Goal: Task Accomplishment & Management: Manage account settings

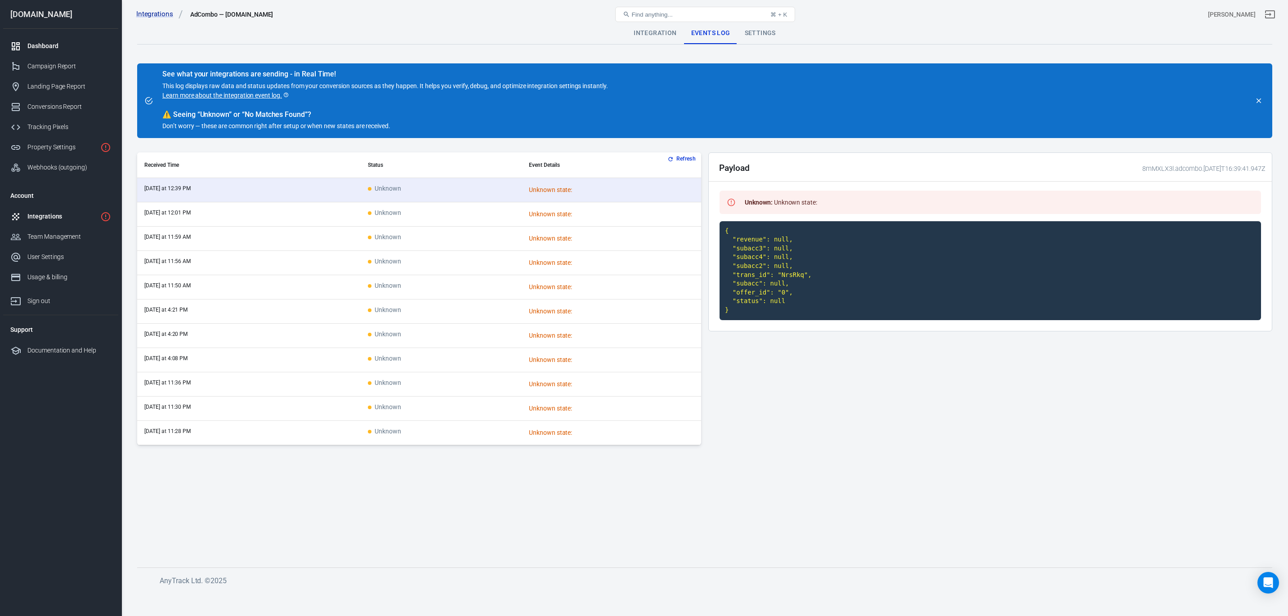
click at [45, 39] on link "Dashboard" at bounding box center [60, 46] width 115 height 20
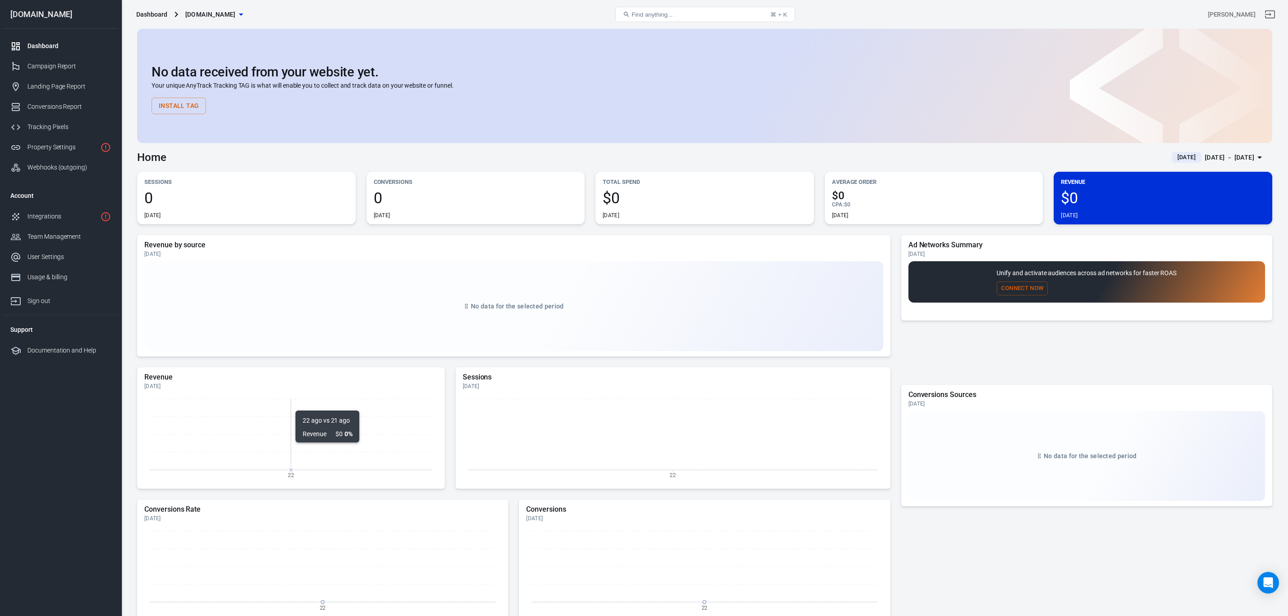
scroll to position [22, 0]
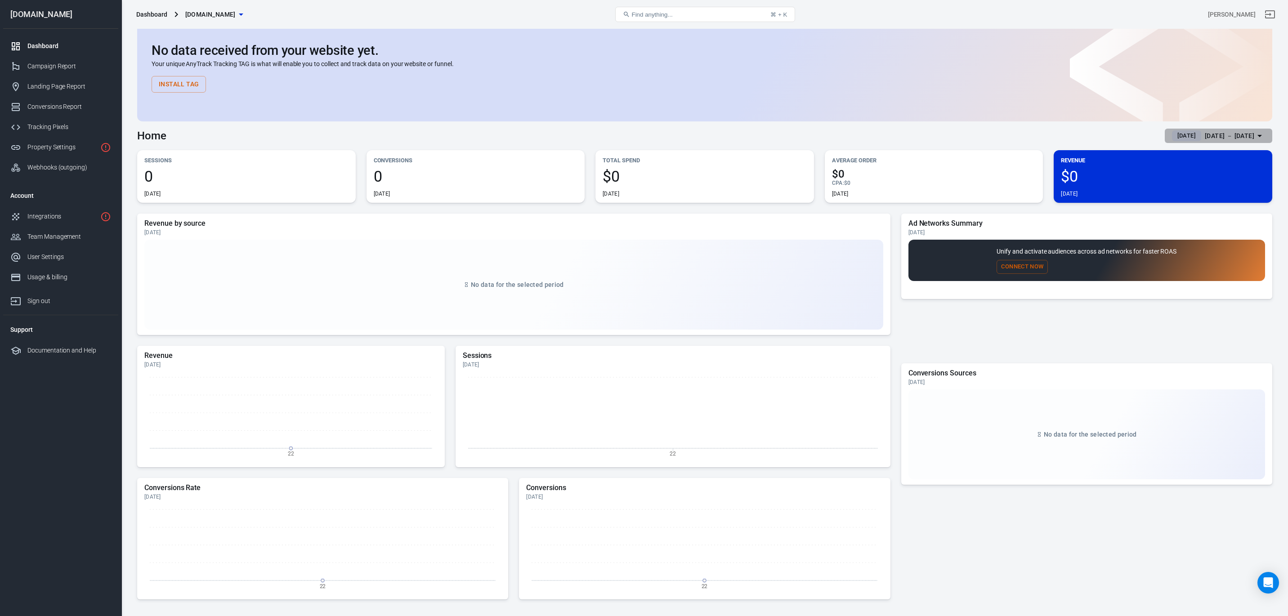
click at [1174, 134] on span "Yesterday" at bounding box center [1187, 135] width 26 height 9
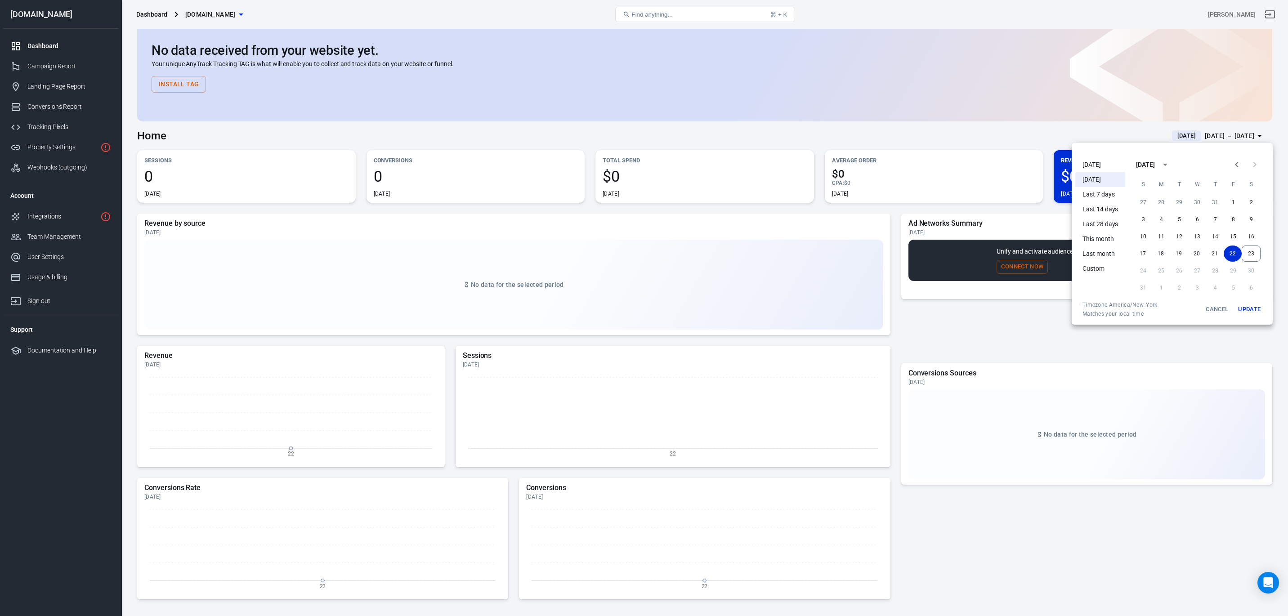
click at [1096, 163] on li "Today" at bounding box center [1100, 164] width 50 height 15
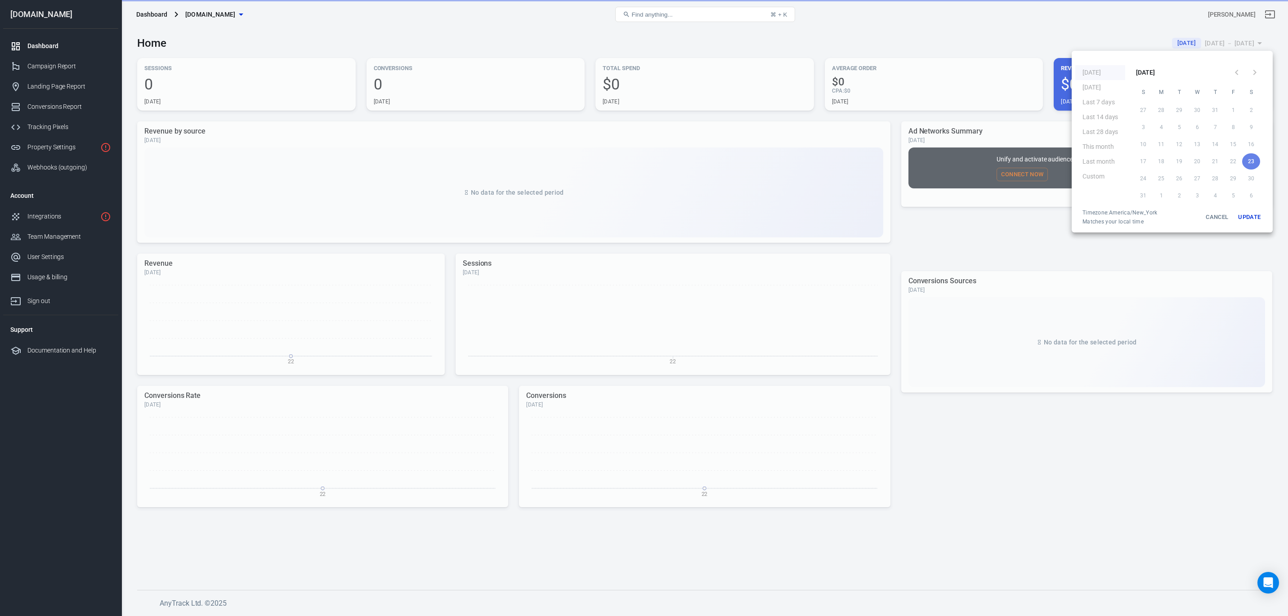
scroll to position [0, 0]
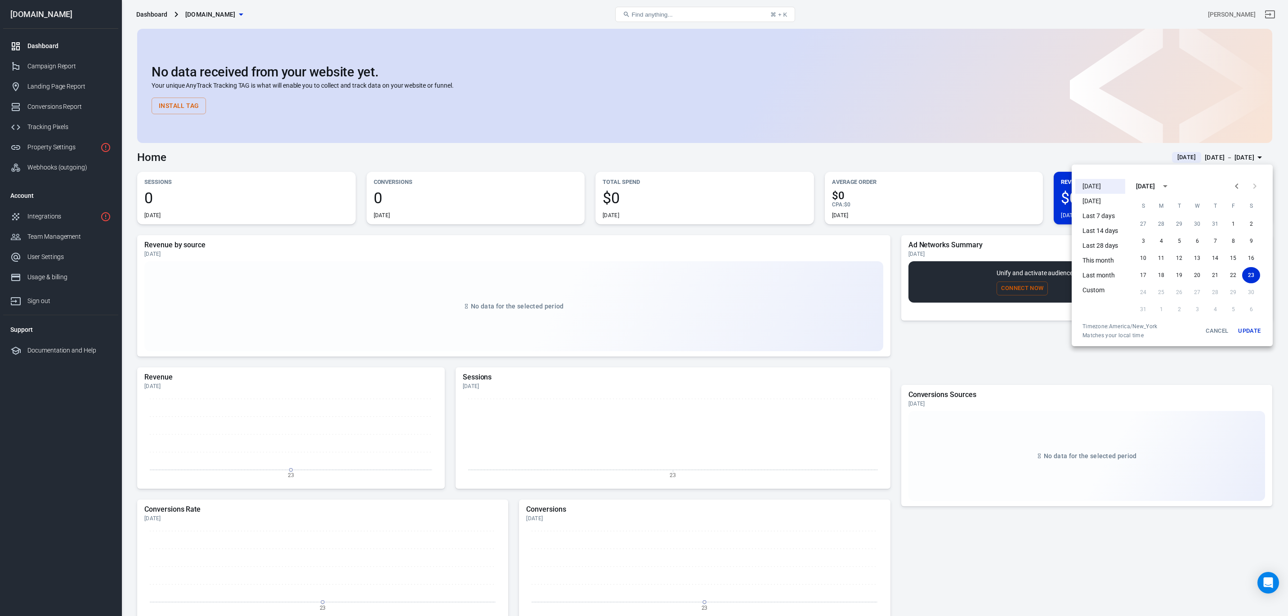
click at [1091, 398] on div at bounding box center [644, 308] width 1288 height 616
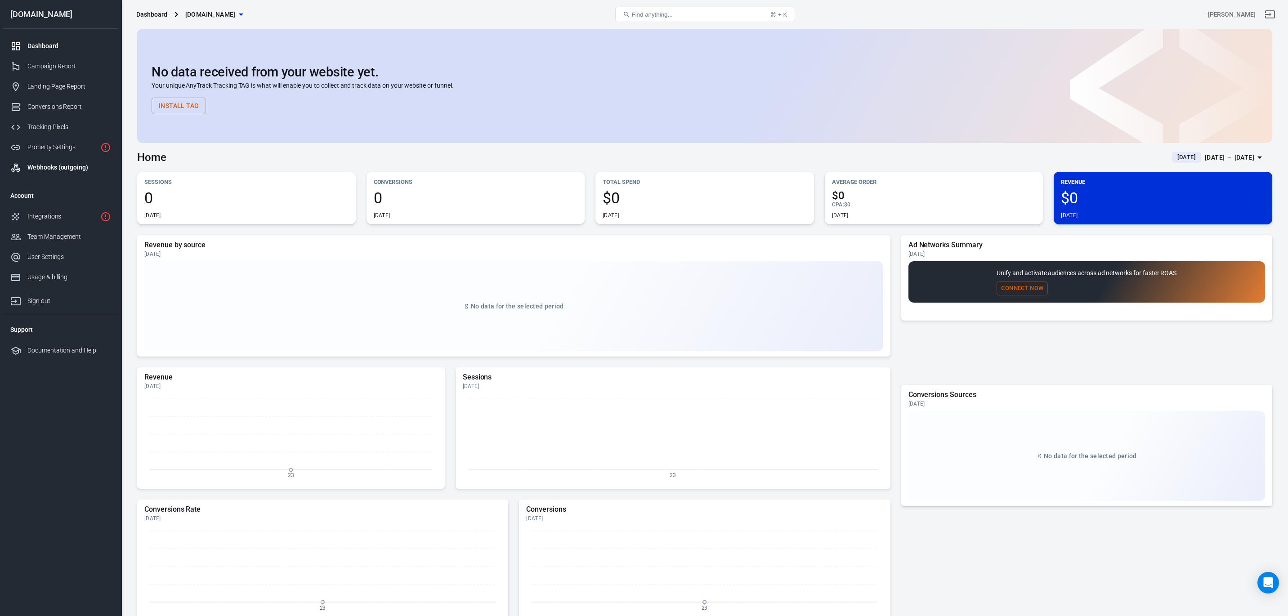
click at [47, 161] on link "Webhooks (outgoing)" at bounding box center [60, 167] width 115 height 20
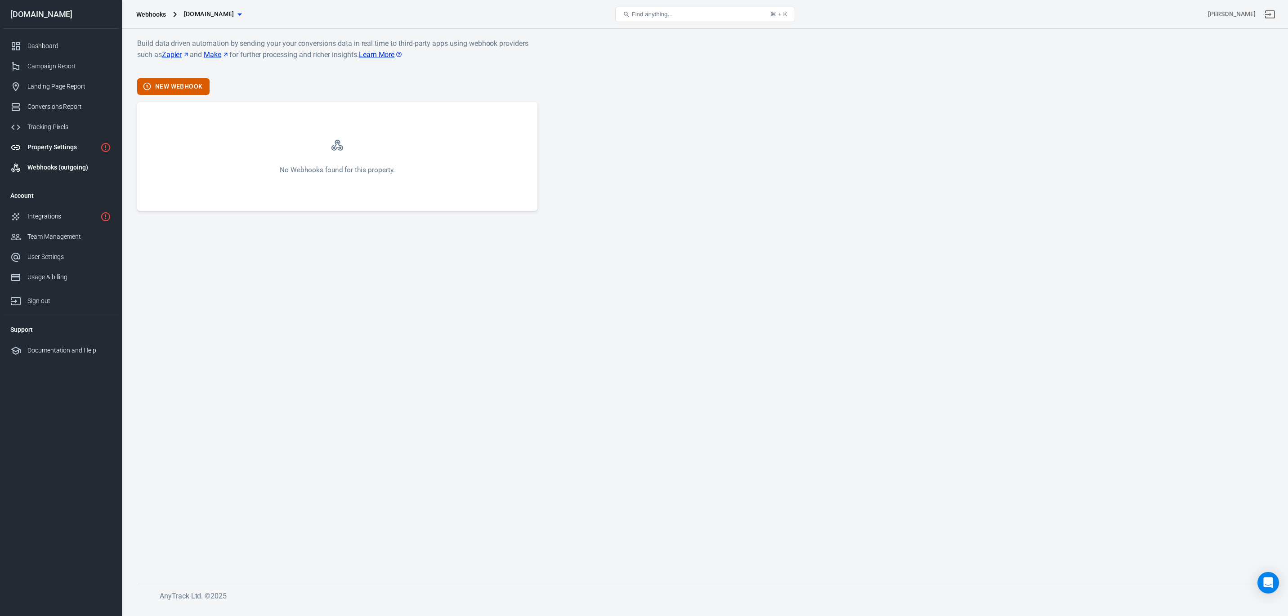
click at [41, 147] on div "Property Settings" at bounding box center [61, 147] width 69 height 9
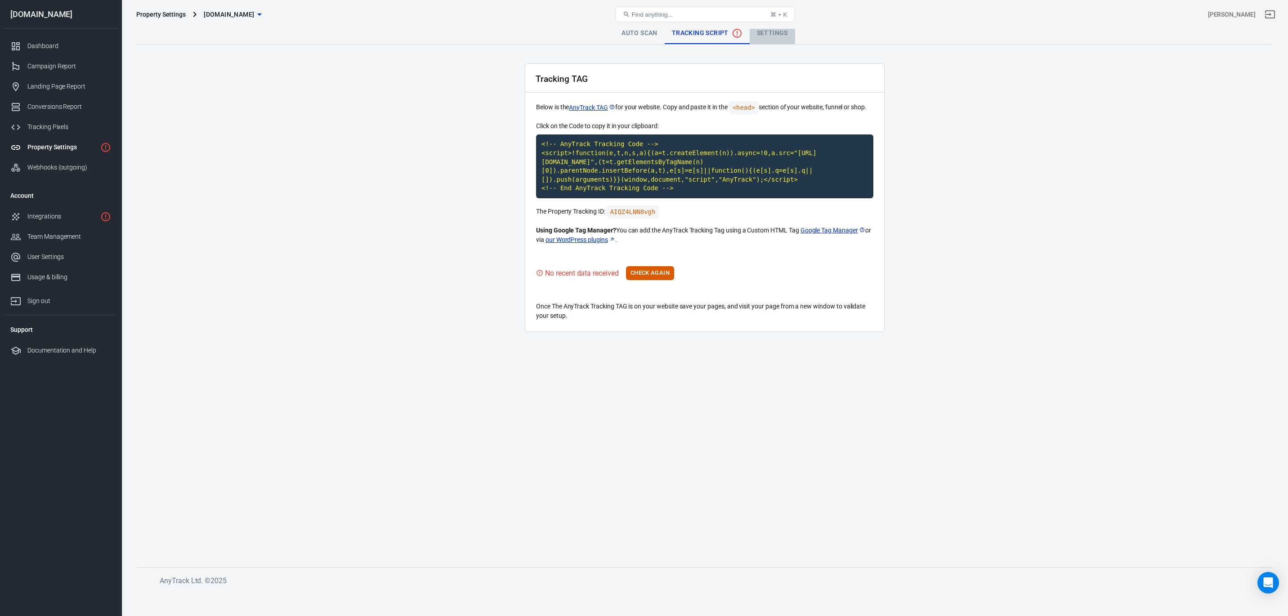
click at [782, 33] on link "Settings" at bounding box center [772, 33] width 45 height 22
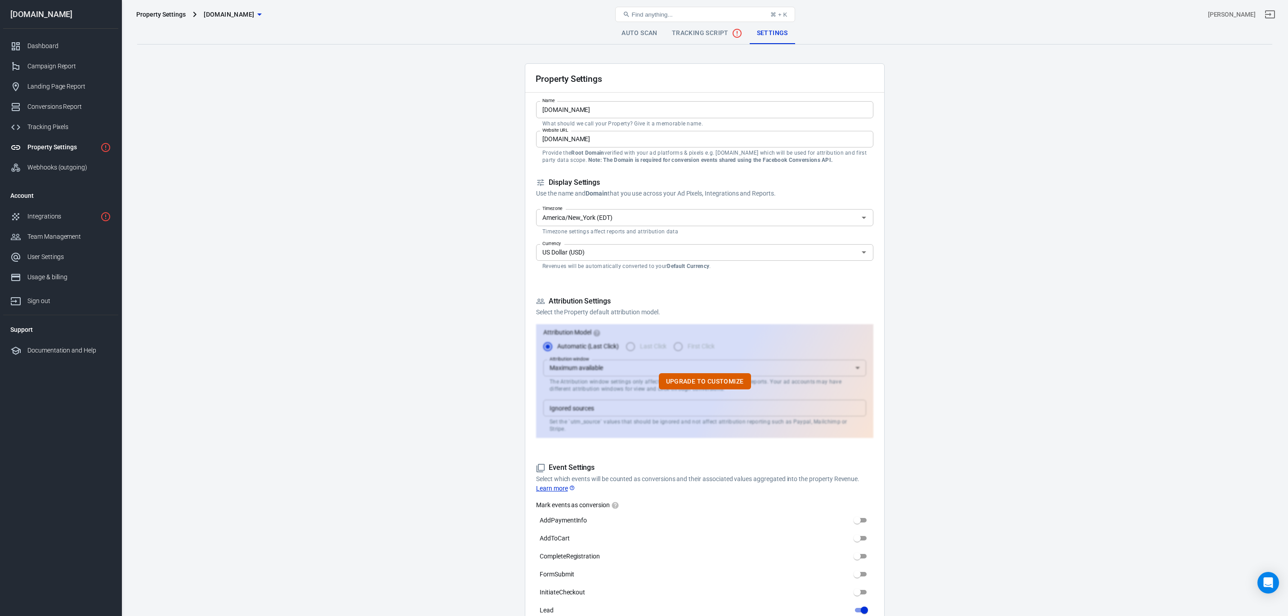
click at [686, 37] on span "Tracking Script" at bounding box center [707, 33] width 71 height 11
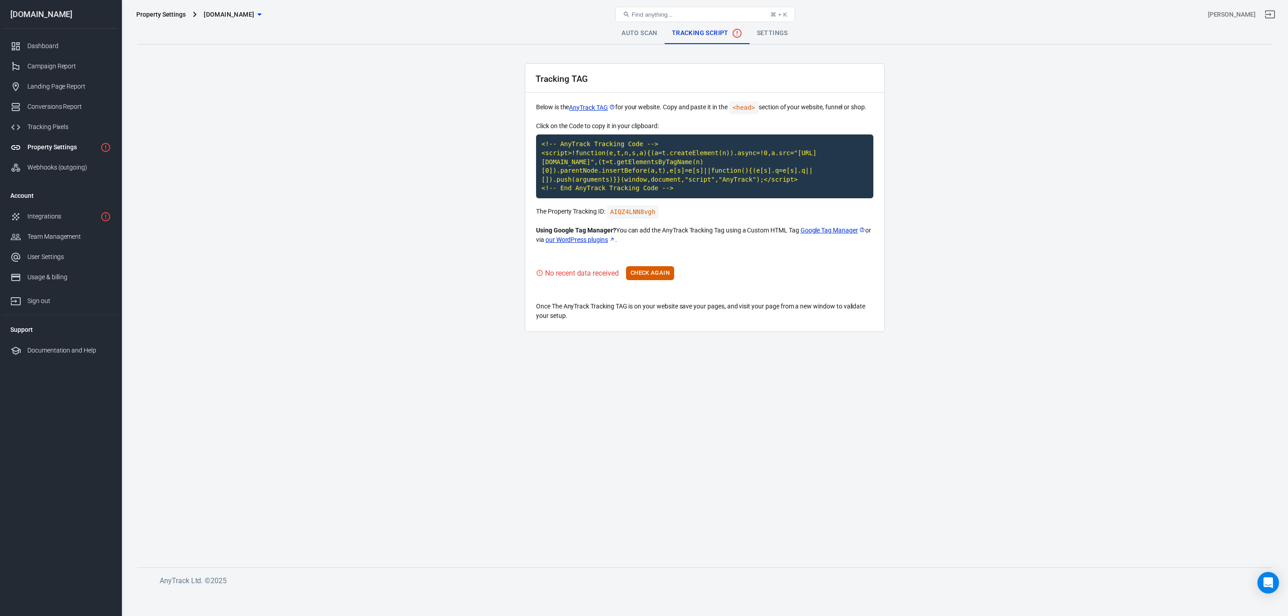
click at [631, 36] on link "Auto Scan" at bounding box center [639, 33] width 50 height 22
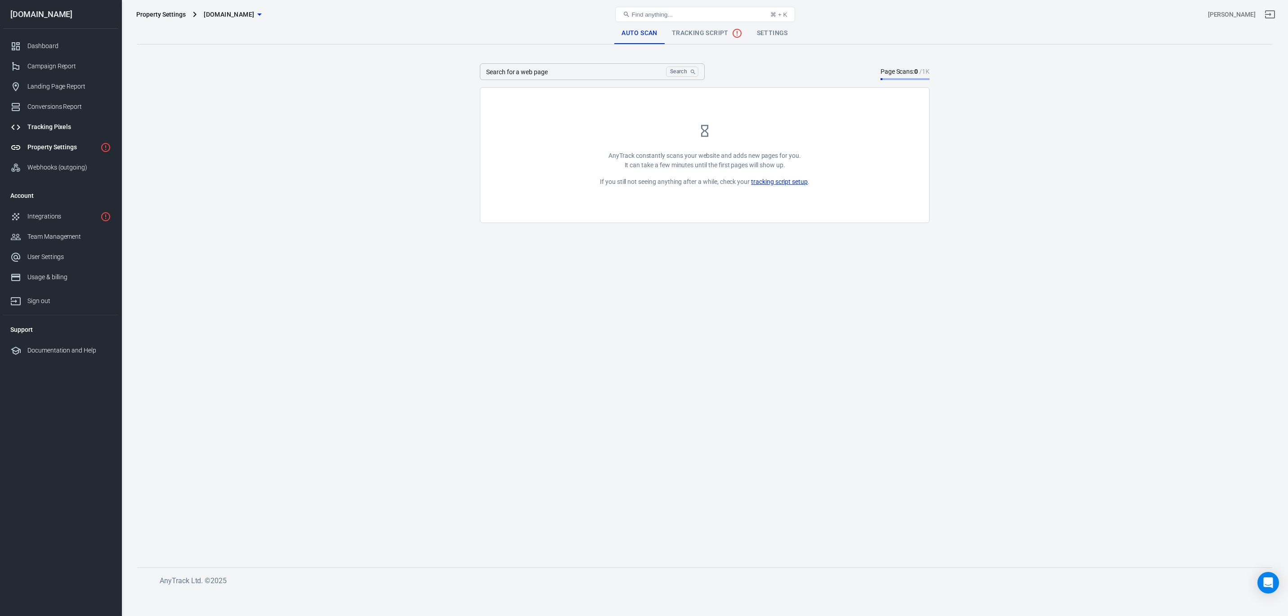
click at [41, 128] on div "Tracking Pixels" at bounding box center [69, 126] width 84 height 9
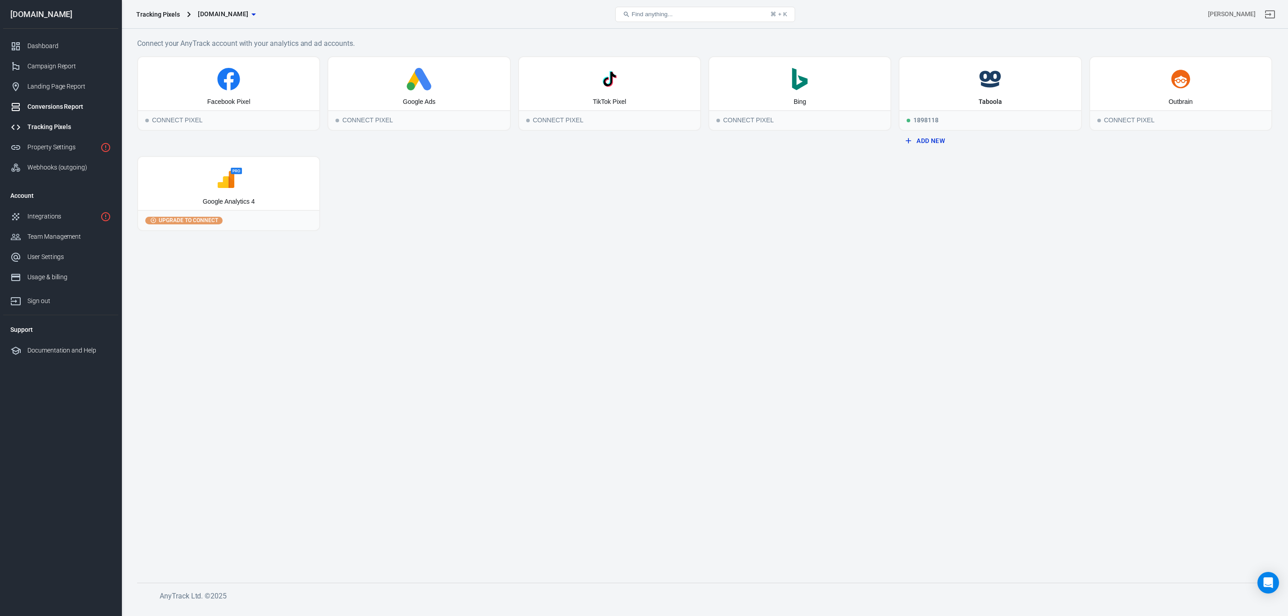
click at [43, 105] on div "Conversions Report" at bounding box center [69, 106] width 84 height 9
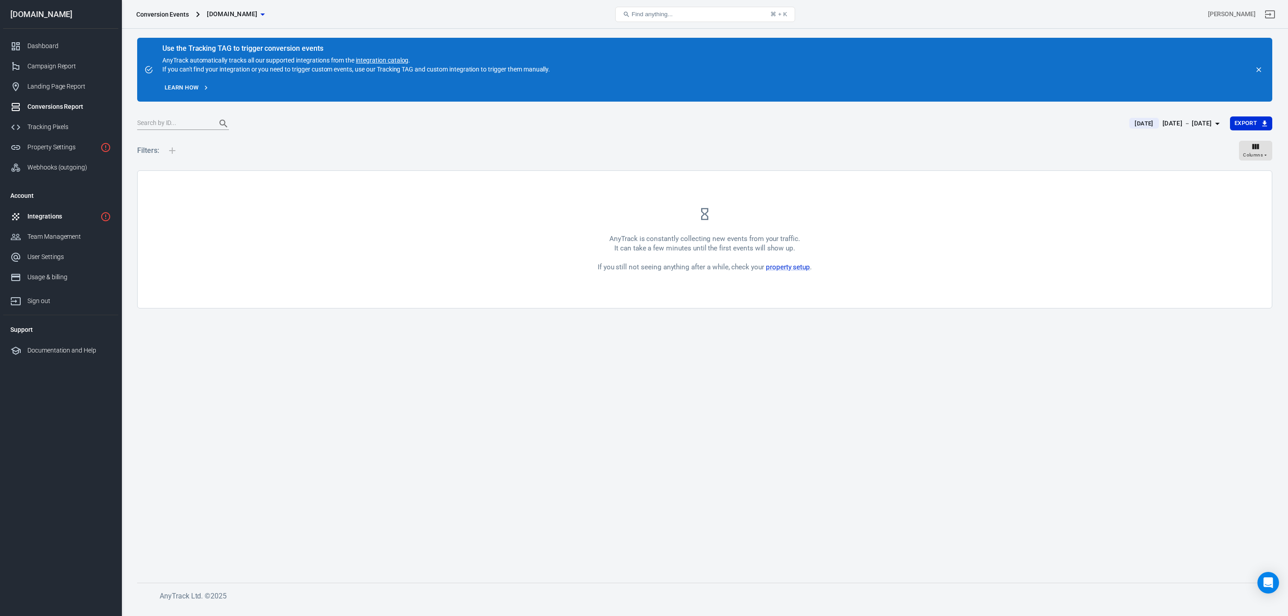
click at [36, 217] on div "Integrations" at bounding box center [61, 216] width 69 height 9
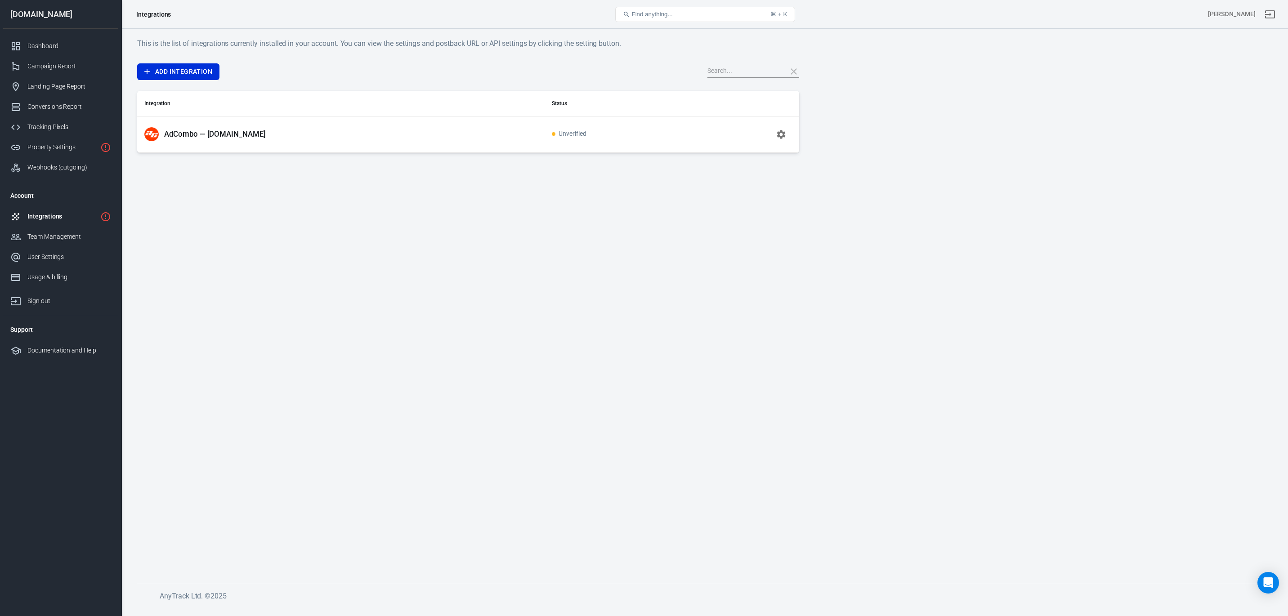
click at [236, 137] on p "AdCombo — [DOMAIN_NAME]" at bounding box center [215, 134] width 102 height 9
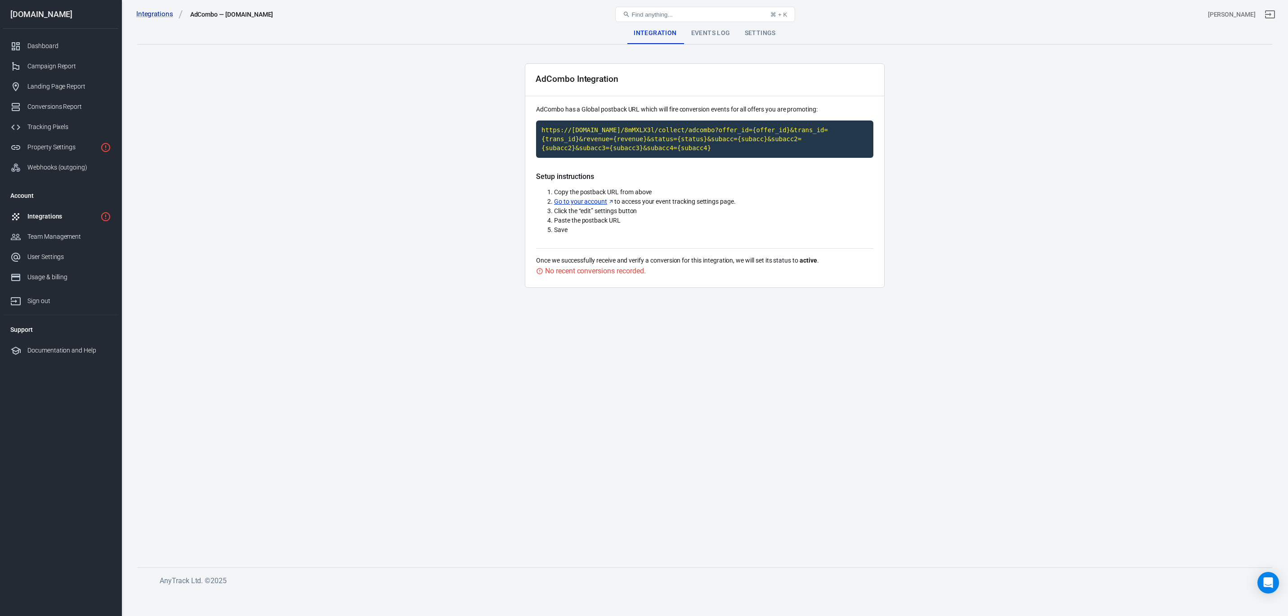
click at [713, 30] on div "Events Log" at bounding box center [711, 33] width 54 height 22
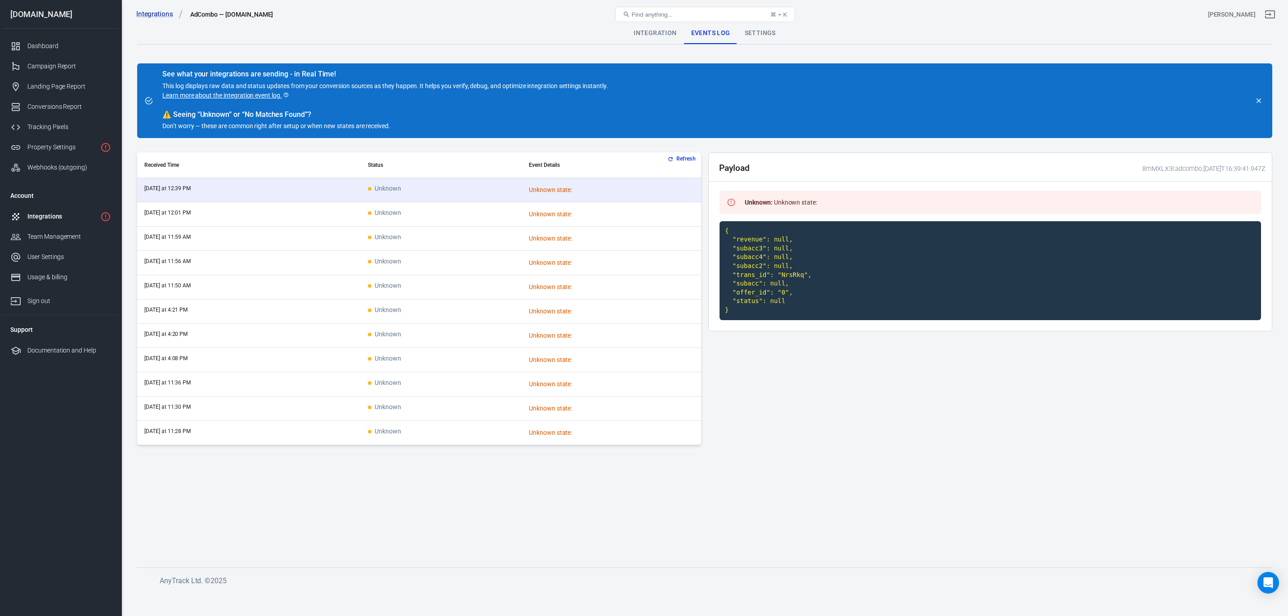
click at [234, 98] on link "Learn more about the integration event log." at bounding box center [225, 95] width 127 height 9
click at [674, 158] on button "Refresh" at bounding box center [683, 158] width 34 height 9
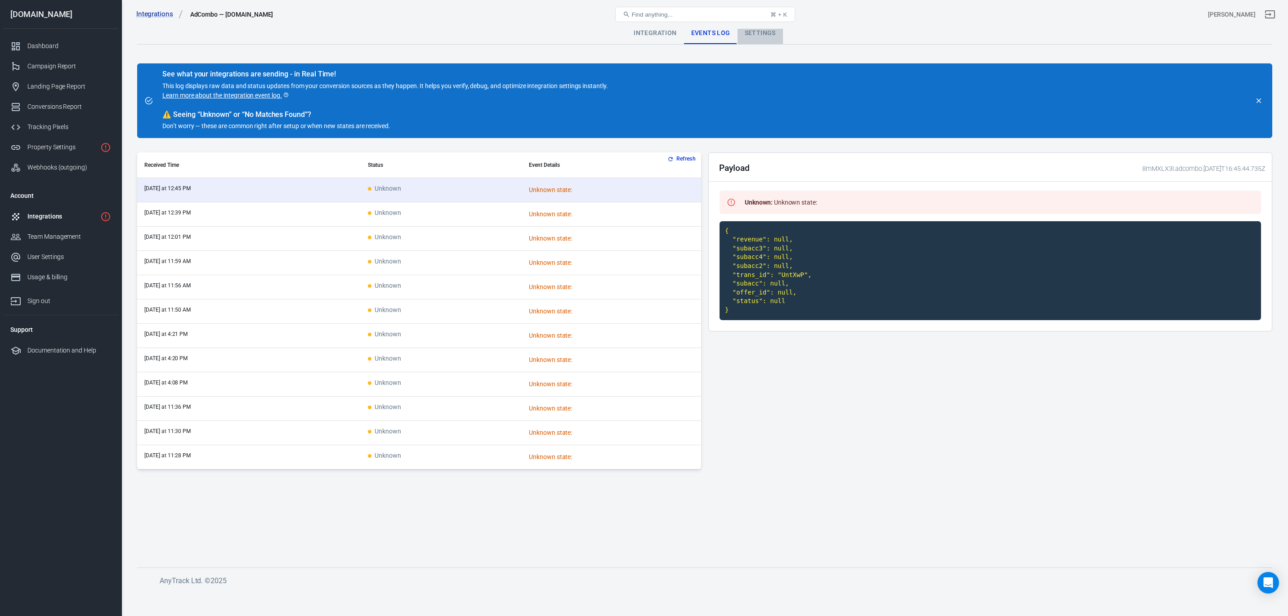
click at [758, 36] on div "Settings" at bounding box center [760, 33] width 45 height 22
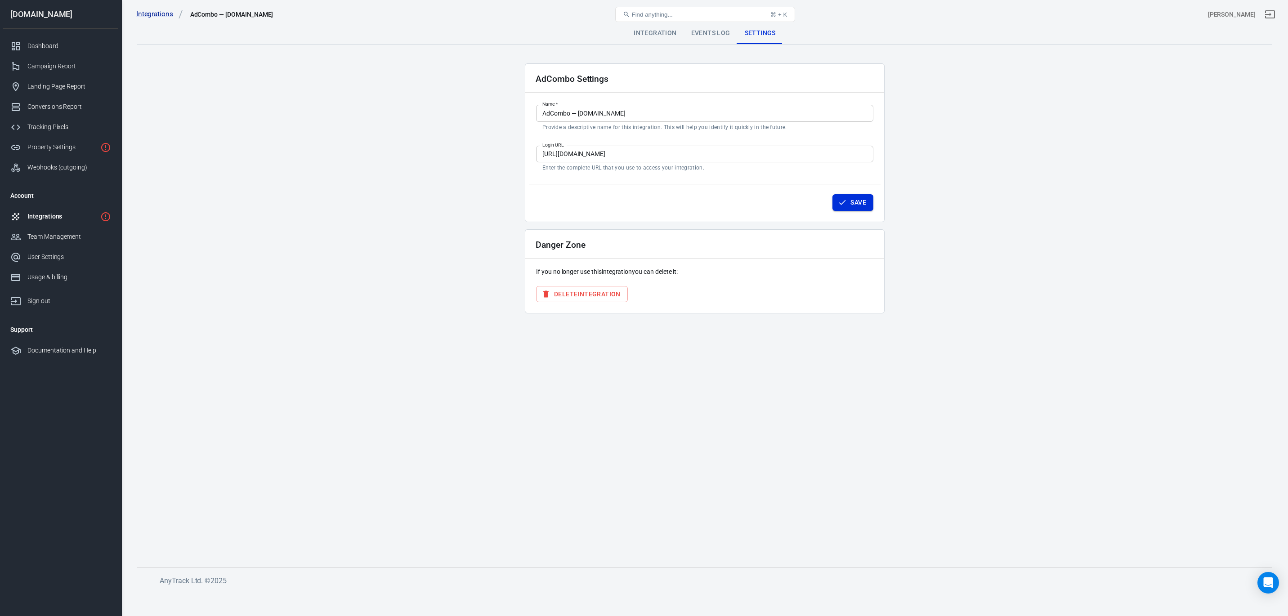
click at [844, 201] on icon "button" at bounding box center [842, 202] width 7 height 5
click at [656, 28] on div "Integrations AdCombo — protsotsil.shop Find anything... ⌘ + K elicio perez" at bounding box center [705, 14] width 1166 height 29
click at [655, 32] on div "Integration" at bounding box center [654, 33] width 57 height 22
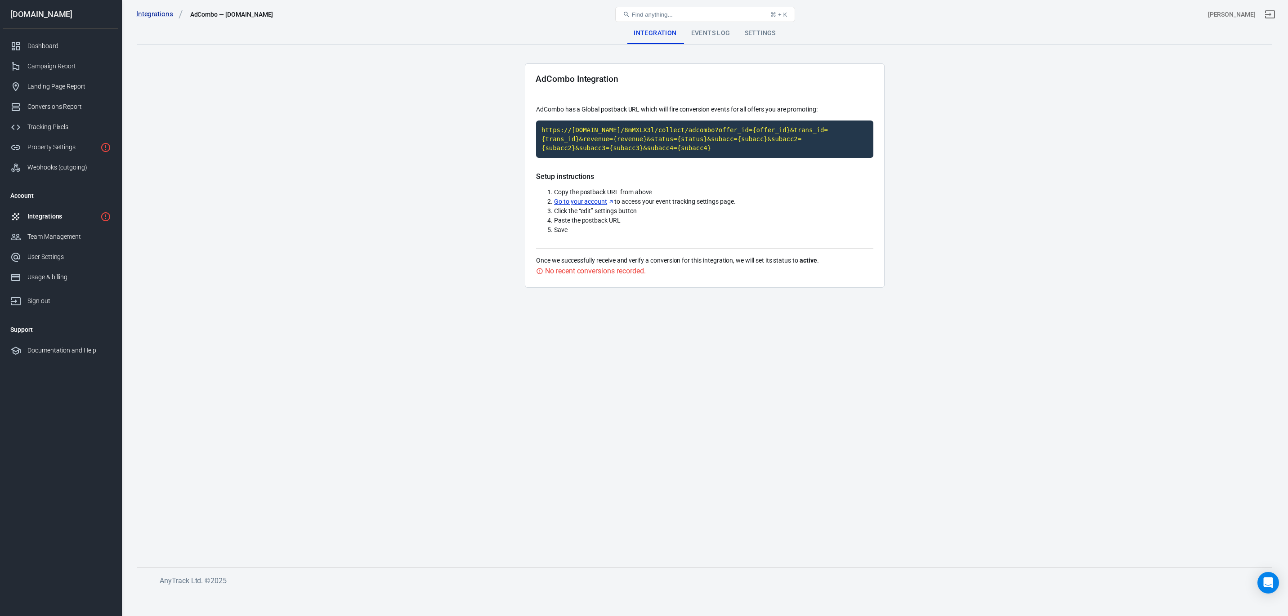
click at [46, 219] on div "Integrations" at bounding box center [61, 216] width 69 height 9
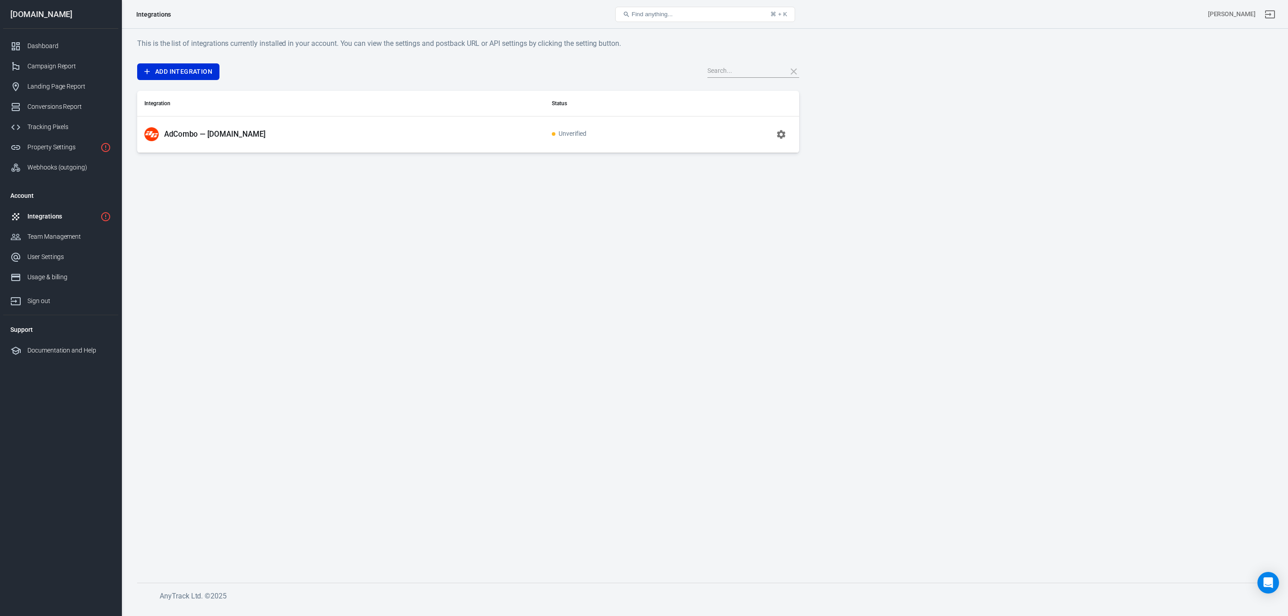
click at [572, 135] on span "Unverified" at bounding box center [569, 134] width 35 height 8
click at [785, 134] on icon "button" at bounding box center [781, 134] width 11 height 11
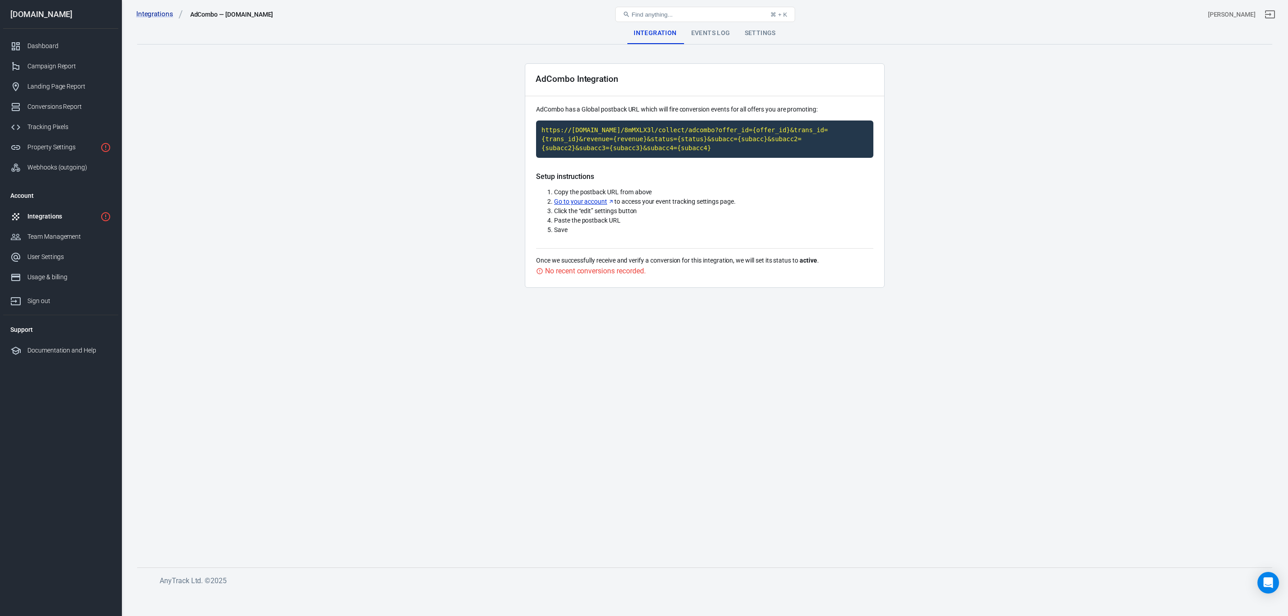
click at [590, 201] on link "Go to your account" at bounding box center [584, 201] width 60 height 9
click at [714, 41] on div "Events Log" at bounding box center [711, 33] width 54 height 22
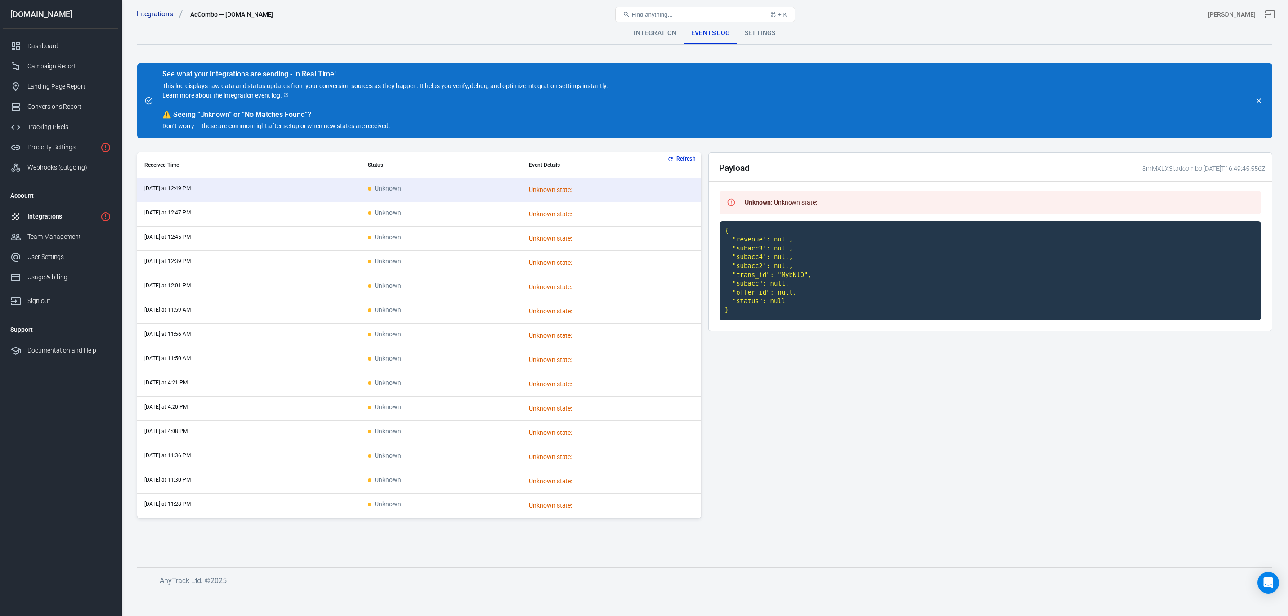
click at [672, 28] on div "Integrations AdCombo — [DOMAIN_NAME] Find anything... ⌘ + K [PERSON_NAME]" at bounding box center [705, 14] width 1166 height 29
click at [660, 32] on div "Integration" at bounding box center [654, 33] width 57 height 22
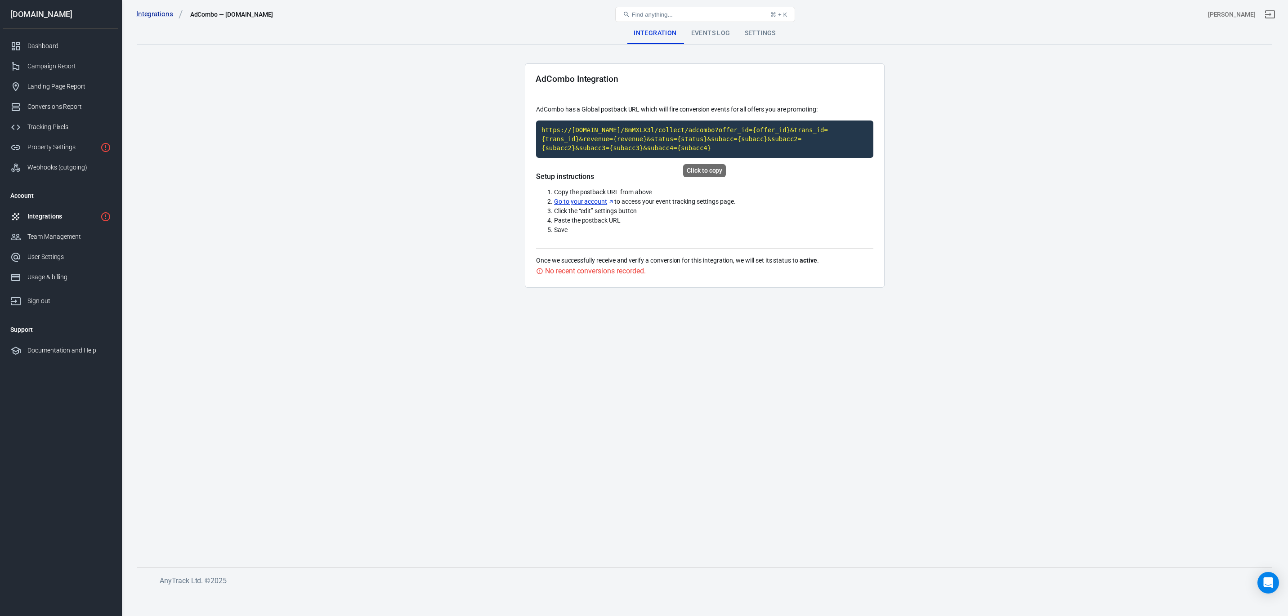
click at [684, 139] on code "https://[DOMAIN_NAME]/8mMXLX3l/collect/adcombo?offer_id={offer_id}&trans_id={tr…" at bounding box center [704, 139] width 337 height 37
click at [712, 30] on div "Events Log" at bounding box center [711, 33] width 54 height 22
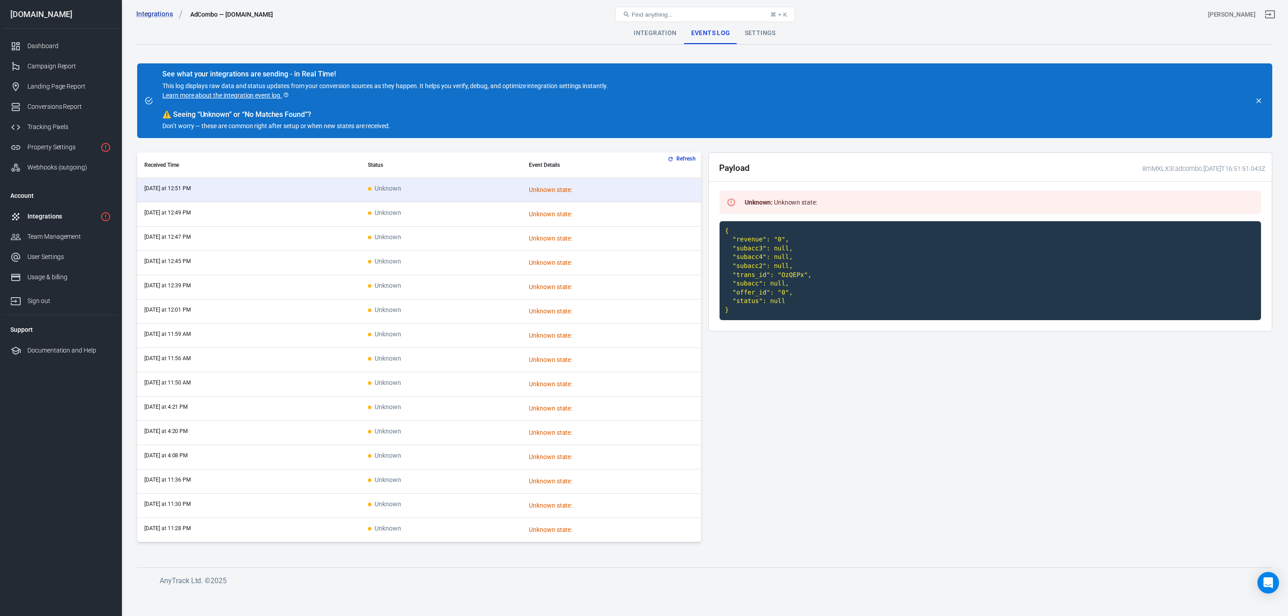
click at [772, 33] on div "Settings" at bounding box center [760, 33] width 45 height 22
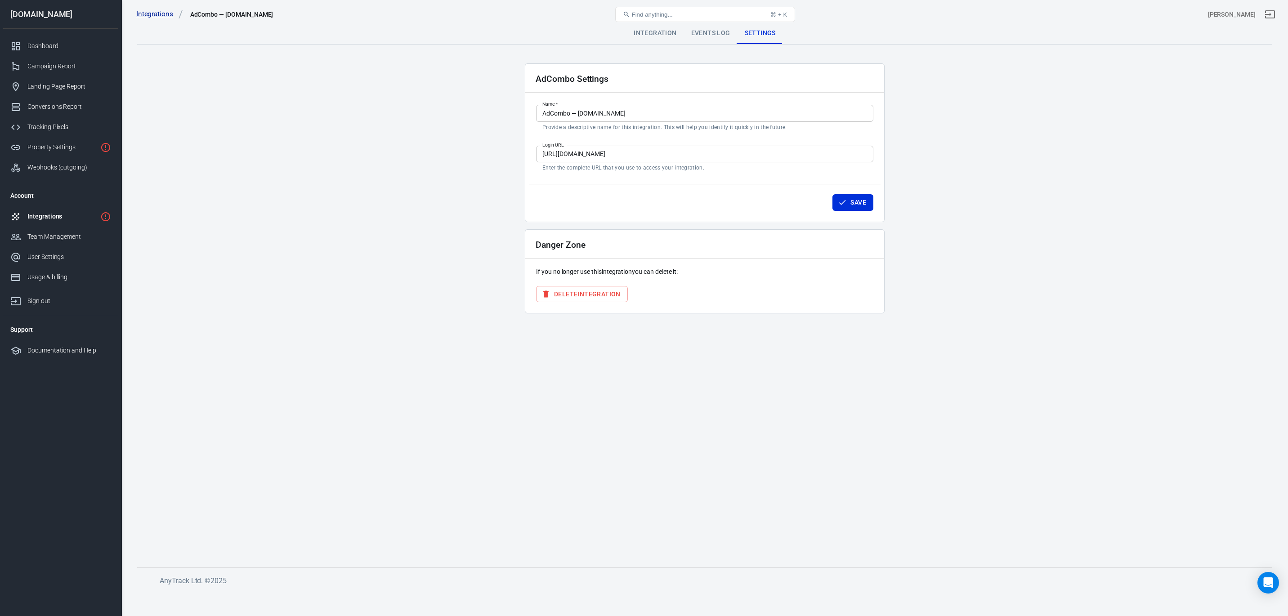
click at [657, 38] on div "Integration" at bounding box center [654, 33] width 57 height 22
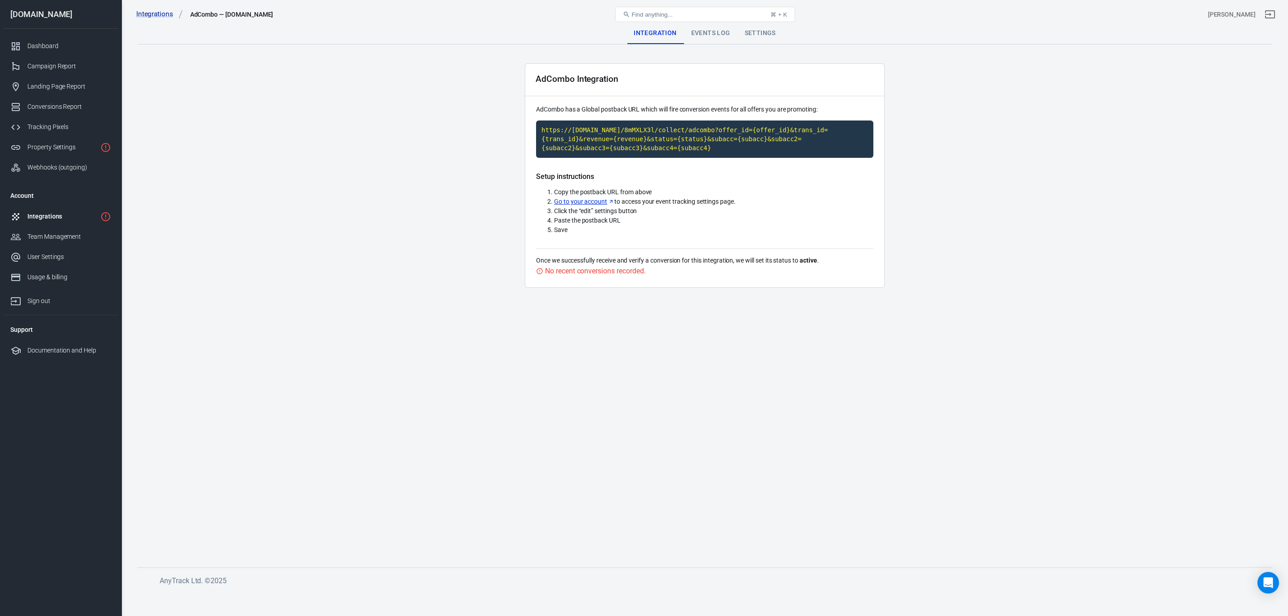
click at [52, 220] on div "Integrations" at bounding box center [61, 216] width 69 height 9
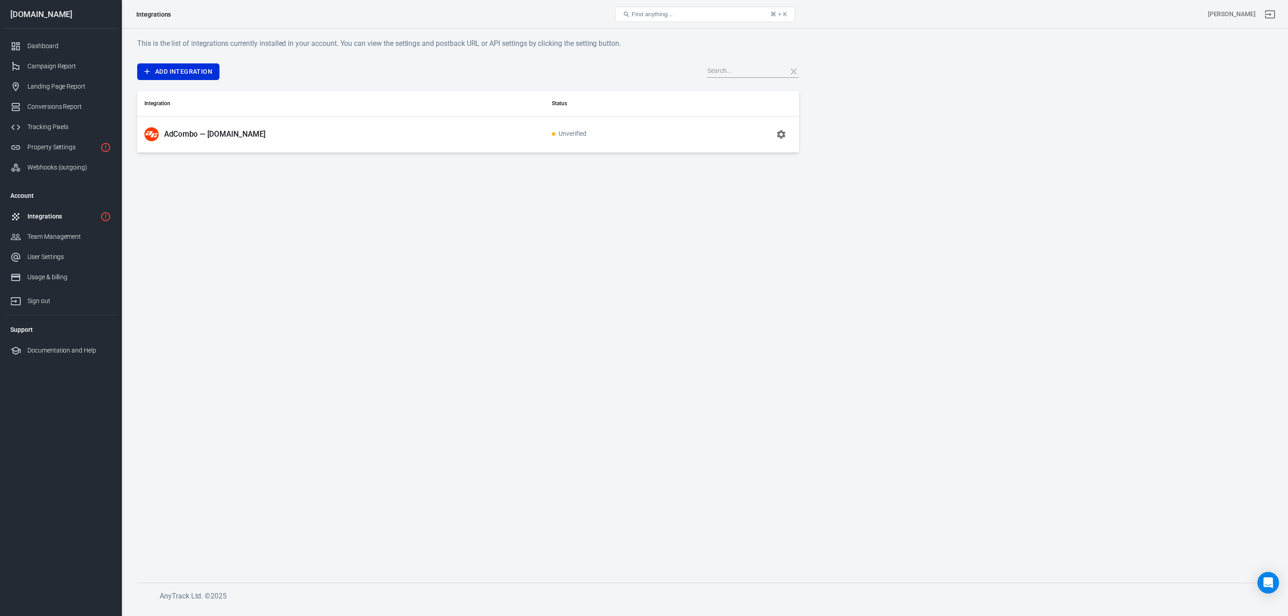
click at [566, 138] on td "Unverified" at bounding box center [618, 134] width 147 height 36
click at [782, 136] on icon "button" at bounding box center [781, 134] width 9 height 9
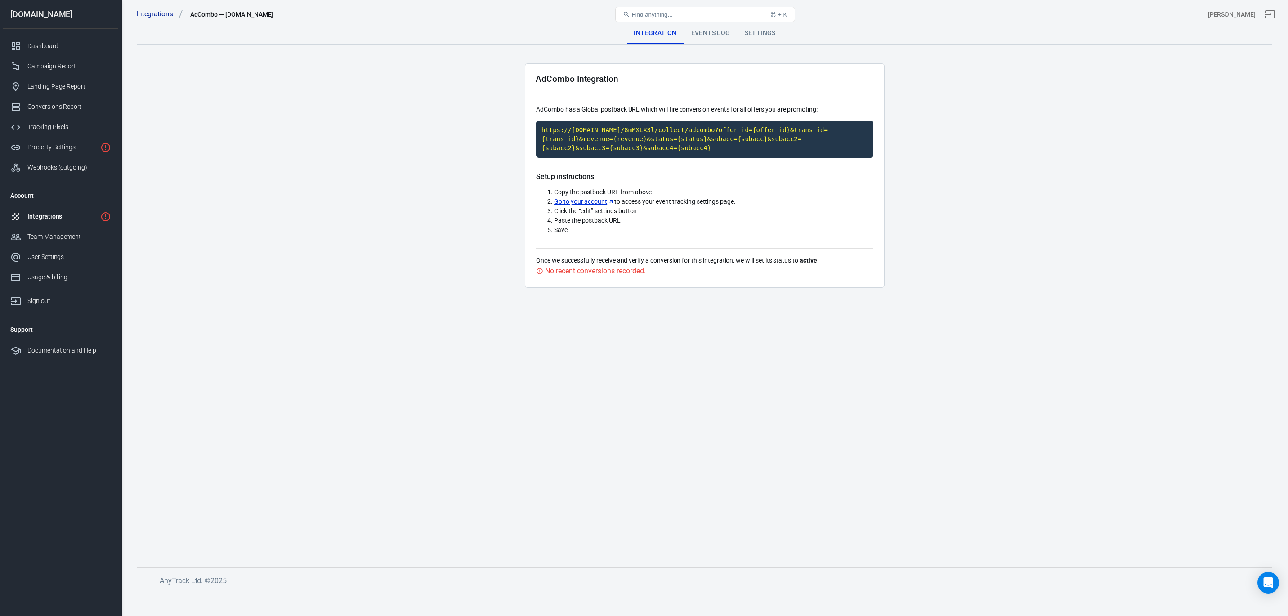
click at [586, 200] on link "Go to your account" at bounding box center [584, 201] width 60 height 9
click at [621, 270] on div "No recent conversions recorded." at bounding box center [595, 270] width 100 height 11
click at [601, 273] on div "No recent conversions recorded." at bounding box center [595, 270] width 100 height 11
click at [706, 37] on div "Events Log" at bounding box center [711, 33] width 54 height 22
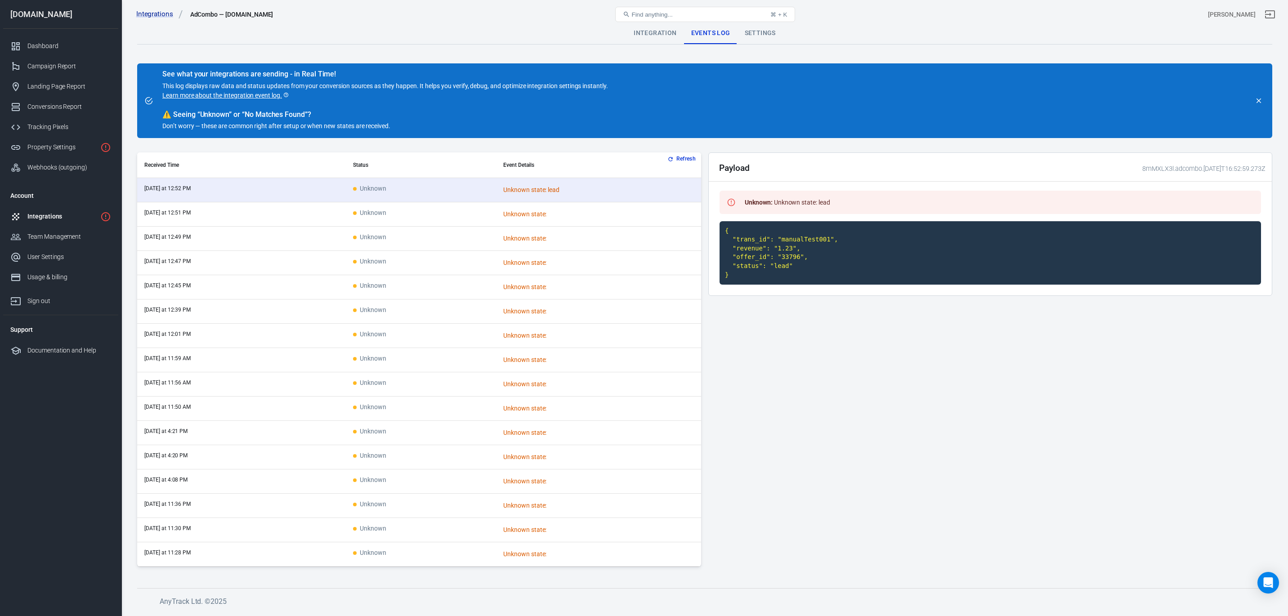
click at [49, 218] on div "Integrations" at bounding box center [61, 216] width 69 height 9
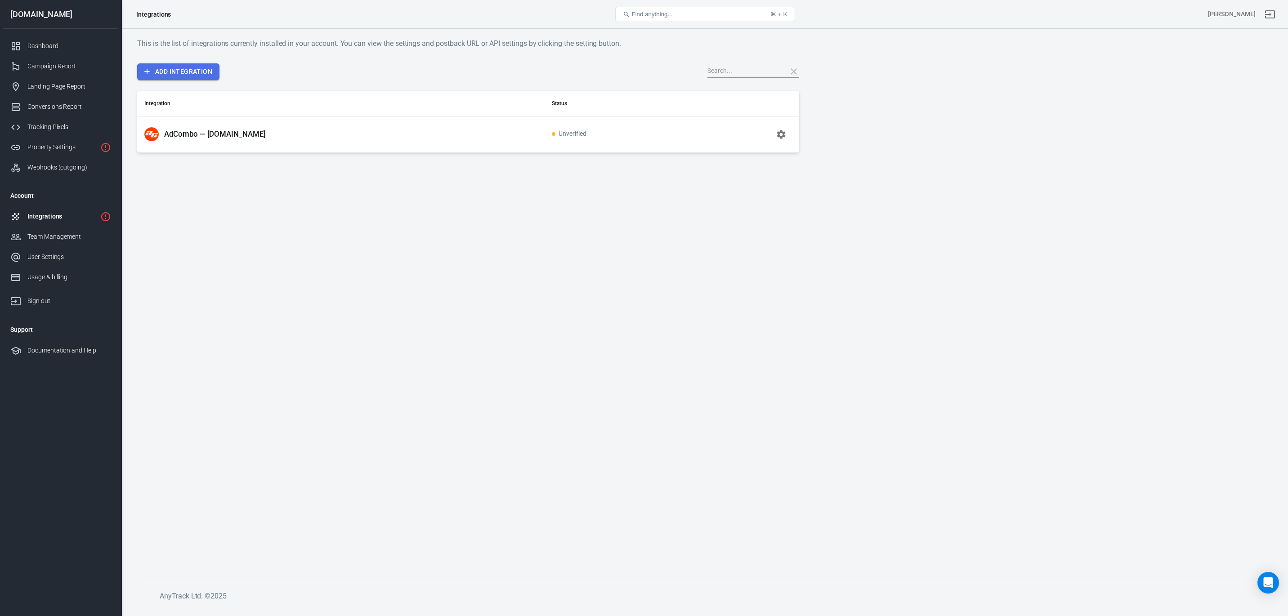
click at [172, 72] on link "Add Integration" at bounding box center [178, 71] width 82 height 17
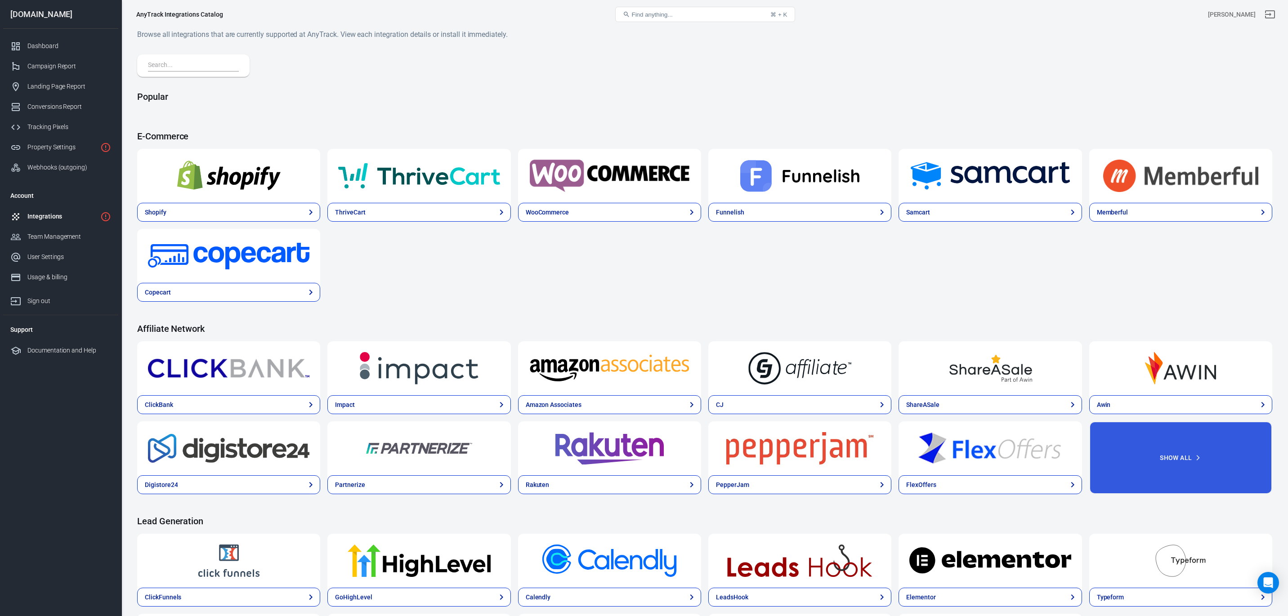
click at [707, 13] on button "Find anything... ⌘ + K" at bounding box center [705, 14] width 180 height 15
click at [659, 16] on span "Find anything..." at bounding box center [652, 14] width 41 height 7
click at [194, 63] on input "text" at bounding box center [191, 66] width 87 height 12
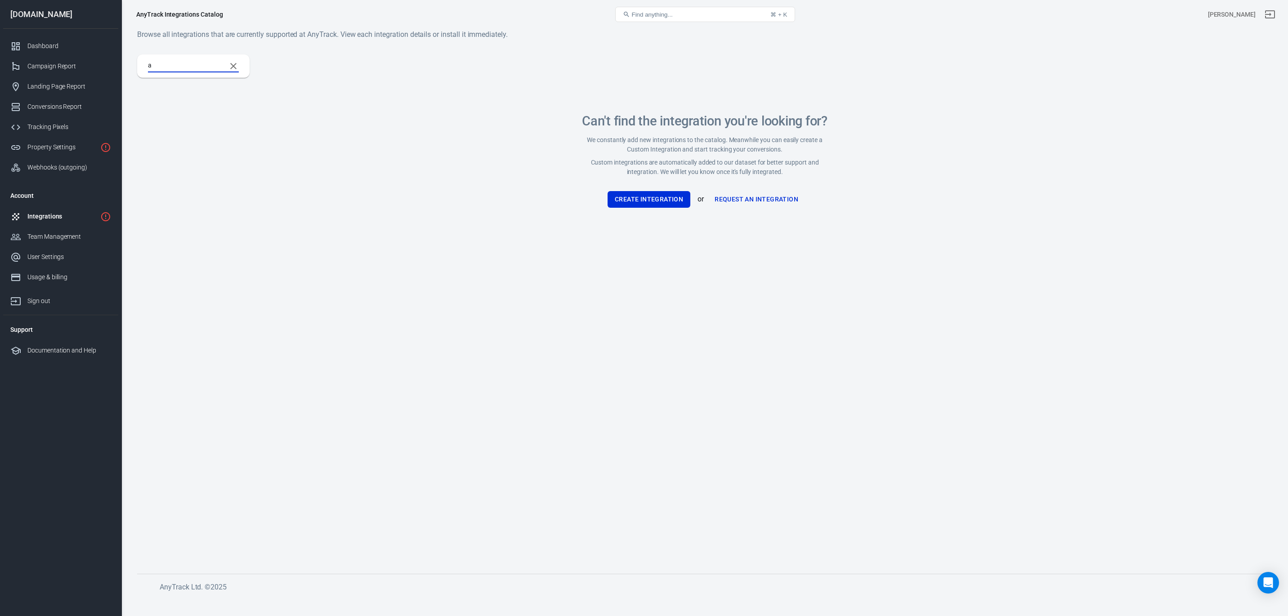
type input "ad"
click at [52, 212] on div "Integrations" at bounding box center [61, 216] width 69 height 9
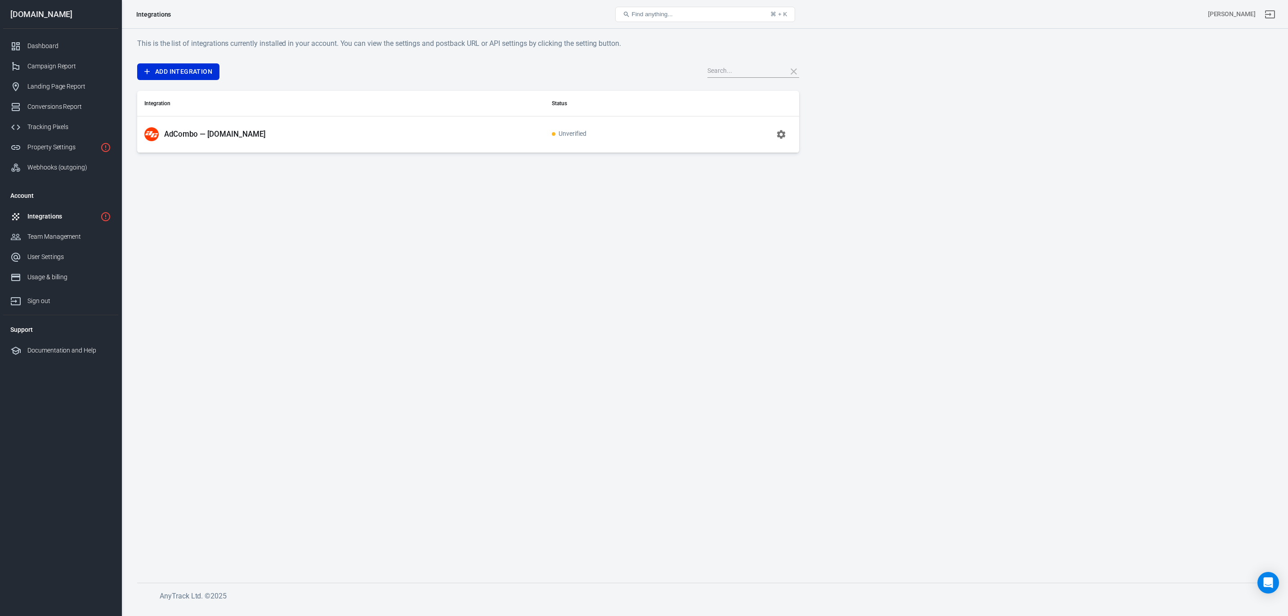
click at [782, 136] on icon "button" at bounding box center [781, 134] width 9 height 9
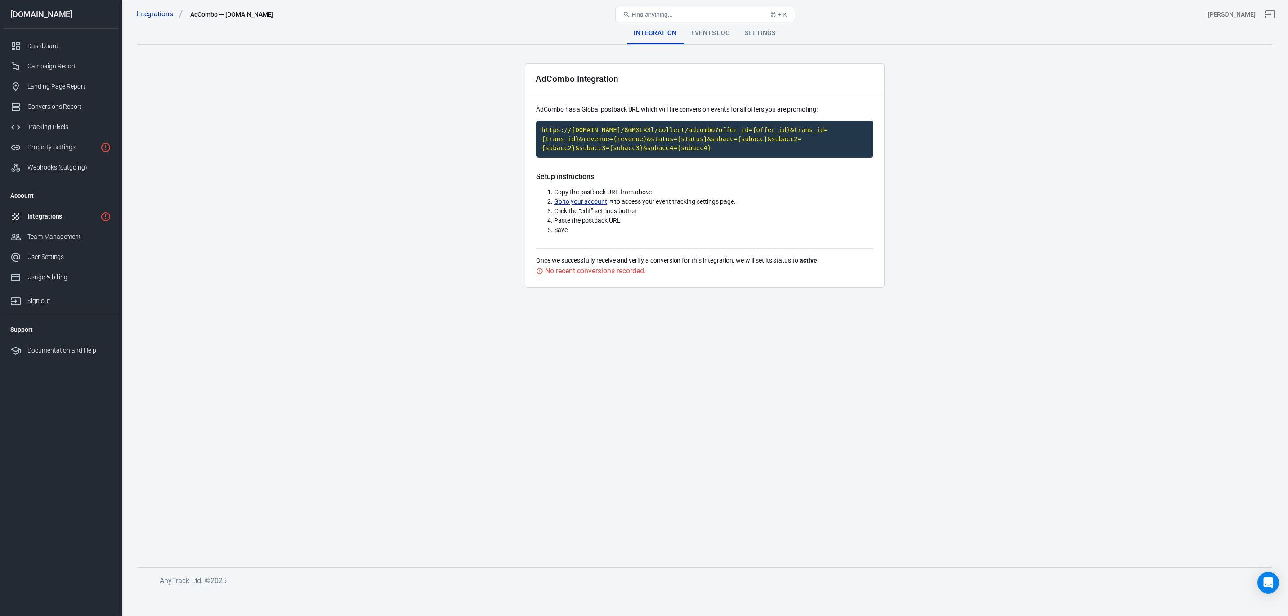
click at [693, 34] on div "Events Log" at bounding box center [711, 33] width 54 height 22
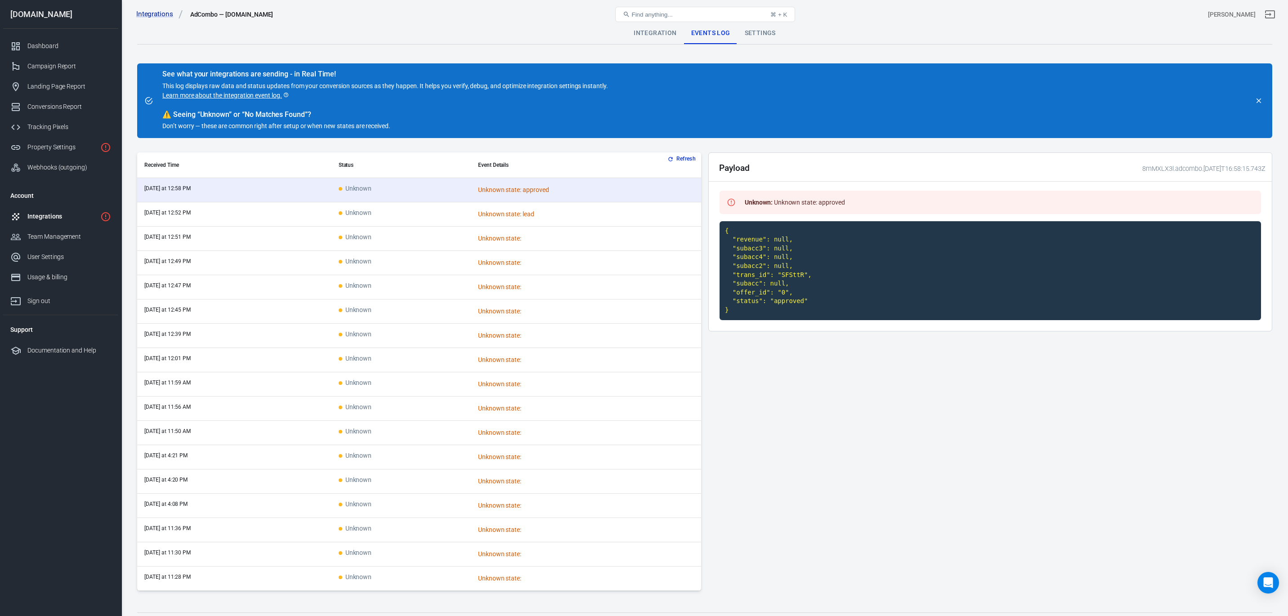
click at [774, 268] on code "{ "revenue": null, "subacc3": null, "subacc4": null, "subacc2": null, "trans_id…" at bounding box center [990, 270] width 541 height 99
click at [775, 264] on code "{ "revenue": null, "subacc3": null, "subacc4": null, "subacc2": null, "trans_id…" at bounding box center [990, 270] width 541 height 99
drag, startPoint x: 733, startPoint y: 318, endPoint x: 705, endPoint y: 230, distance: 91.7
click at [705, 230] on div "Refresh Received Time Status Event Details [DATE] at 12:58 PM Unknown Unknown s…" at bounding box center [704, 375] width 1135 height 446
copy code "{ "revenue": null, "subacc3": null, "subacc4": null, "subacc2": null, "trans_id…"
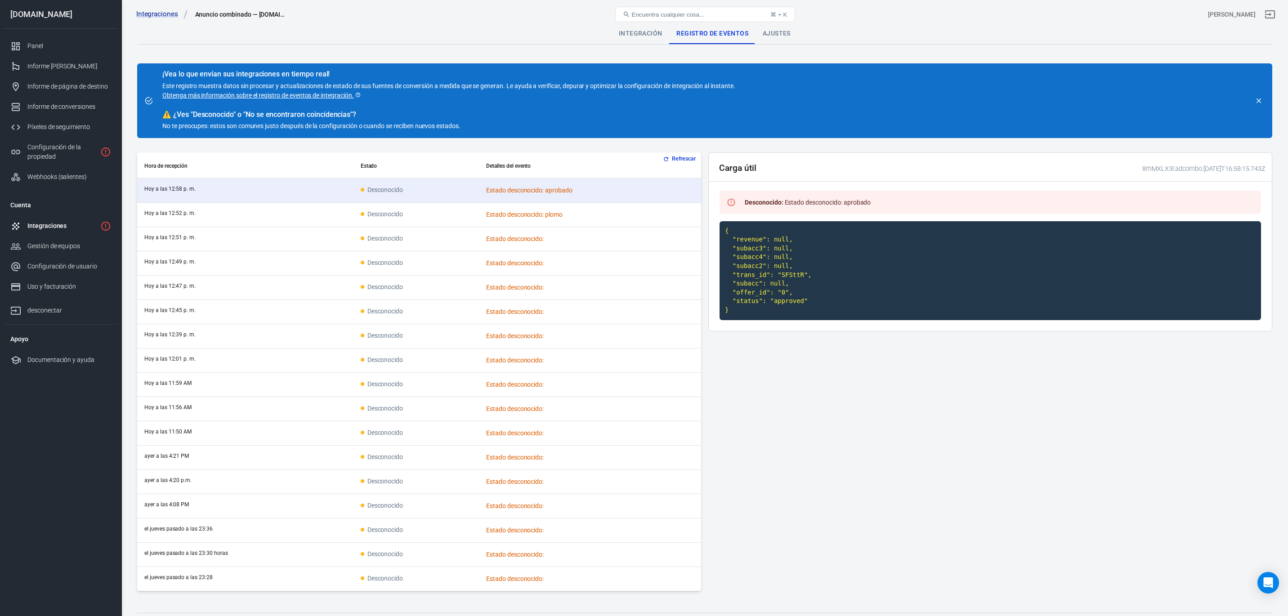
click at [948, 159] on div "Carga útil 8mMXLX3l.adcombo.[DATE]T16:58:15.743Z" at bounding box center [990, 167] width 563 height 29
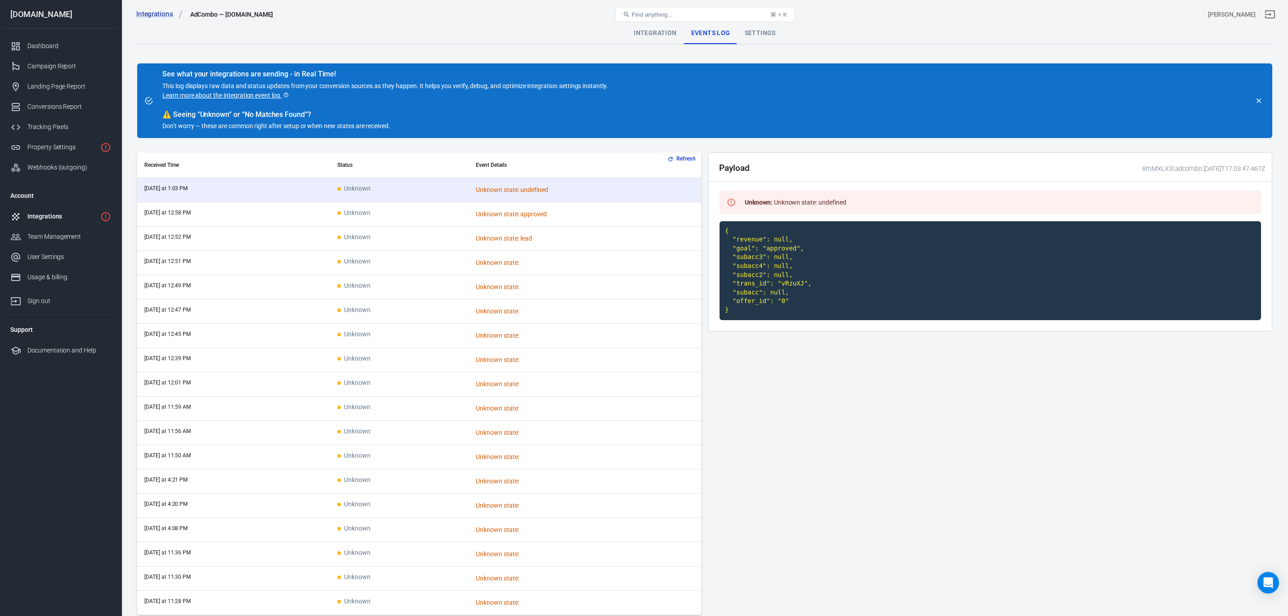
click at [57, 219] on div "Integrations" at bounding box center [61, 216] width 69 height 9
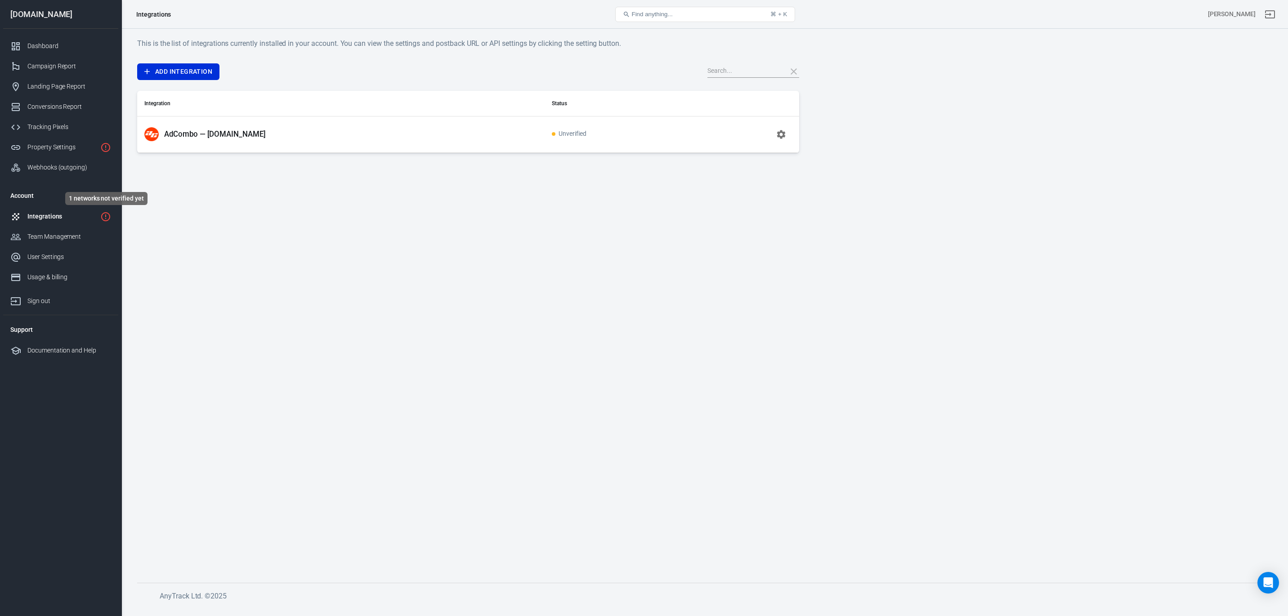
click at [106, 219] on icon "1 networks not verified yet" at bounding box center [105, 216] width 11 height 11
click at [782, 133] on icon "button" at bounding box center [781, 134] width 11 height 11
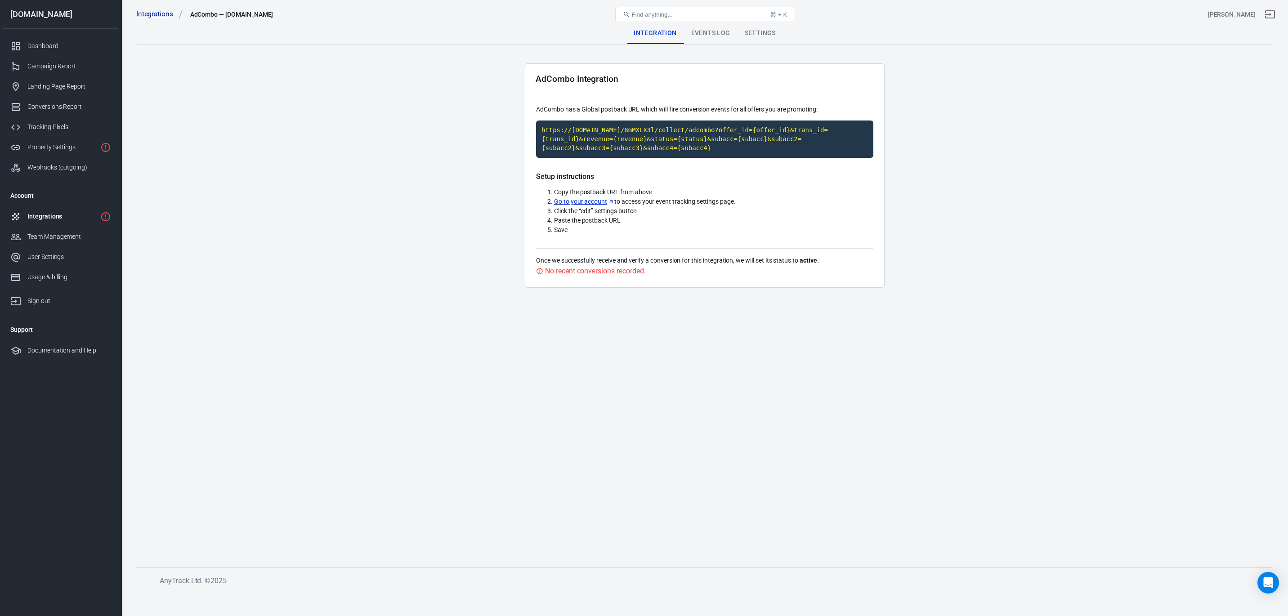
click at [606, 424] on main "Integration Events Log Settings AdCombo Integration AdCombo has a Global postba…" at bounding box center [704, 287] width 1135 height 531
click at [712, 33] on div "Events Log" at bounding box center [711, 33] width 54 height 22
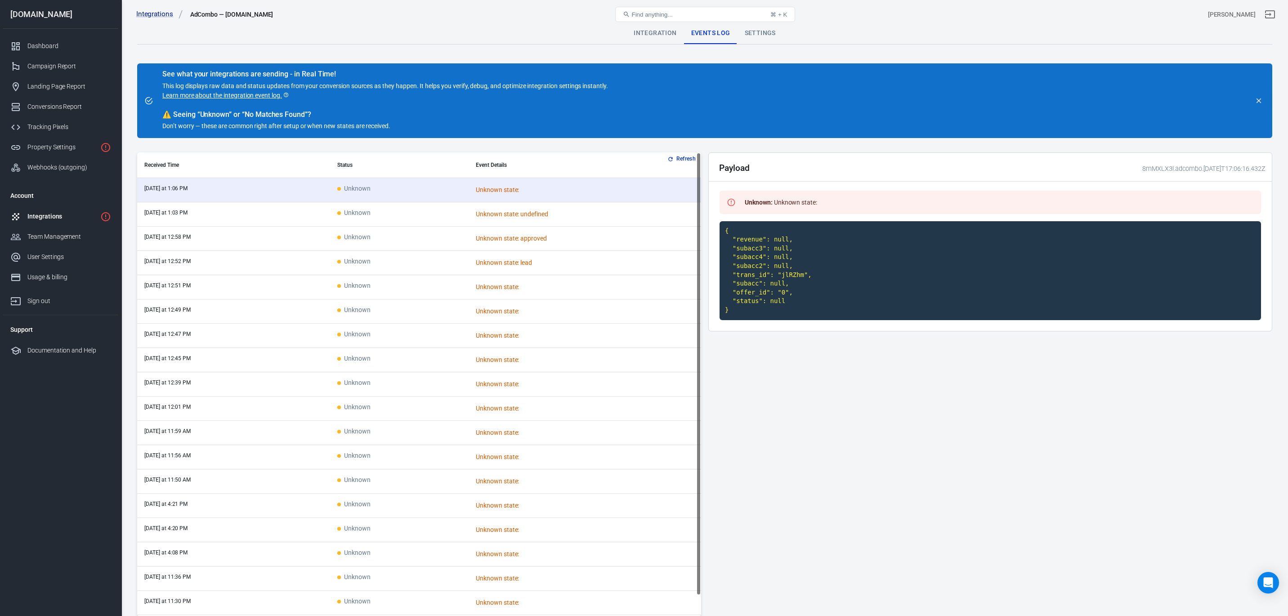
click at [233, 95] on link "Learn more about the integration event log." at bounding box center [225, 95] width 127 height 9
click at [51, 218] on div "Integrations" at bounding box center [61, 216] width 69 height 9
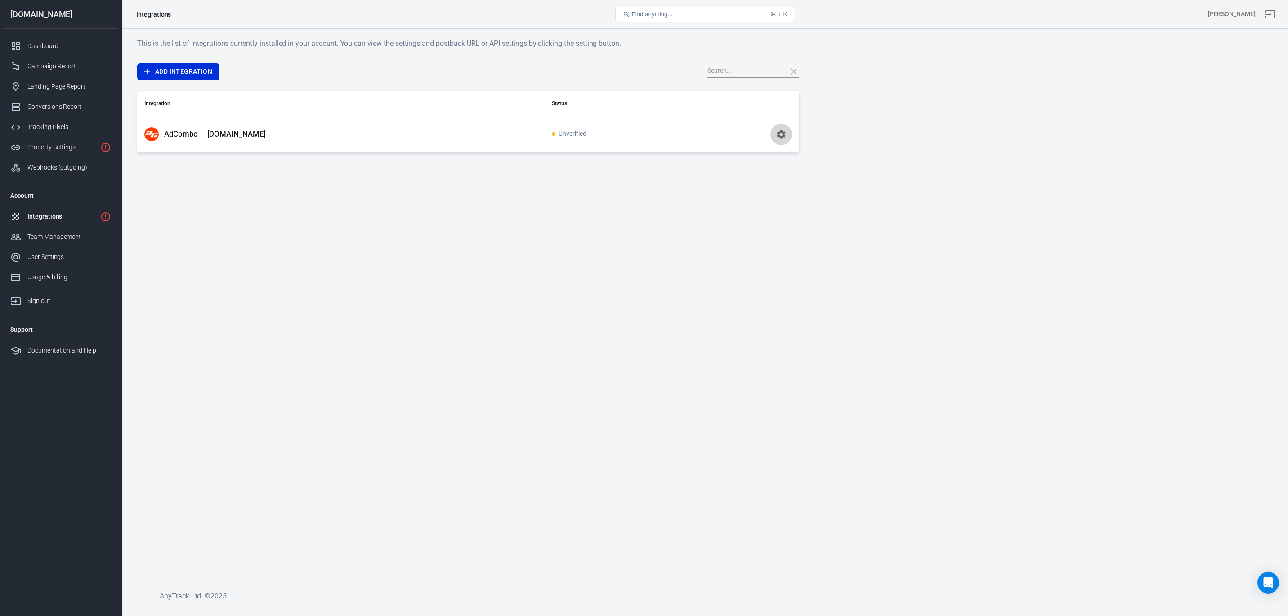
click at [783, 135] on icon "button" at bounding box center [781, 134] width 9 height 9
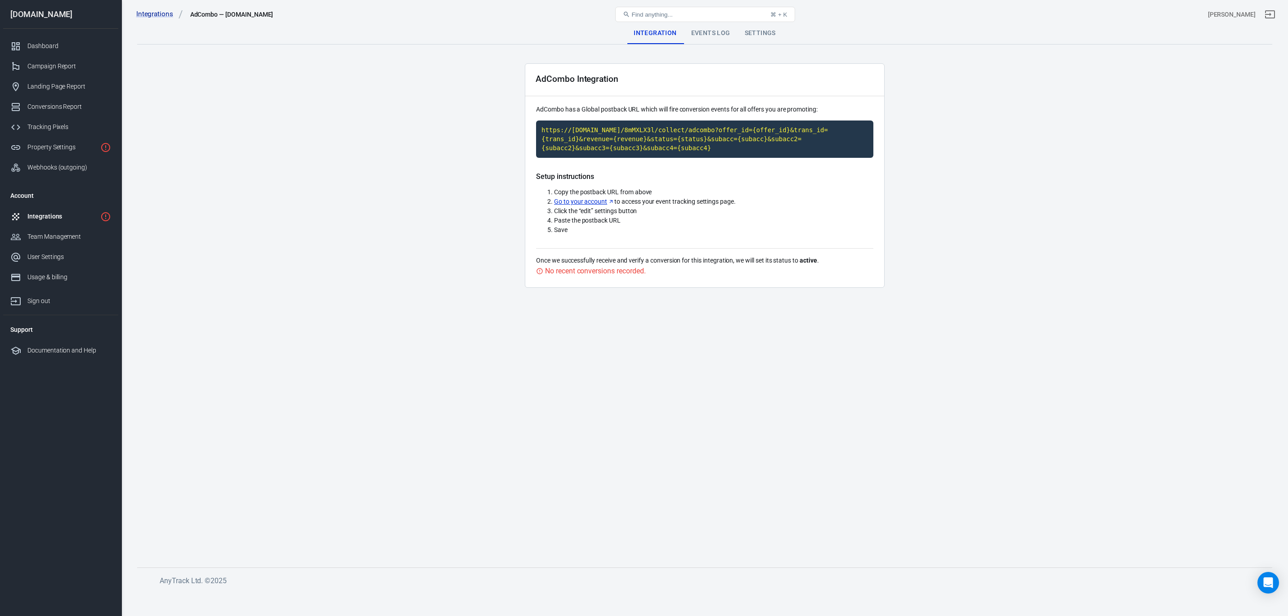
click at [699, 30] on div "Events Log" at bounding box center [711, 33] width 54 height 22
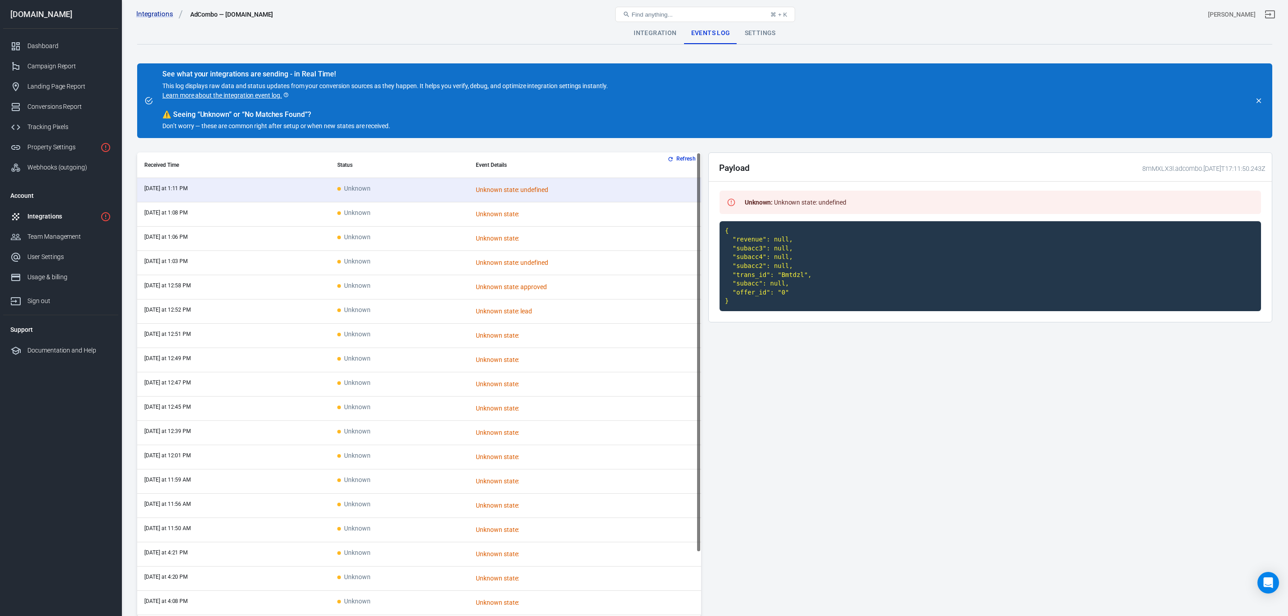
click at [674, 159] on button "Refresh" at bounding box center [683, 158] width 34 height 9
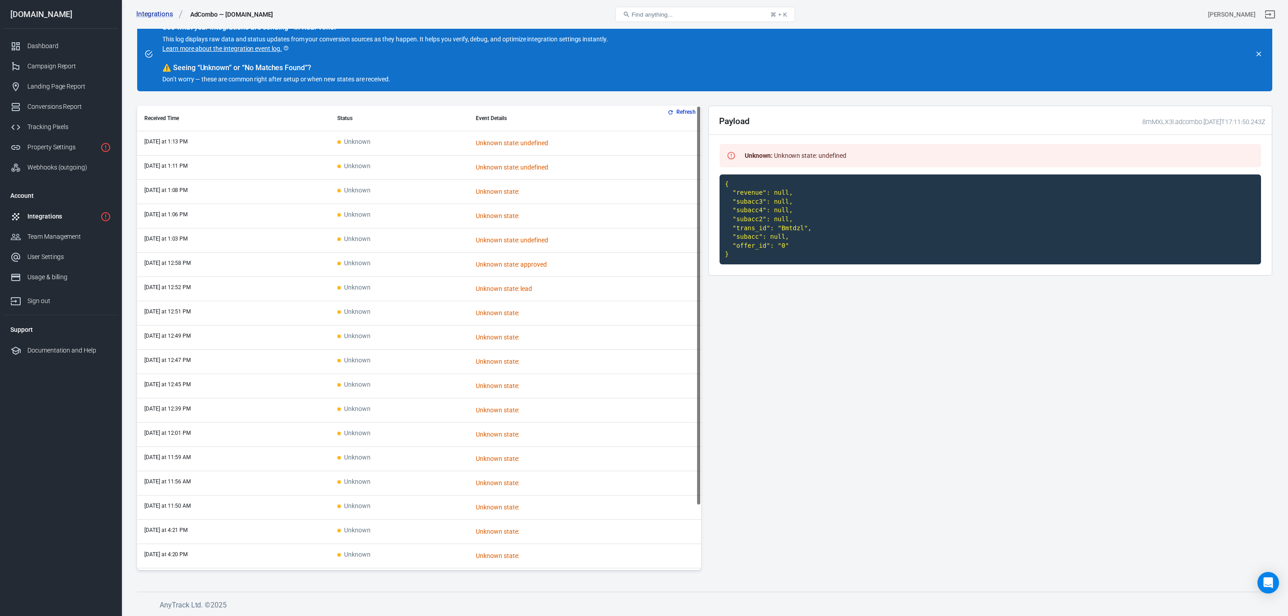
click at [49, 218] on div "Integrations" at bounding box center [61, 216] width 69 height 9
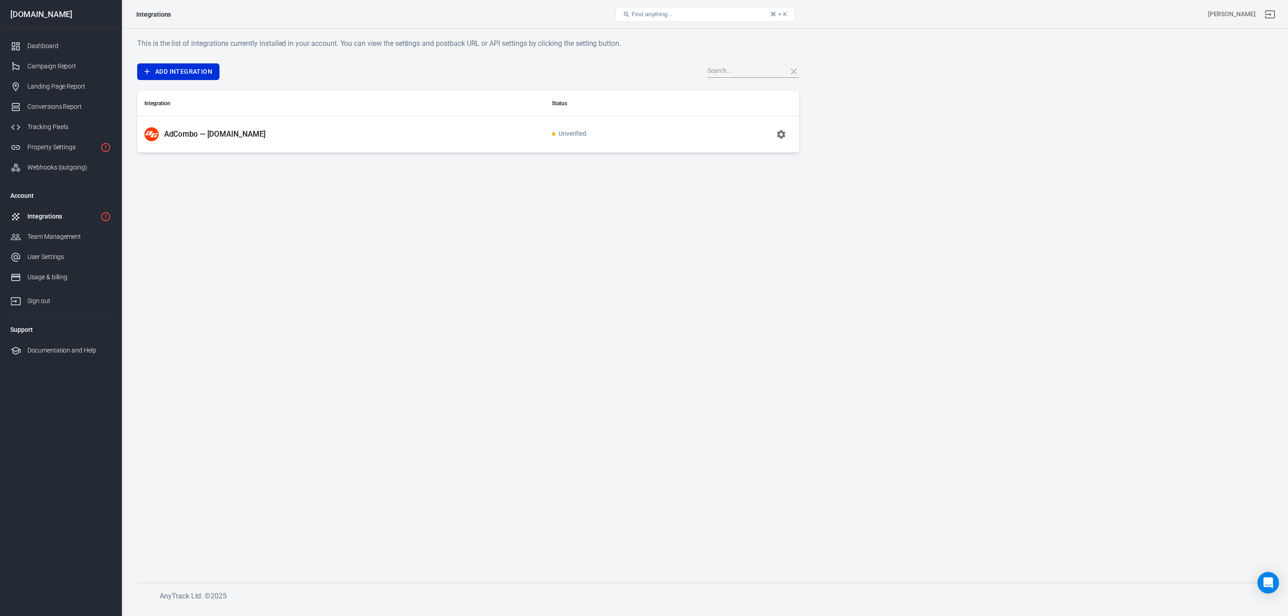
click at [561, 136] on span "Unverified" at bounding box center [569, 134] width 35 height 8
click at [782, 135] on icon "button" at bounding box center [781, 134] width 11 height 11
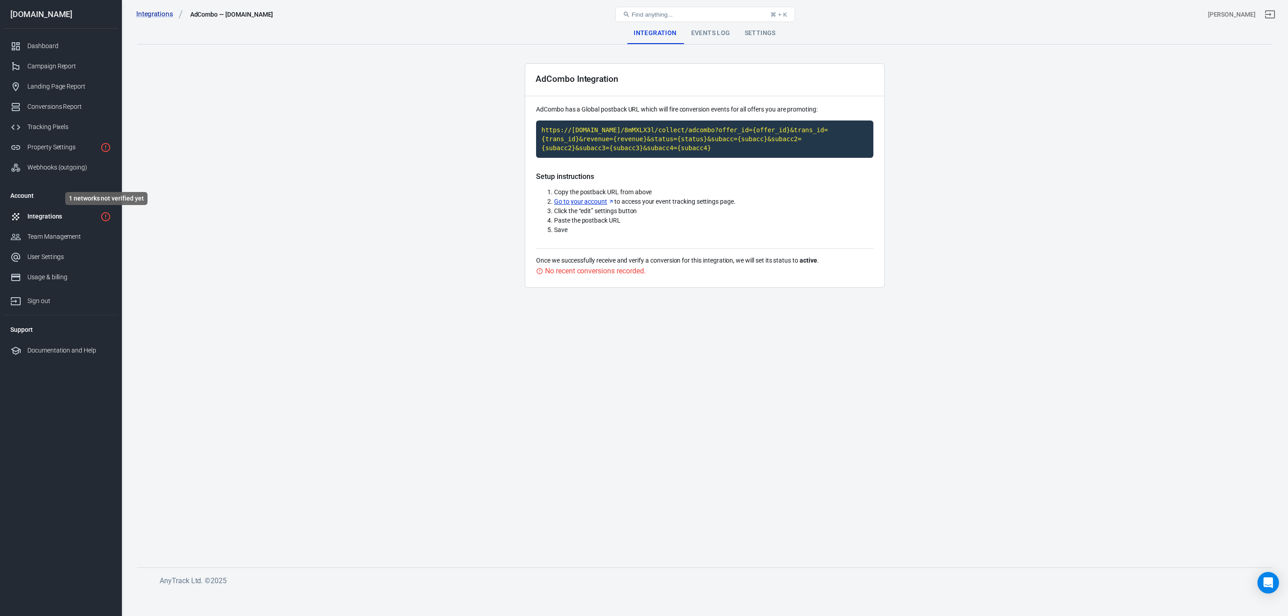
click at [107, 217] on icon "1 networks not verified yet" at bounding box center [105, 216] width 11 height 11
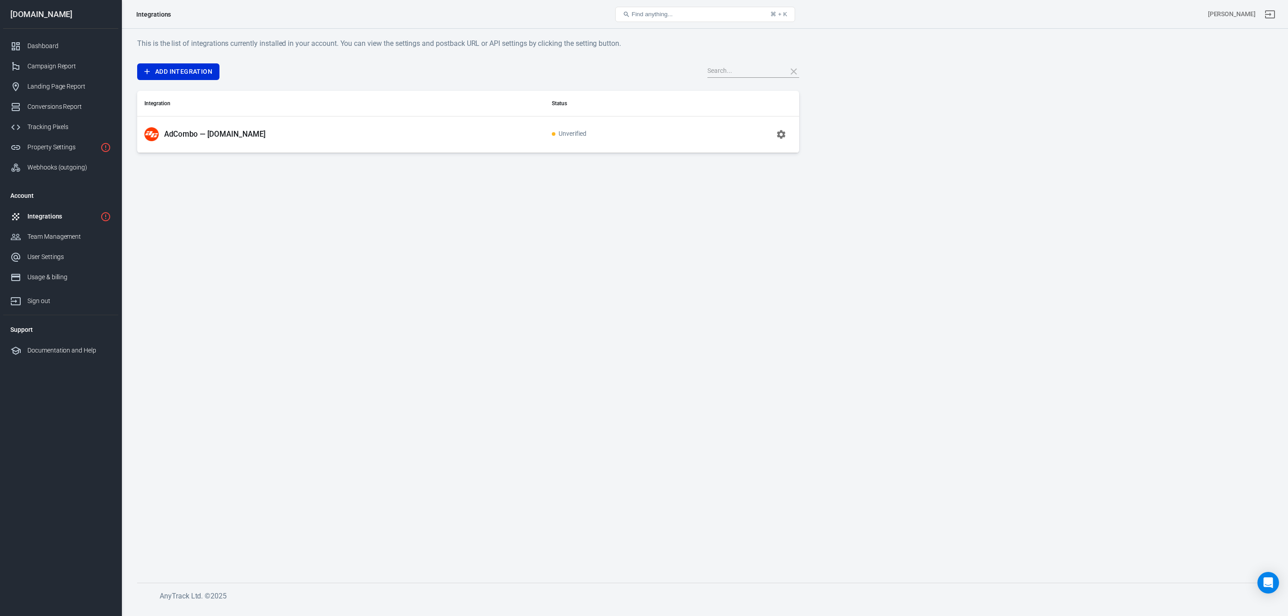
click at [558, 134] on span "Unverified" at bounding box center [569, 134] width 35 height 8
click at [787, 135] on button "button" at bounding box center [781, 135] width 22 height 22
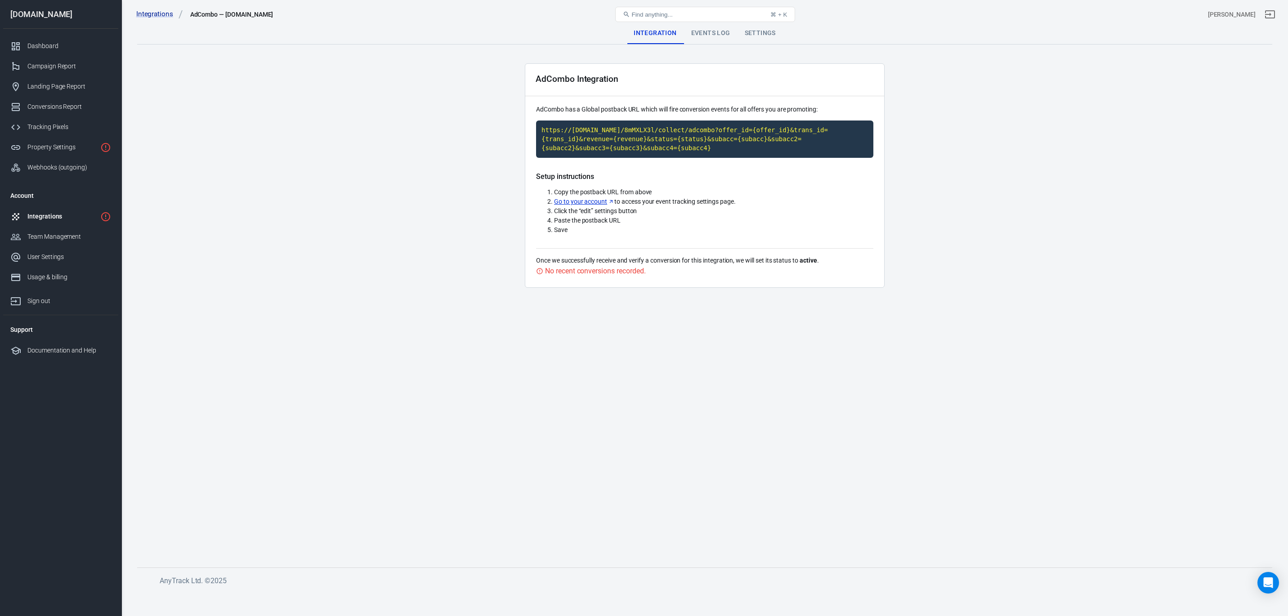
click at [965, 236] on main "Integration Events Log Settings AdCombo Integration AdCombo has a Global postba…" at bounding box center [704, 287] width 1135 height 531
click at [720, 31] on div "Events Log" at bounding box center [711, 33] width 54 height 22
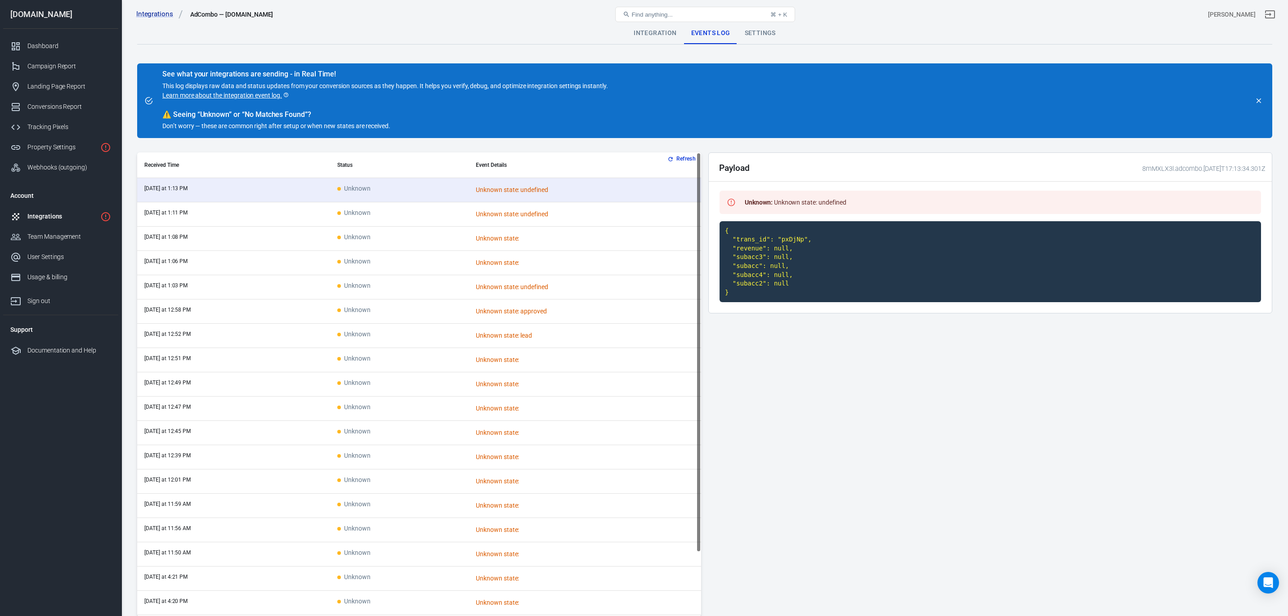
click at [652, 36] on div "Integration" at bounding box center [654, 33] width 57 height 22
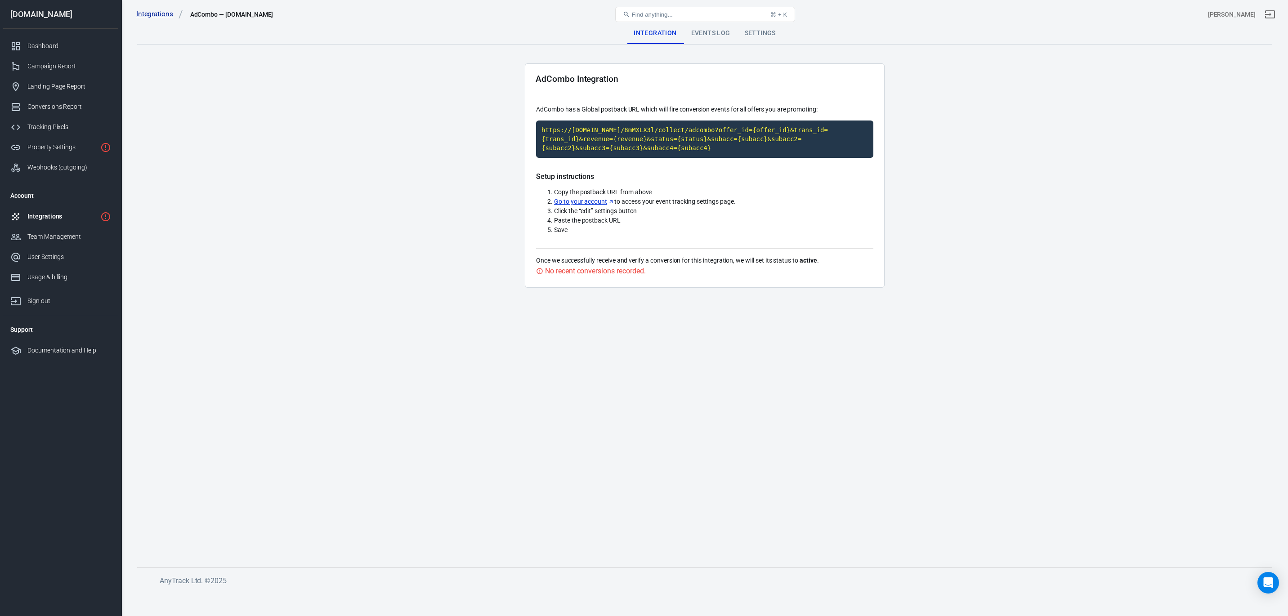
click at [760, 36] on div "Settings" at bounding box center [760, 33] width 45 height 22
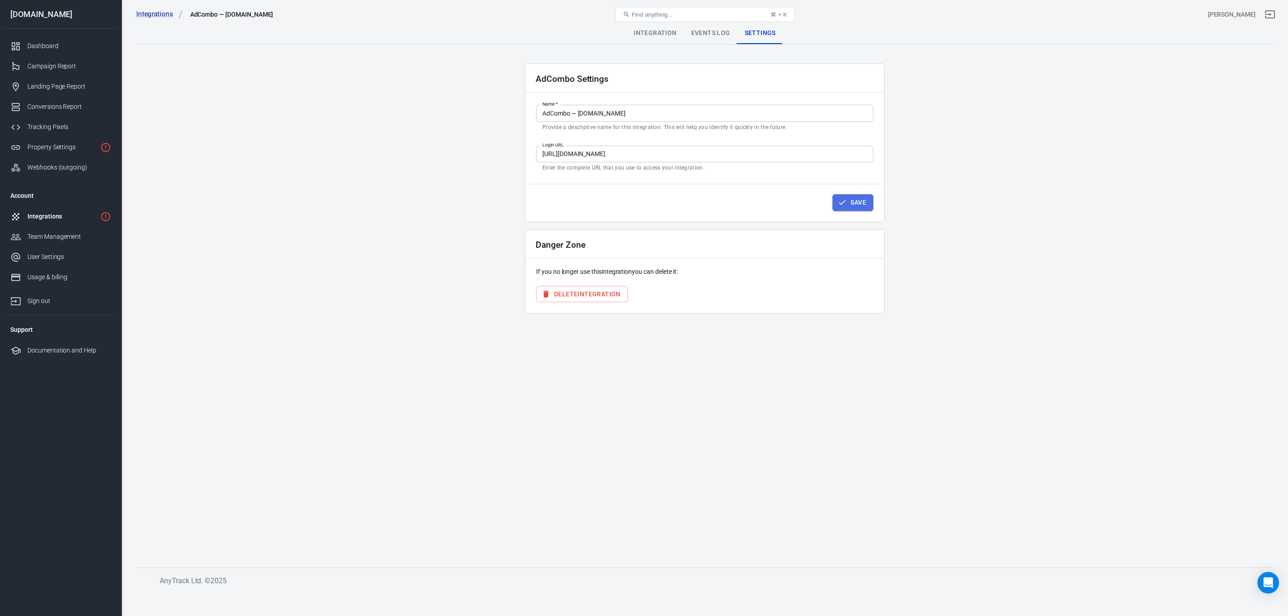
click at [840, 198] on icon "button" at bounding box center [842, 202] width 9 height 9
click at [705, 34] on div "Events Log" at bounding box center [711, 33] width 54 height 22
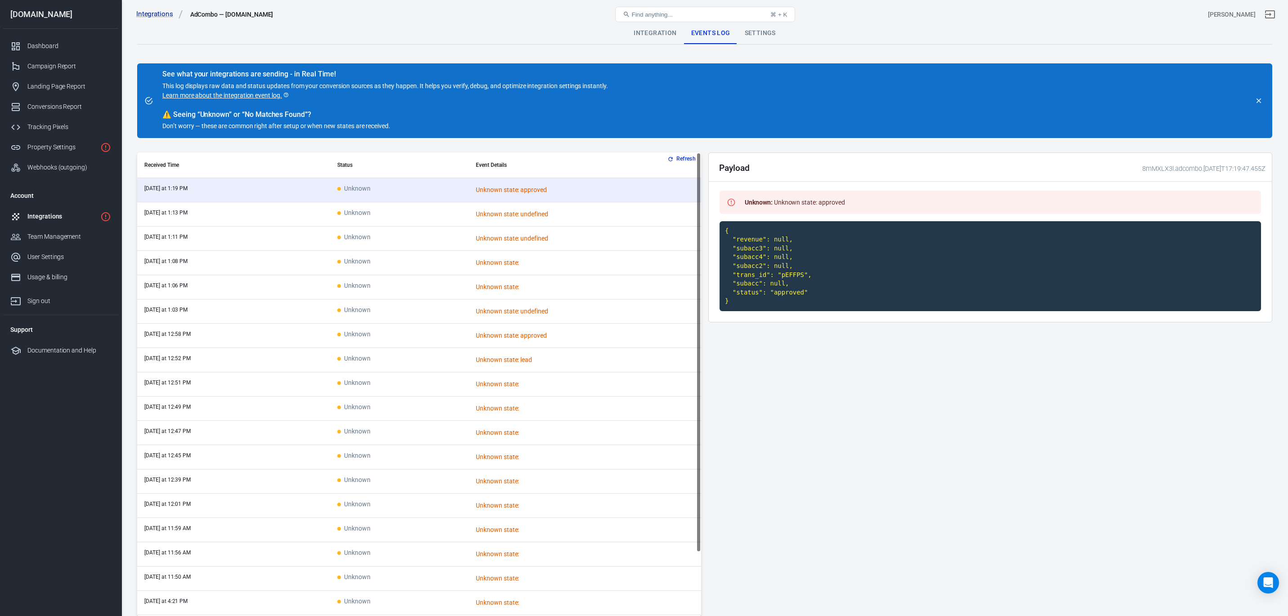
click at [104, 216] on icon "1 networks not verified yet" at bounding box center [105, 216] width 11 height 11
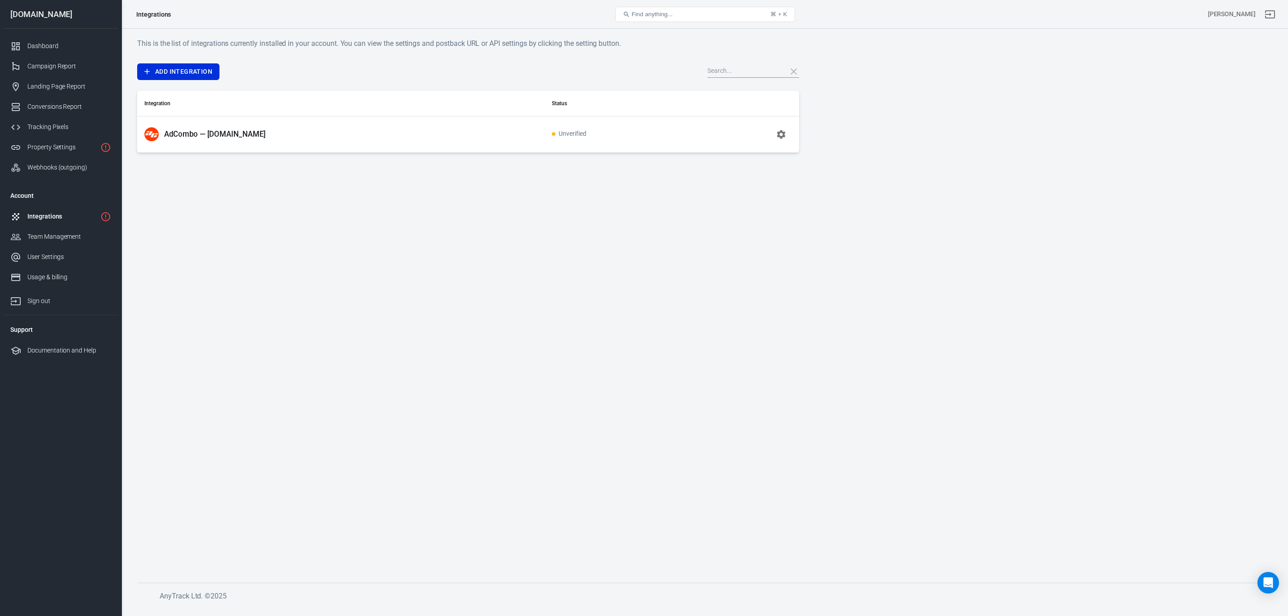
click at [208, 139] on div "AdCombo — [DOMAIN_NAME]" at bounding box center [340, 134] width 393 height 14
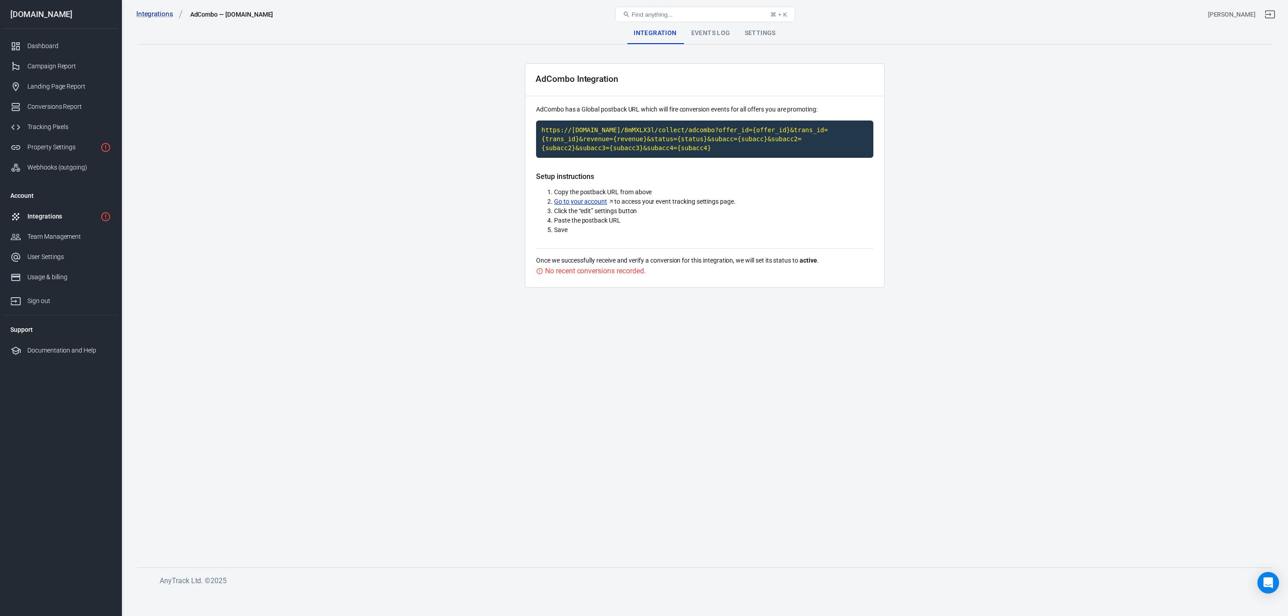
click at [707, 37] on div "Events Log" at bounding box center [711, 33] width 54 height 22
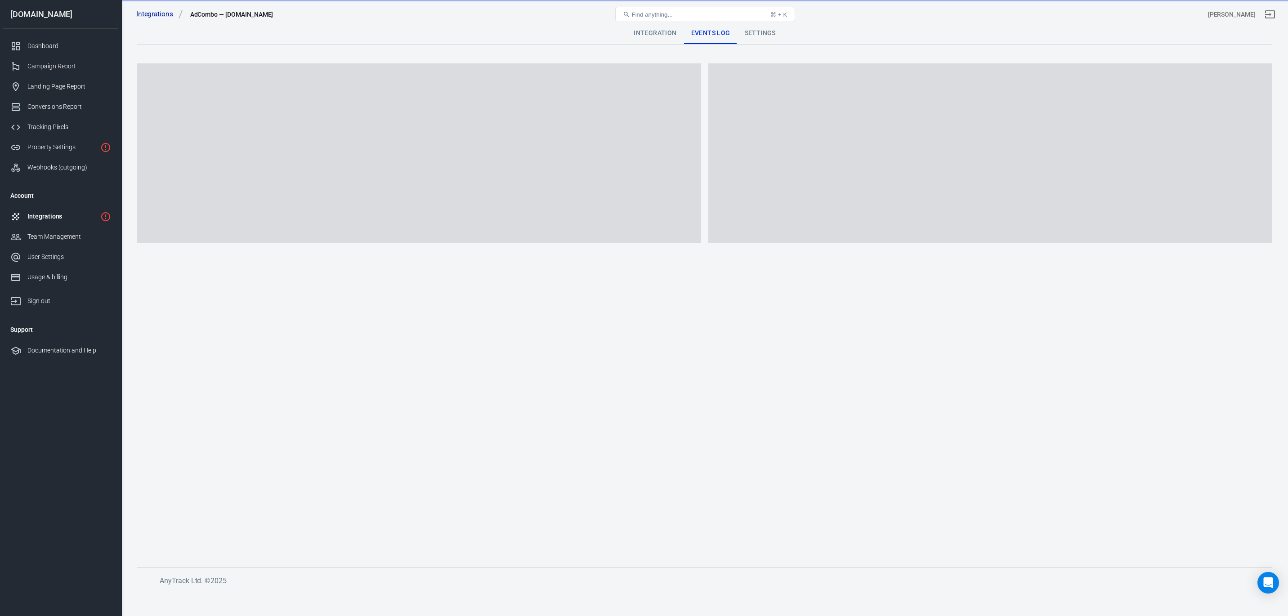
click at [764, 24] on div "Find anything... ⌘ + K" at bounding box center [704, 15] width 379 height 22
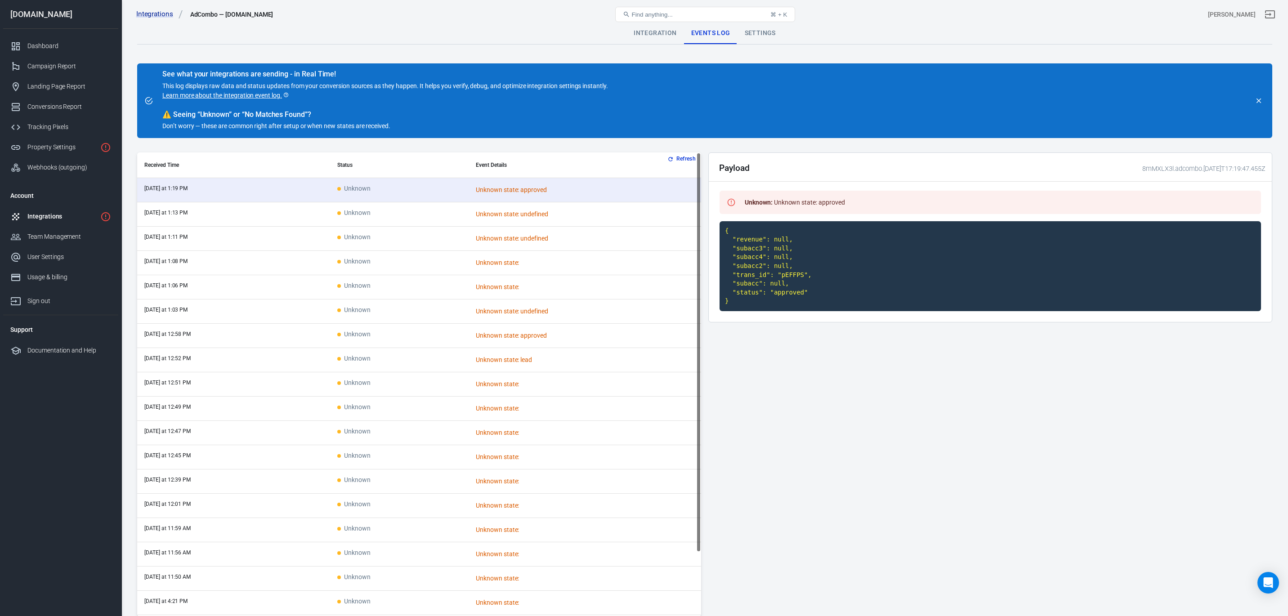
click at [759, 36] on div "Settings" at bounding box center [760, 33] width 45 height 22
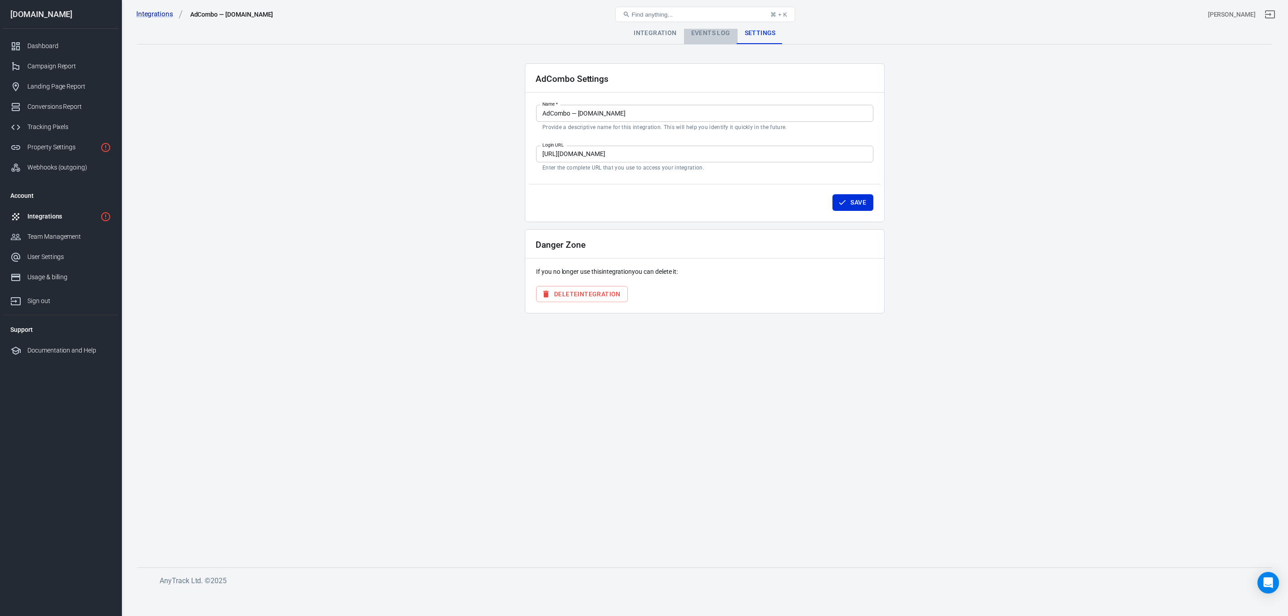
click at [710, 36] on div "Events Log" at bounding box center [711, 33] width 54 height 22
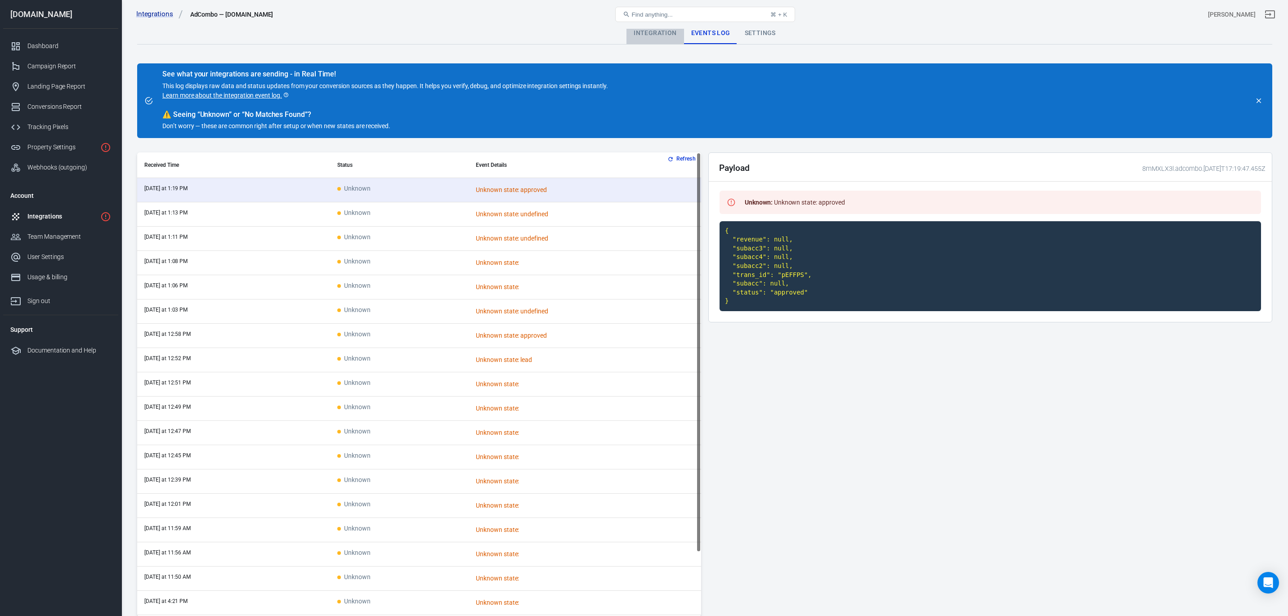
click at [660, 36] on div "Integration" at bounding box center [654, 33] width 57 height 22
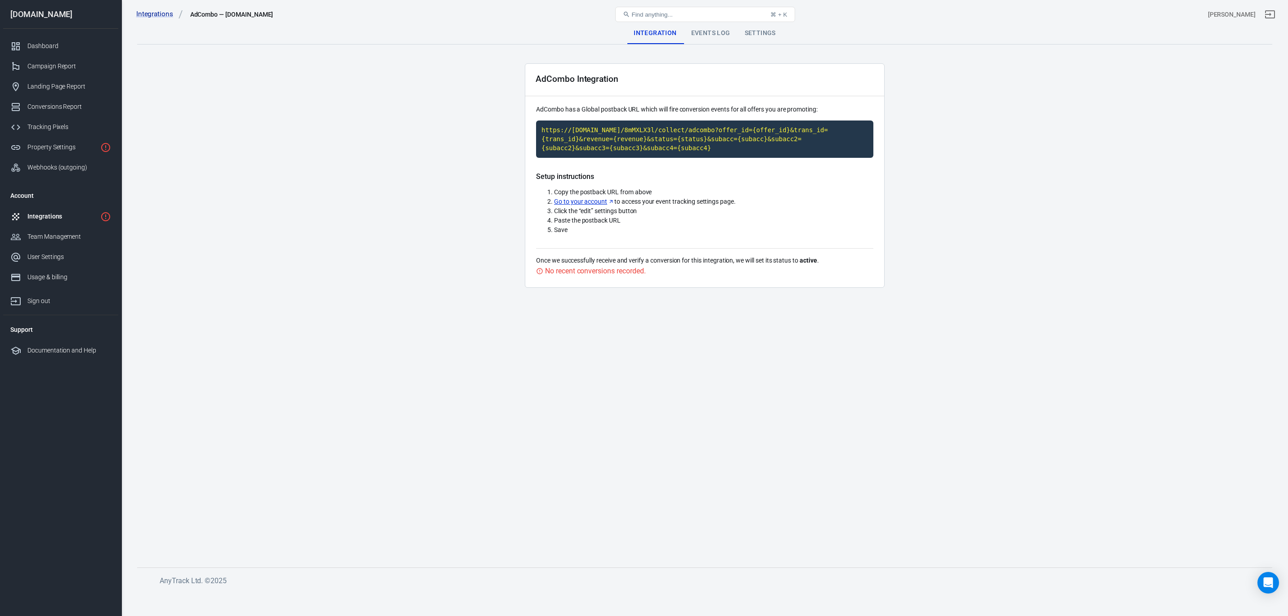
click at [725, 26] on div "Integrations AdCombo — protsotsil.shop Find anything... ⌘ + K elicio perez" at bounding box center [705, 14] width 1166 height 29
click at [49, 224] on link "Integrations" at bounding box center [60, 216] width 115 height 20
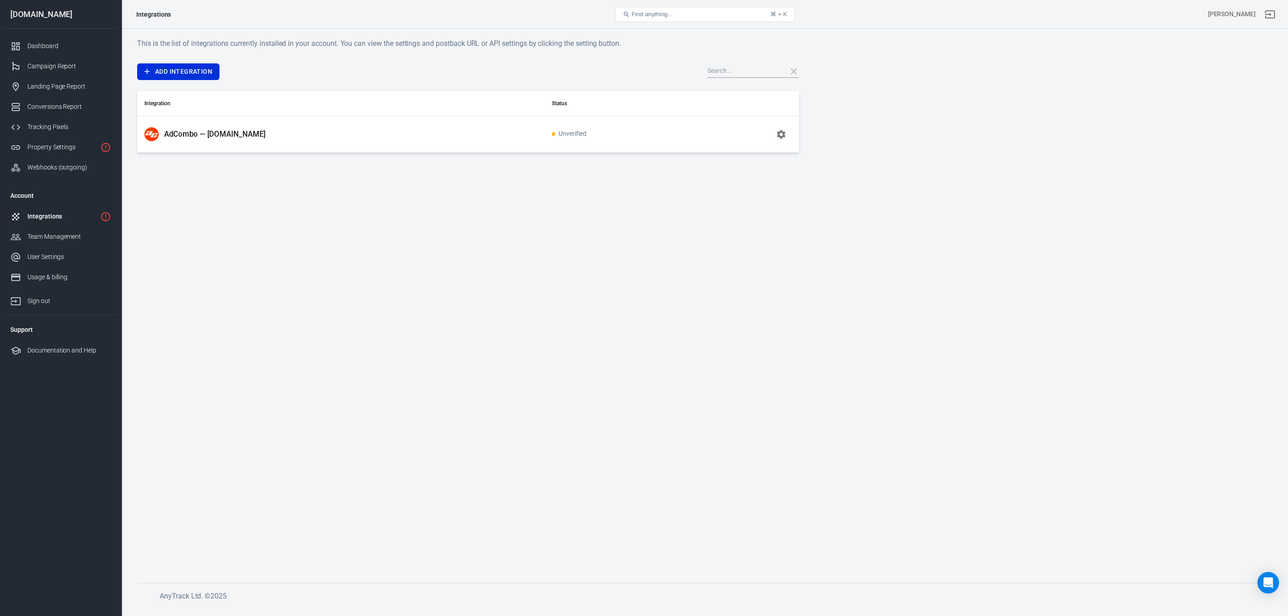
click at [181, 137] on p "AdCombo — [DOMAIN_NAME]" at bounding box center [215, 134] width 102 height 9
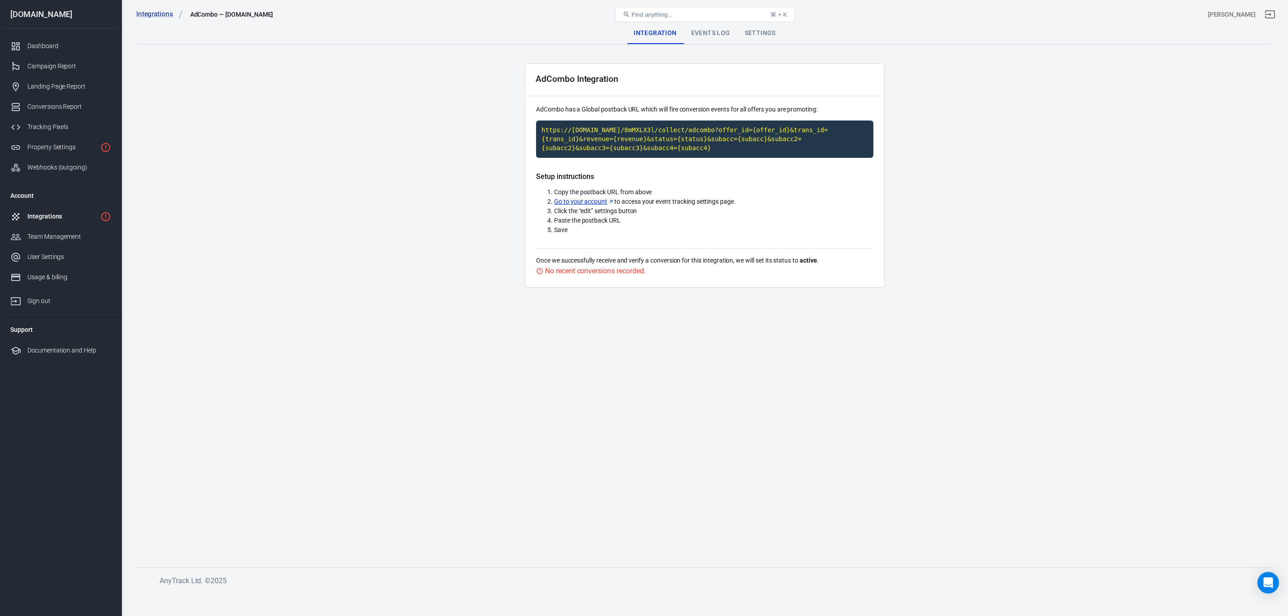
click at [714, 33] on div "Events Log" at bounding box center [711, 33] width 54 height 22
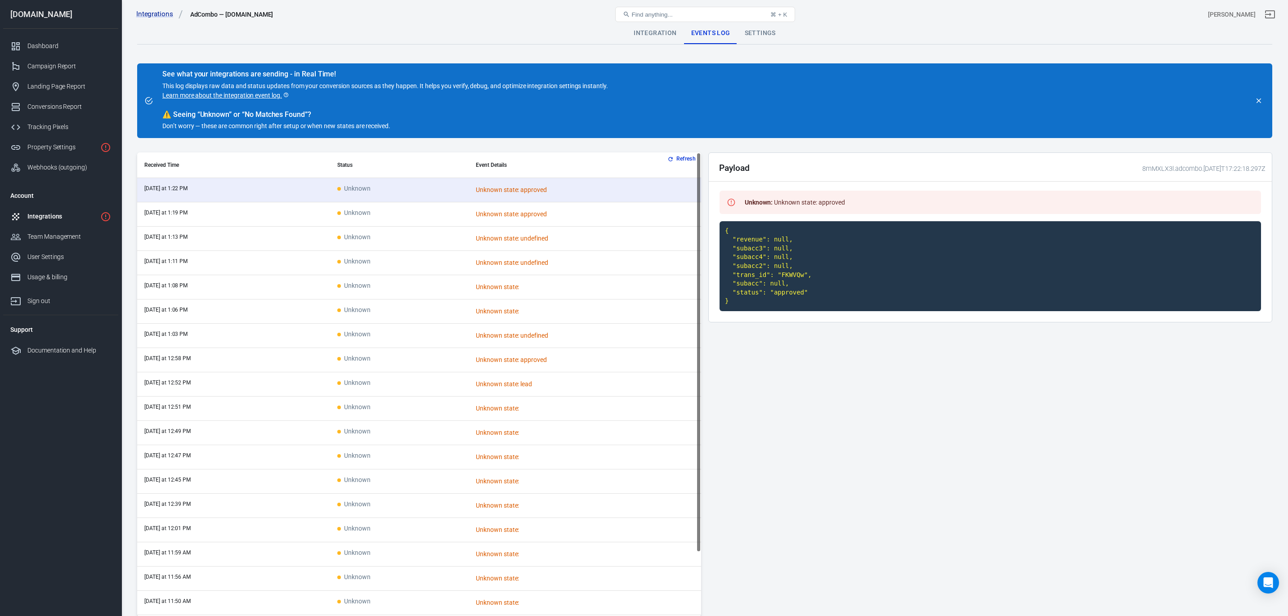
click at [56, 218] on div "Integrations" at bounding box center [61, 216] width 69 height 9
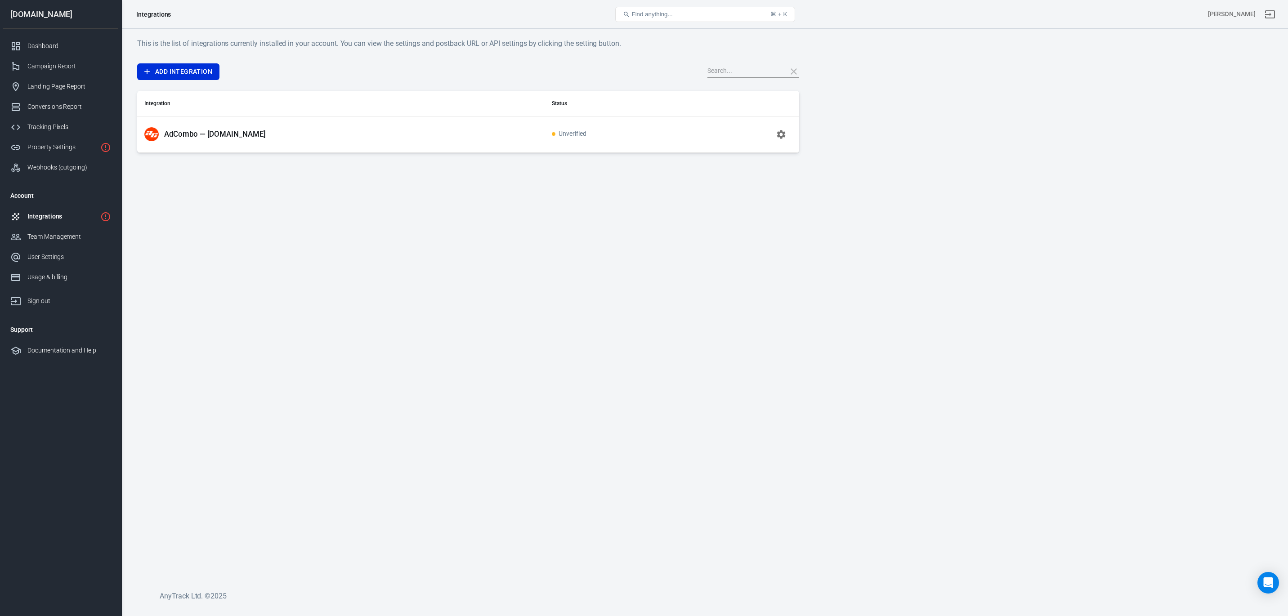
click at [557, 137] on span "Unverified" at bounding box center [569, 134] width 35 height 8
click at [779, 132] on icon "button" at bounding box center [781, 134] width 9 height 9
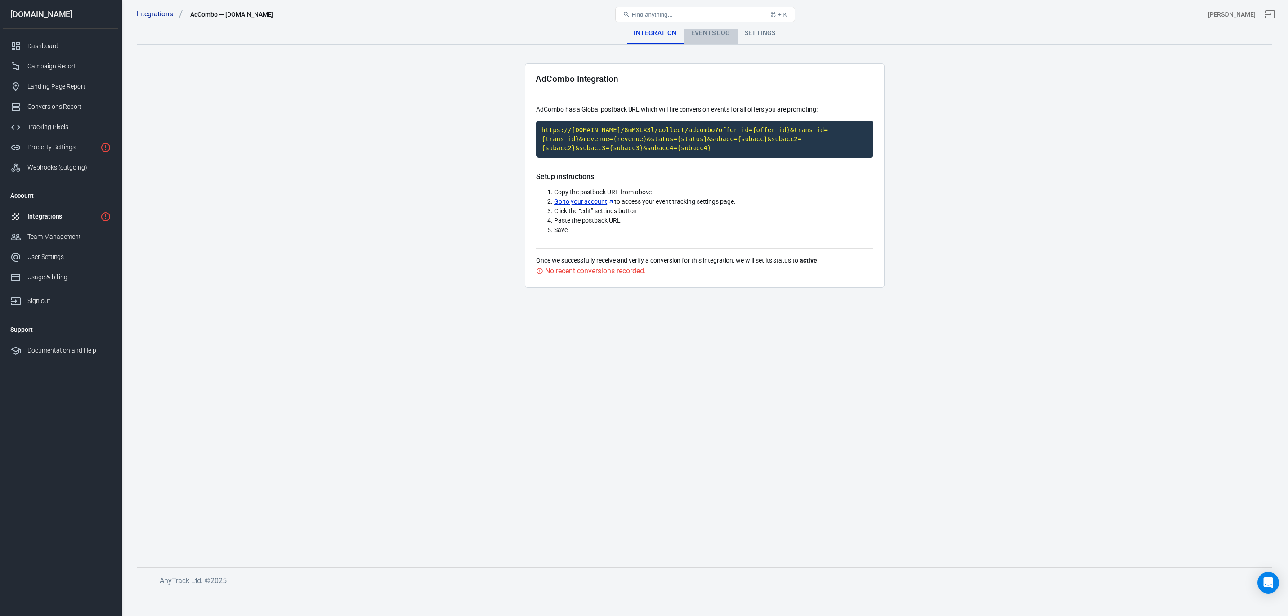
click at [702, 37] on div "Events Log" at bounding box center [711, 33] width 54 height 22
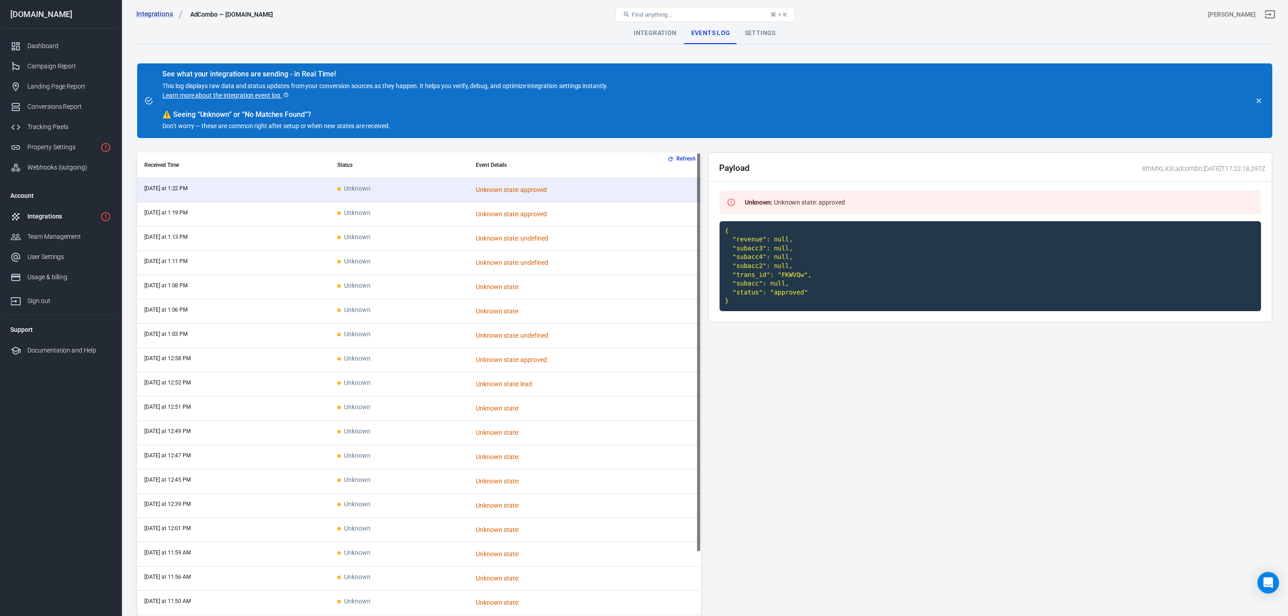
click at [671, 158] on icon "button" at bounding box center [670, 159] width 4 height 4
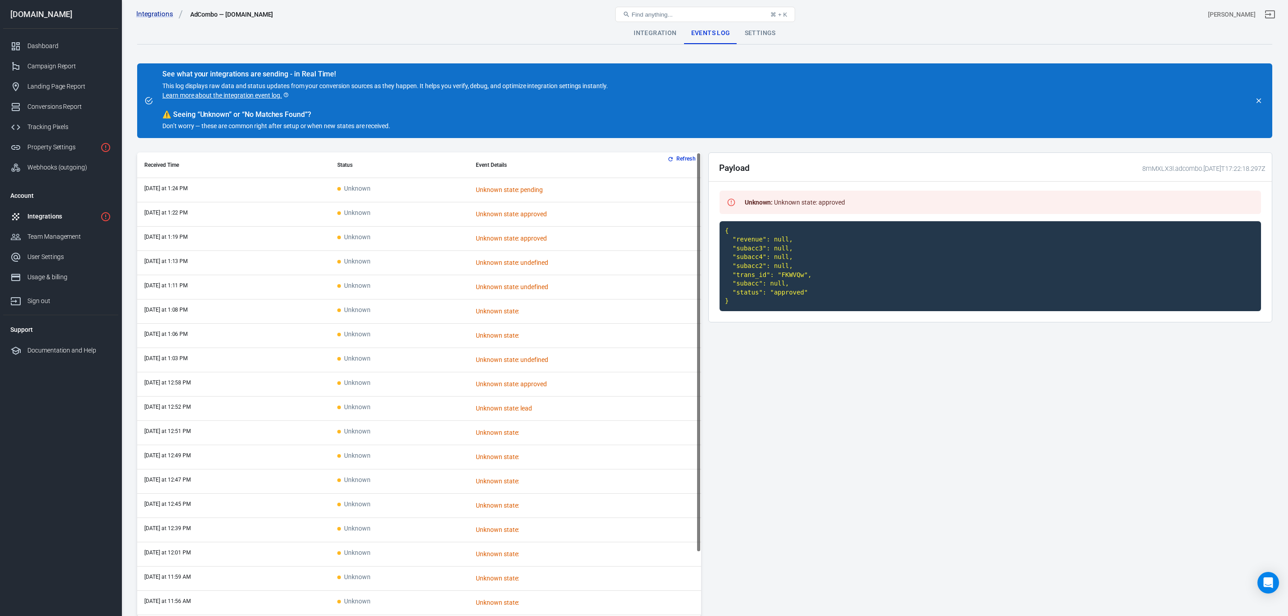
scroll to position [2, 0]
click at [671, 157] on icon "button" at bounding box center [670, 159] width 6 height 6
click at [676, 161] on button "Refresh" at bounding box center [683, 158] width 34 height 9
click at [671, 160] on icon "button" at bounding box center [670, 159] width 6 height 6
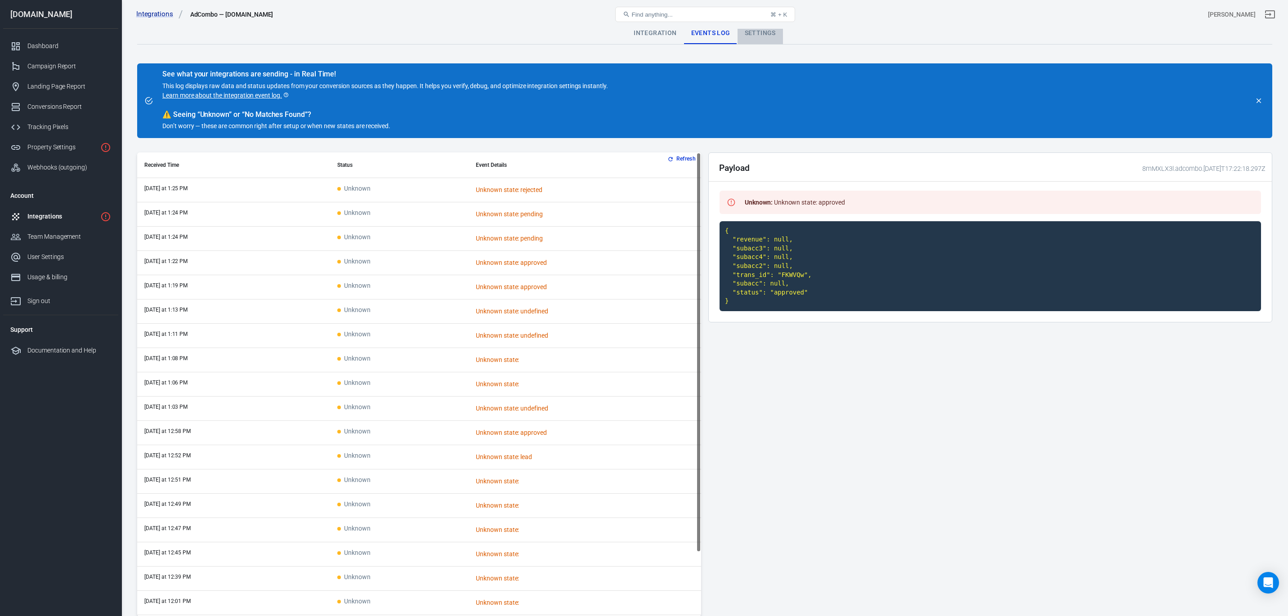
click at [751, 36] on div "Settings" at bounding box center [760, 33] width 45 height 22
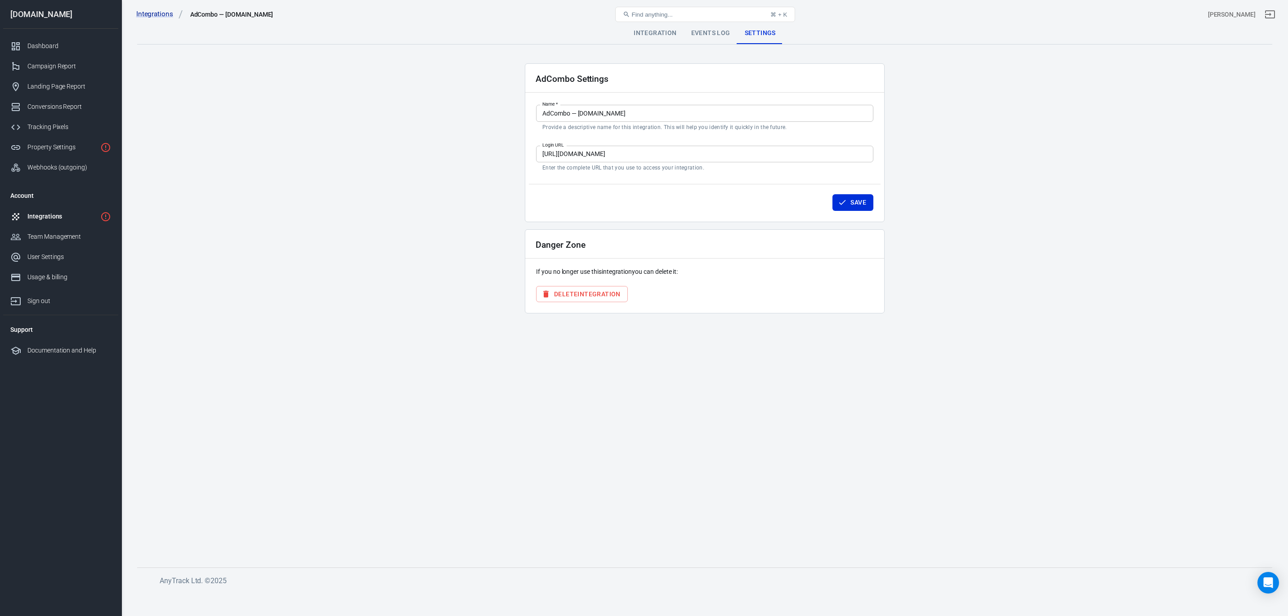
click at [54, 224] on link "Integrations" at bounding box center [60, 216] width 115 height 20
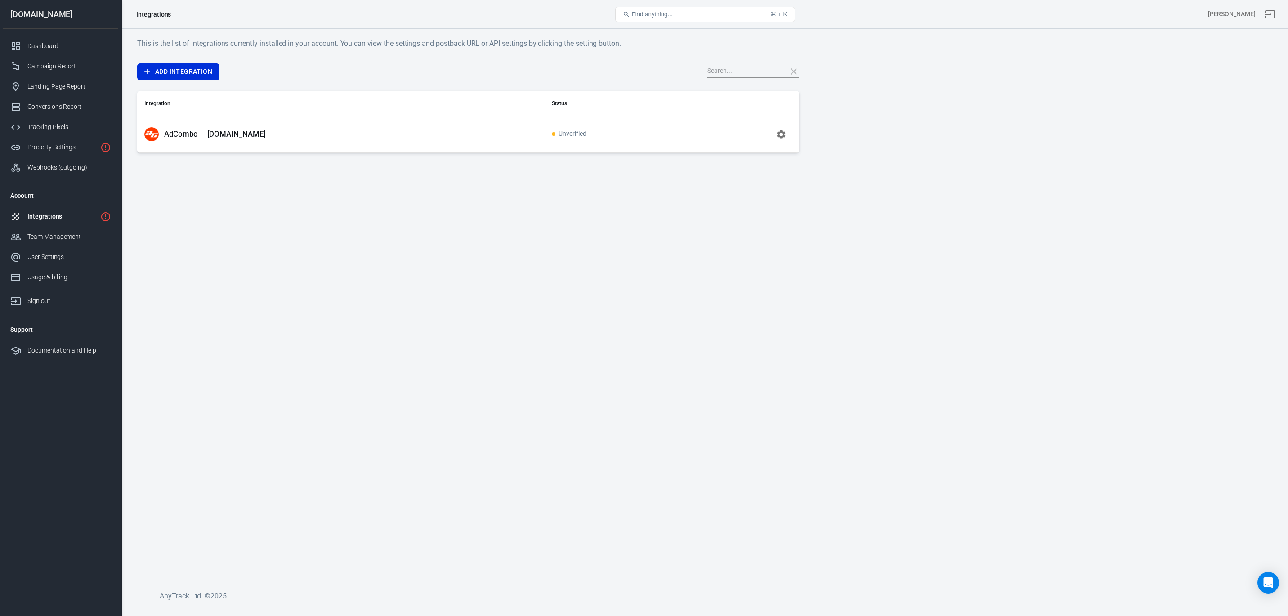
click at [781, 138] on icon "button" at bounding box center [781, 134] width 11 height 11
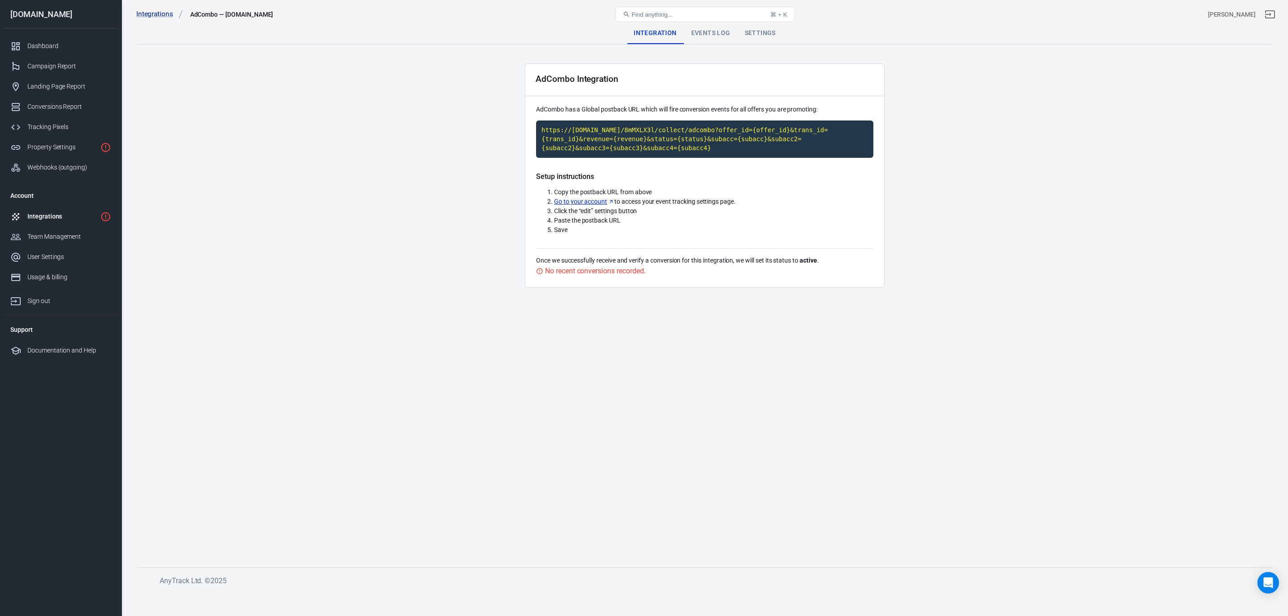
click at [42, 219] on div "Integrations" at bounding box center [61, 216] width 69 height 9
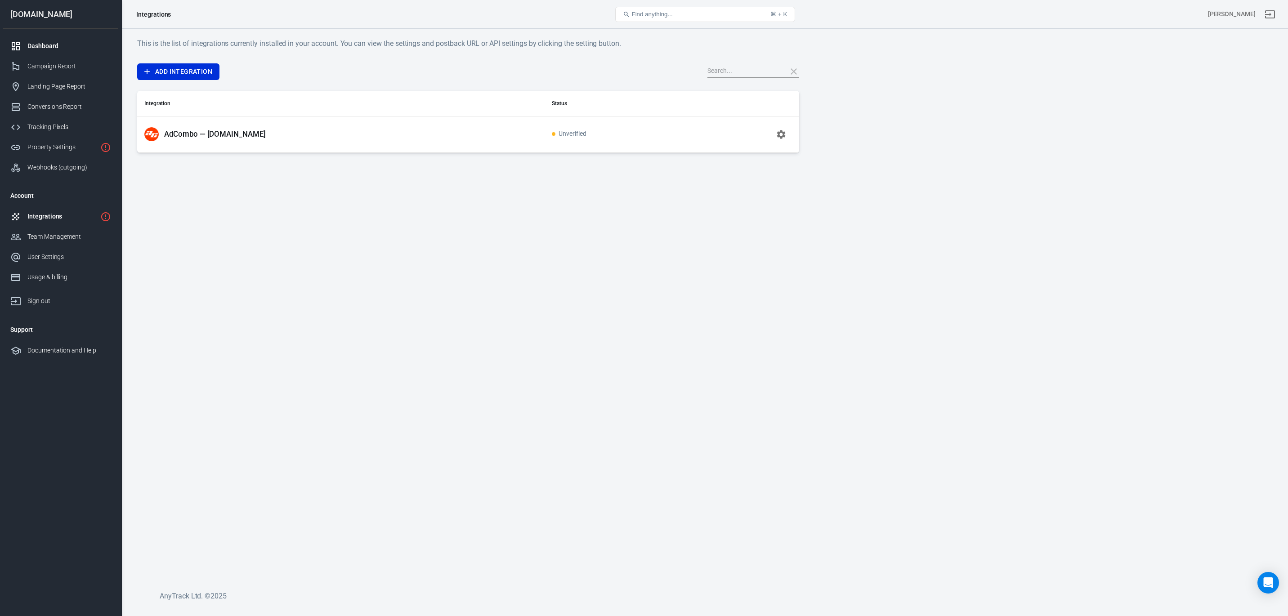
click at [36, 51] on link "Dashboard" at bounding box center [60, 46] width 115 height 20
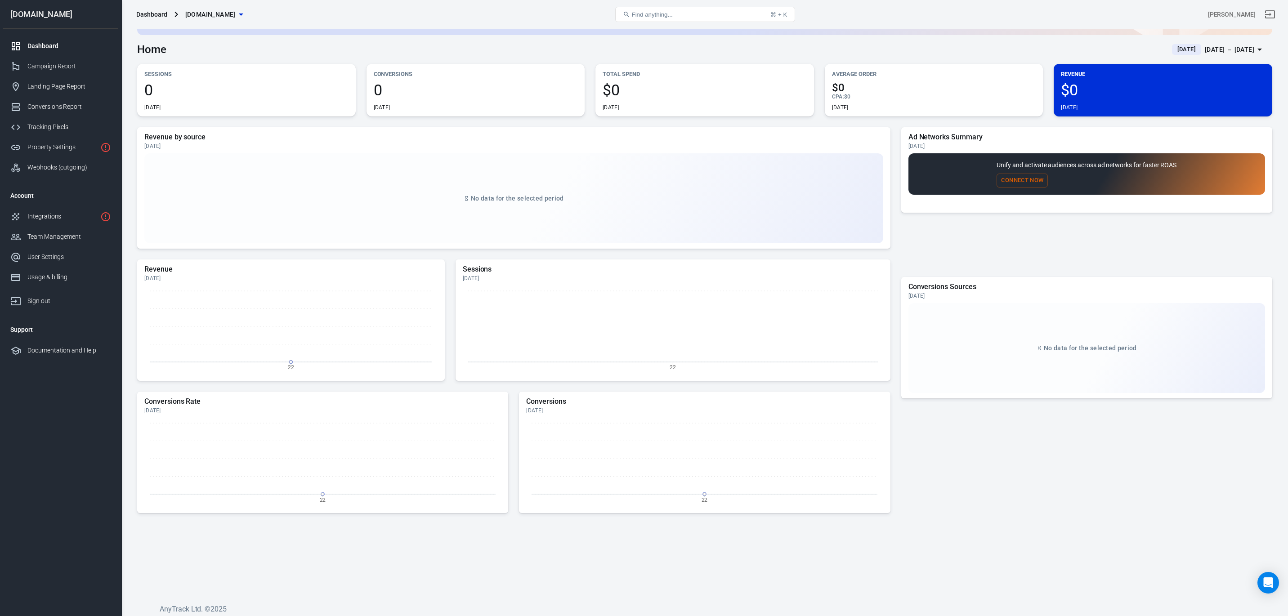
scroll to position [112, 0]
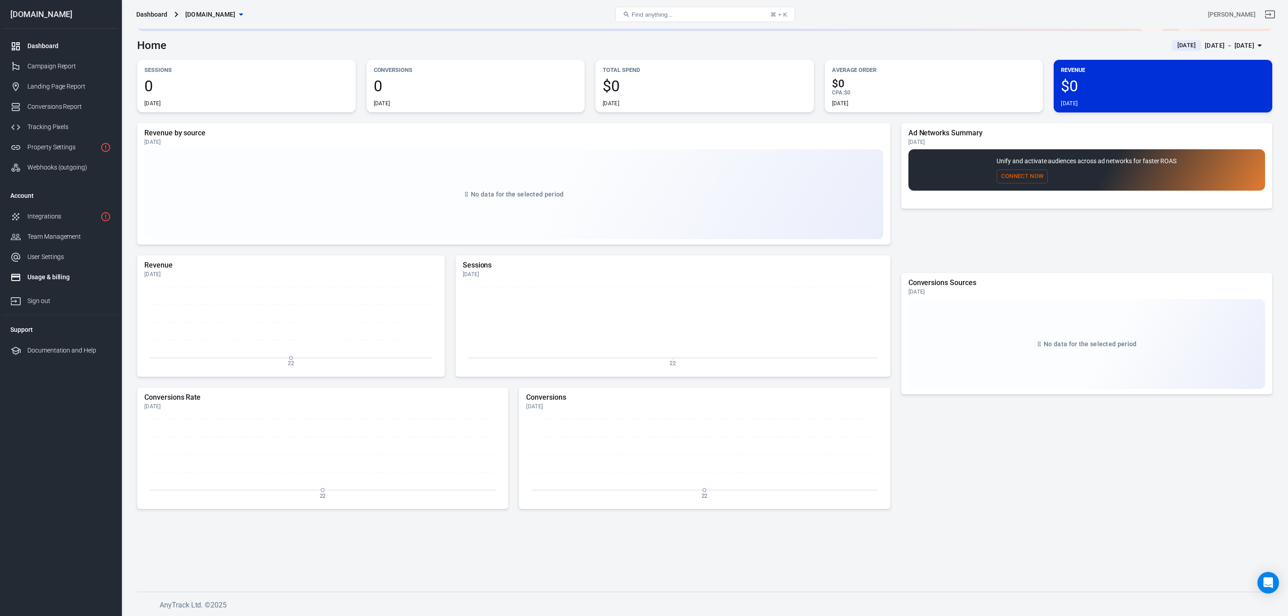
click at [41, 279] on div "Usage & billing" at bounding box center [69, 277] width 84 height 9
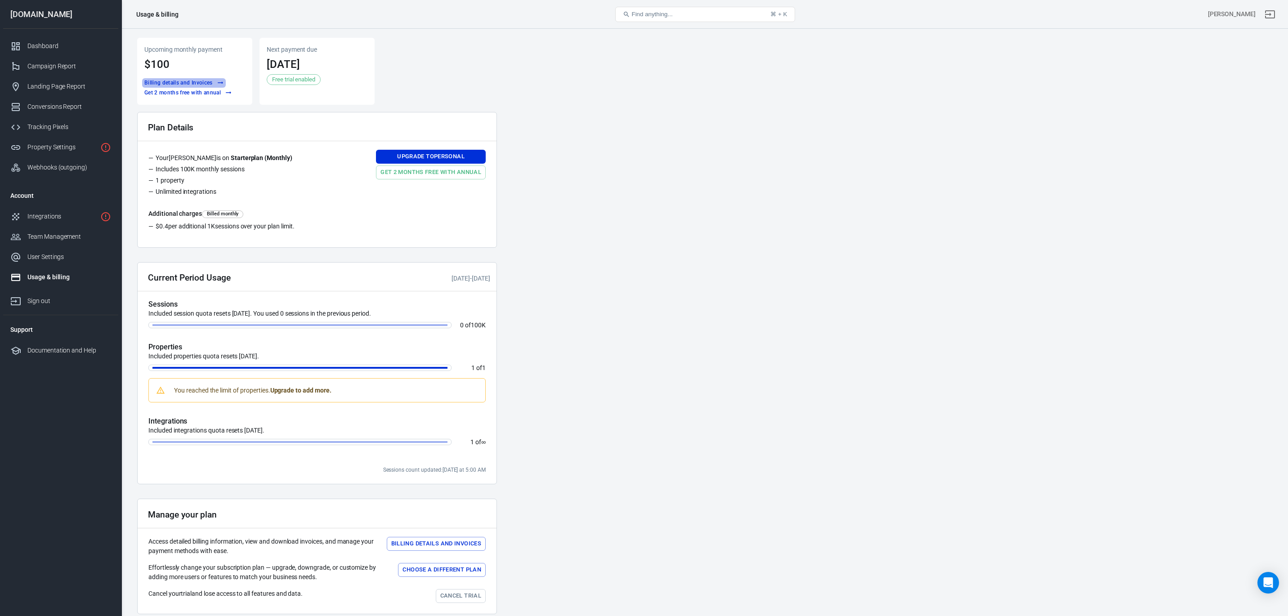
click at [189, 82] on button "Billing details and Invoices" at bounding box center [184, 82] width 84 height 9
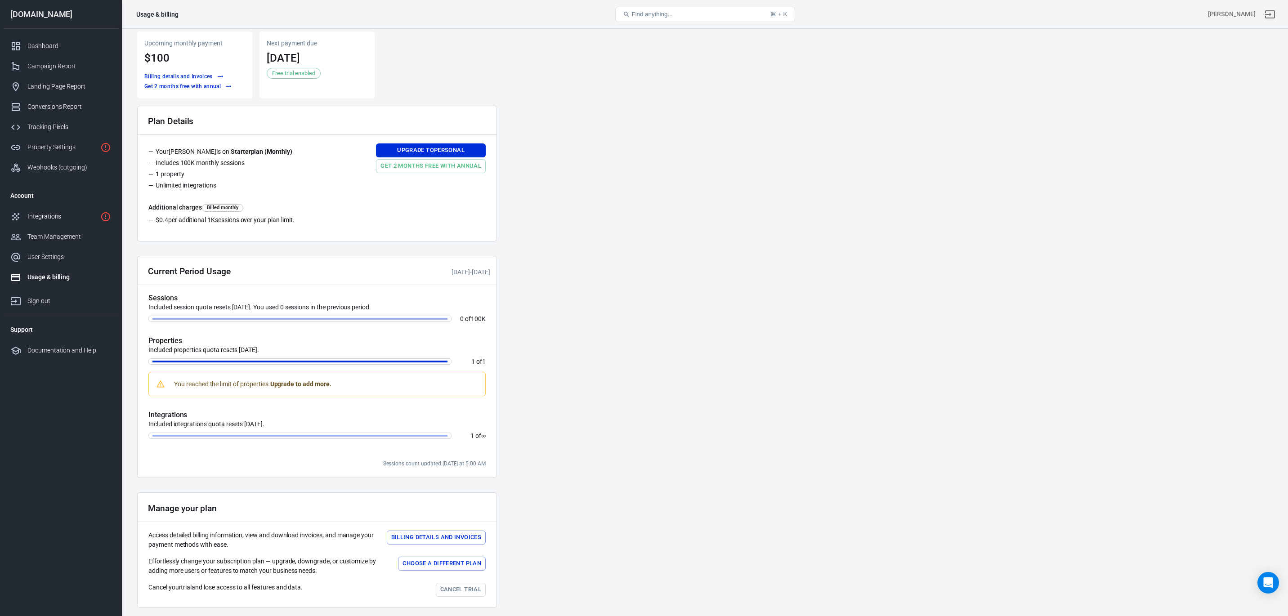
scroll to position [44, 0]
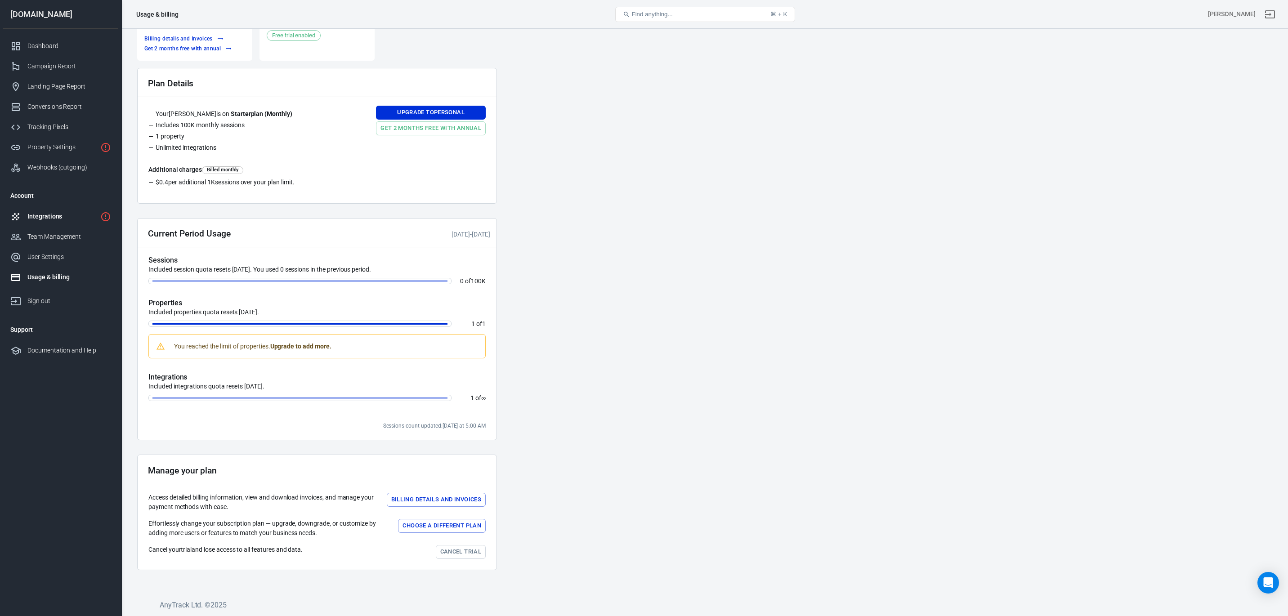
click at [55, 218] on div "Integrations" at bounding box center [61, 216] width 69 height 9
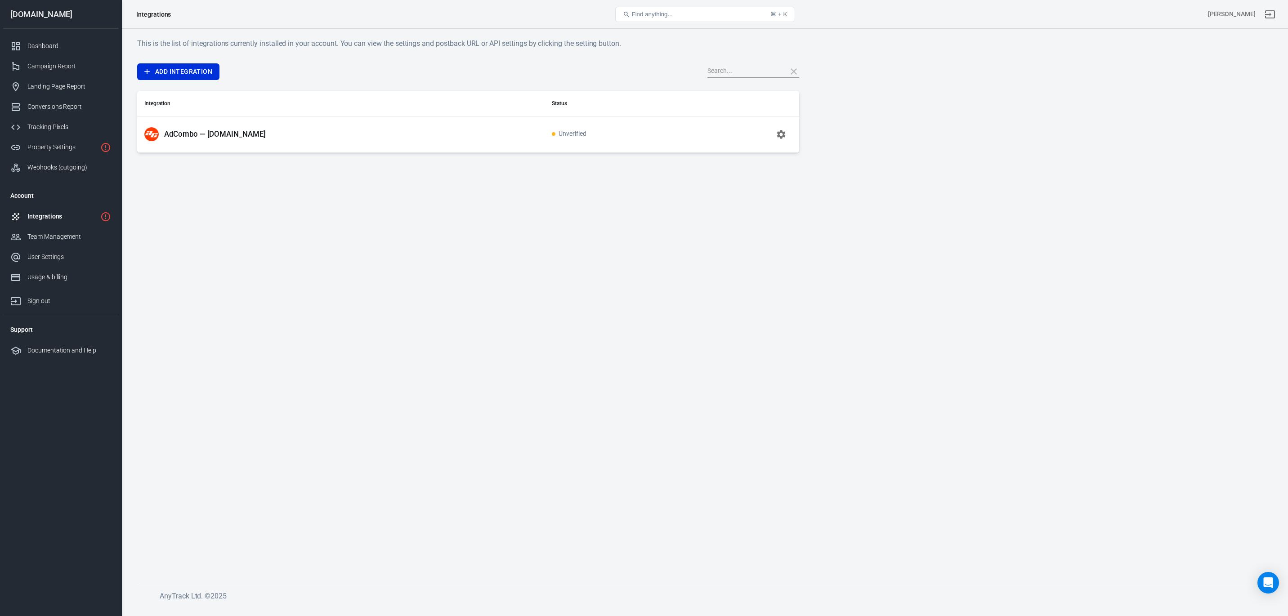
click at [782, 132] on icon "button" at bounding box center [781, 134] width 9 height 9
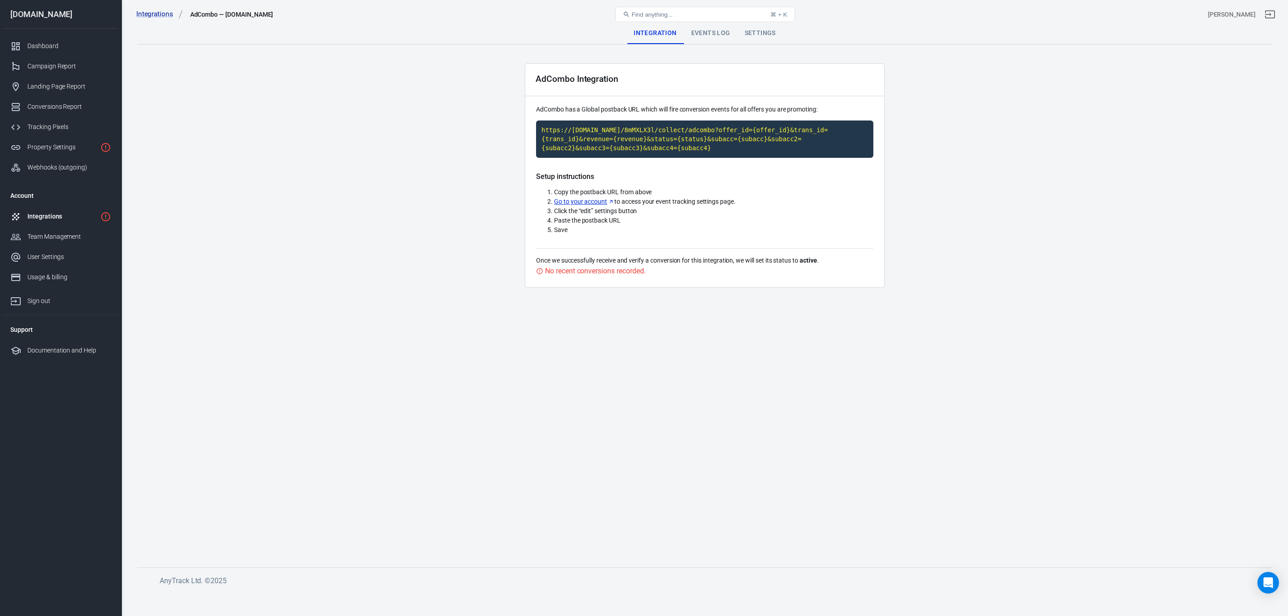
click at [762, 32] on div "Settings" at bounding box center [760, 33] width 45 height 22
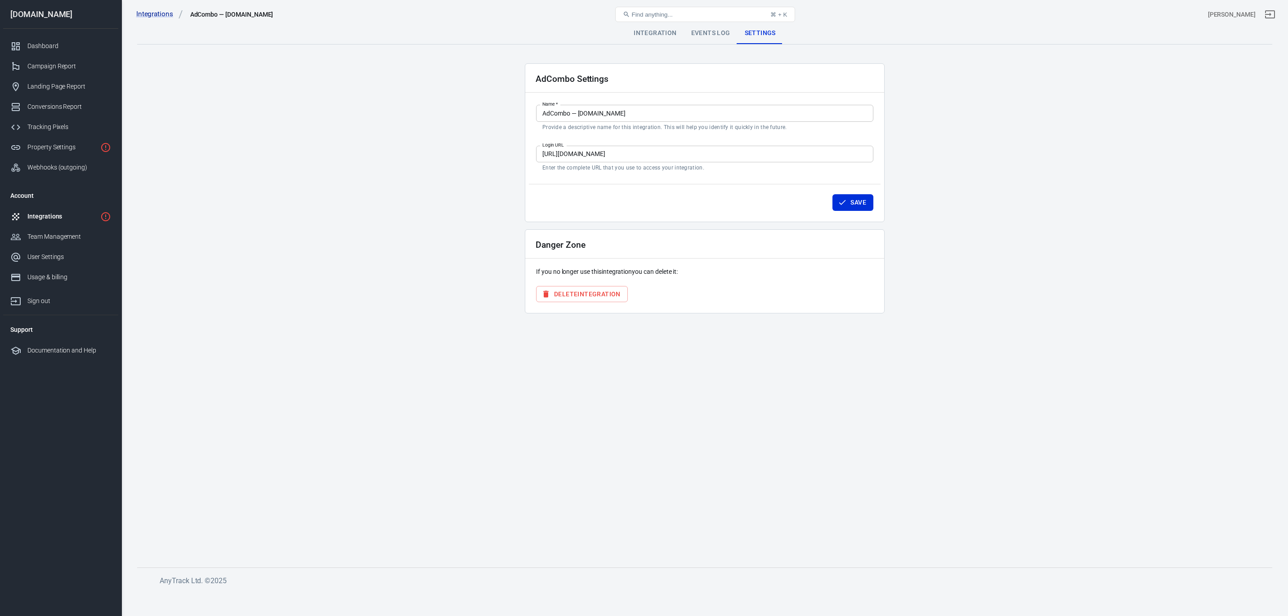
click at [70, 215] on div "Integrations" at bounding box center [61, 216] width 69 height 9
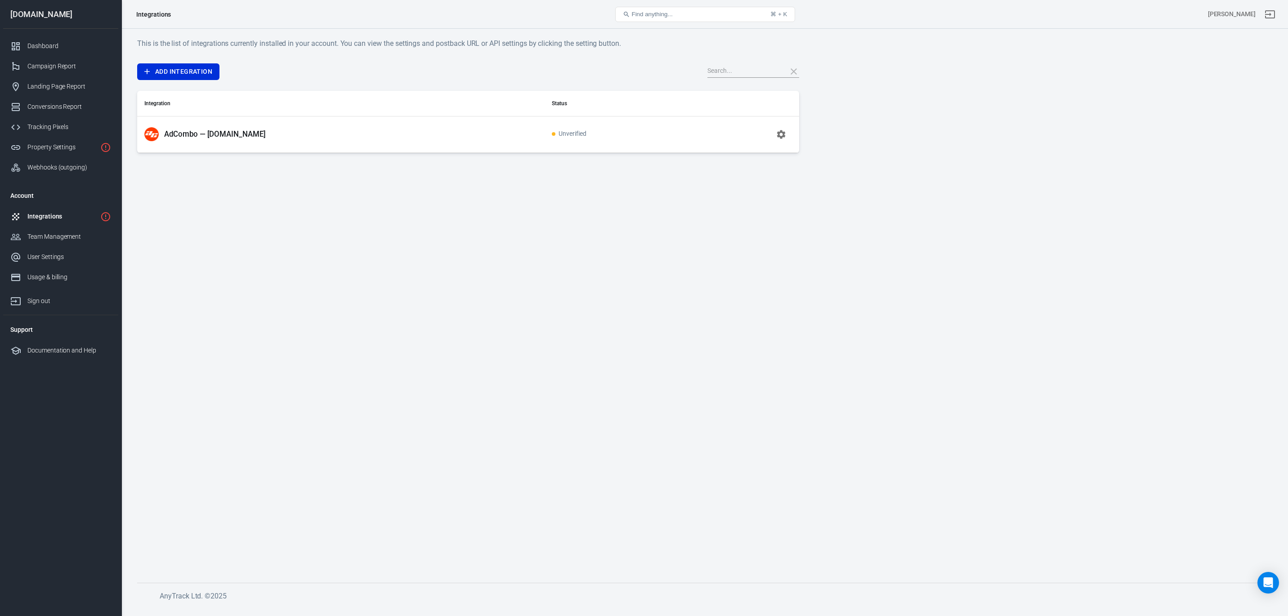
click at [781, 136] on icon "button" at bounding box center [781, 134] width 9 height 9
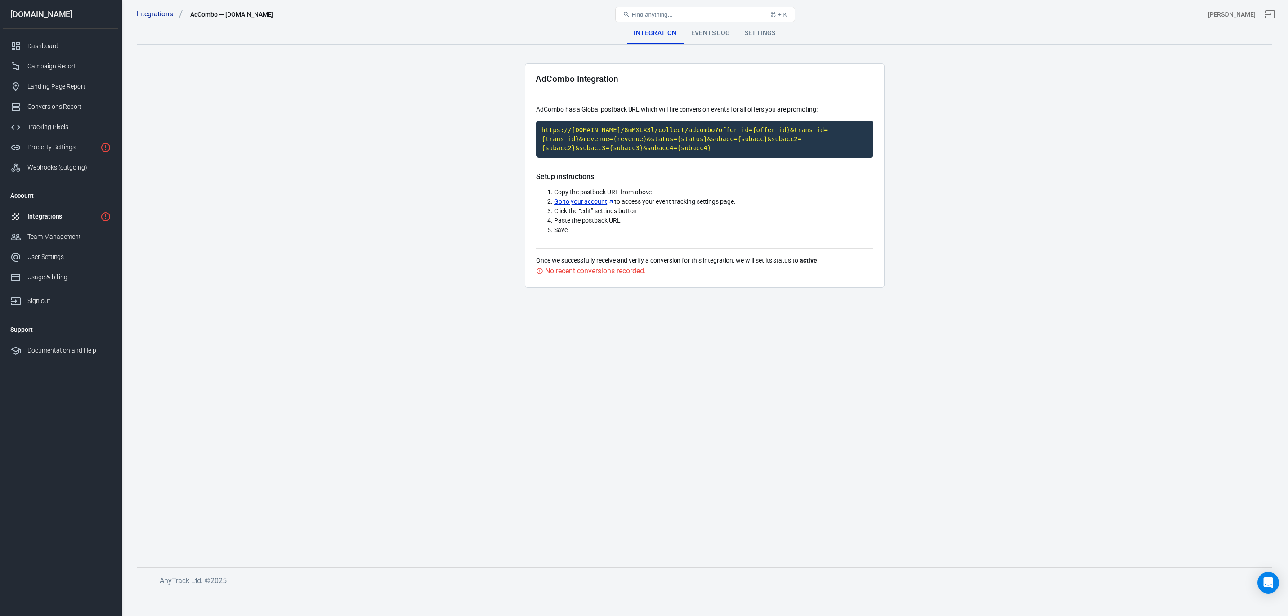
click at [703, 40] on div "Events Log" at bounding box center [711, 33] width 54 height 22
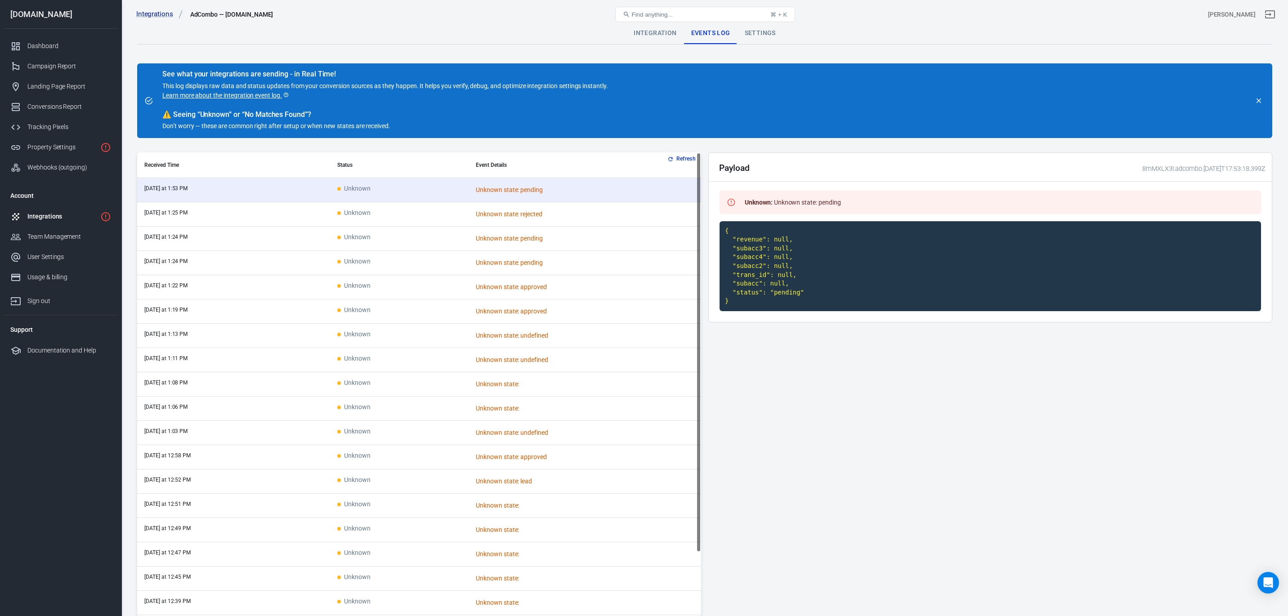
click at [52, 218] on div "Integrations" at bounding box center [61, 216] width 69 height 9
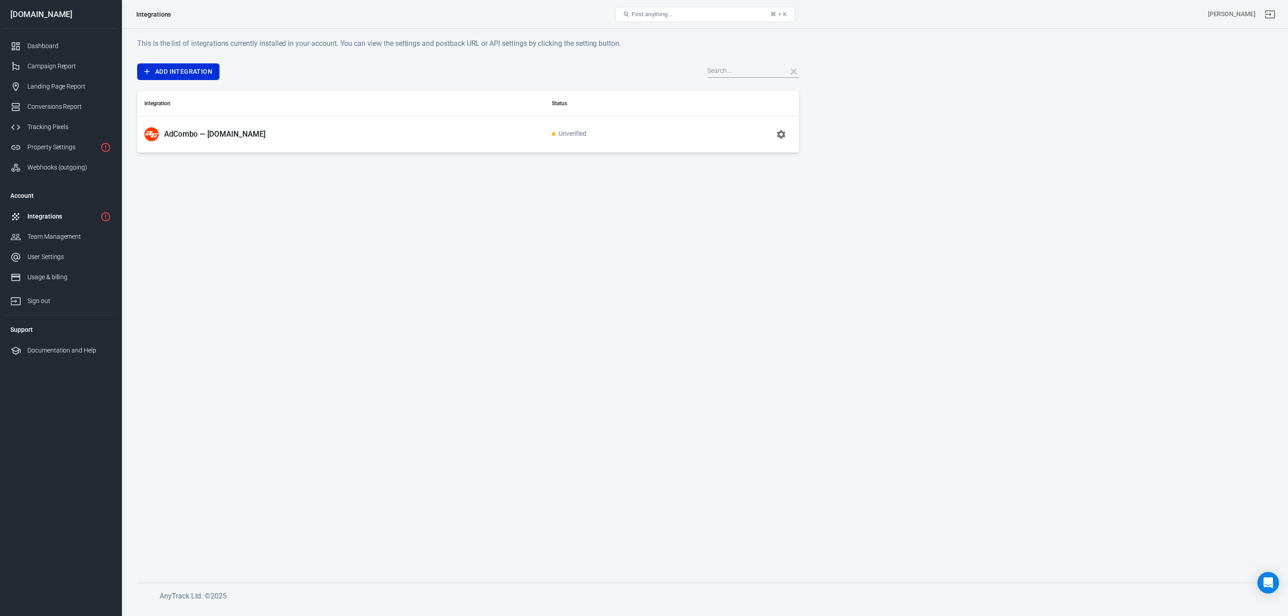
click at [566, 137] on span "Unverified" at bounding box center [569, 134] width 35 height 8
click at [52, 42] on div "Dashboard" at bounding box center [69, 45] width 84 height 9
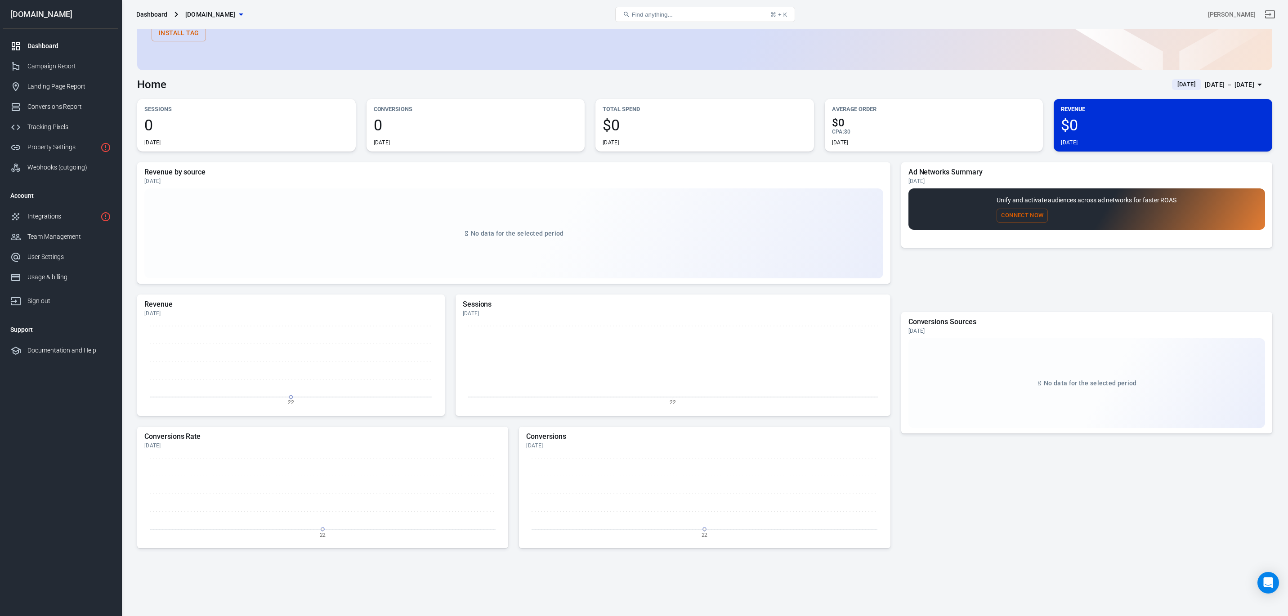
scroll to position [93, 0]
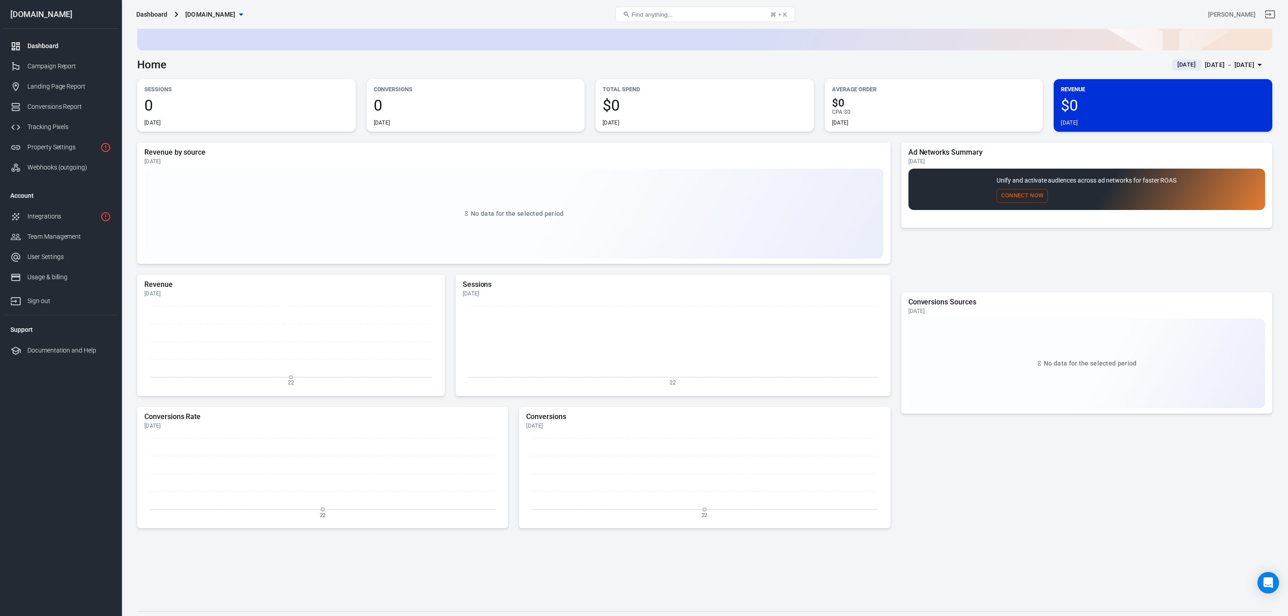
click at [1174, 63] on span "[DATE]" at bounding box center [1187, 64] width 26 height 9
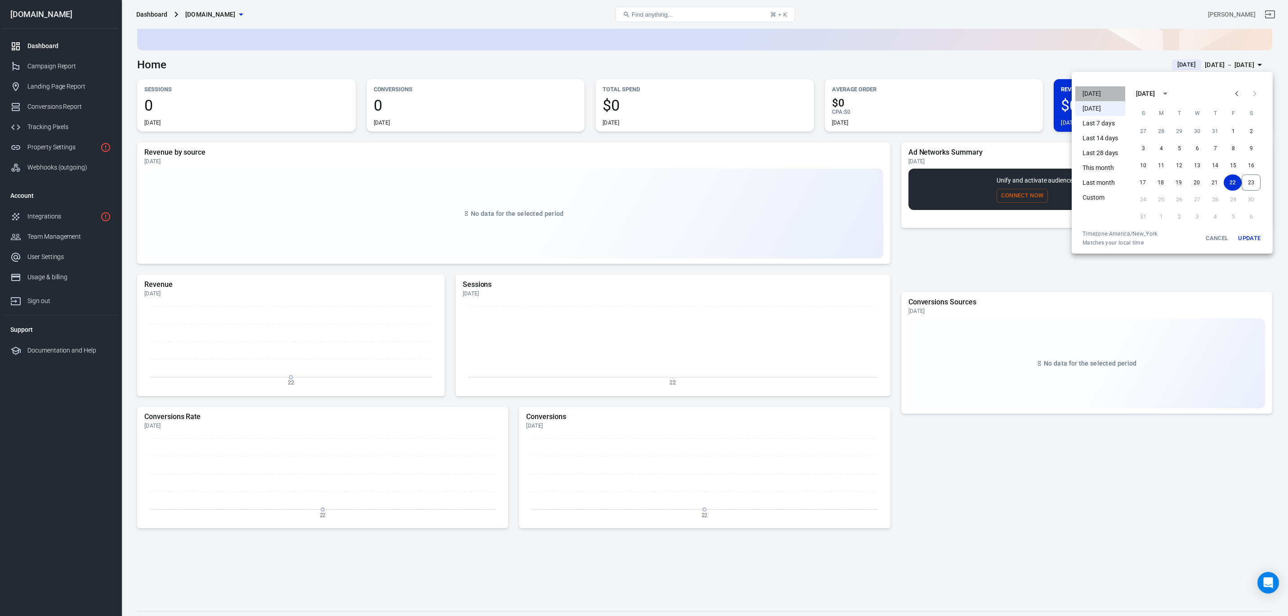
click at [1092, 91] on li "[DATE]" at bounding box center [1100, 93] width 50 height 15
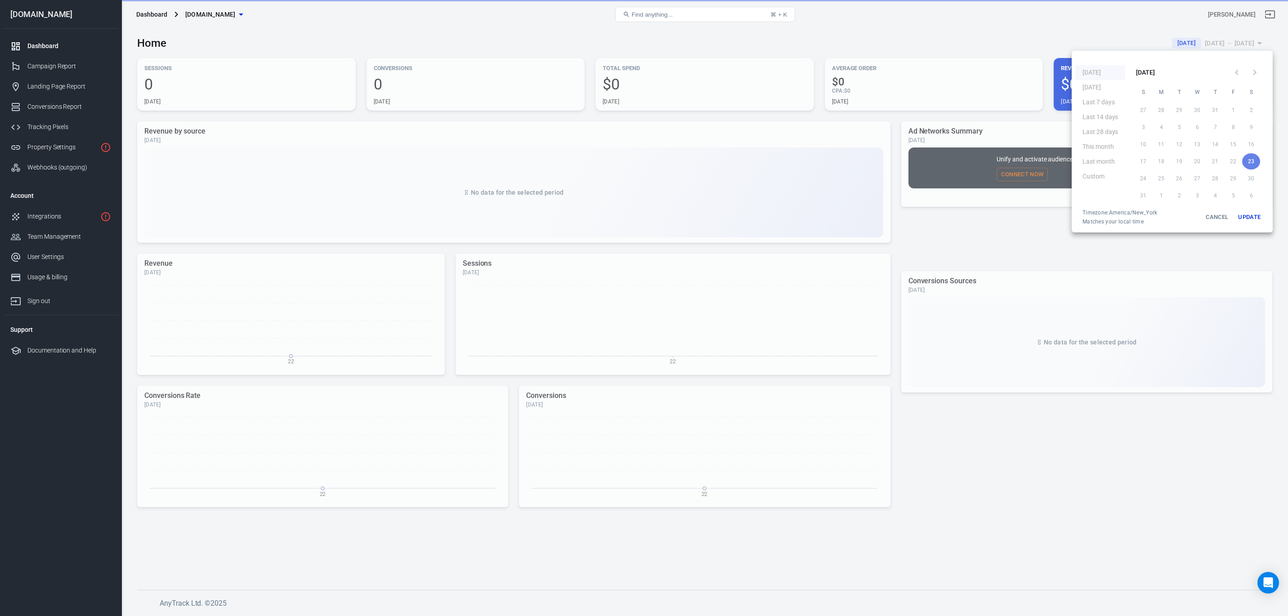
scroll to position [0, 0]
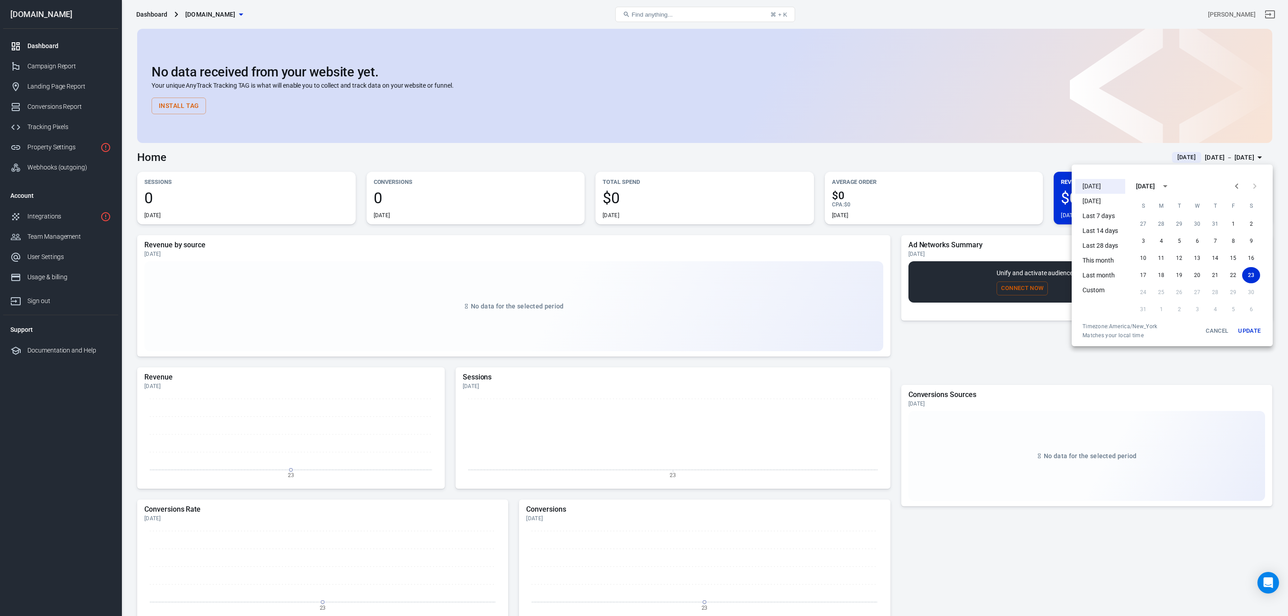
click at [772, 354] on div at bounding box center [644, 308] width 1288 height 616
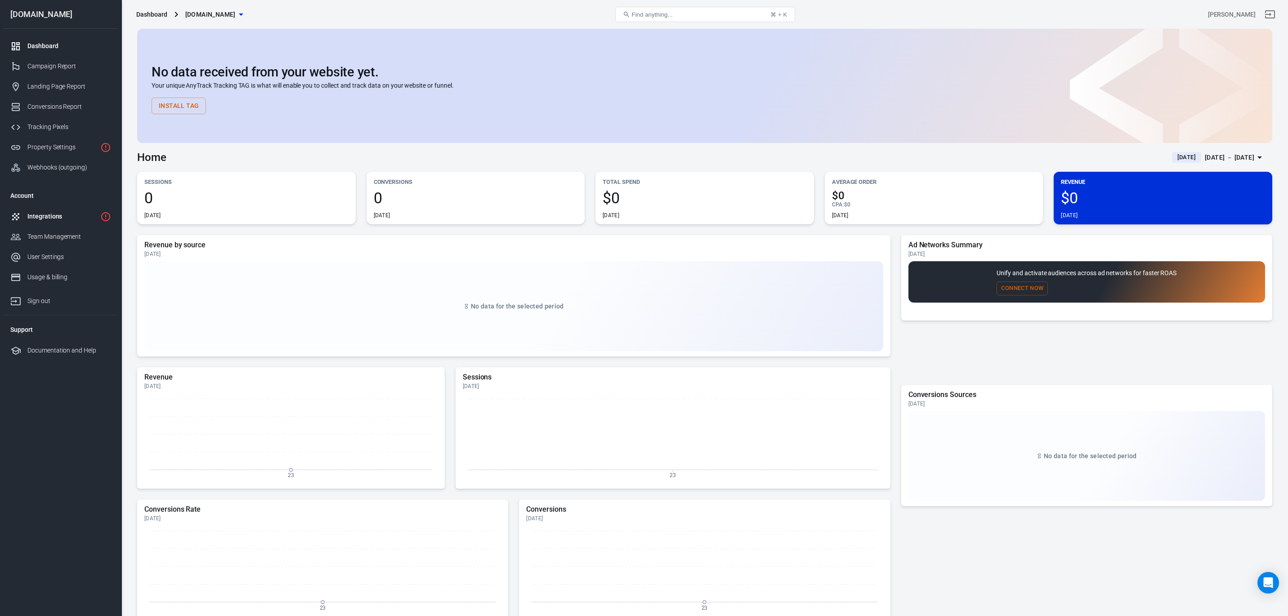
click at [36, 212] on div "Integrations" at bounding box center [61, 216] width 69 height 9
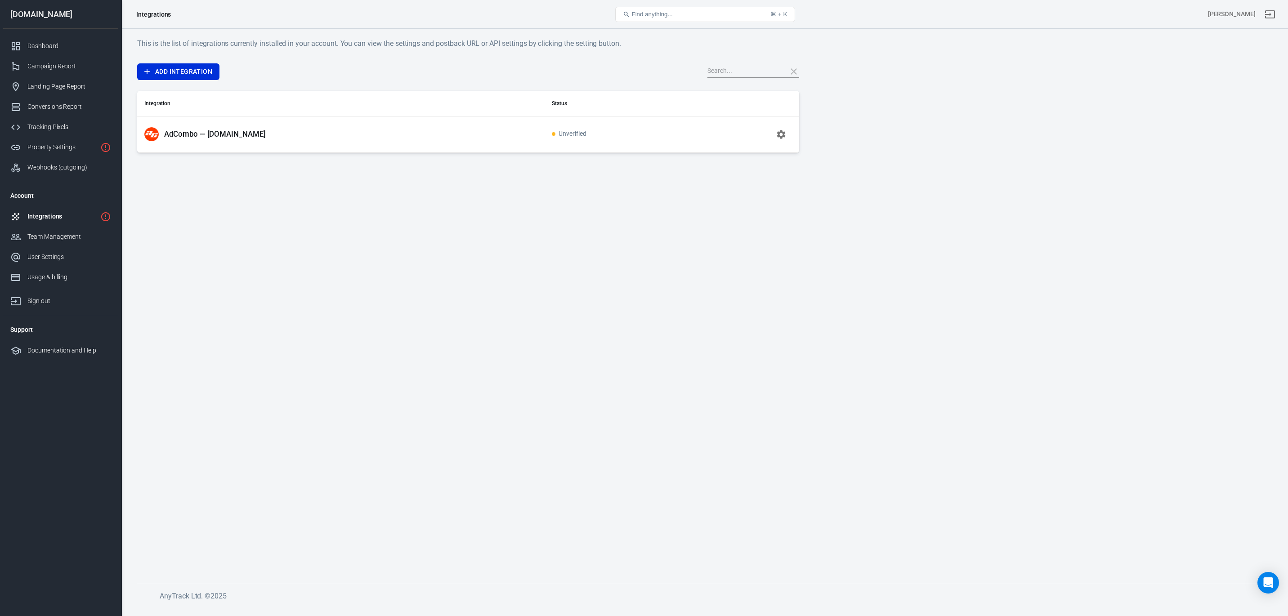
click at [218, 132] on p "AdCombo — [DOMAIN_NAME]" at bounding box center [215, 134] width 102 height 9
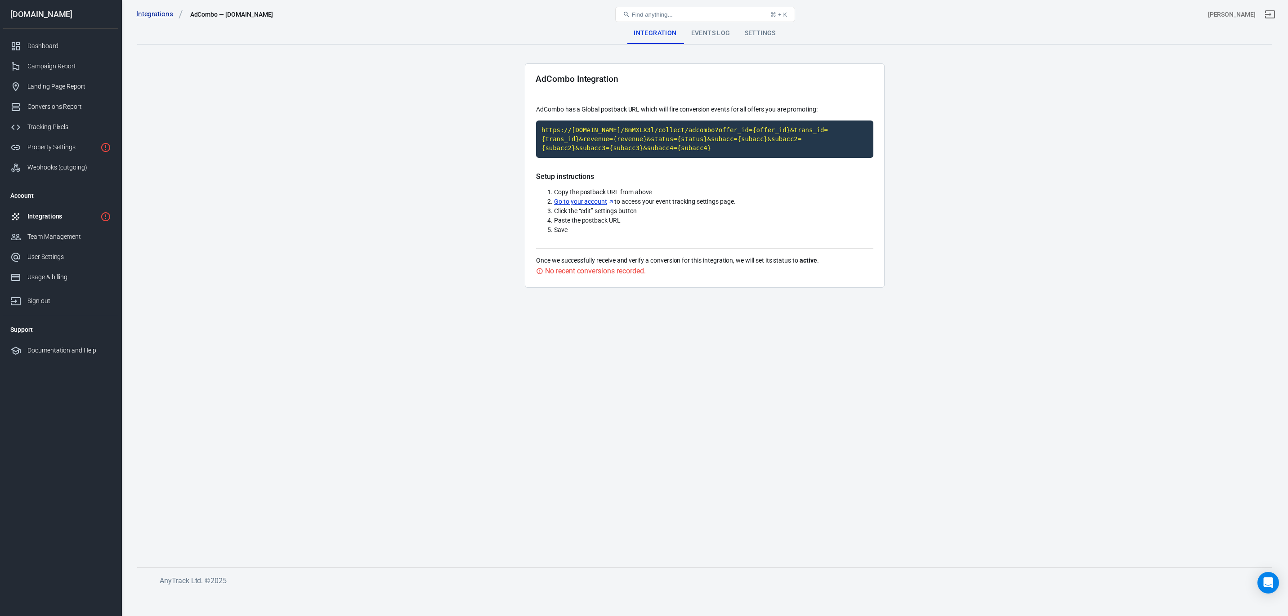
click at [705, 30] on div "Events Log" at bounding box center [711, 33] width 54 height 22
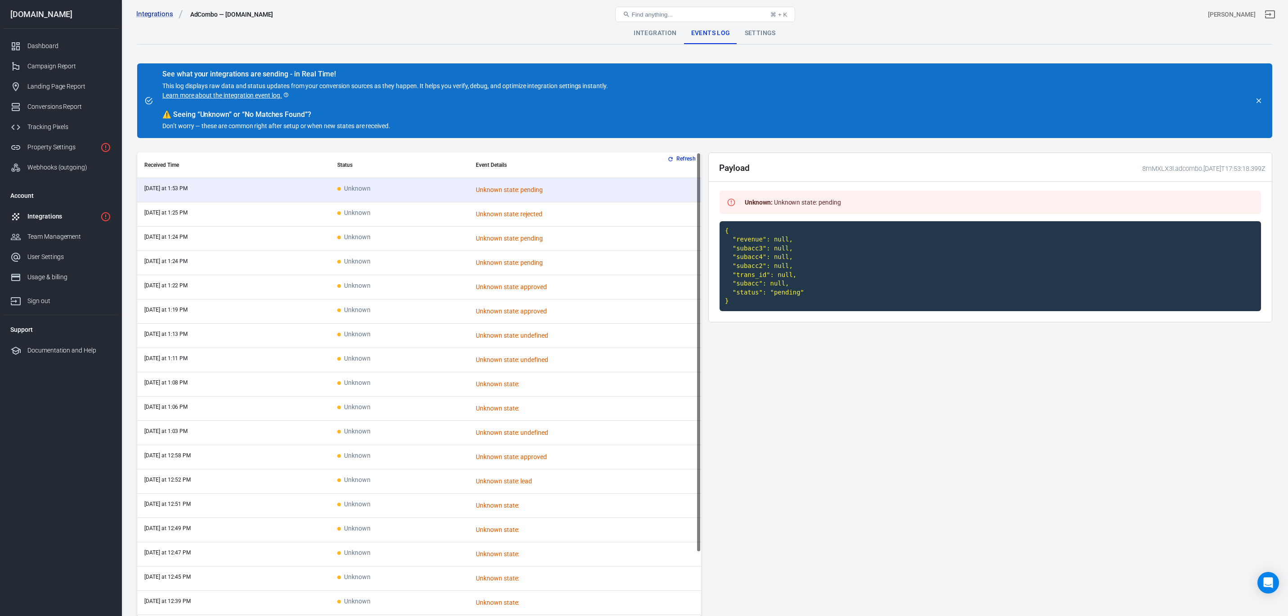
click at [64, 224] on link "Integrations" at bounding box center [60, 216] width 115 height 20
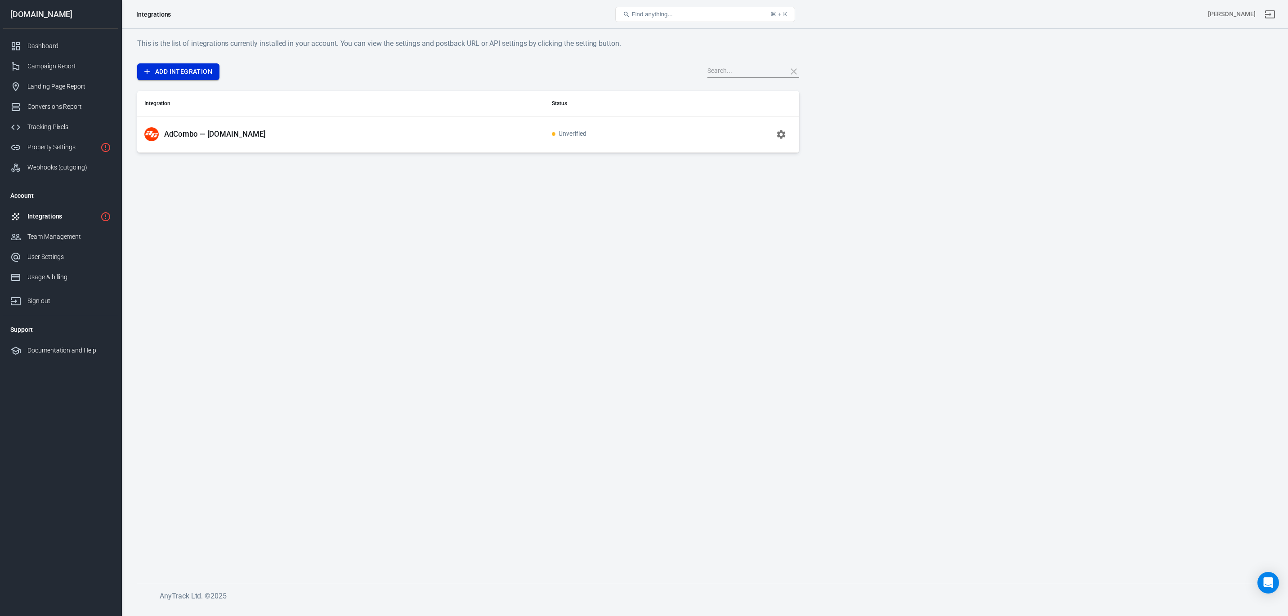
click at [184, 73] on link "Add Integration" at bounding box center [178, 71] width 82 height 17
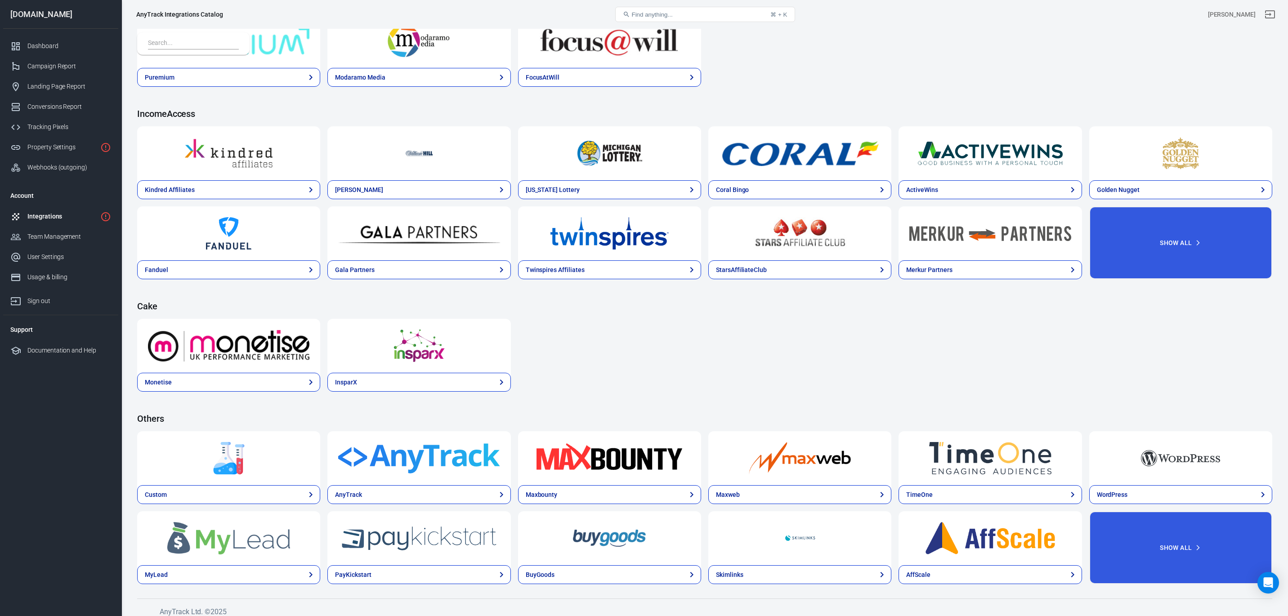
scroll to position [1104, 0]
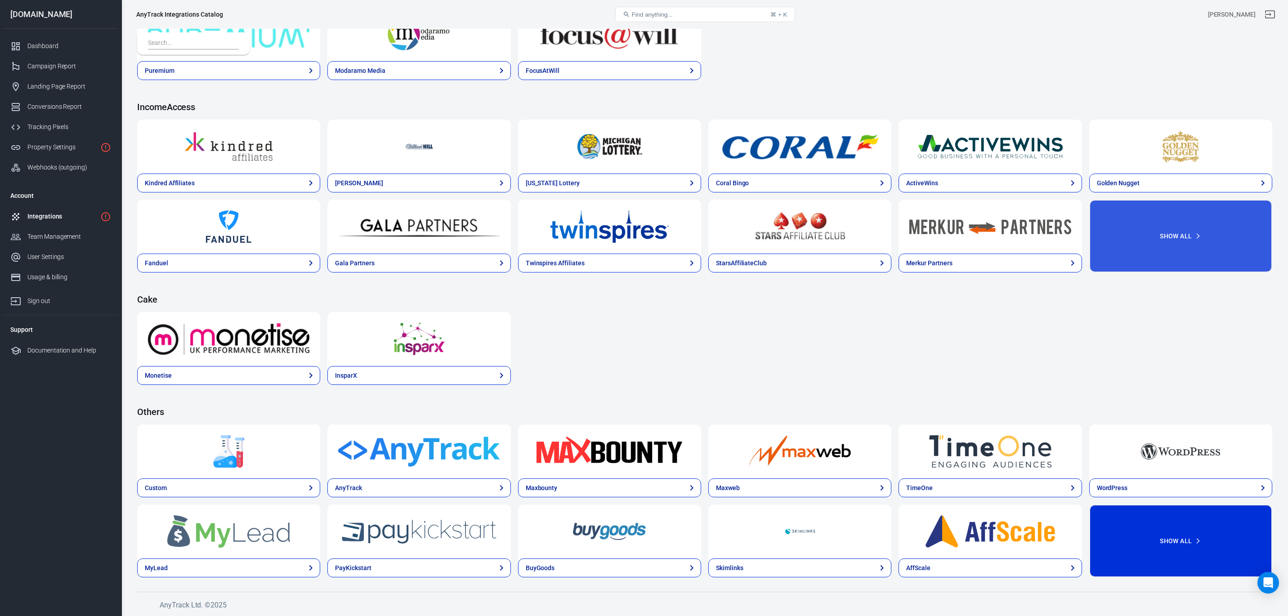
click at [1128, 535] on button "Show All" at bounding box center [1180, 541] width 183 height 73
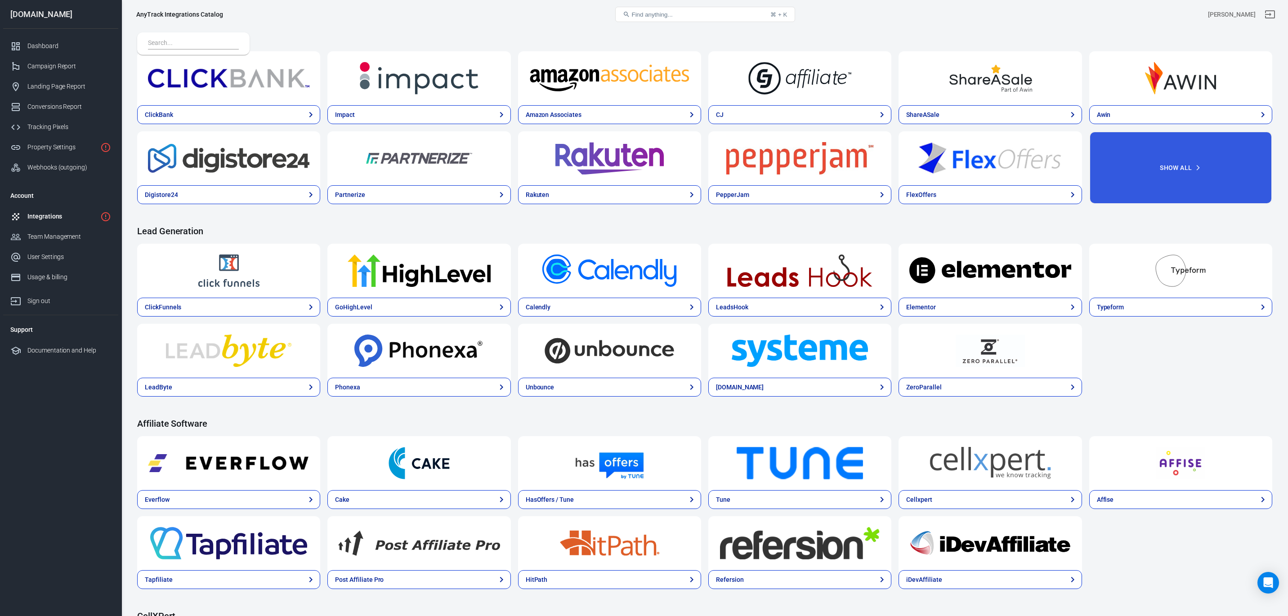
scroll to position [0, 0]
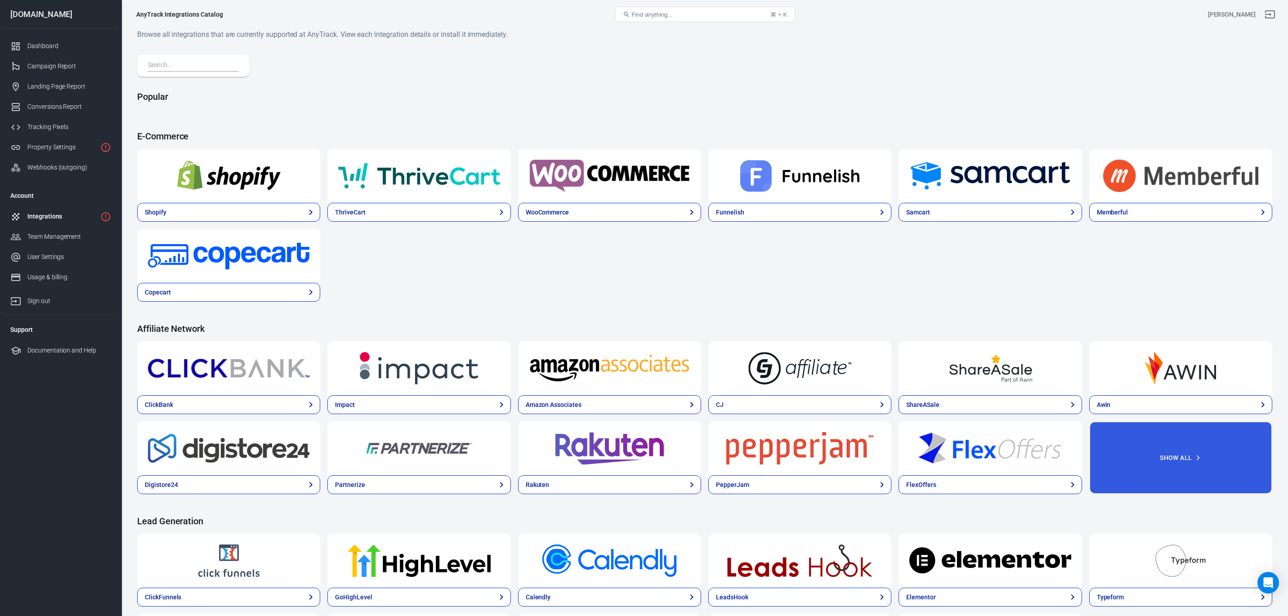
click at [61, 216] on div "Integrations" at bounding box center [61, 216] width 69 height 9
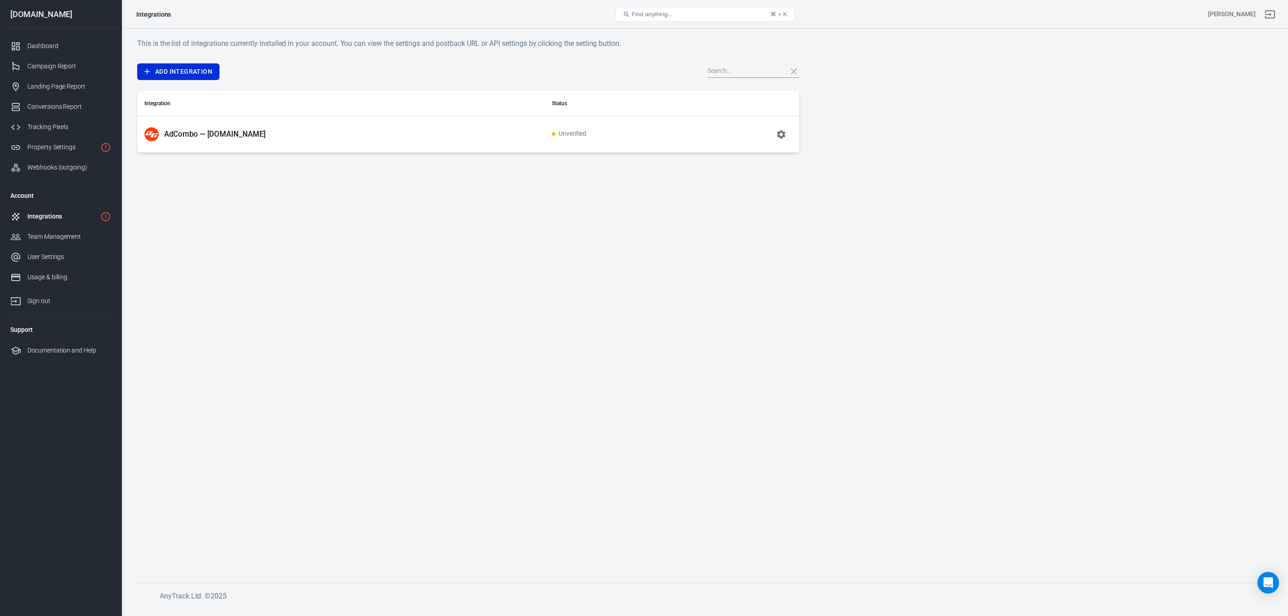
click at [559, 136] on span "Unverified" at bounding box center [569, 134] width 35 height 8
click at [780, 135] on icon "button" at bounding box center [781, 134] width 11 height 11
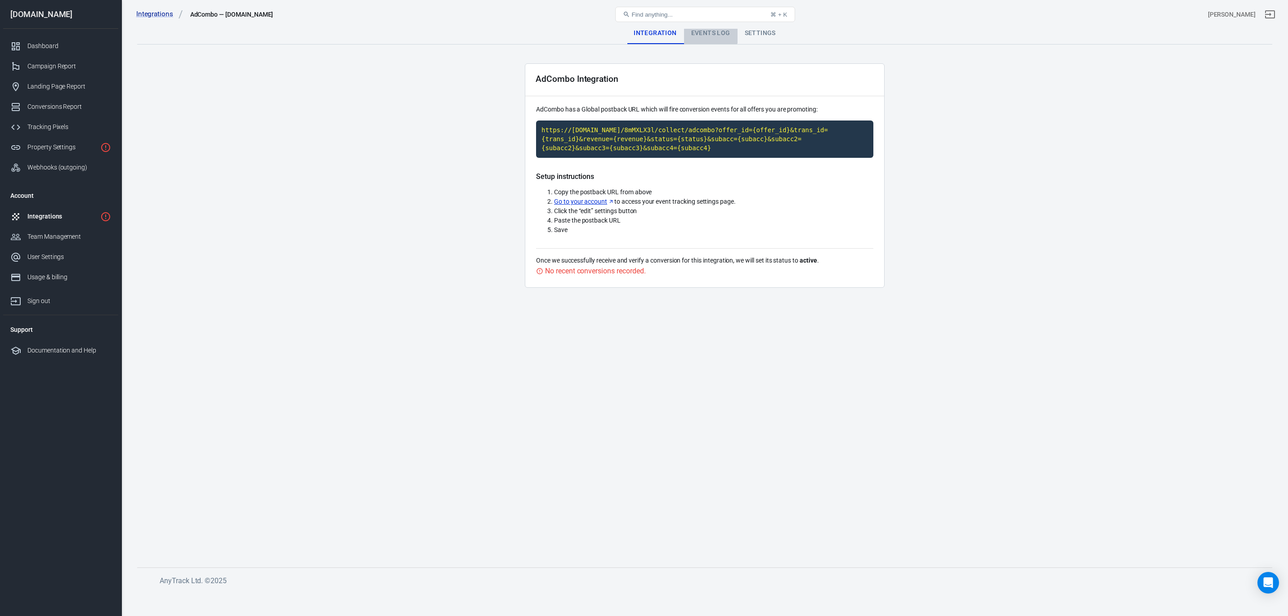
click at [702, 30] on div "Events Log" at bounding box center [711, 33] width 54 height 22
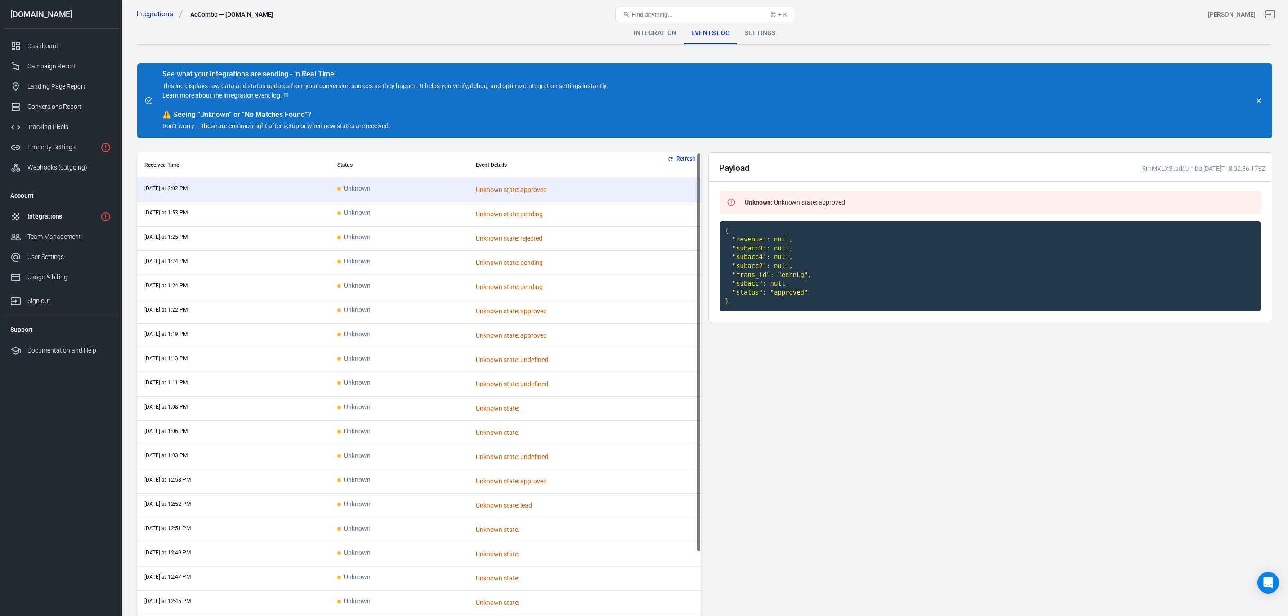
click at [43, 217] on div "Integrations" at bounding box center [61, 216] width 69 height 9
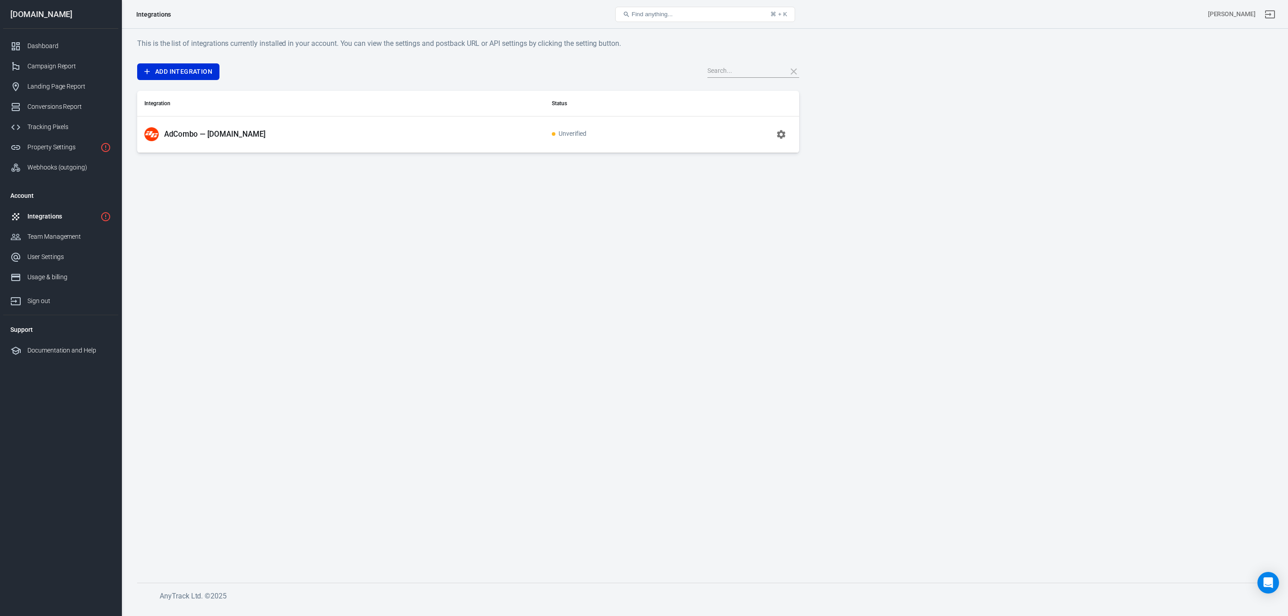
click at [564, 139] on td "Unverified" at bounding box center [618, 134] width 147 height 36
click at [51, 233] on div "Team Management" at bounding box center [69, 236] width 84 height 9
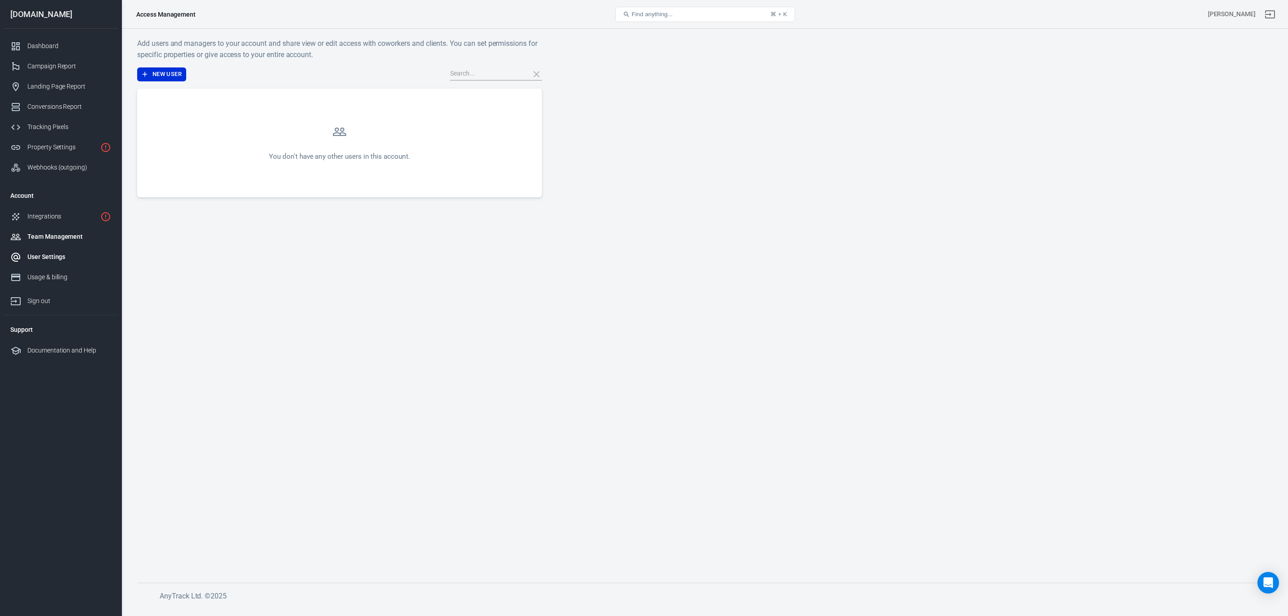
click at [45, 259] on div "User Settings" at bounding box center [69, 256] width 84 height 9
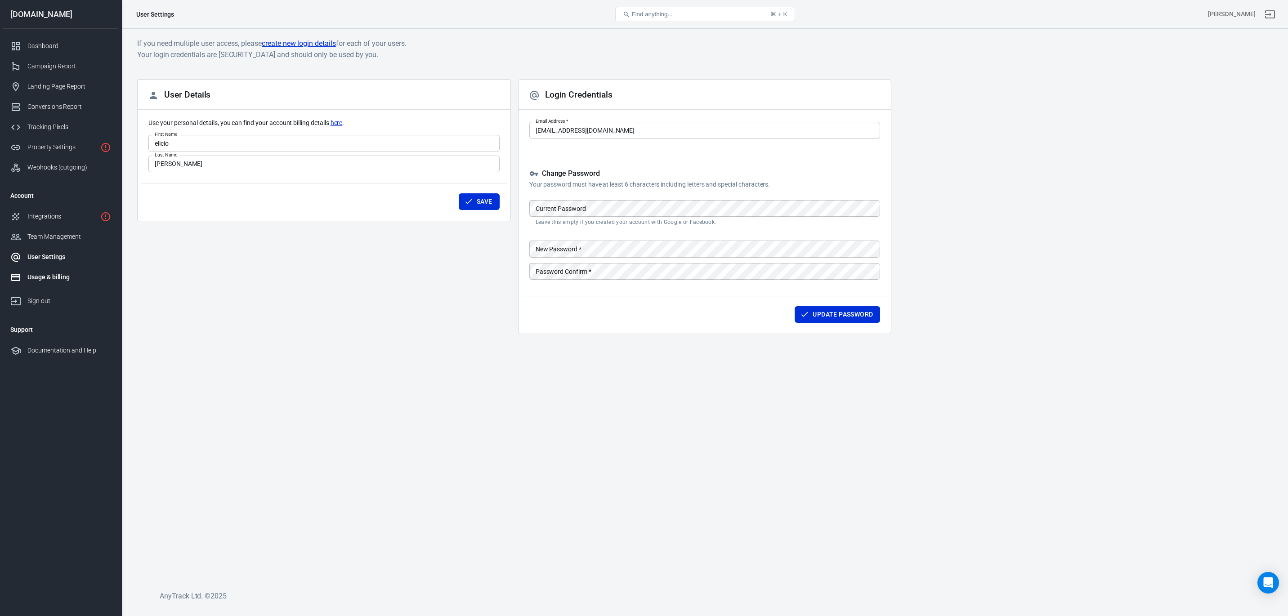
click at [41, 281] on div "Usage & billing" at bounding box center [69, 277] width 84 height 9
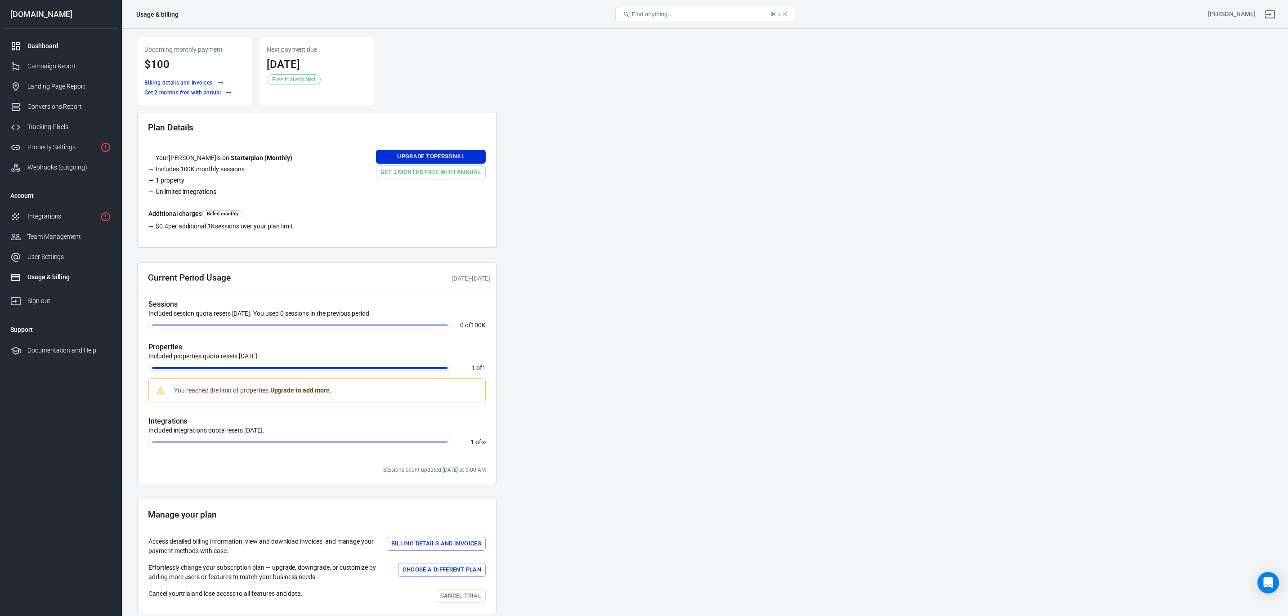
click at [45, 51] on link "Dashboard" at bounding box center [60, 46] width 115 height 20
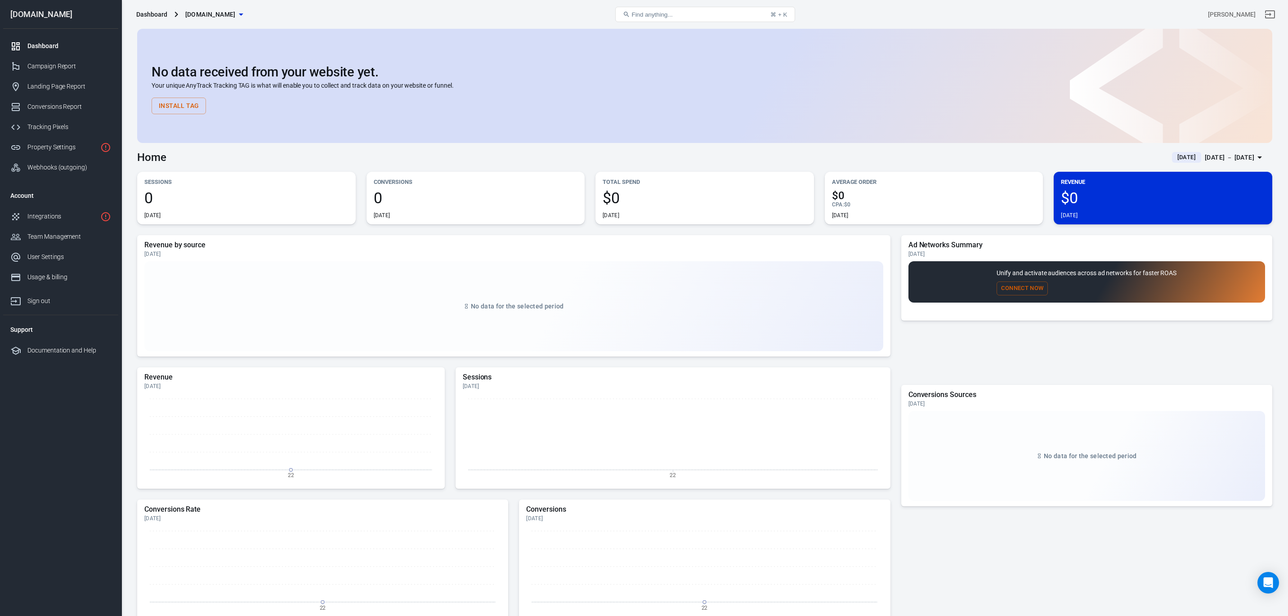
click at [1174, 155] on span "Yesterday" at bounding box center [1187, 157] width 26 height 9
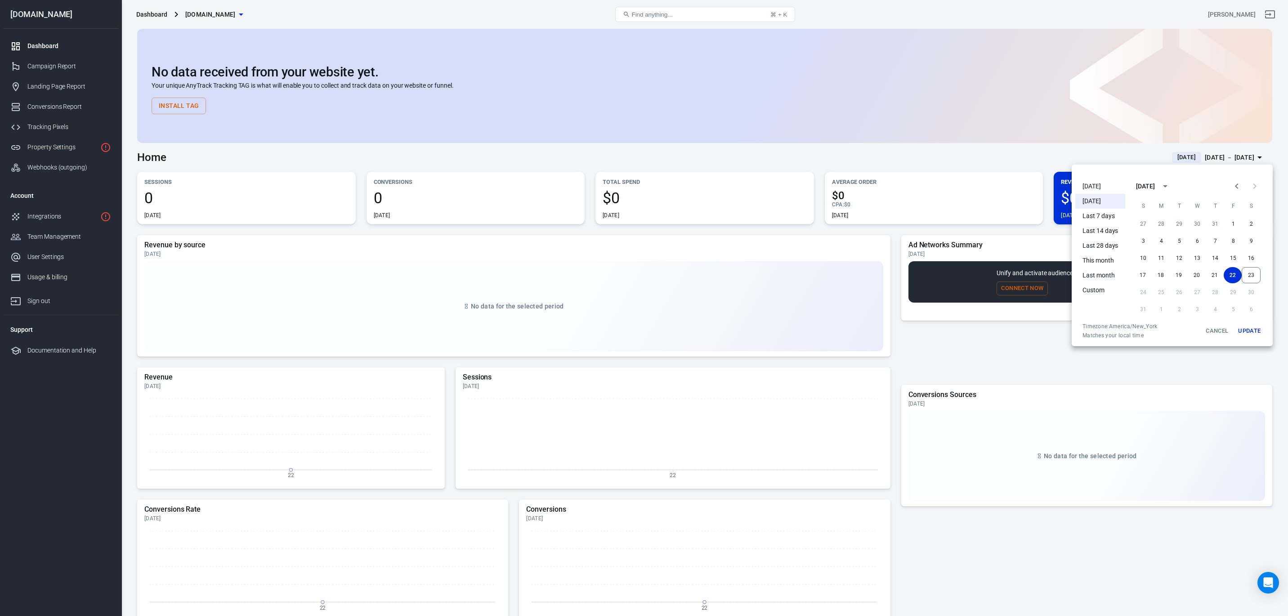
click at [1102, 181] on li "[DATE]" at bounding box center [1100, 186] width 50 height 15
click at [1038, 470] on div at bounding box center [644, 308] width 1288 height 616
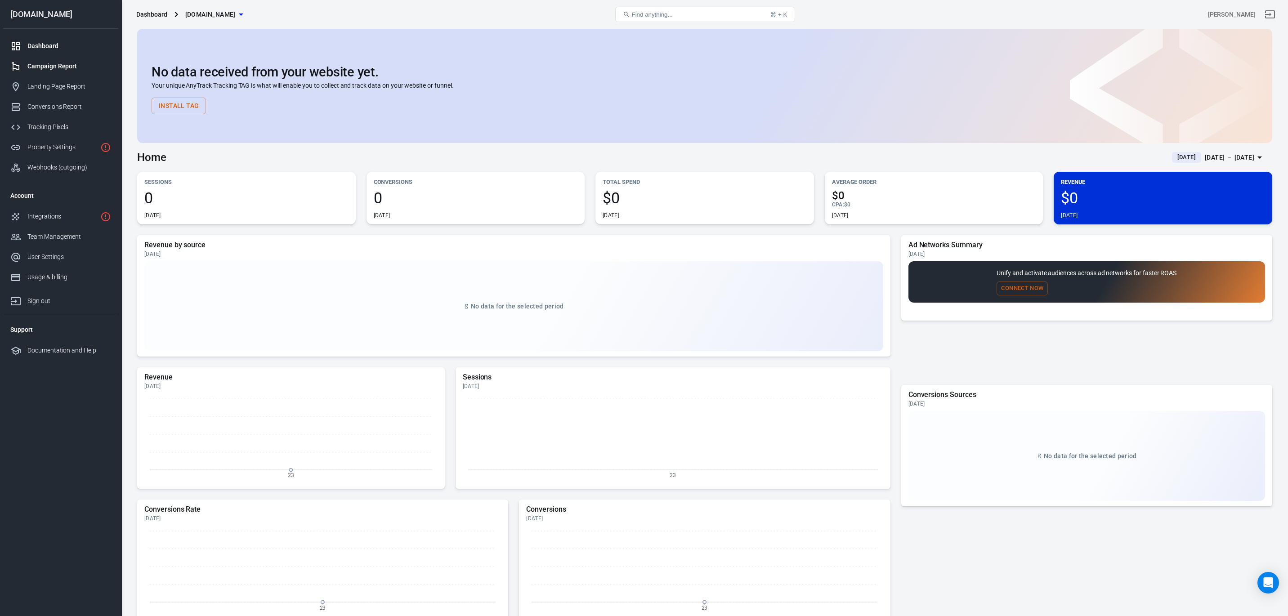
click at [55, 63] on div "Campaign Report" at bounding box center [69, 66] width 84 height 9
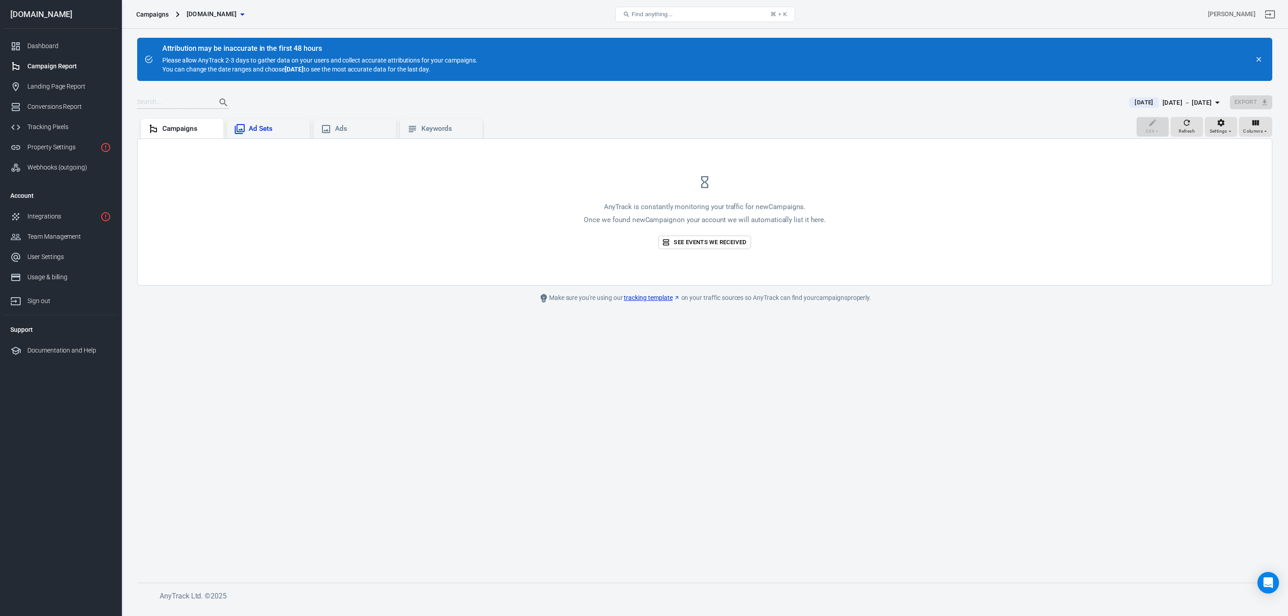
click at [285, 127] on div "Ad Sets" at bounding box center [276, 128] width 54 height 9
click at [346, 126] on div "Ads" at bounding box center [362, 128] width 54 height 9
click at [180, 127] on div "Campaigns" at bounding box center [189, 128] width 54 height 9
click at [707, 245] on link "See events we received" at bounding box center [704, 243] width 92 height 14
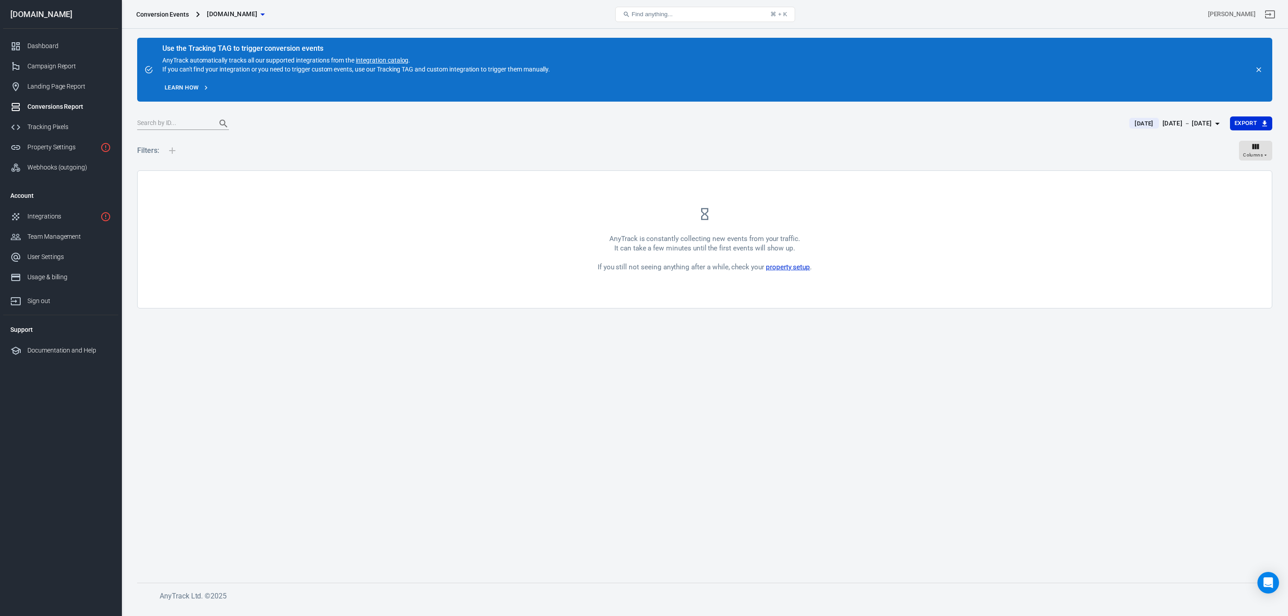
click at [794, 268] on link "property setup" at bounding box center [788, 267] width 44 height 8
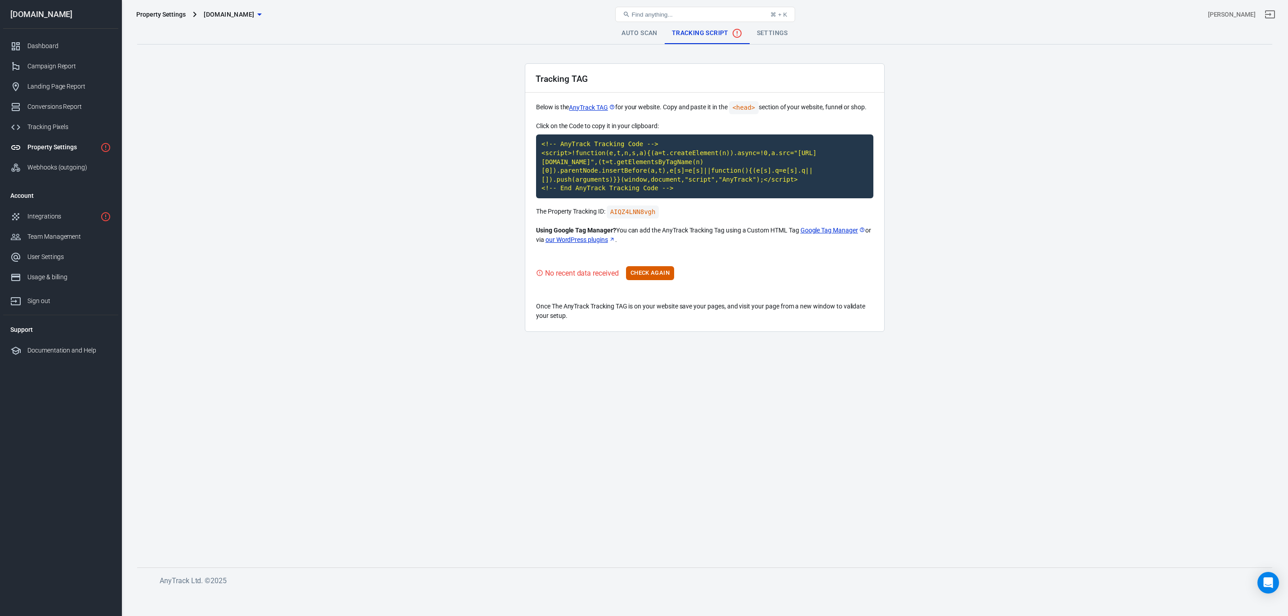
click at [644, 33] on link "Auto Scan" at bounding box center [639, 33] width 50 height 22
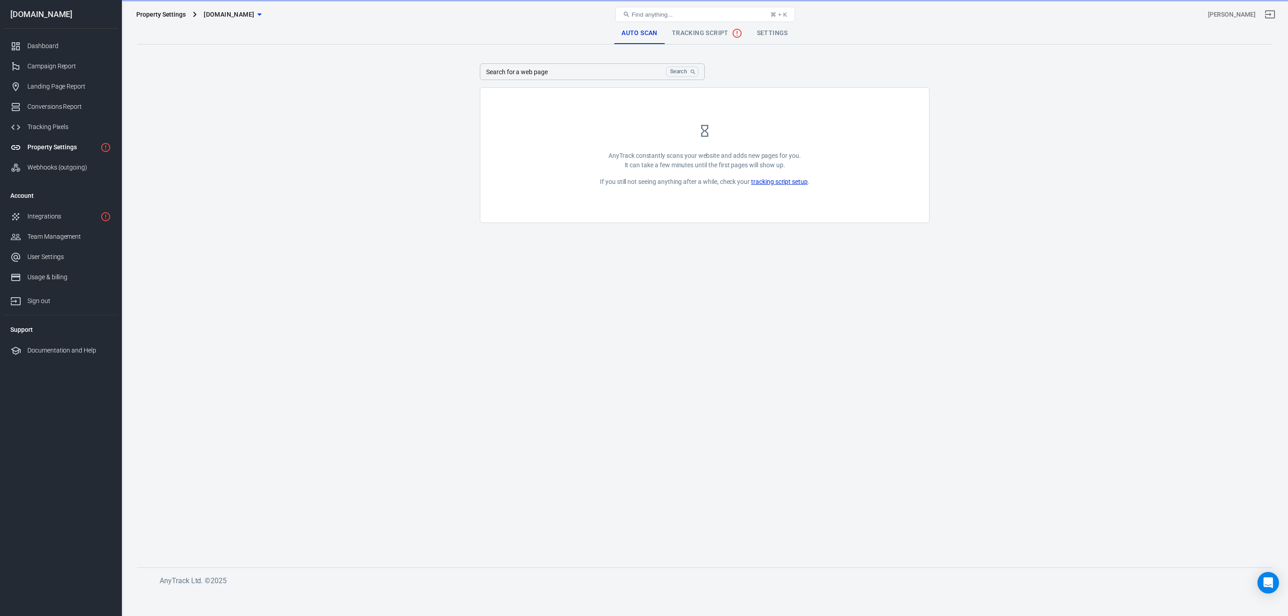
click at [696, 24] on div "Find anything... ⌘ + K" at bounding box center [704, 15] width 379 height 22
click at [701, 36] on span "Tracking Script" at bounding box center [707, 33] width 71 height 11
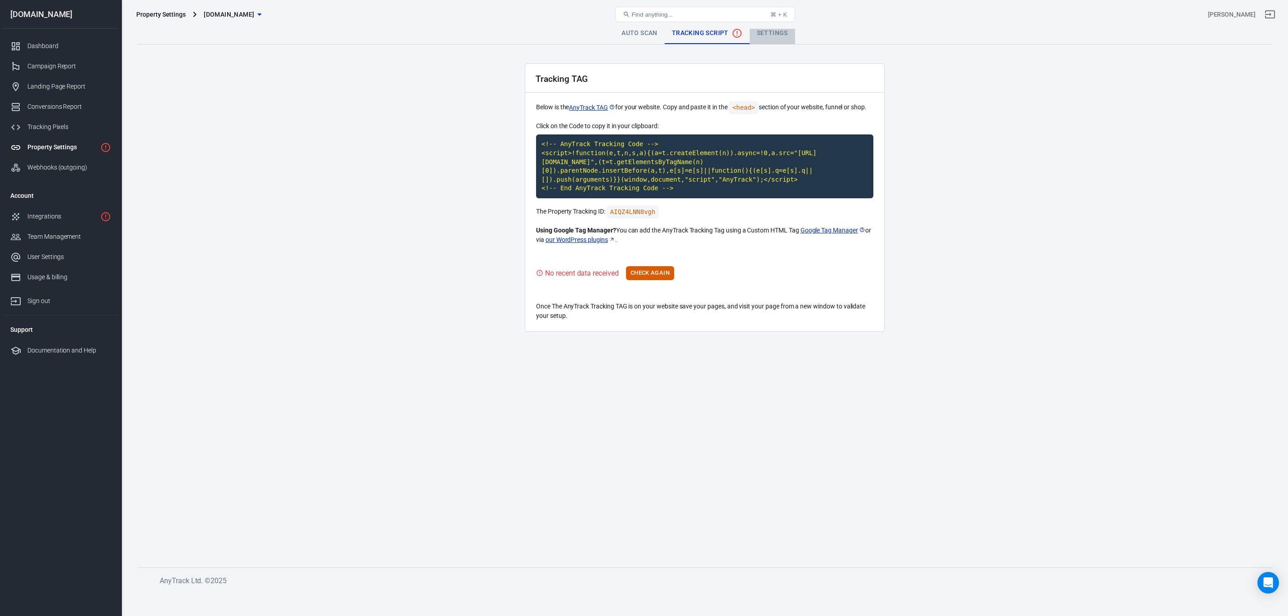
click at [771, 34] on link "Settings" at bounding box center [772, 33] width 45 height 22
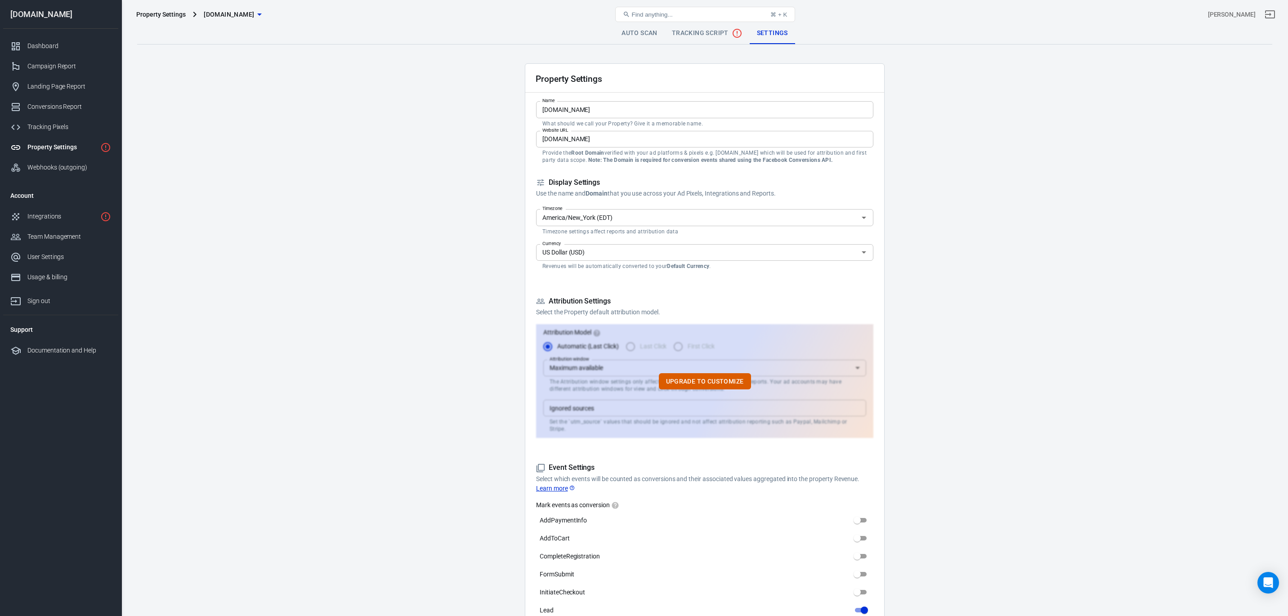
click at [951, 259] on main "Auto Scan Tracking Script Settings Property Settings Name protsotsil.shop Name …" at bounding box center [704, 605] width 1135 height 1167
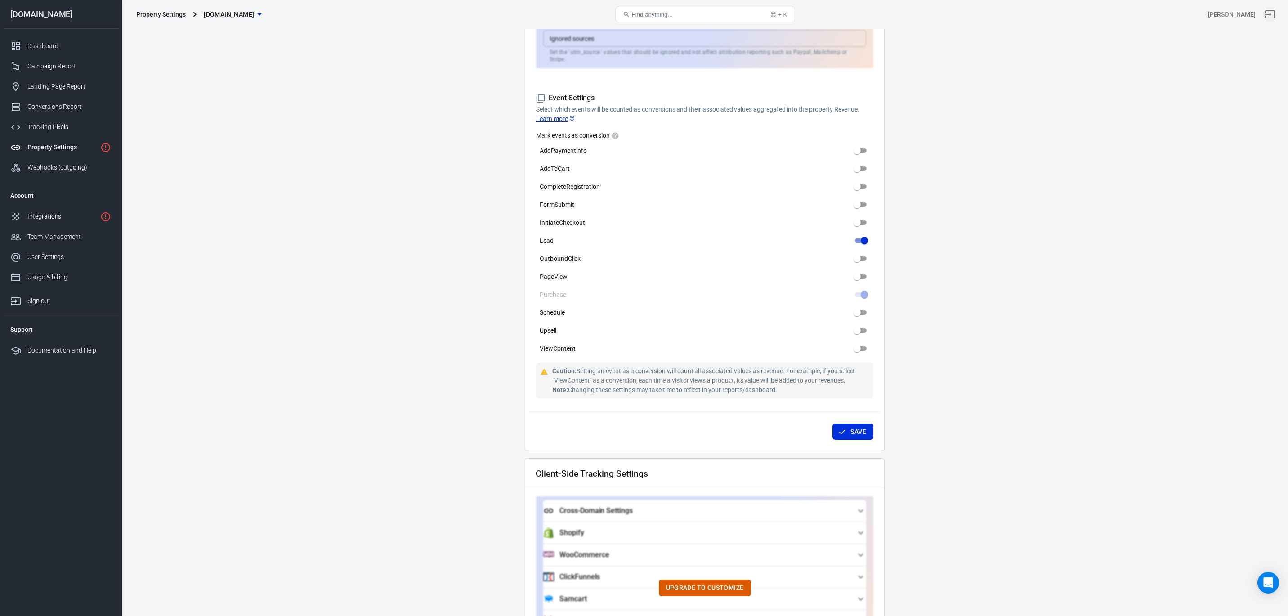
scroll to position [402, 0]
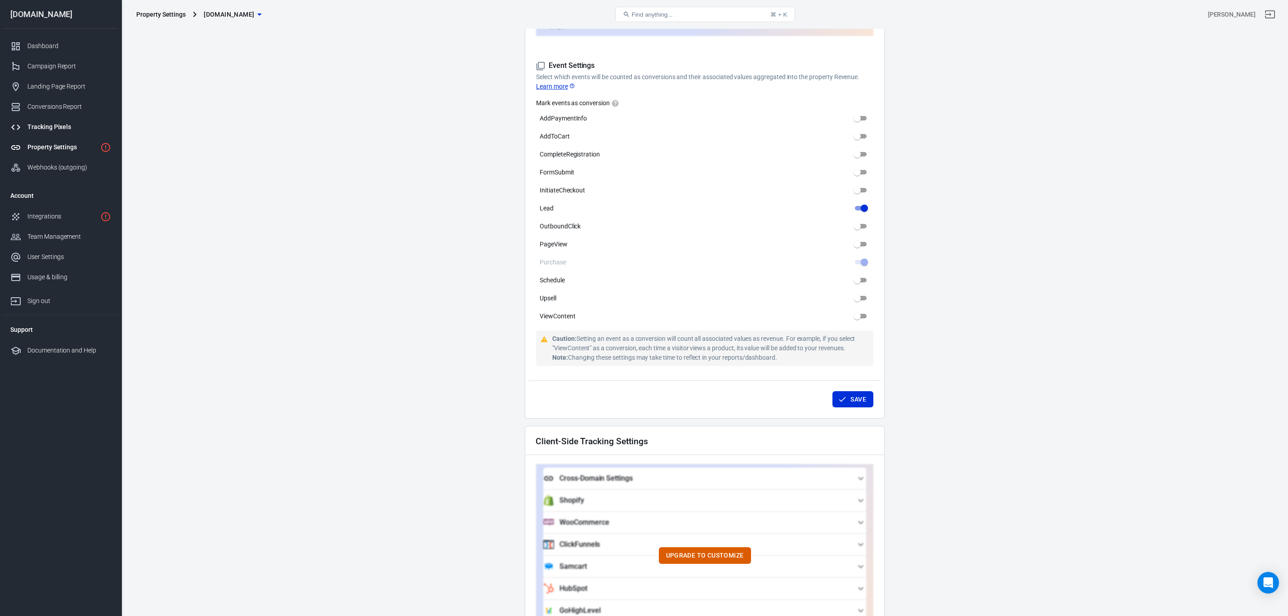
click at [43, 121] on link "Tracking Pixels" at bounding box center [60, 127] width 115 height 20
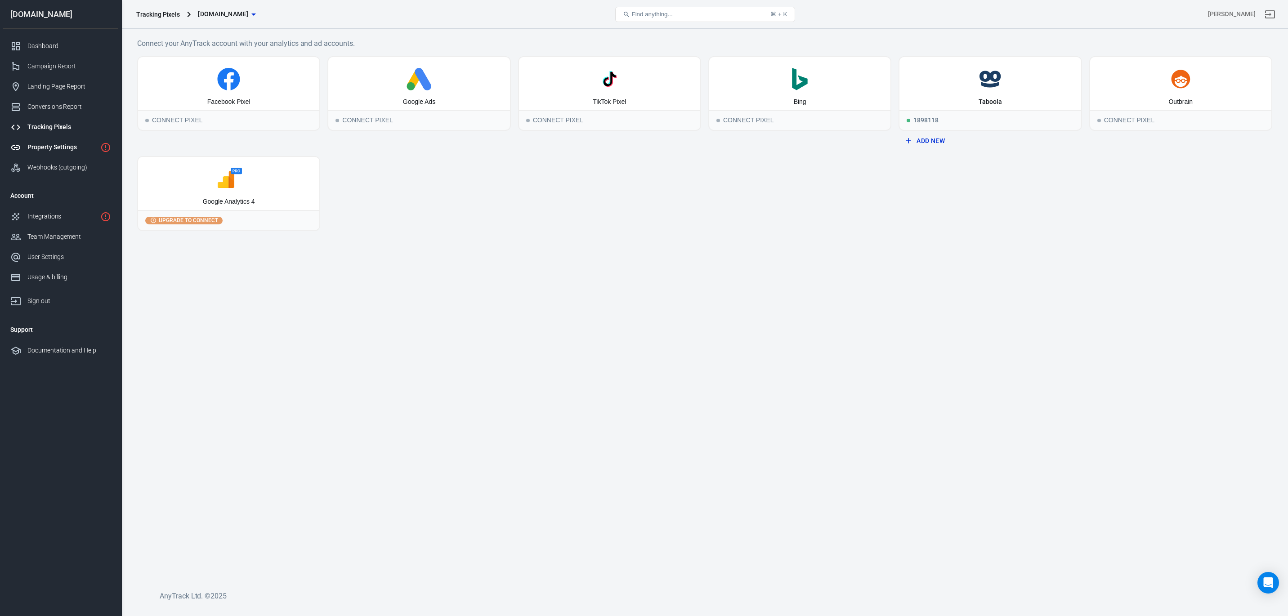
click at [61, 150] on div "Property Settings" at bounding box center [61, 147] width 69 height 9
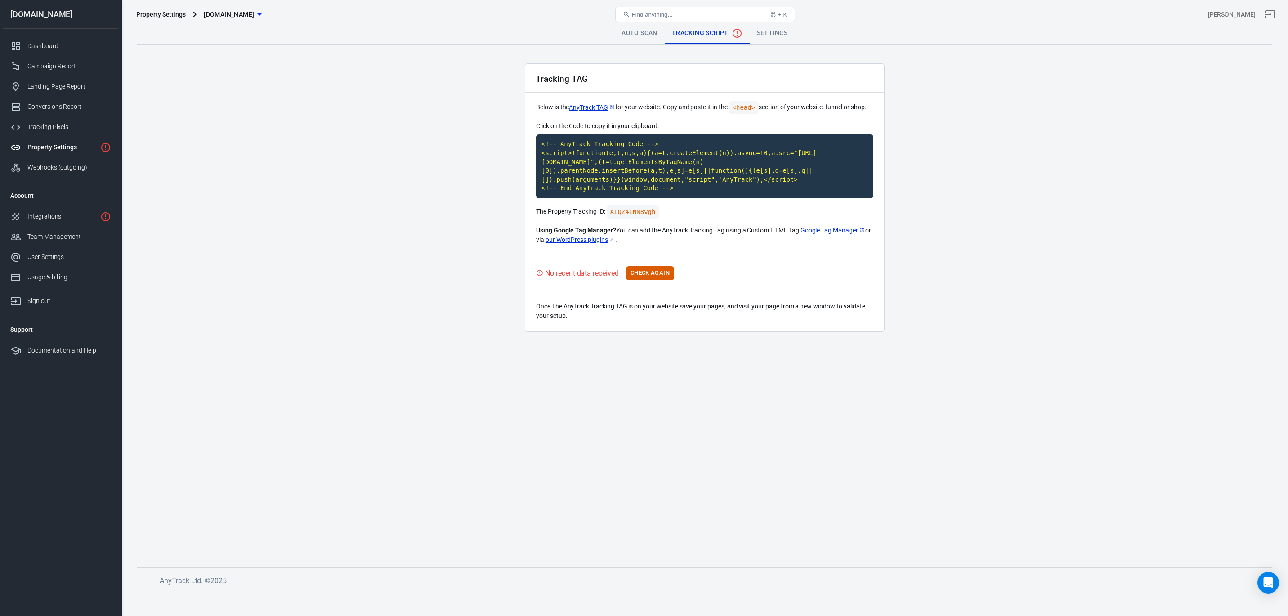
click at [74, 148] on div "Property Settings" at bounding box center [61, 147] width 69 height 9
click at [56, 148] on div "Property Settings" at bounding box center [61, 147] width 69 height 9
click at [56, 219] on div "Integrations" at bounding box center [61, 216] width 69 height 9
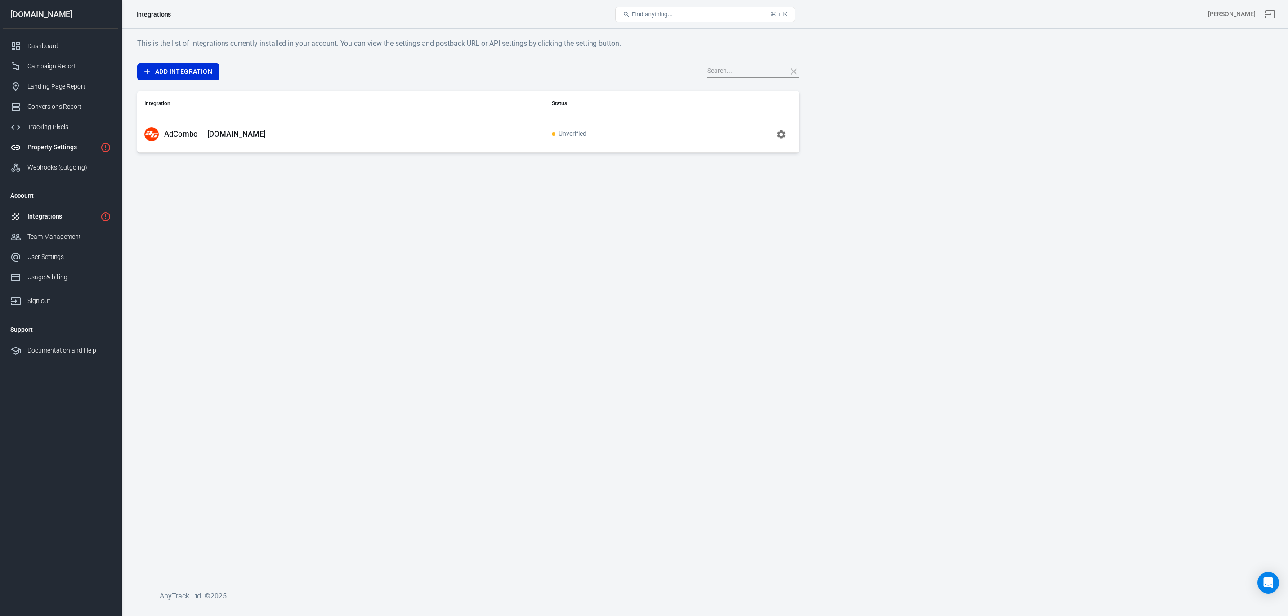
click at [49, 144] on div "Property Settings" at bounding box center [61, 147] width 69 height 9
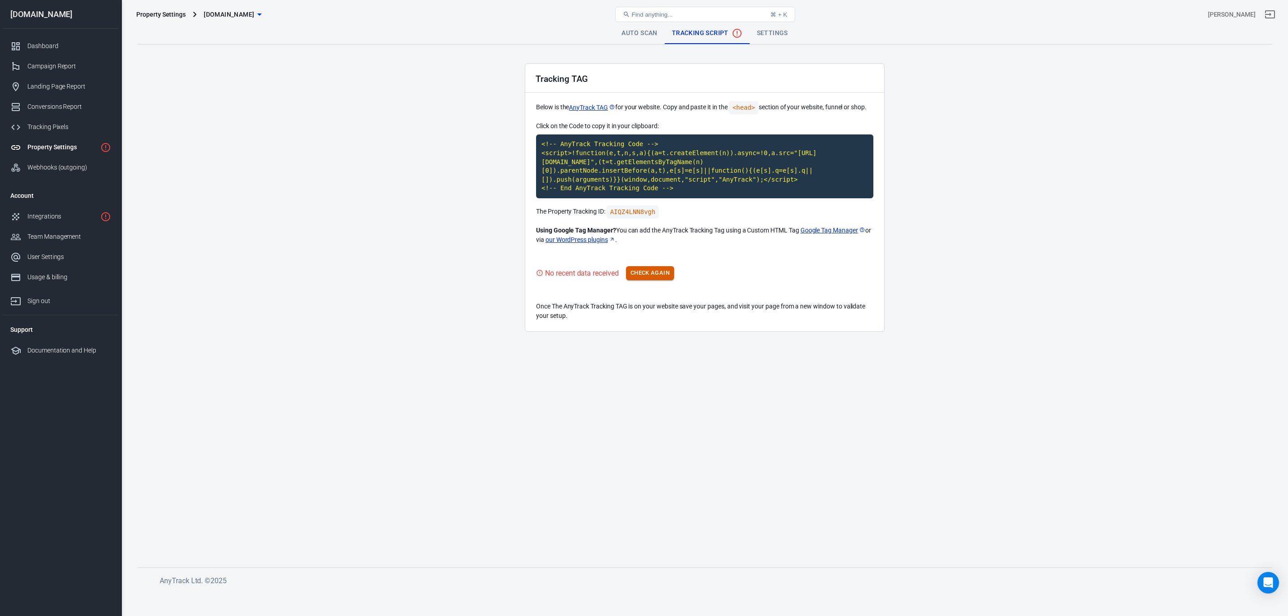
click at [660, 274] on button "Check Again" at bounding box center [650, 273] width 48 height 14
click at [599, 166] on code "<!-- AnyTrack Tracking Code --> <script>!function(e,t,n,s,a){(a=t.createElement…" at bounding box center [704, 166] width 337 height 64
click at [590, 109] on link "AnyTrack TAG" at bounding box center [592, 107] width 46 height 9
click at [27, 44] on div "Dashboard" at bounding box center [69, 45] width 84 height 9
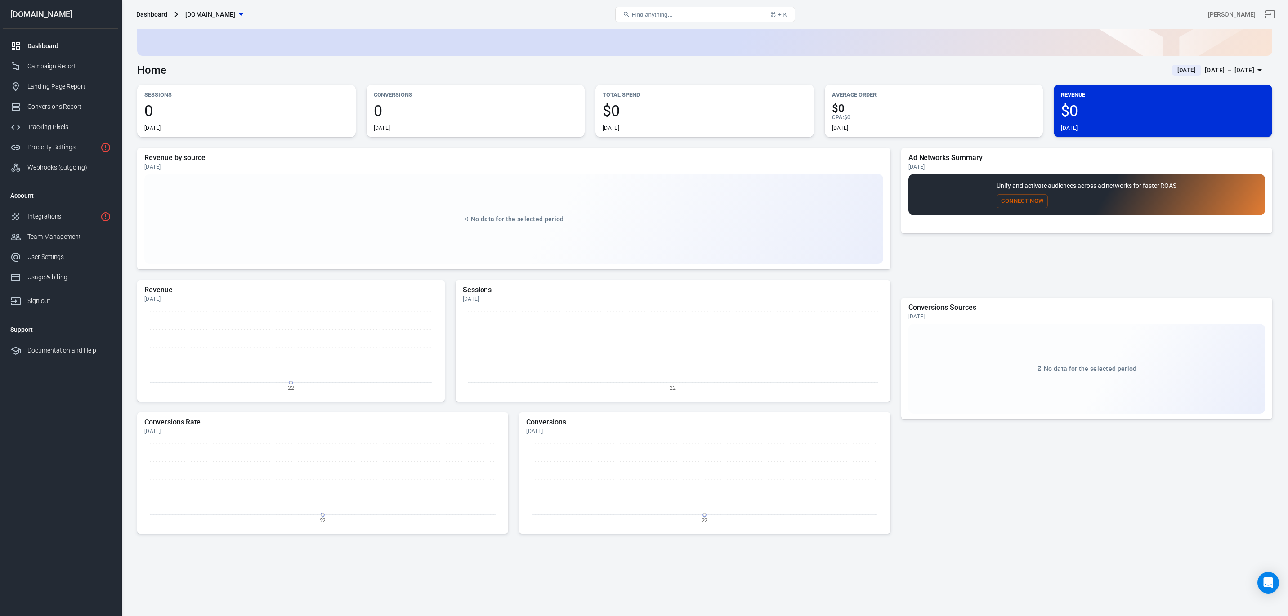
scroll to position [112, 0]
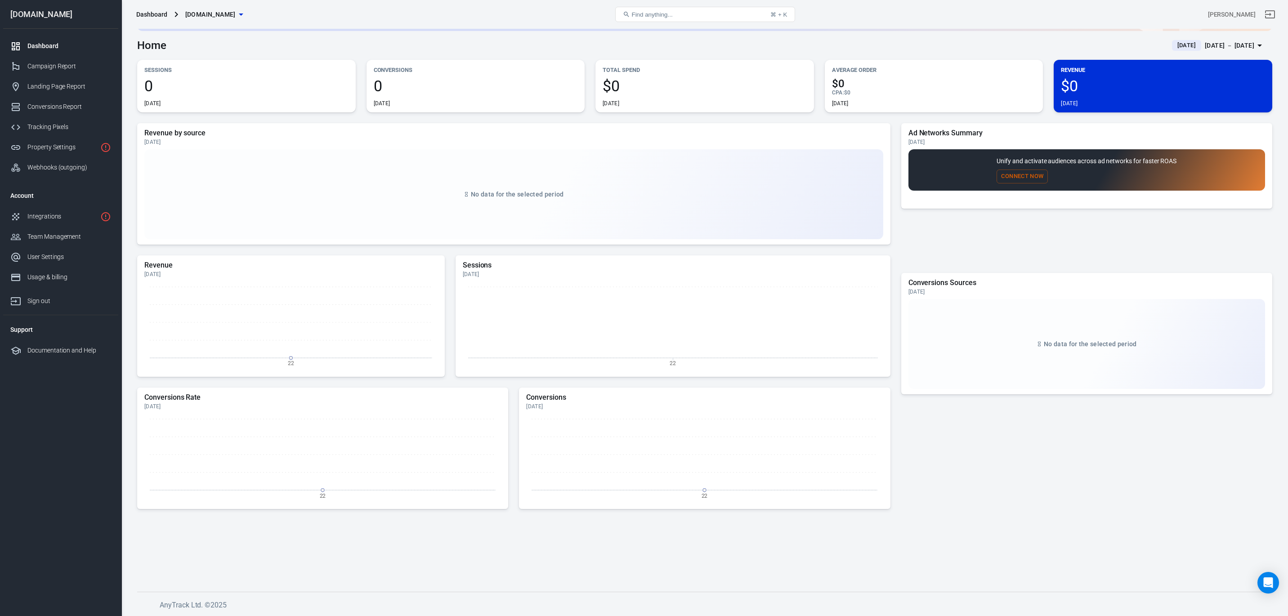
click at [1174, 46] on span "[DATE]" at bounding box center [1187, 45] width 26 height 9
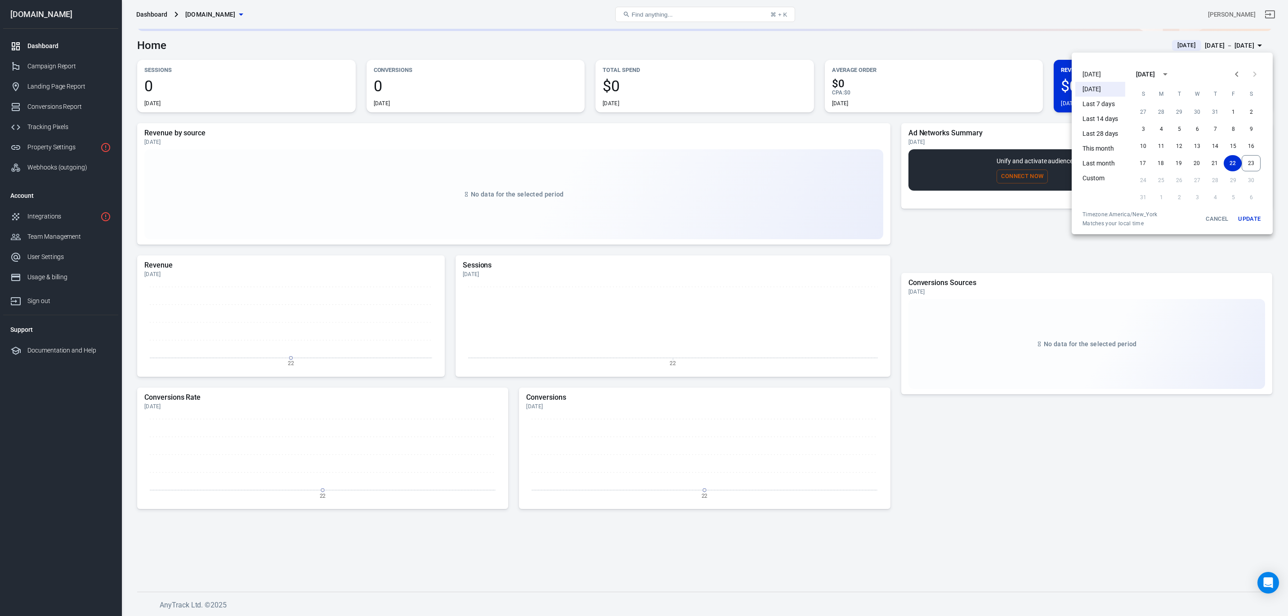
click at [1088, 74] on li "[DATE]" at bounding box center [1100, 74] width 50 height 15
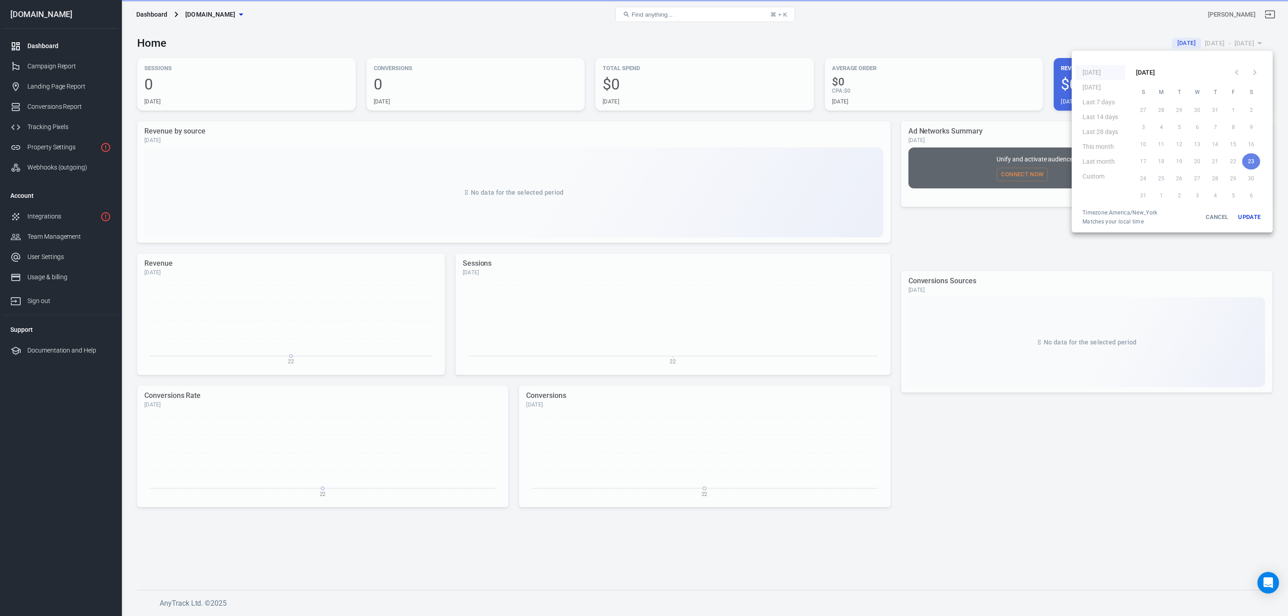
scroll to position [0, 0]
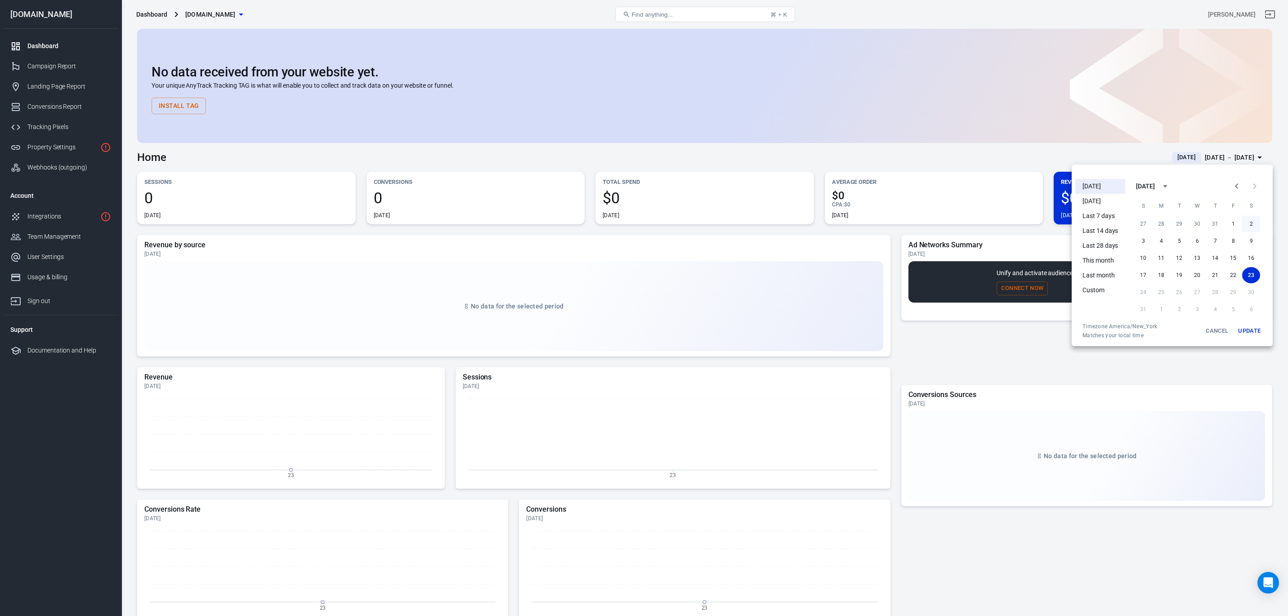
click at [1249, 218] on button "2" at bounding box center [1251, 224] width 18 height 16
click at [742, 388] on div at bounding box center [644, 308] width 1288 height 616
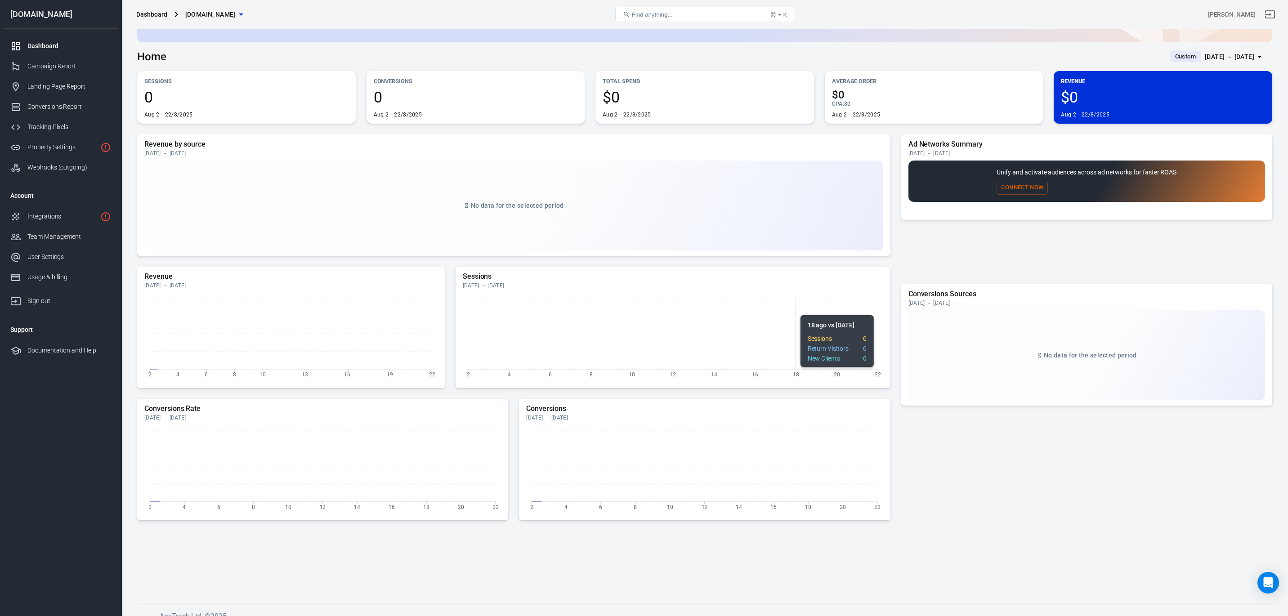
scroll to position [112, 0]
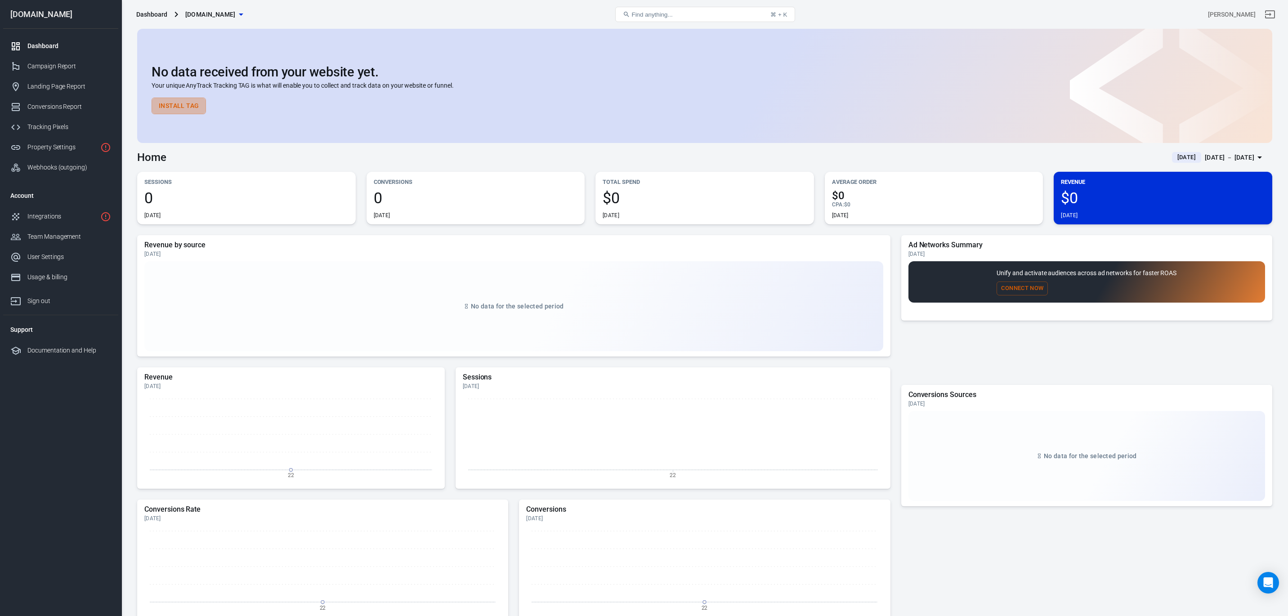
click at [179, 111] on button "Install Tag" at bounding box center [179, 106] width 54 height 17
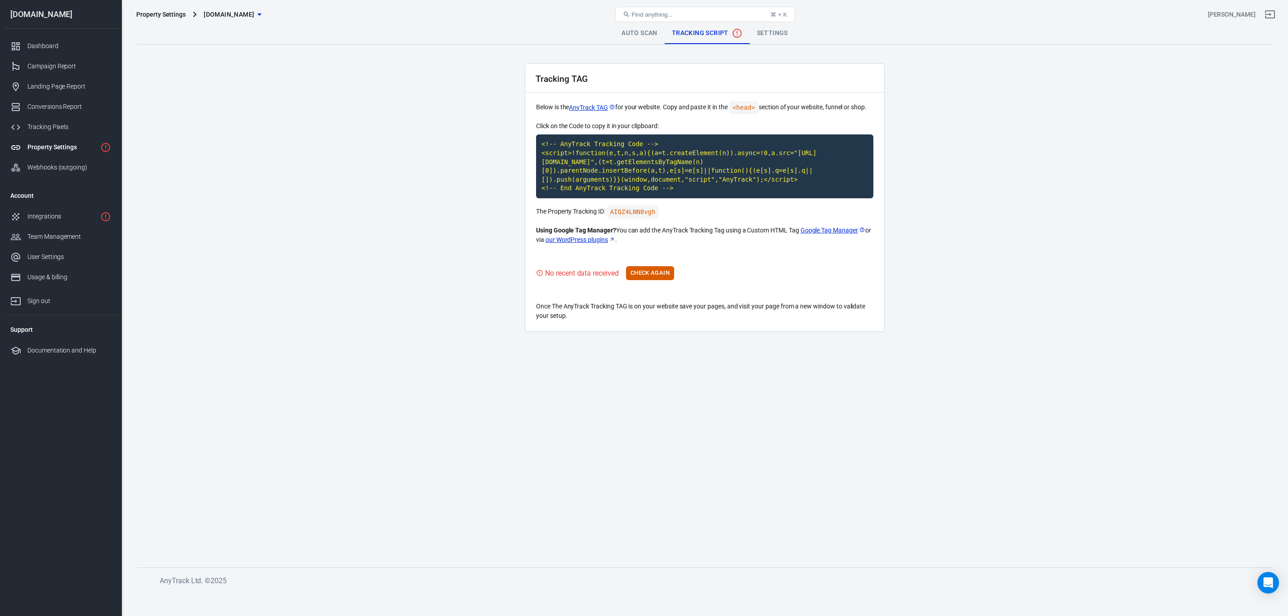
click at [768, 32] on link "Settings" at bounding box center [772, 33] width 45 height 22
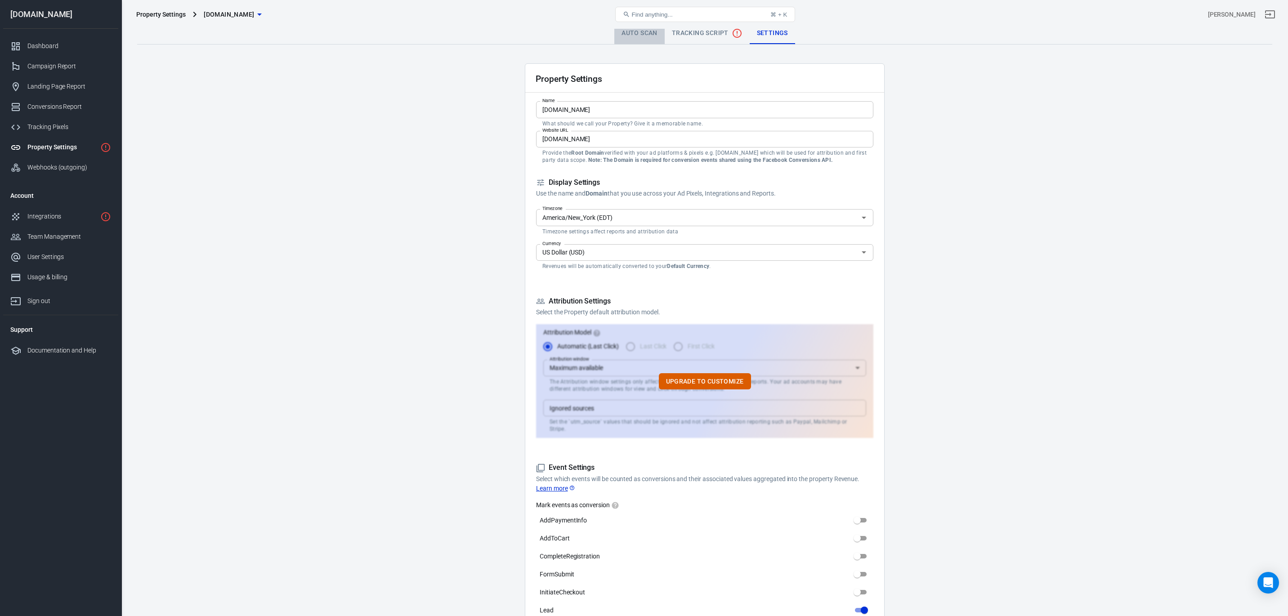
click at [640, 31] on link "Auto Scan" at bounding box center [639, 33] width 50 height 22
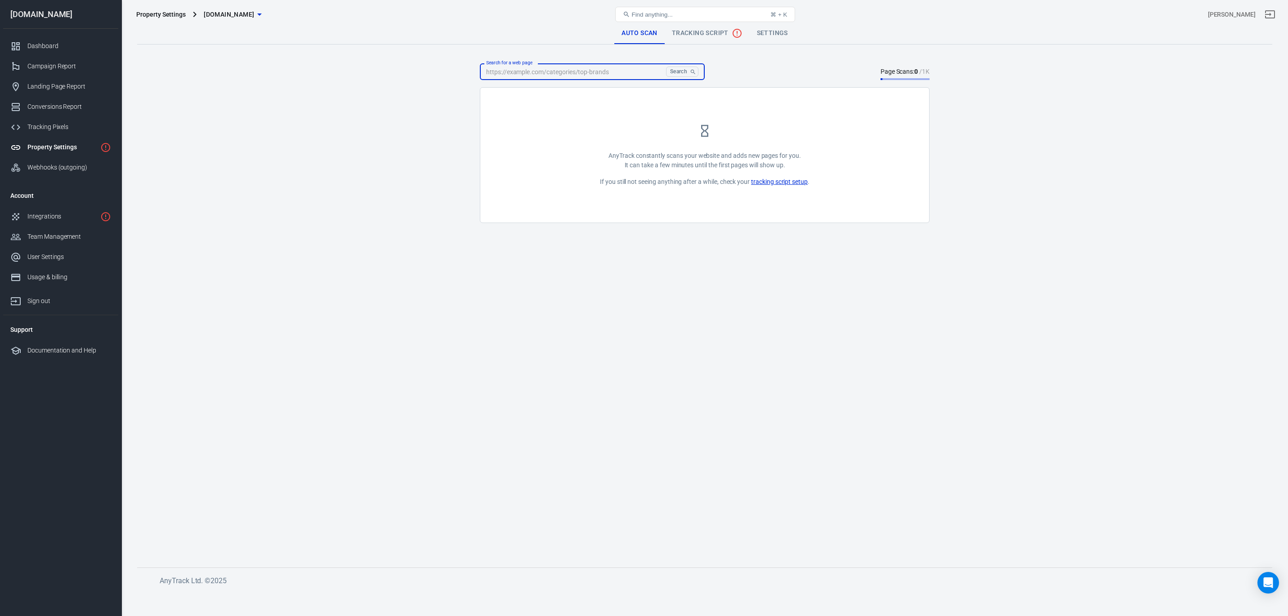
click at [607, 78] on input "Search for a web page" at bounding box center [571, 71] width 183 height 17
click at [774, 179] on link "tracking script setup" at bounding box center [779, 181] width 57 height 9
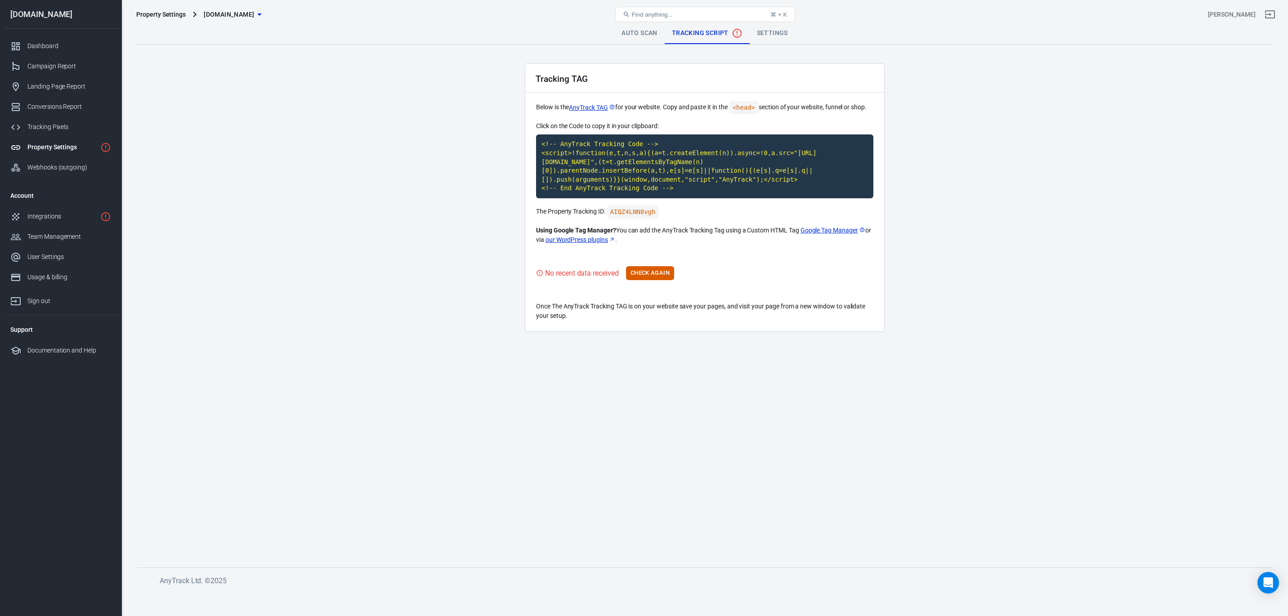
click at [639, 35] on link "Auto Scan" at bounding box center [639, 33] width 50 height 22
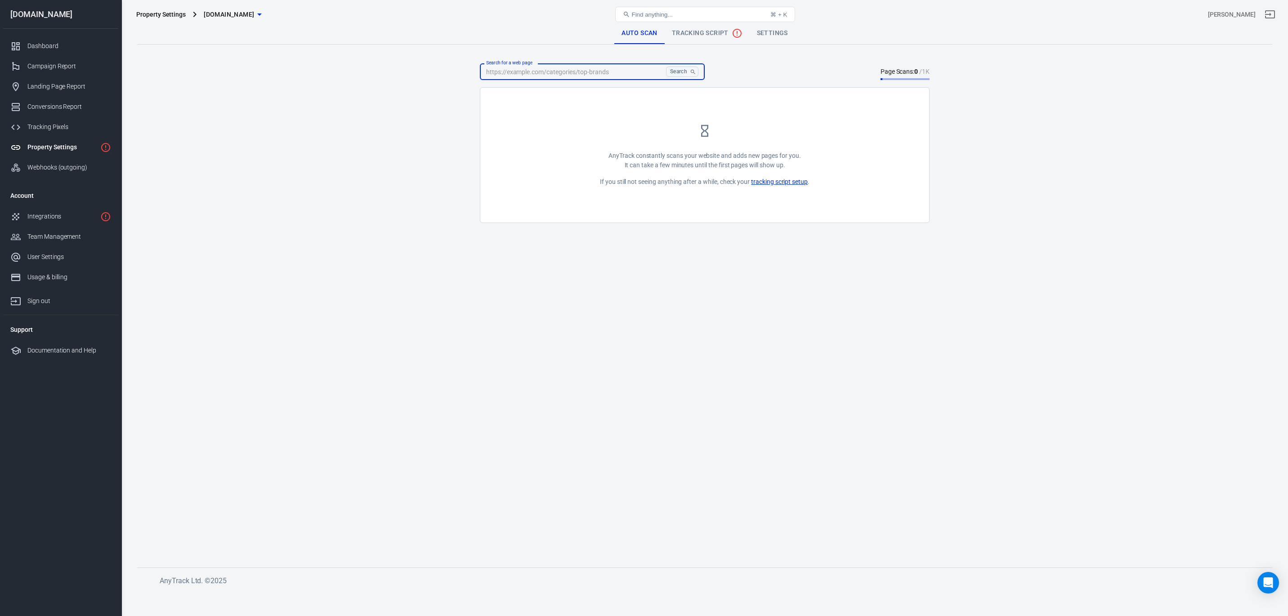
click at [589, 72] on input "Search for a web page" at bounding box center [571, 71] width 183 height 17
paste input "[URL][DOMAIN_NAME]"
type input "[URL][DOMAIN_NAME]"
click at [715, 178] on button "Scan Page" at bounding box center [705, 171] width 52 height 14
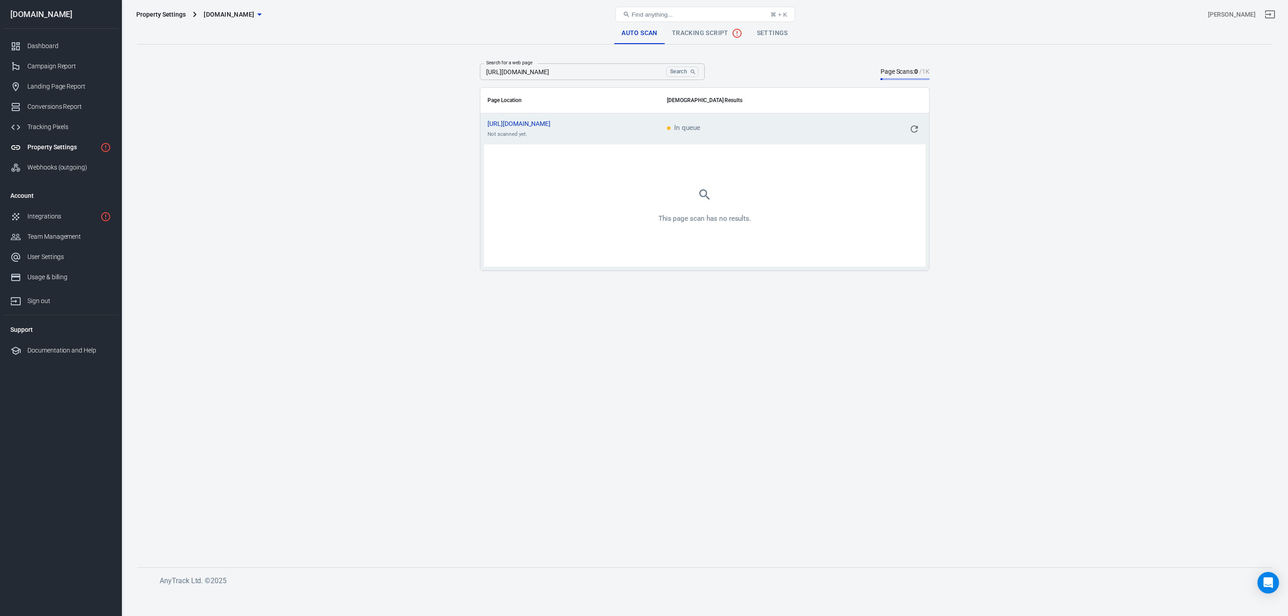
click at [716, 33] on span "Tracking Script" at bounding box center [707, 33] width 71 height 11
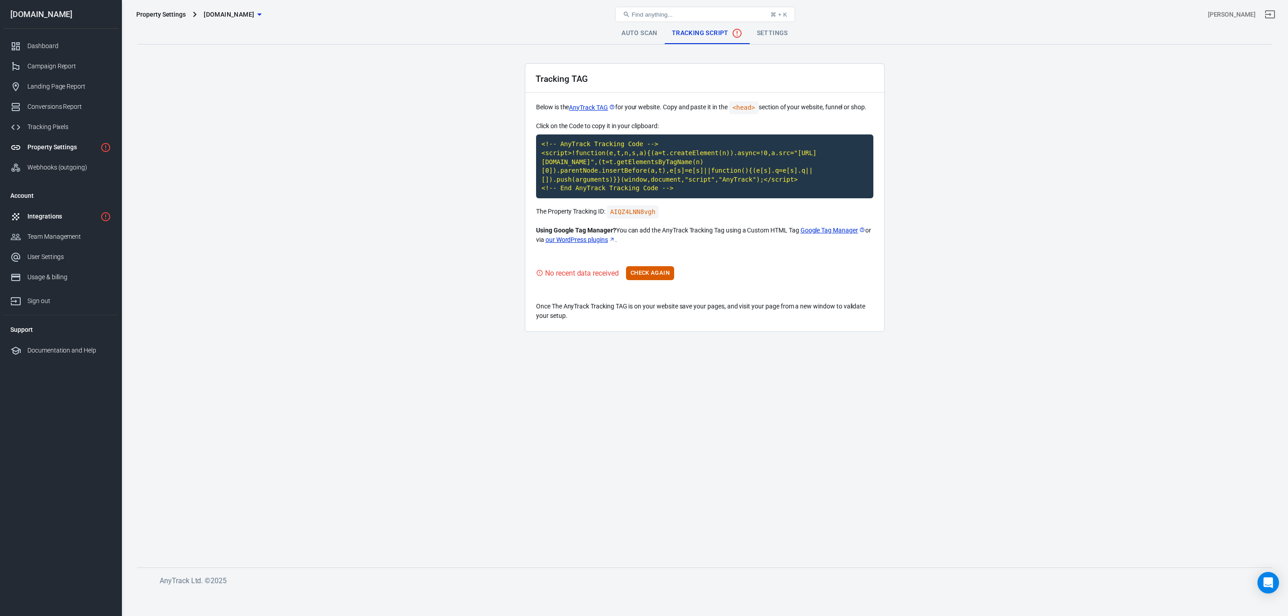
click at [62, 213] on div "Integrations" at bounding box center [61, 216] width 69 height 9
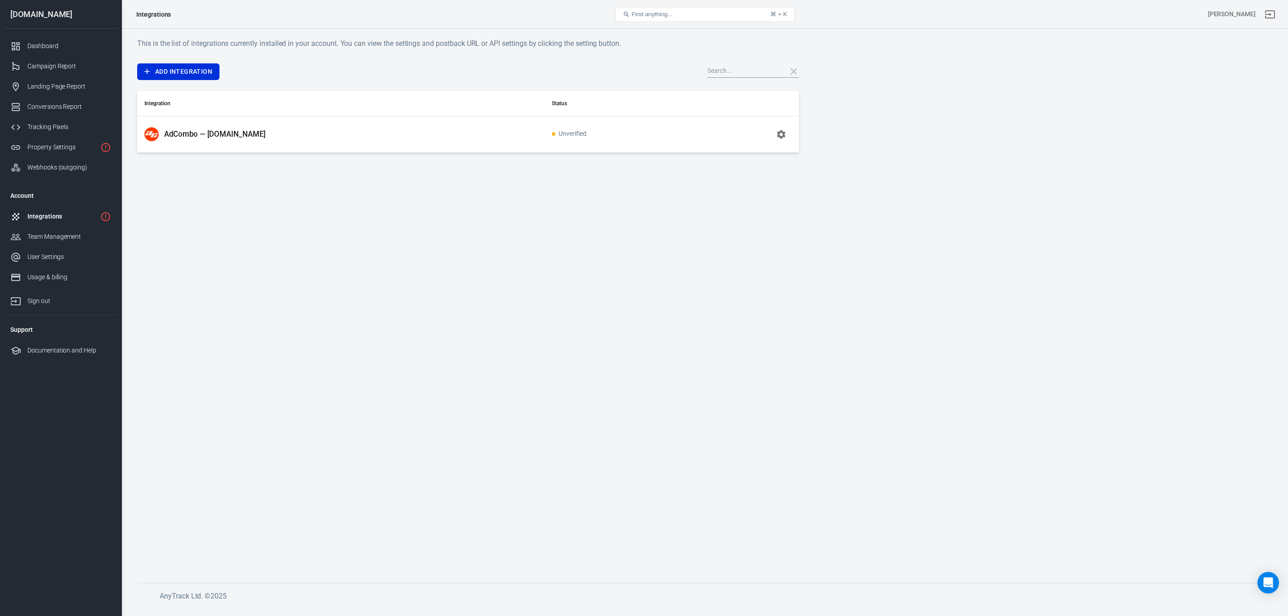
click at [779, 136] on icon "button" at bounding box center [781, 134] width 9 height 9
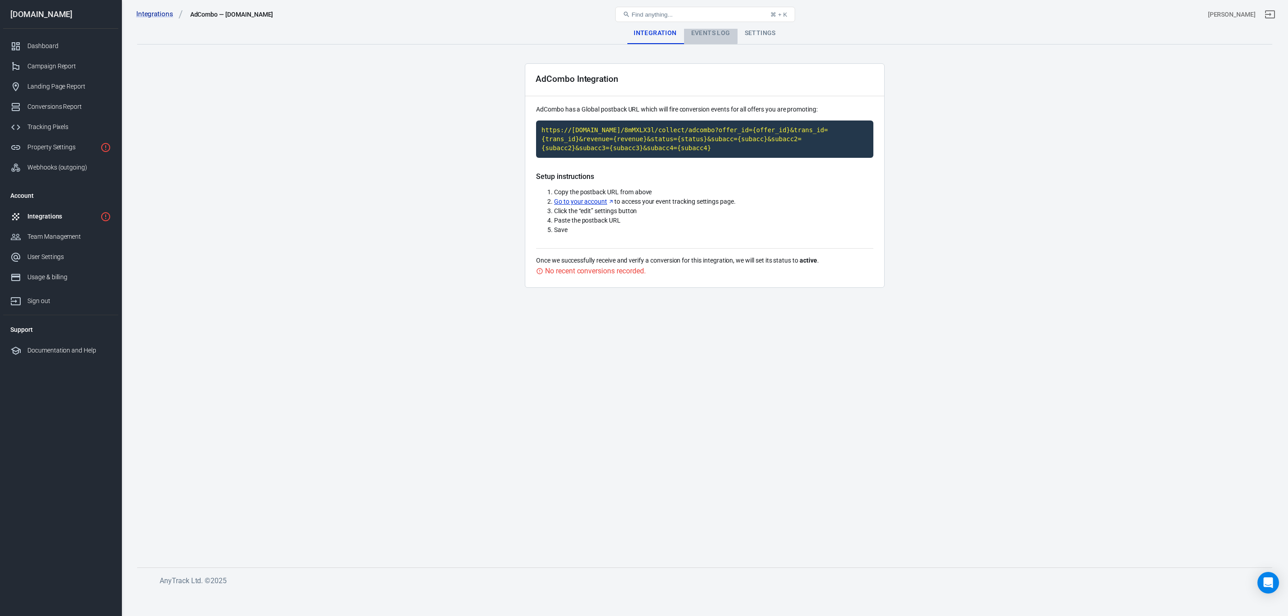
click at [702, 31] on div "Events Log" at bounding box center [711, 33] width 54 height 22
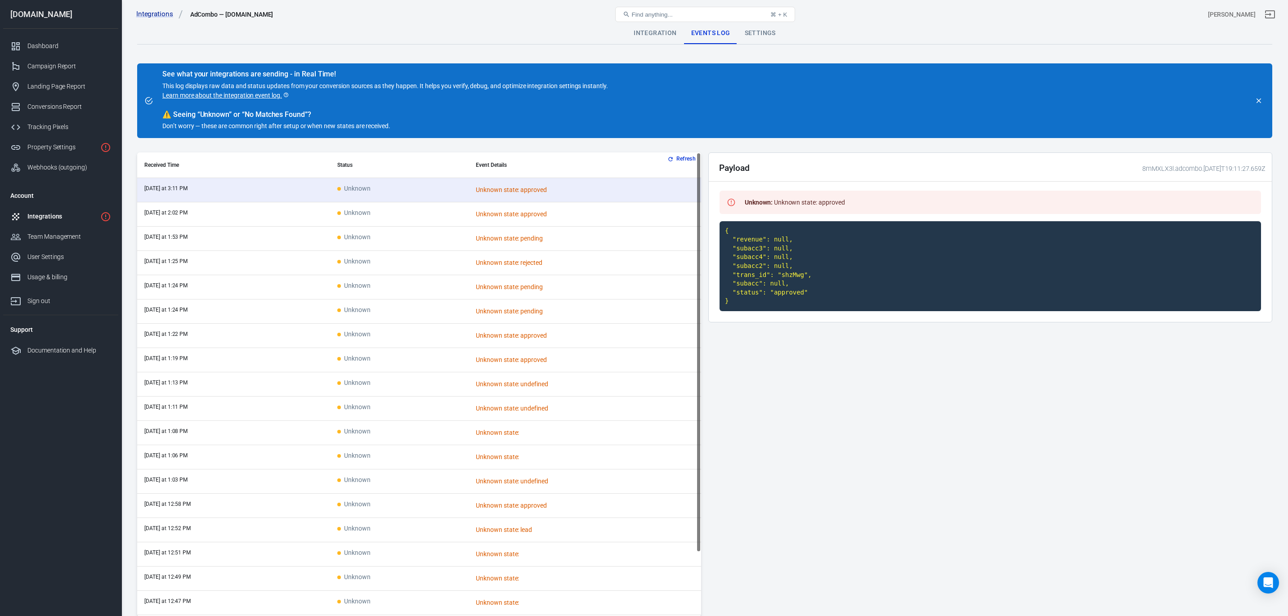
click at [56, 216] on div "Integrations" at bounding box center [61, 216] width 69 height 9
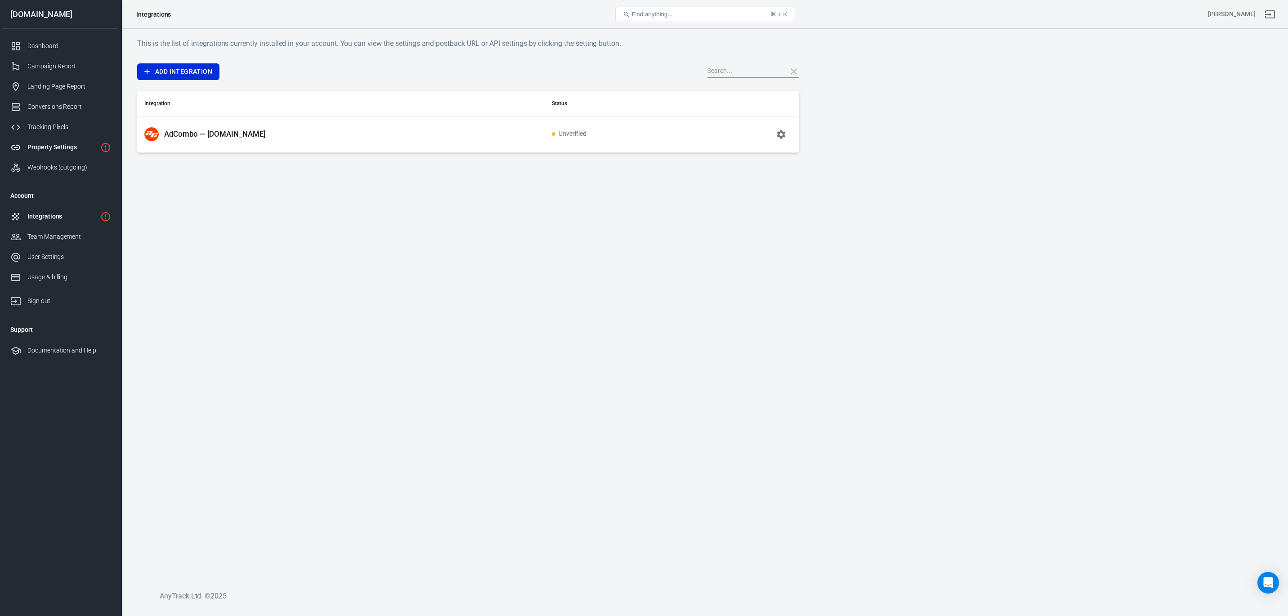
click at [59, 151] on div "Property Settings" at bounding box center [61, 147] width 69 height 9
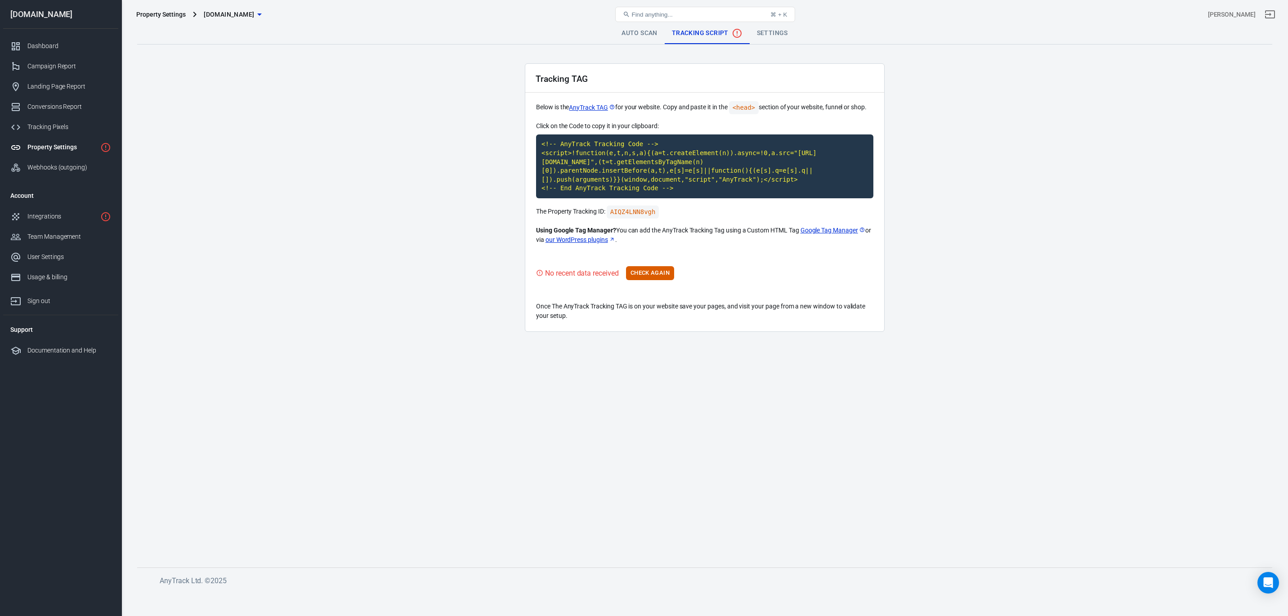
click at [67, 148] on div "Property Settings" at bounding box center [61, 147] width 69 height 9
click at [631, 36] on link "Auto Scan" at bounding box center [639, 33] width 50 height 22
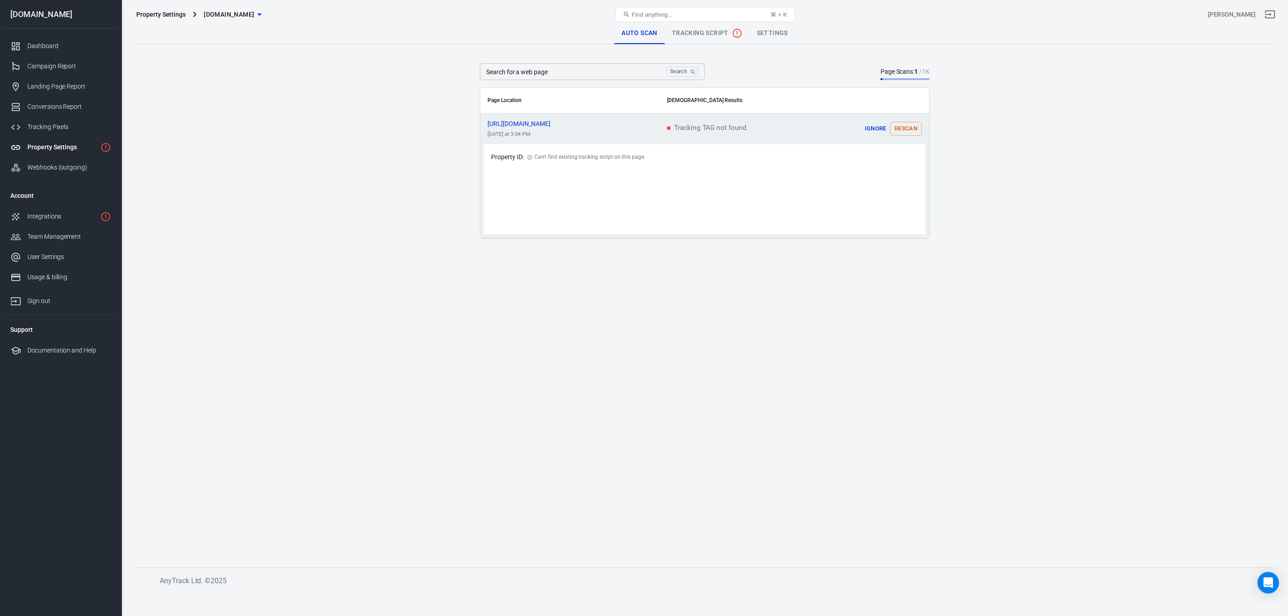
click at [908, 129] on button "Rescan" at bounding box center [906, 129] width 32 height 14
click at [910, 134] on button "Rescan" at bounding box center [906, 129] width 32 height 14
click at [914, 131] on icon "scrollable content" at bounding box center [914, 128] width 7 height 7
click at [604, 70] on input "Search for a web page" at bounding box center [571, 71] width 183 height 17
click at [904, 128] on button "Rescan" at bounding box center [906, 129] width 32 height 14
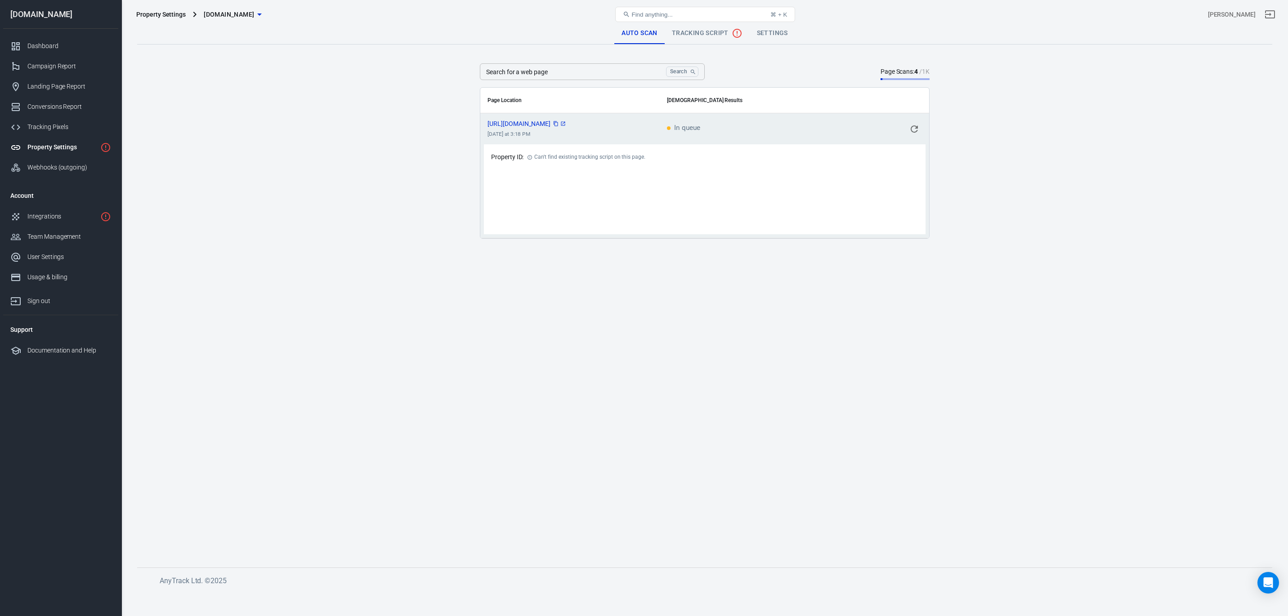
click at [566, 123] on span "[URL][DOMAIN_NAME]" at bounding box center [526, 124] width 79 height 6
click at [566, 122] on icon "scrollable content" at bounding box center [562, 123] width 5 height 5
click at [702, 33] on span "Tracking Script" at bounding box center [707, 33] width 71 height 11
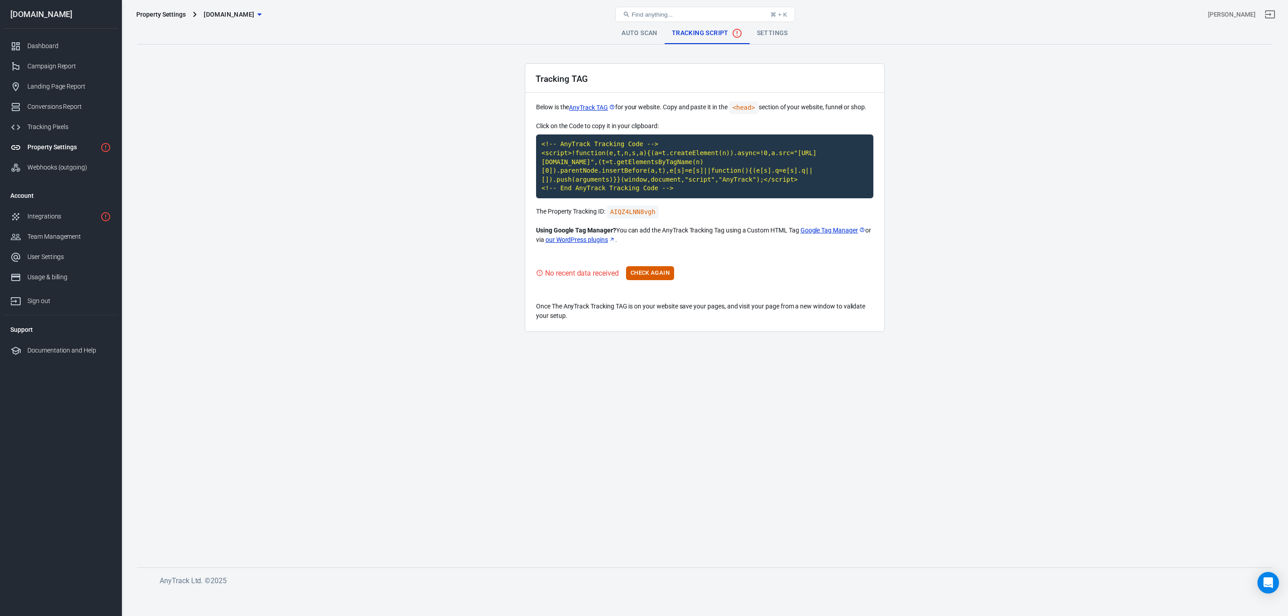
click at [777, 33] on link "Settings" at bounding box center [772, 33] width 45 height 22
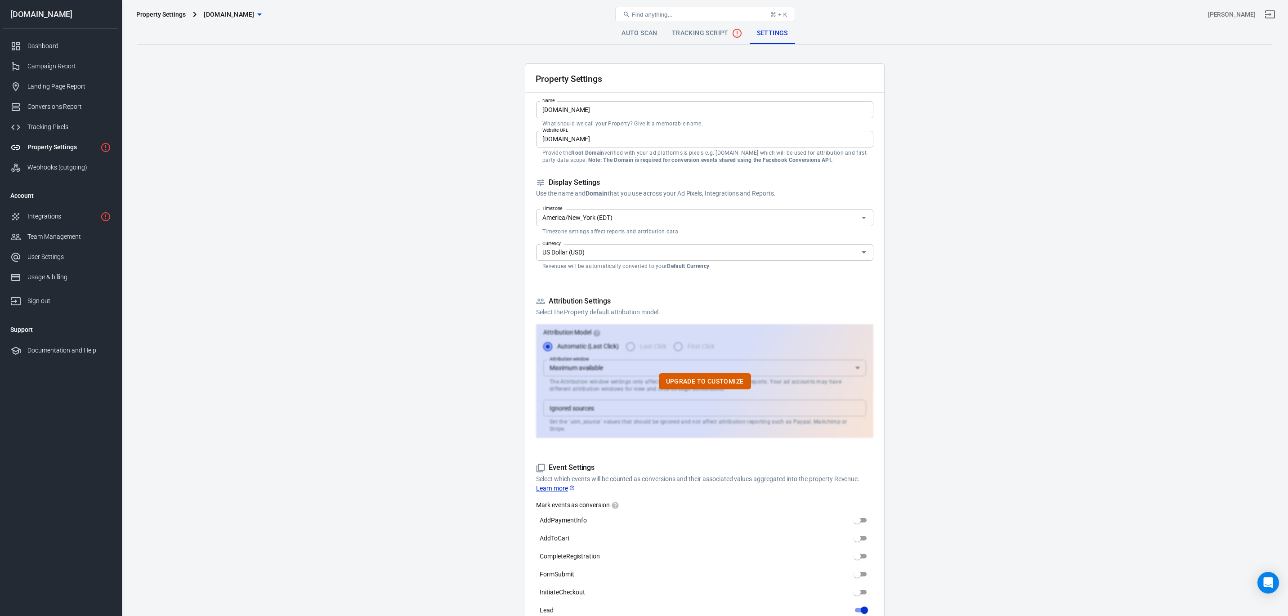
click at [679, 36] on span "Tracking Script" at bounding box center [707, 33] width 71 height 11
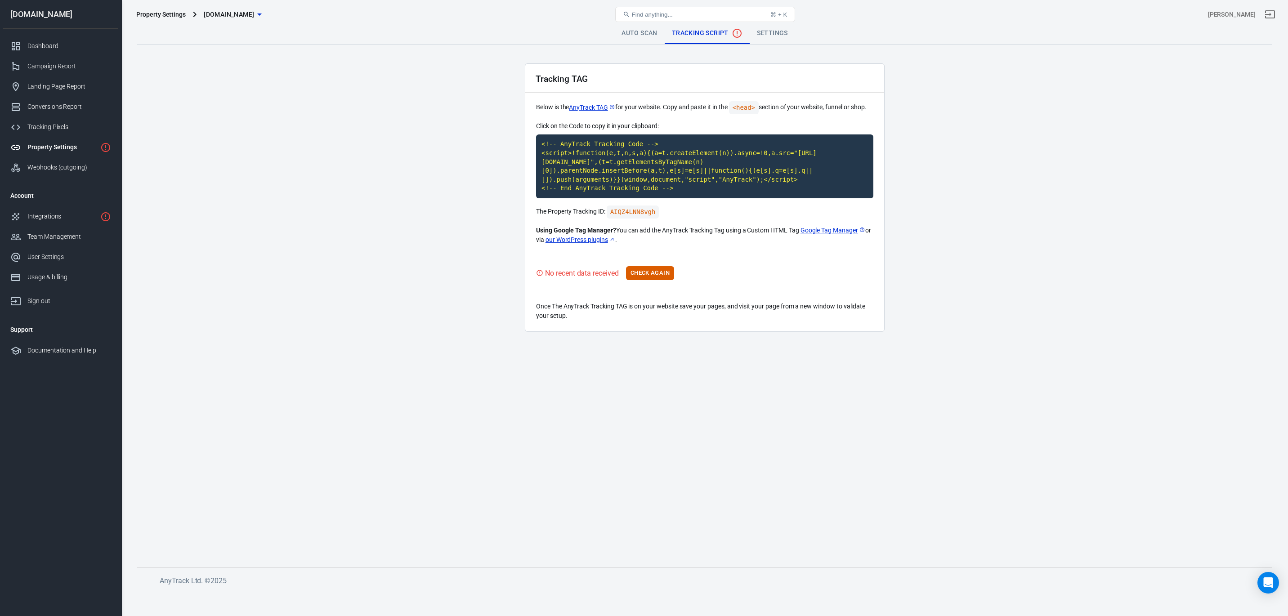
click at [632, 29] on link "Auto Scan" at bounding box center [639, 33] width 50 height 22
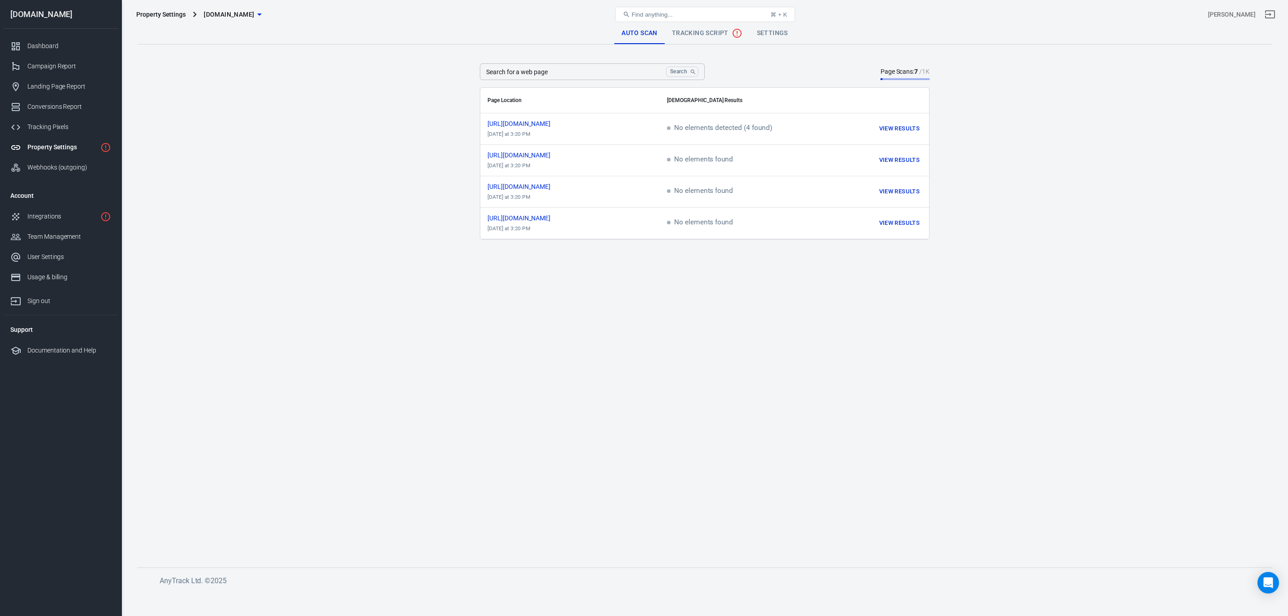
click at [561, 71] on input "Search for a web page" at bounding box center [571, 71] width 183 height 17
paste input "https://potsotsil.store/oferta-varices-o-venecille-mexico/"
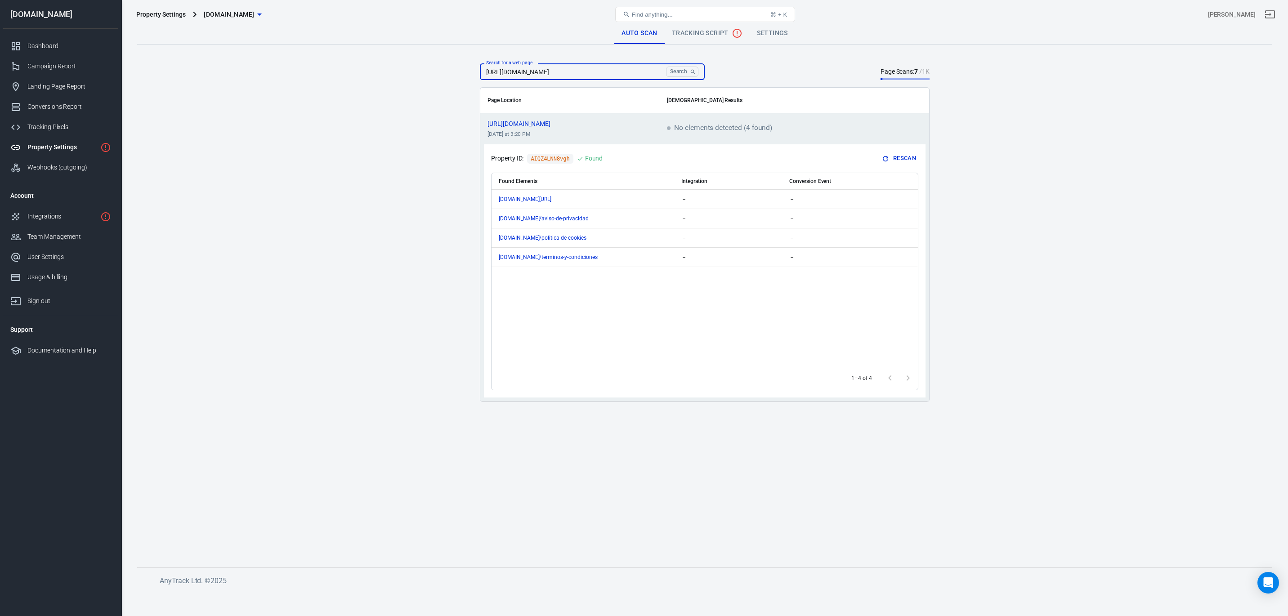
type input "https://potsotsil.store/oferta-varices-o-venecille-mexico/"
click at [680, 72] on button "Search" at bounding box center [682, 72] width 32 height 10
click at [73, 143] on div "Property Settings" at bounding box center [61, 147] width 69 height 9
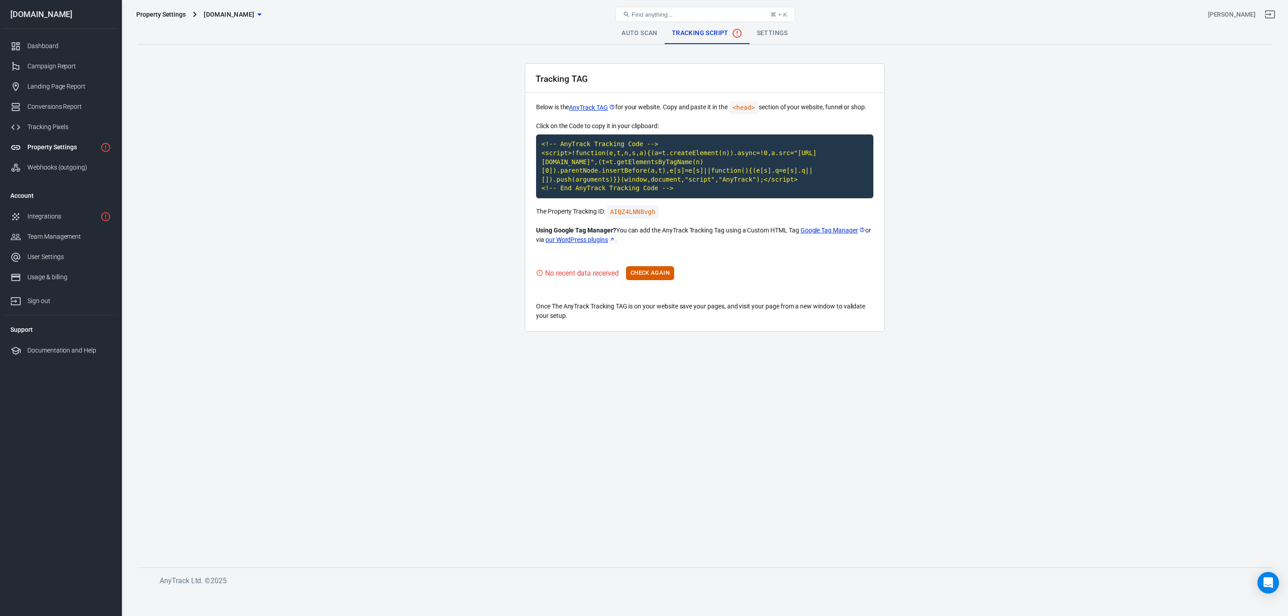
click at [106, 147] on icon "Property is not installed yet" at bounding box center [105, 147] width 9 height 9
click at [101, 131] on div "Property is not installed yet" at bounding box center [106, 129] width 85 height 13
click at [106, 144] on icon "Property is not installed yet" at bounding box center [105, 147] width 11 height 11
click at [585, 275] on div "No recent data received" at bounding box center [582, 273] width 74 height 11
click at [644, 273] on button "Check Again" at bounding box center [650, 273] width 48 height 14
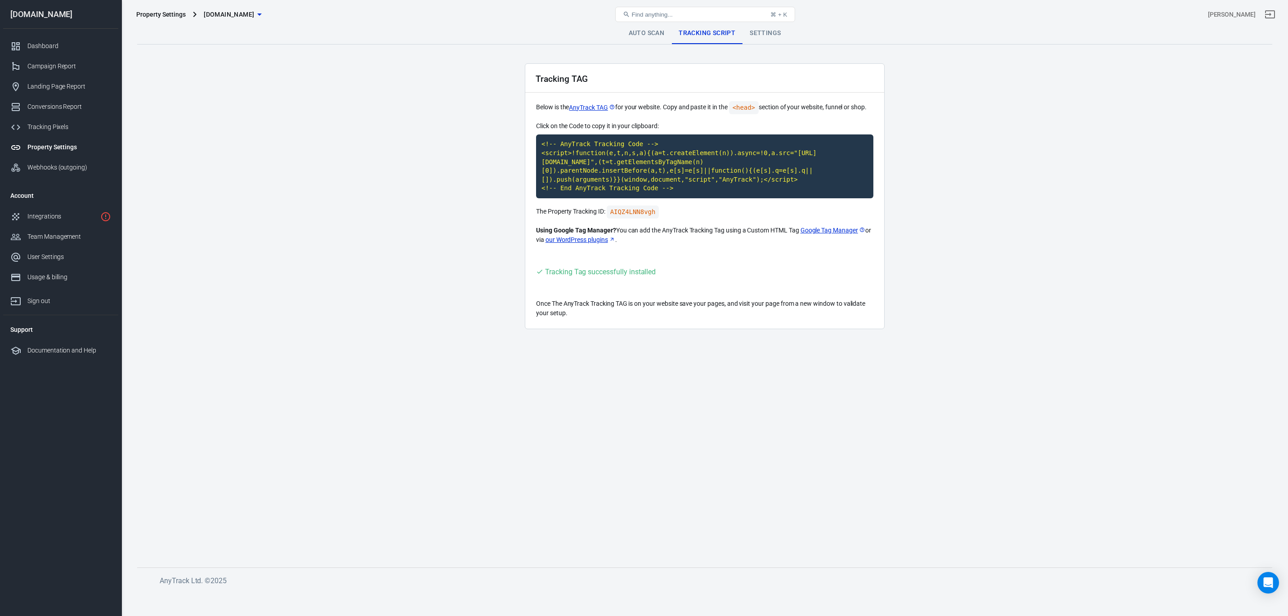
click at [644, 31] on link "Auto Scan" at bounding box center [647, 33] width 50 height 22
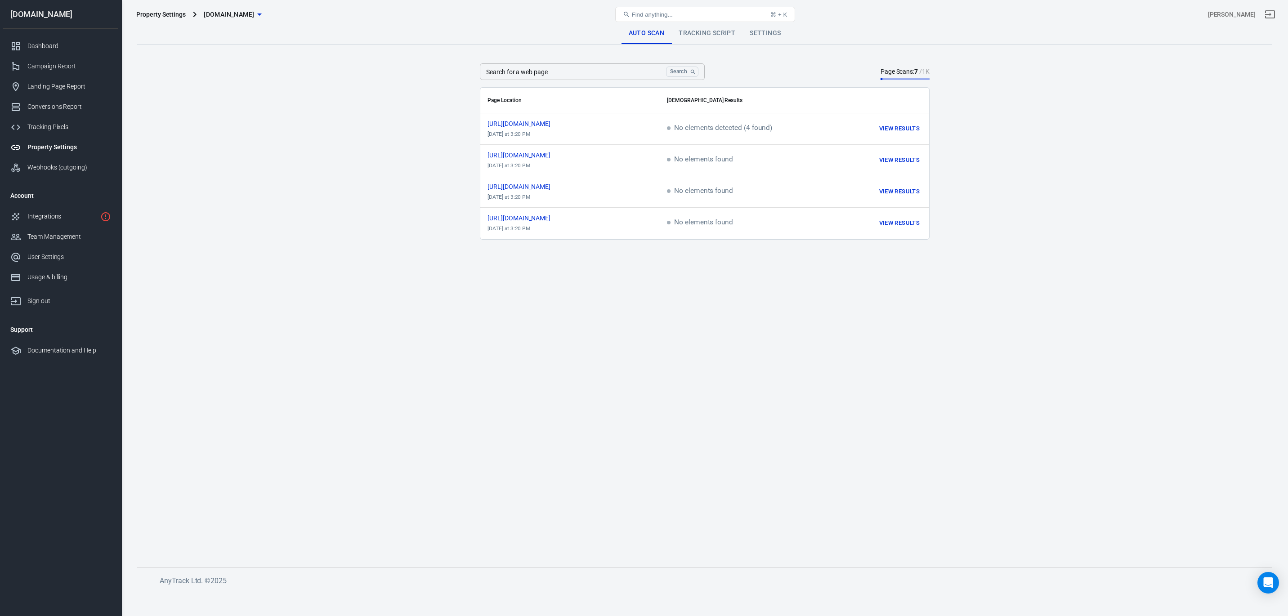
click at [700, 33] on link "Tracking Script" at bounding box center [706, 33] width 71 height 22
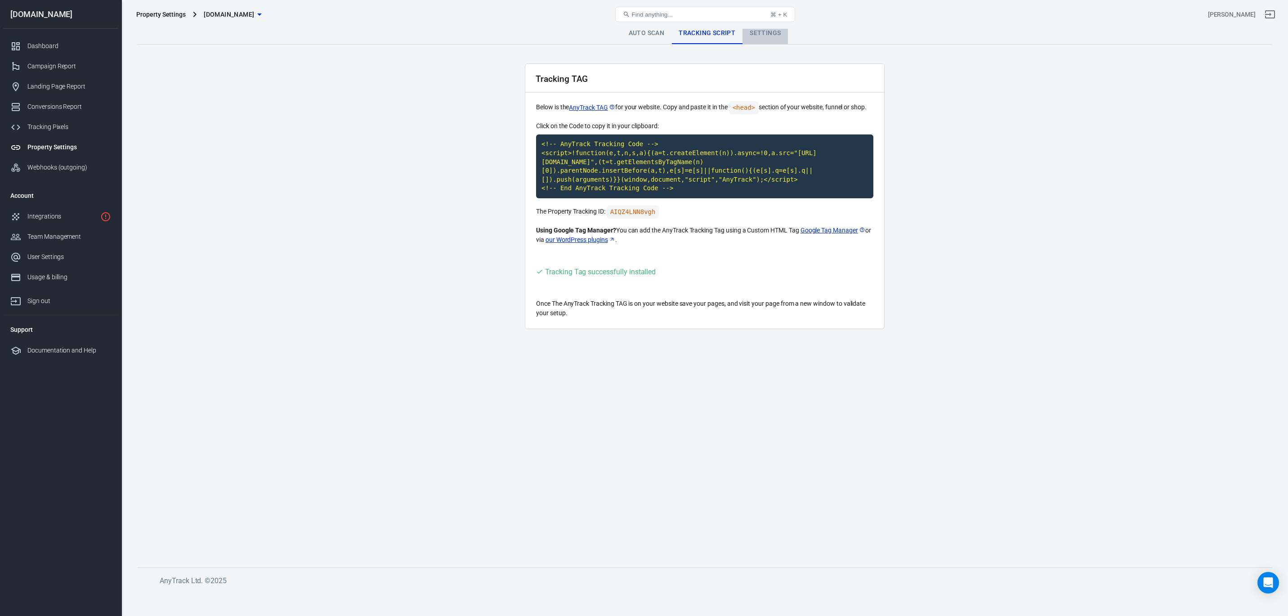
click at [766, 32] on link "Settings" at bounding box center [764, 33] width 45 height 22
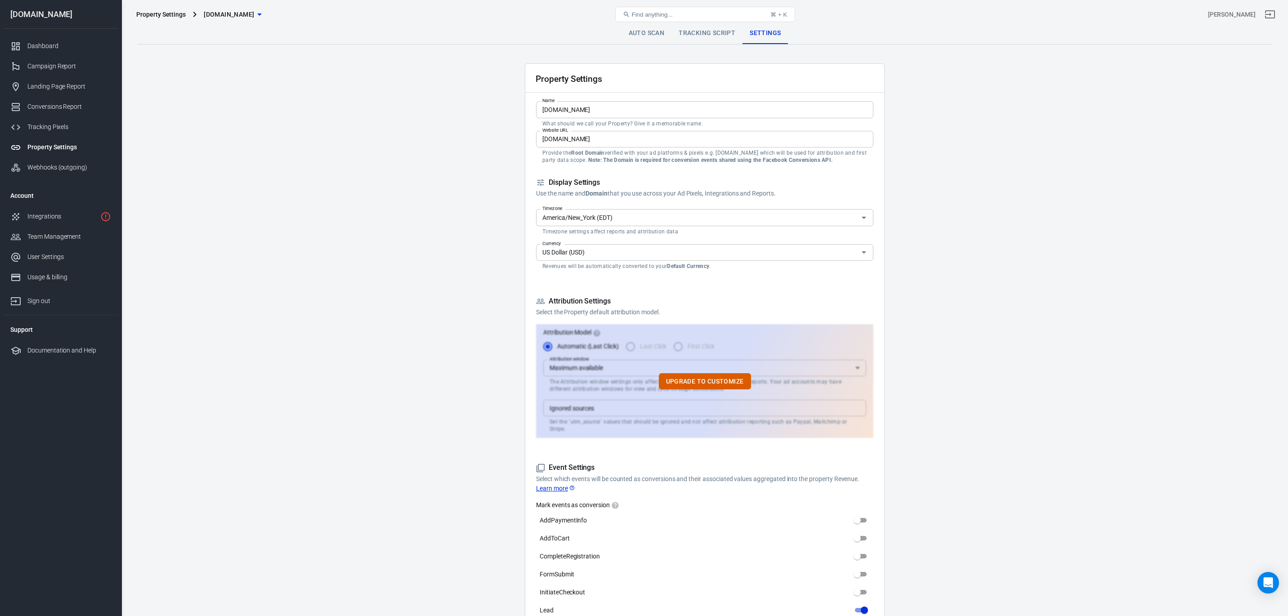
click at [693, 38] on link "Tracking Script" at bounding box center [706, 33] width 71 height 22
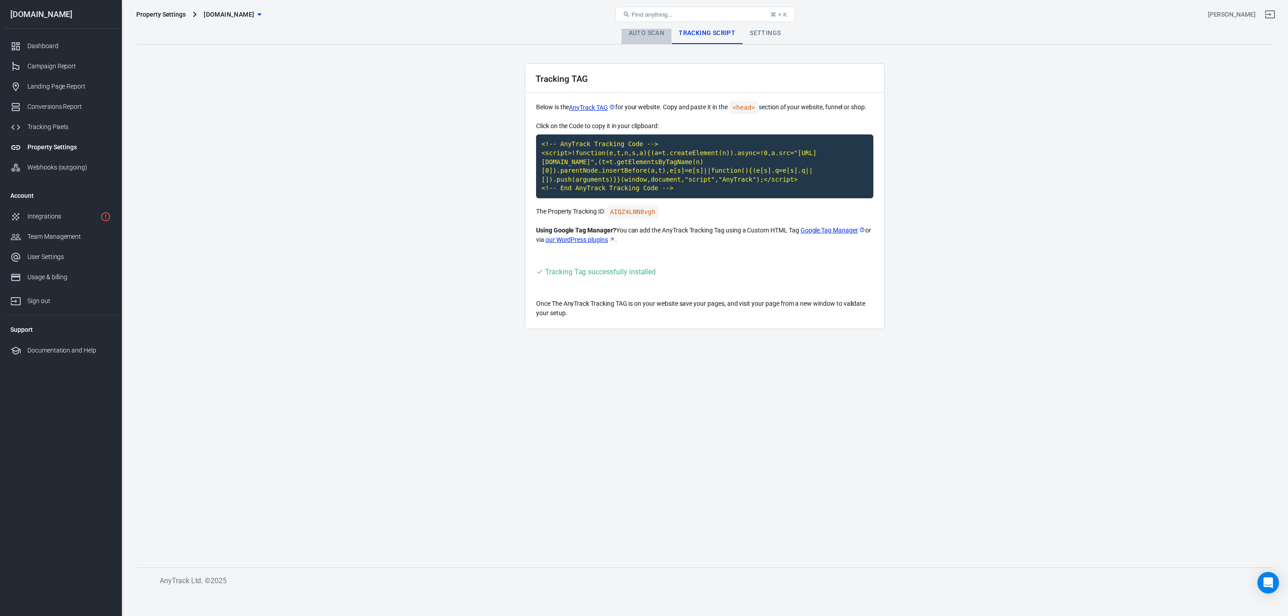
click at [638, 35] on link "Auto Scan" at bounding box center [647, 33] width 50 height 22
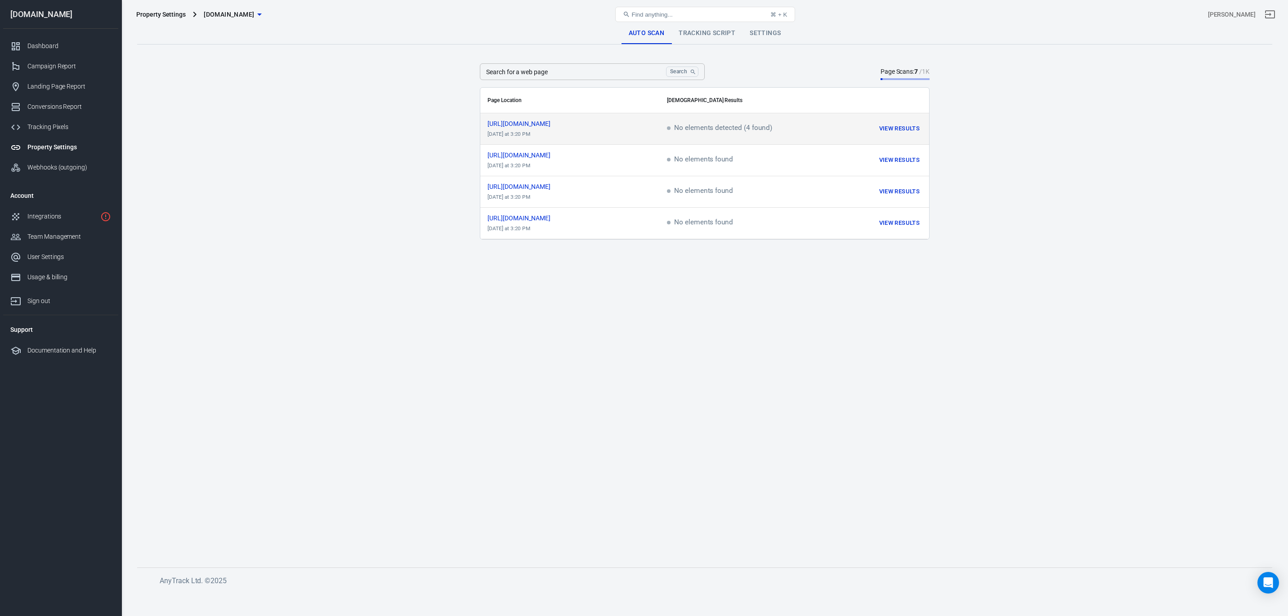
click at [905, 134] on button "View Results" at bounding box center [899, 129] width 45 height 14
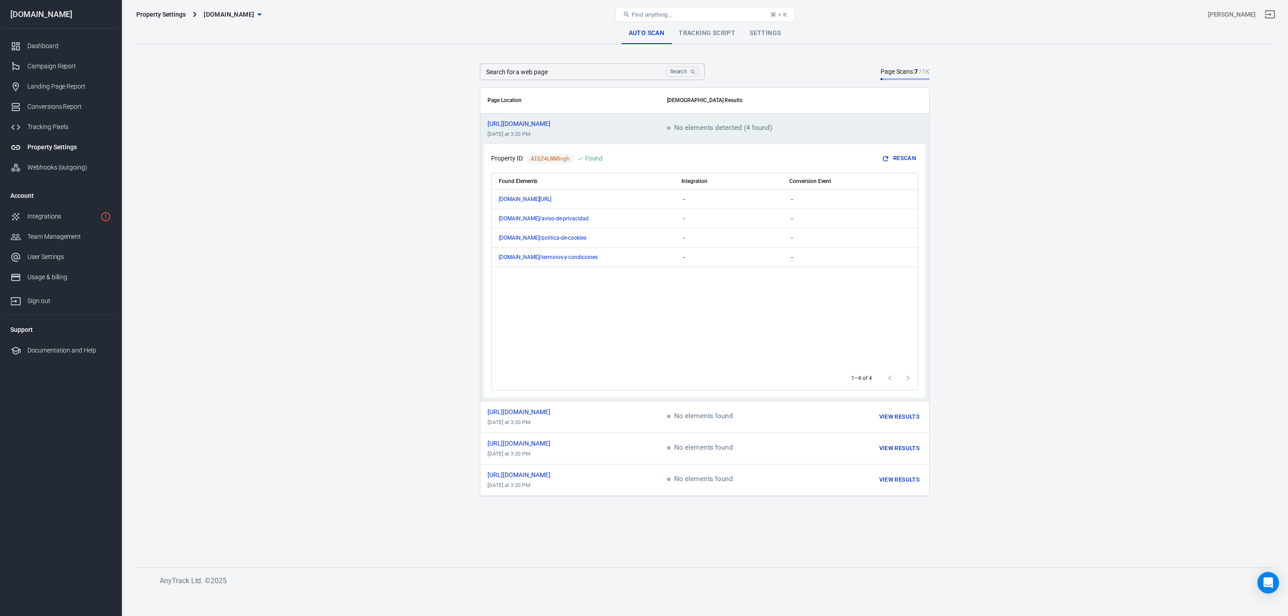
click at [718, 38] on link "Tracking Script" at bounding box center [706, 33] width 71 height 22
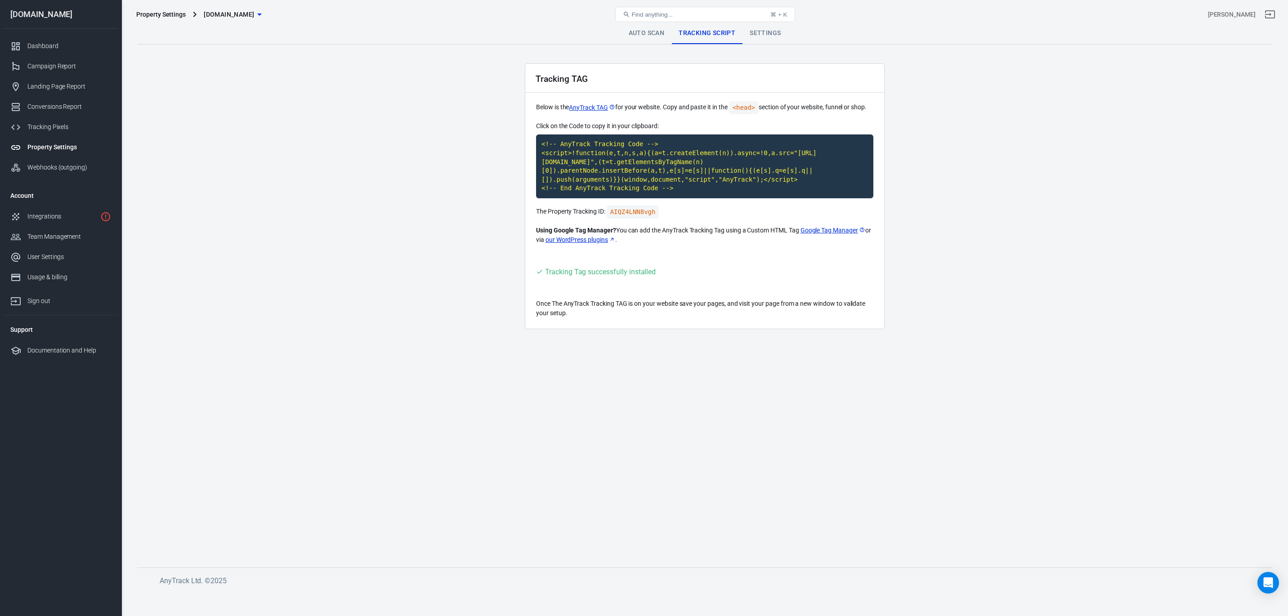
click at [644, 31] on link "Auto Scan" at bounding box center [647, 33] width 50 height 22
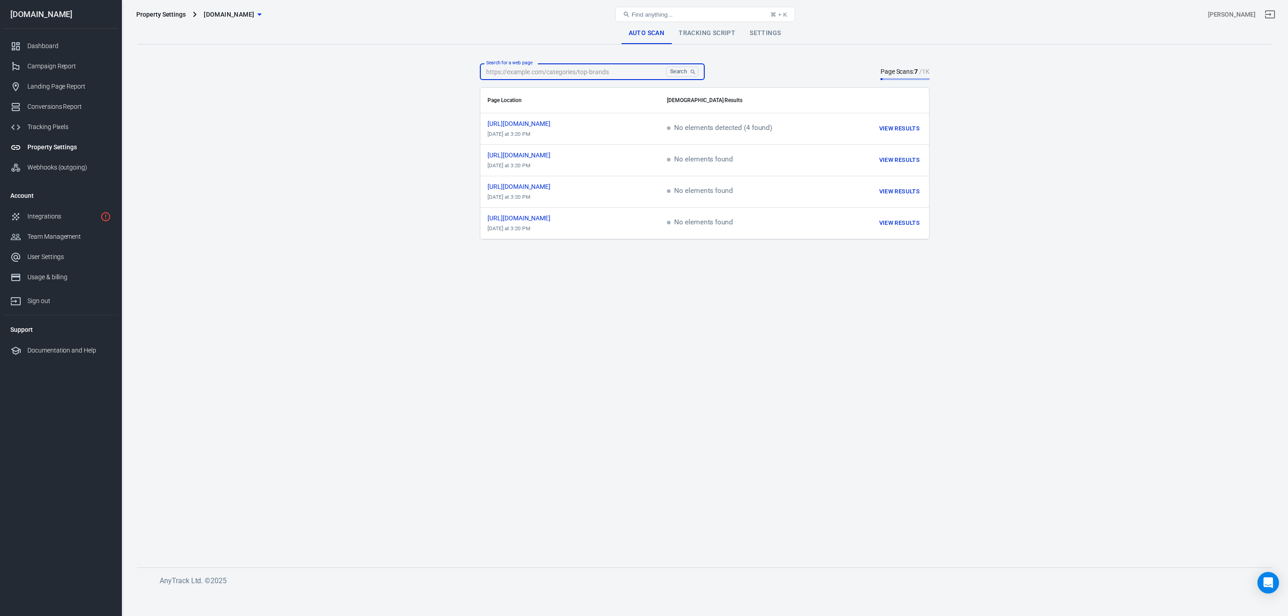
click at [586, 71] on input "Search for a web page" at bounding box center [571, 71] width 183 height 17
paste input "[URL][DOMAIN_NAME]"
type input "[URL][DOMAIN_NAME]"
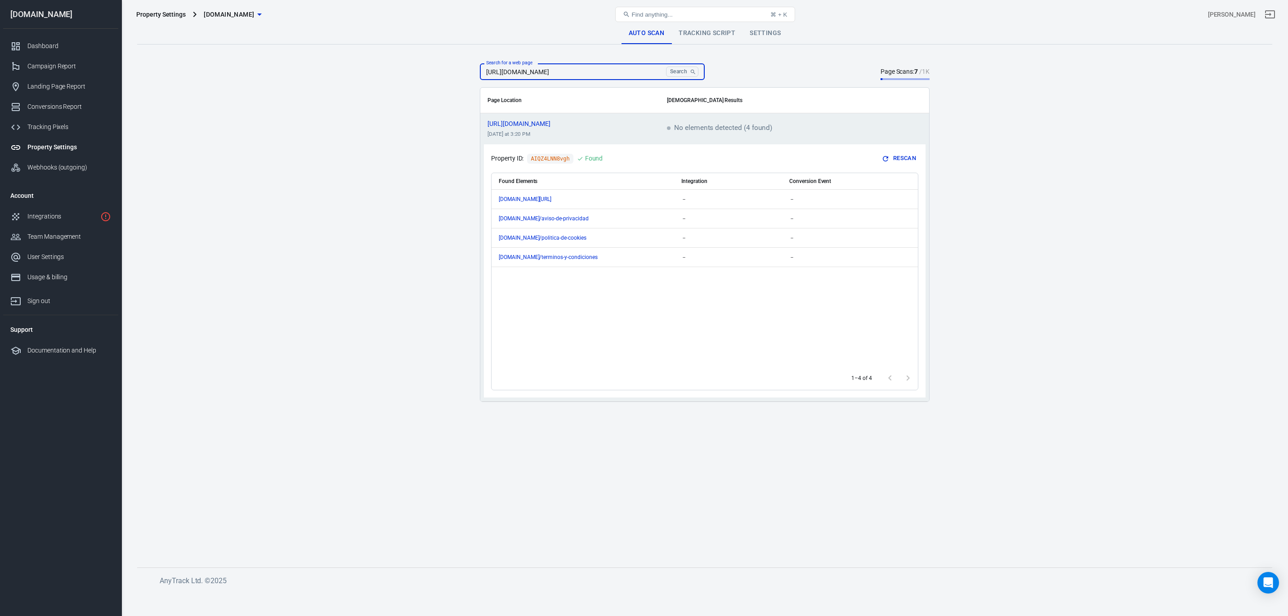
click at [723, 29] on link "Tracking Script" at bounding box center [706, 33] width 71 height 22
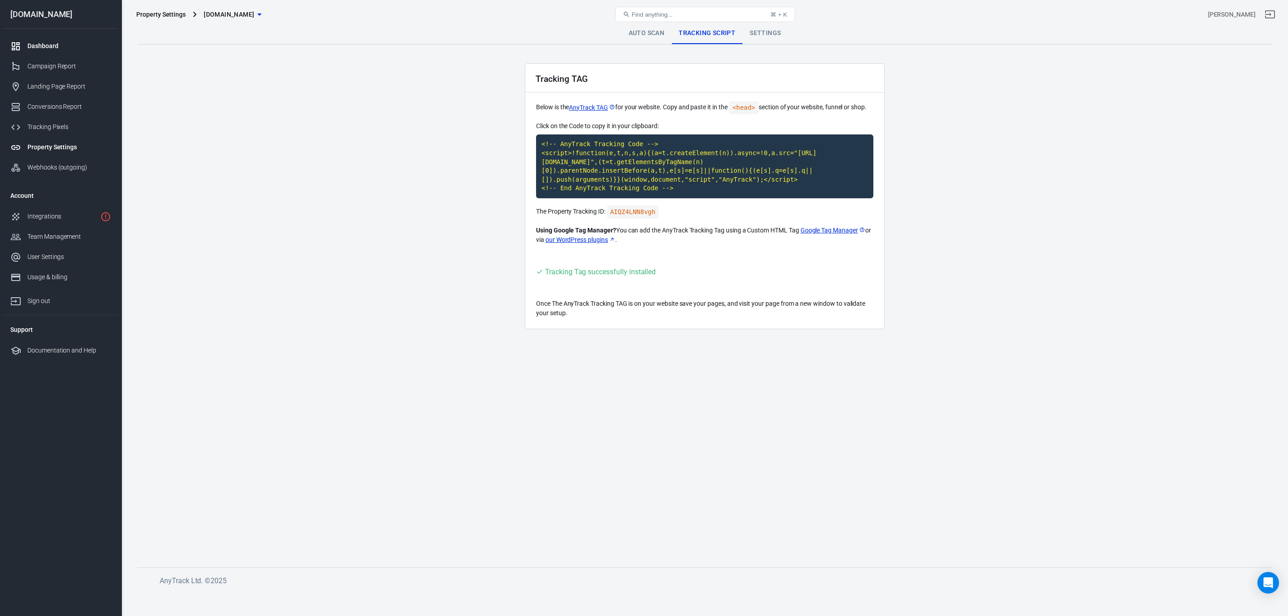
click at [56, 47] on div "Dashboard" at bounding box center [69, 45] width 84 height 9
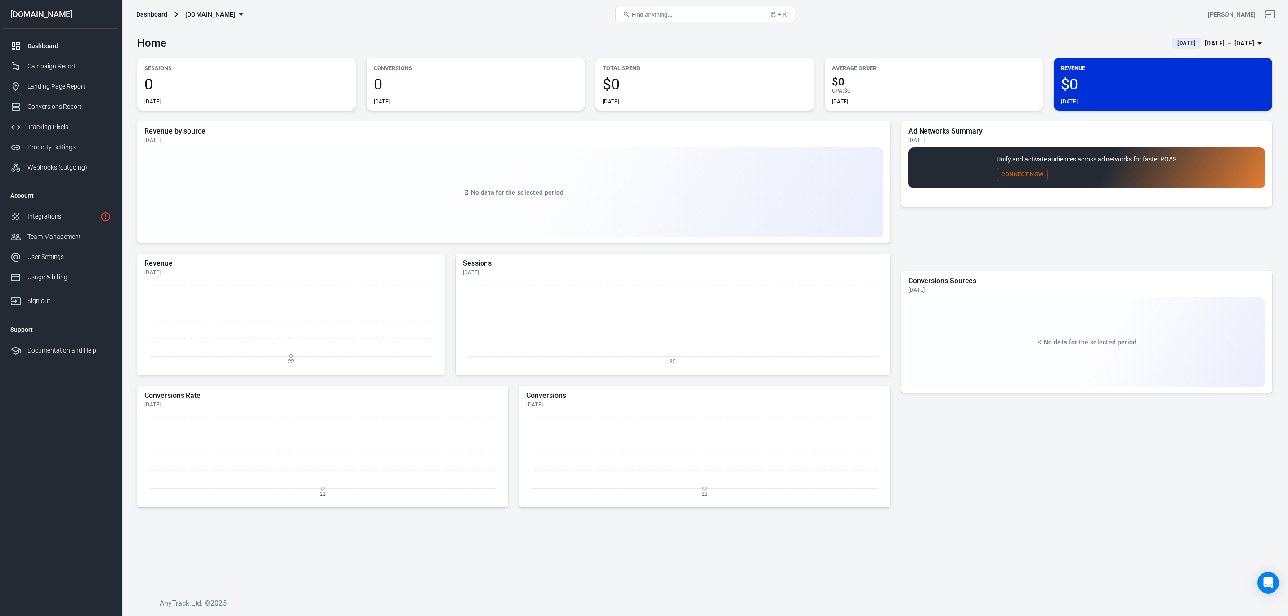
click at [1174, 41] on span "[DATE]" at bounding box center [1187, 43] width 26 height 9
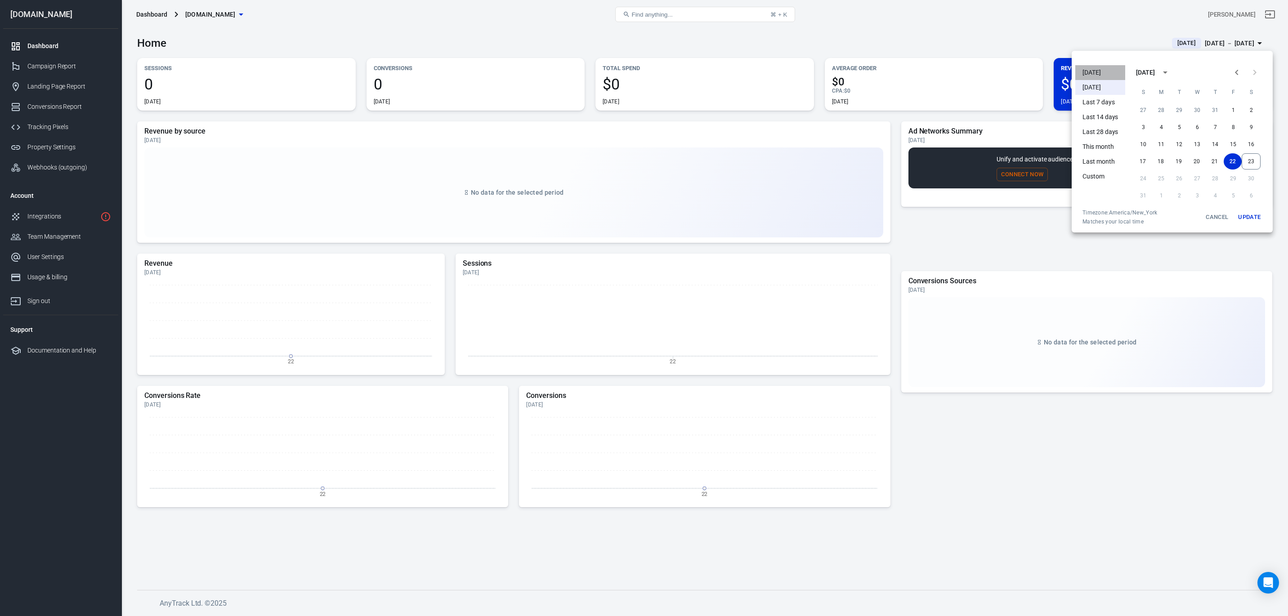
click at [1093, 74] on li "[DATE]" at bounding box center [1100, 72] width 50 height 15
click at [780, 351] on div at bounding box center [644, 308] width 1288 height 616
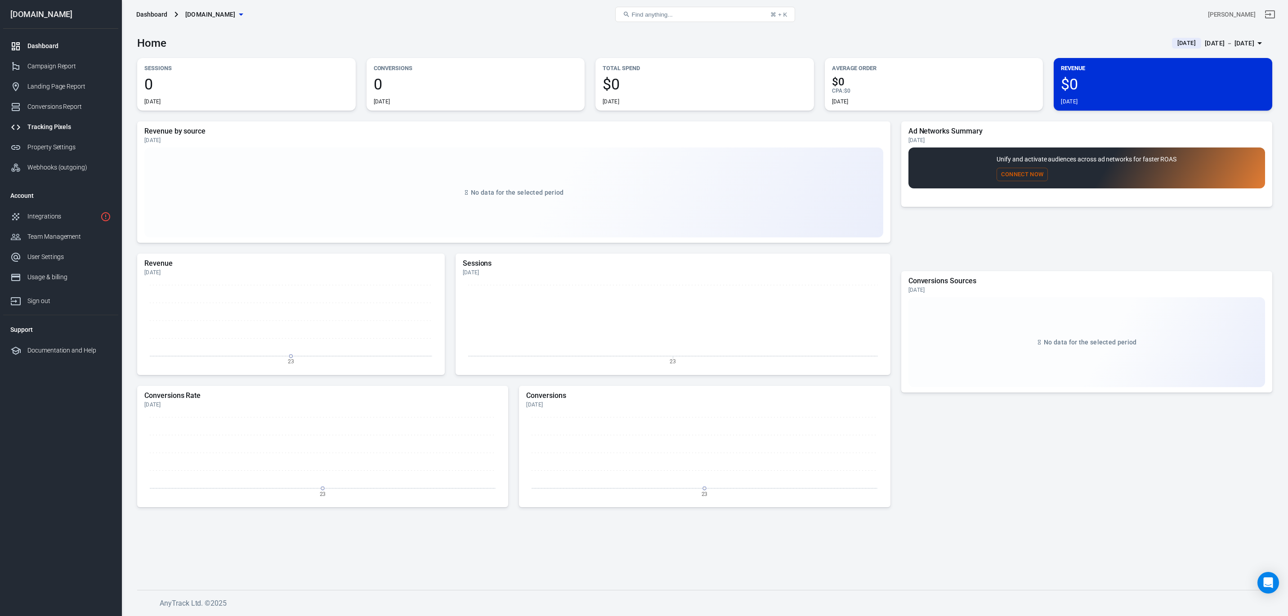
click at [57, 129] on div "Tracking Pixels" at bounding box center [69, 126] width 84 height 9
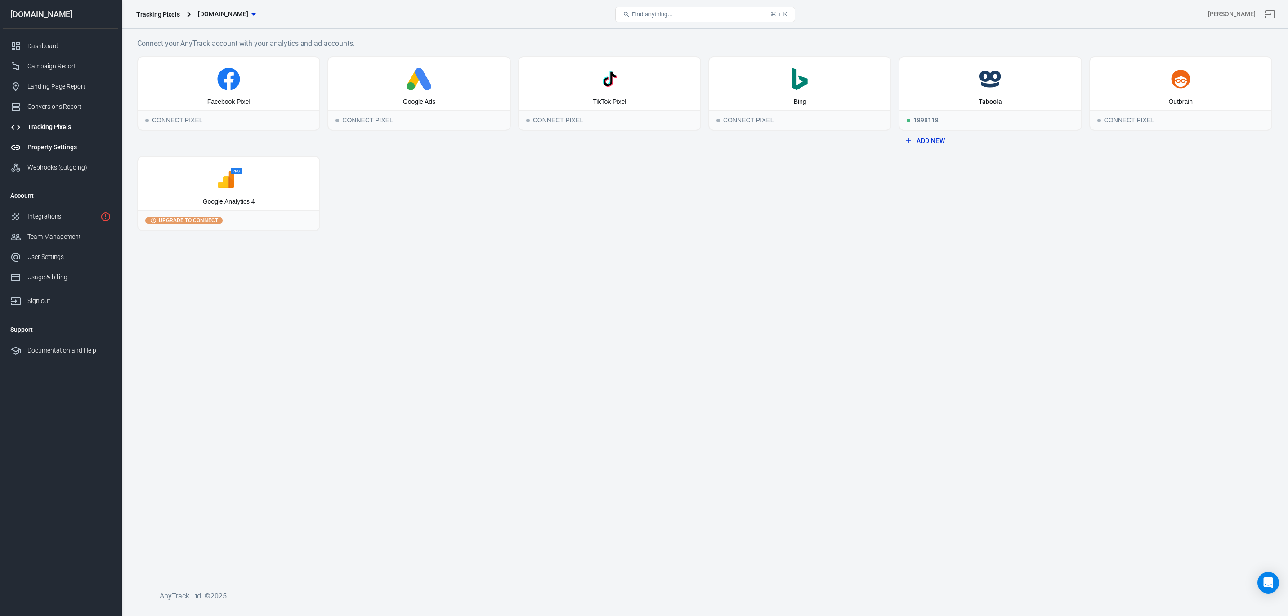
click at [58, 152] on link "Property Settings" at bounding box center [60, 147] width 115 height 20
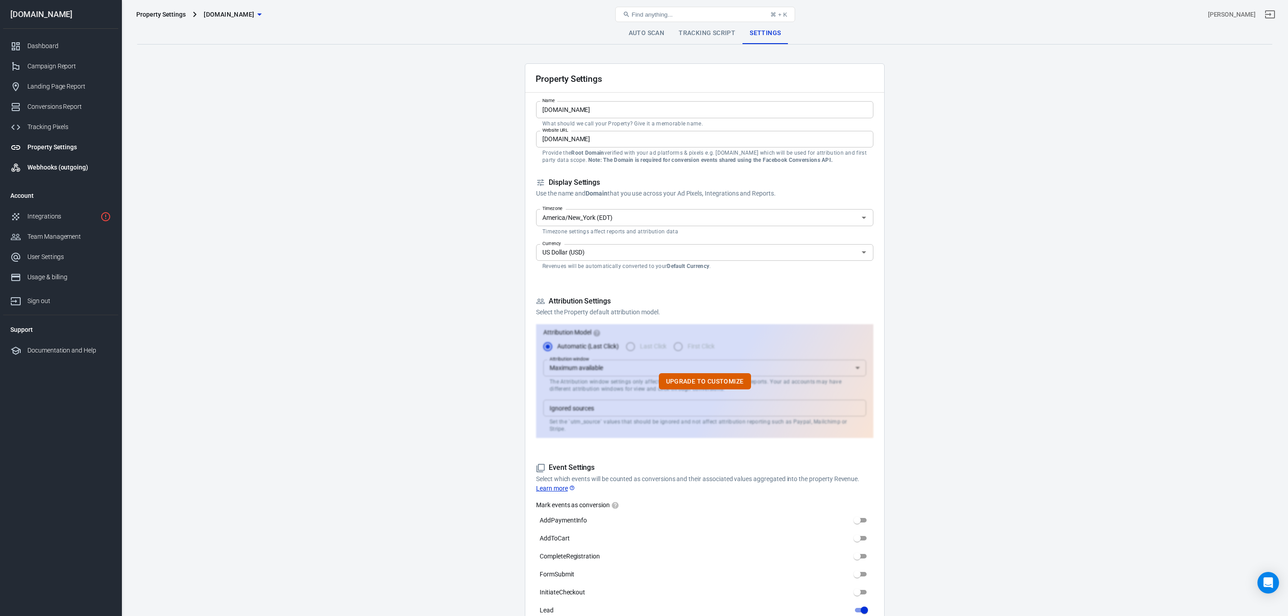
click at [55, 165] on div "Webhooks (outgoing)" at bounding box center [69, 167] width 84 height 9
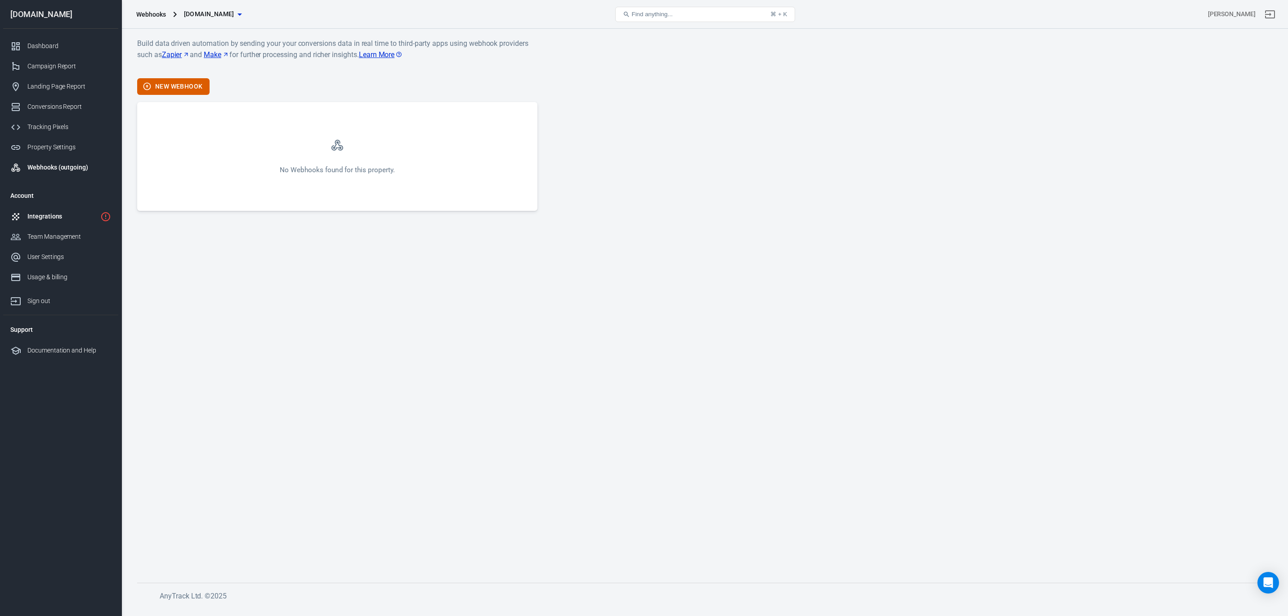
click at [56, 218] on div "Integrations" at bounding box center [61, 216] width 69 height 9
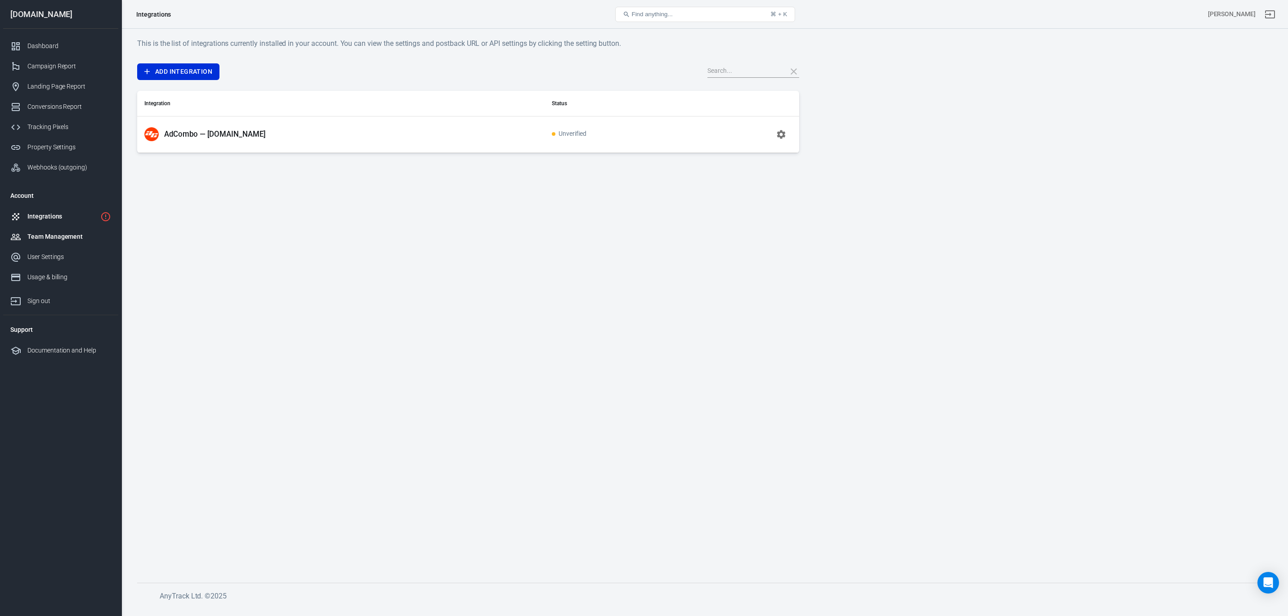
click at [56, 234] on div "Team Management" at bounding box center [69, 236] width 84 height 9
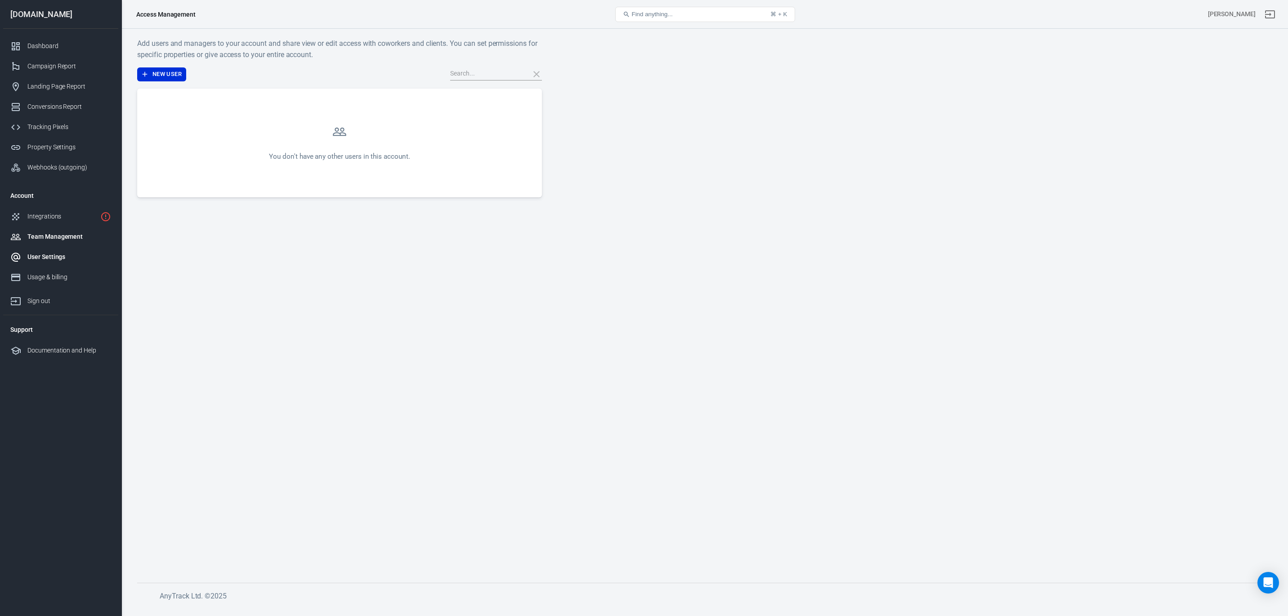
click at [56, 259] on div "User Settings" at bounding box center [69, 256] width 84 height 9
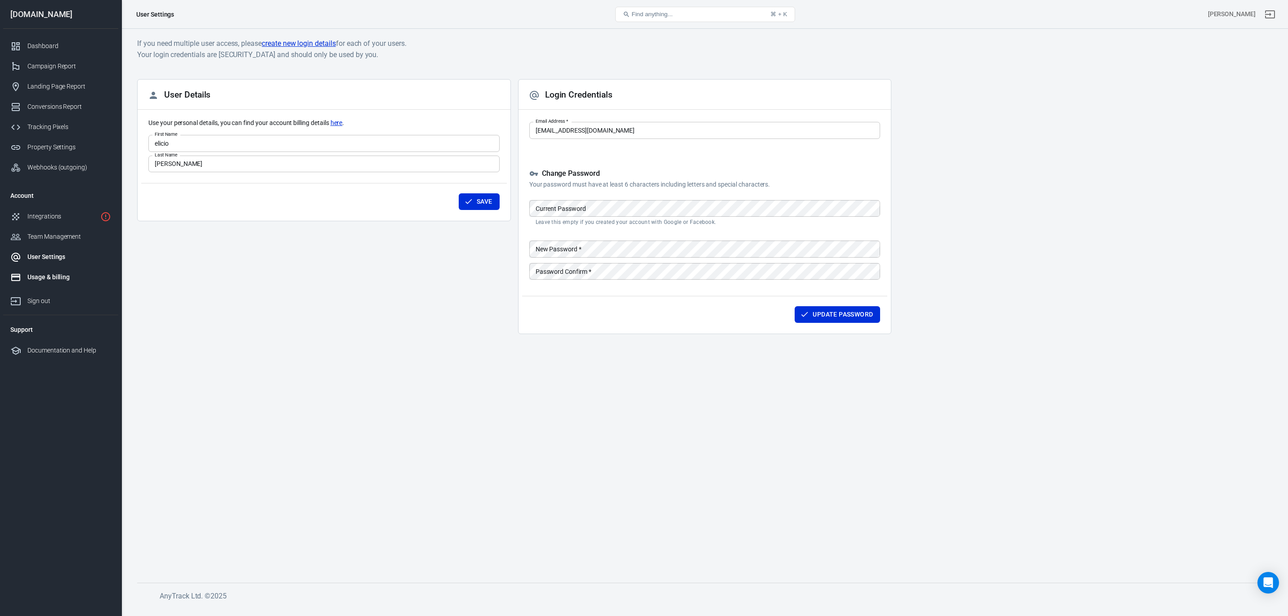
click at [54, 280] on div "Usage & billing" at bounding box center [69, 277] width 84 height 9
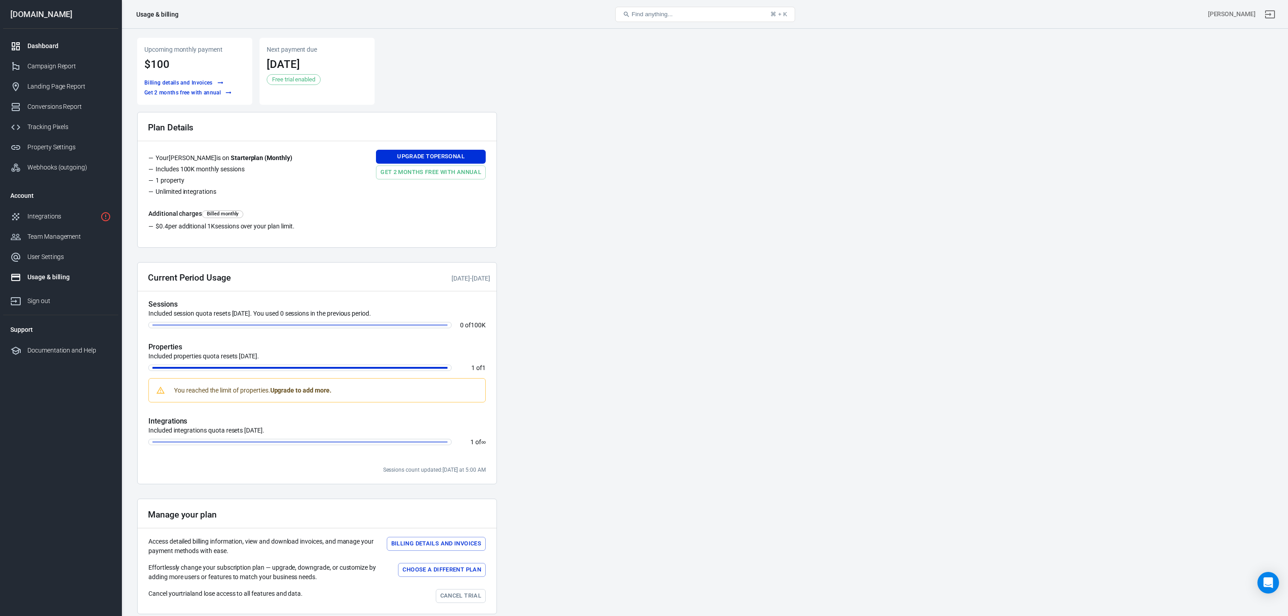
click at [53, 42] on div "Dashboard" at bounding box center [69, 45] width 84 height 9
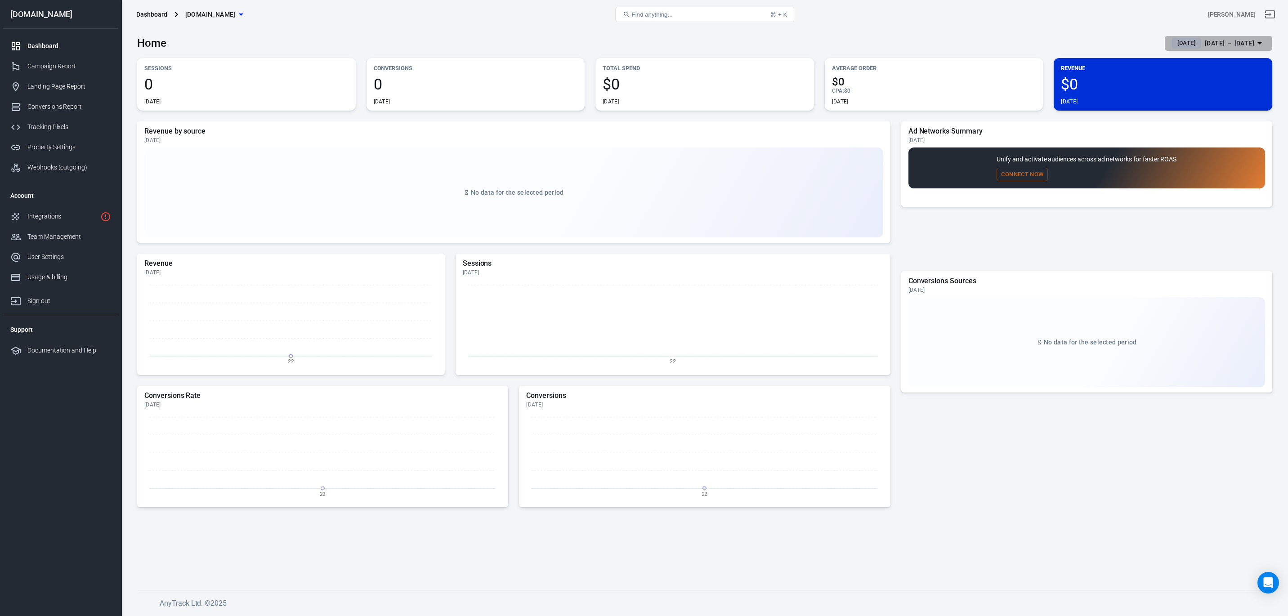
click at [1174, 43] on span "[DATE]" at bounding box center [1187, 43] width 26 height 9
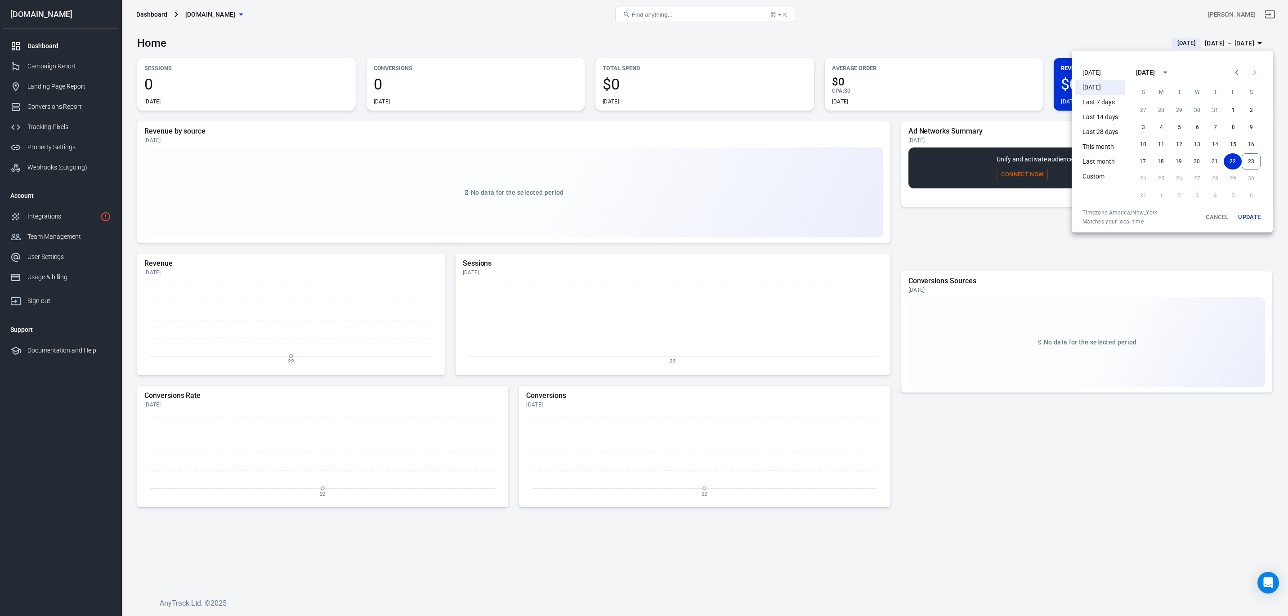
click at [1092, 72] on li "[DATE]" at bounding box center [1100, 72] width 50 height 15
click at [52, 150] on div at bounding box center [644, 308] width 1288 height 616
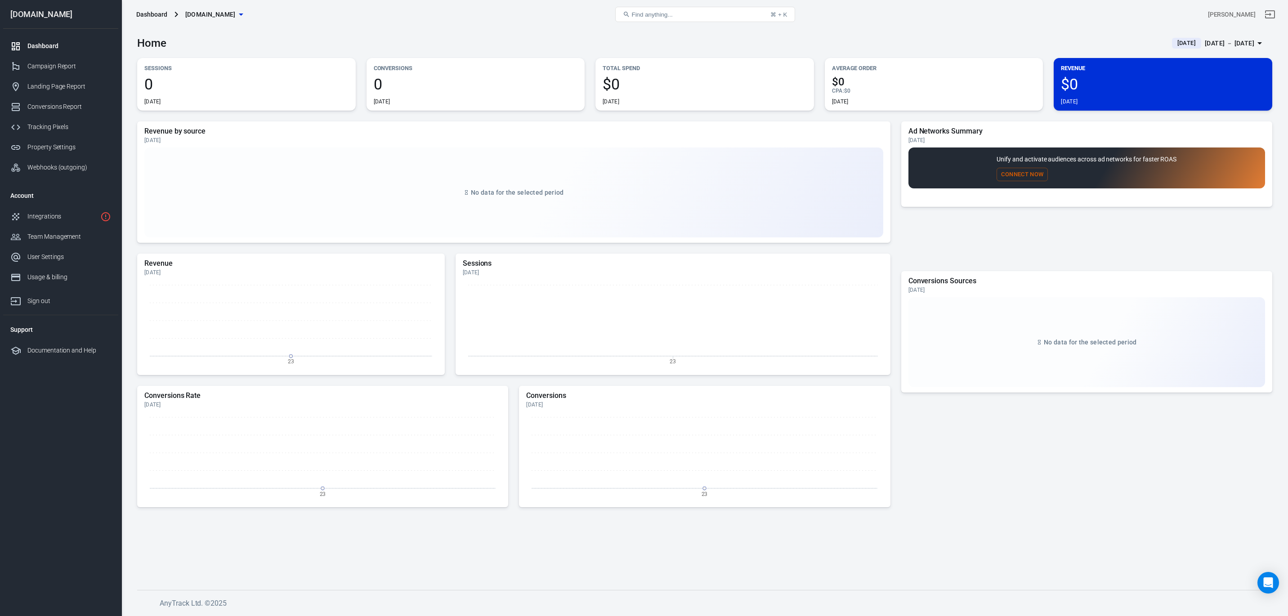
click at [52, 150] on div "Property Settings" at bounding box center [69, 147] width 84 height 9
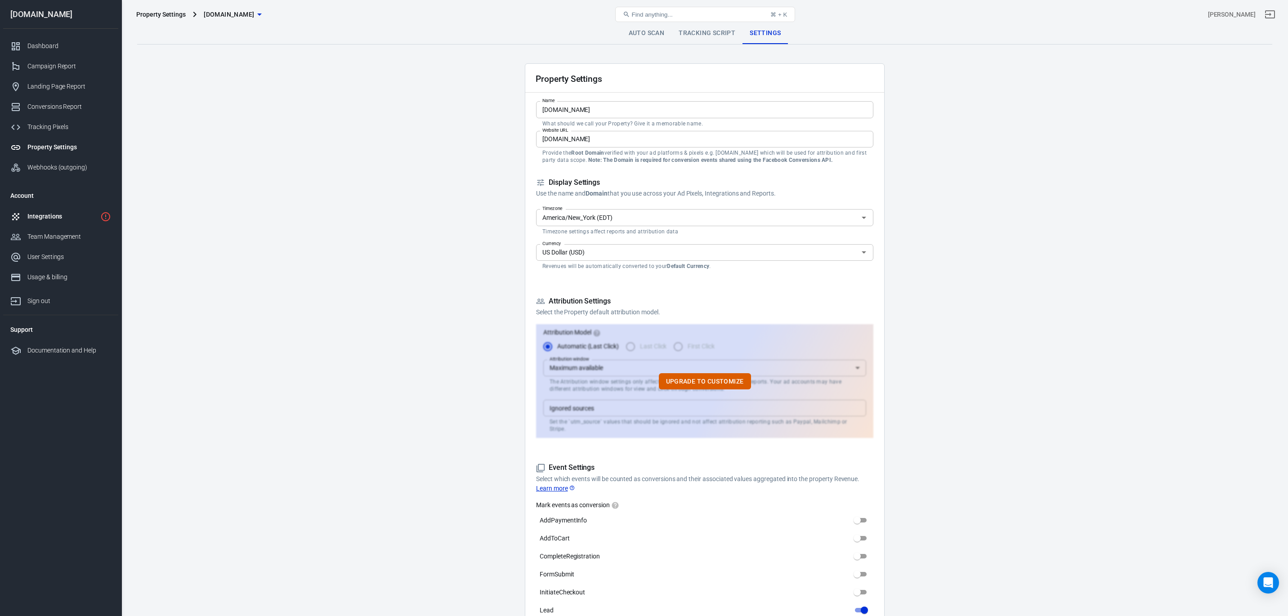
click at [54, 219] on div "Integrations" at bounding box center [61, 216] width 69 height 9
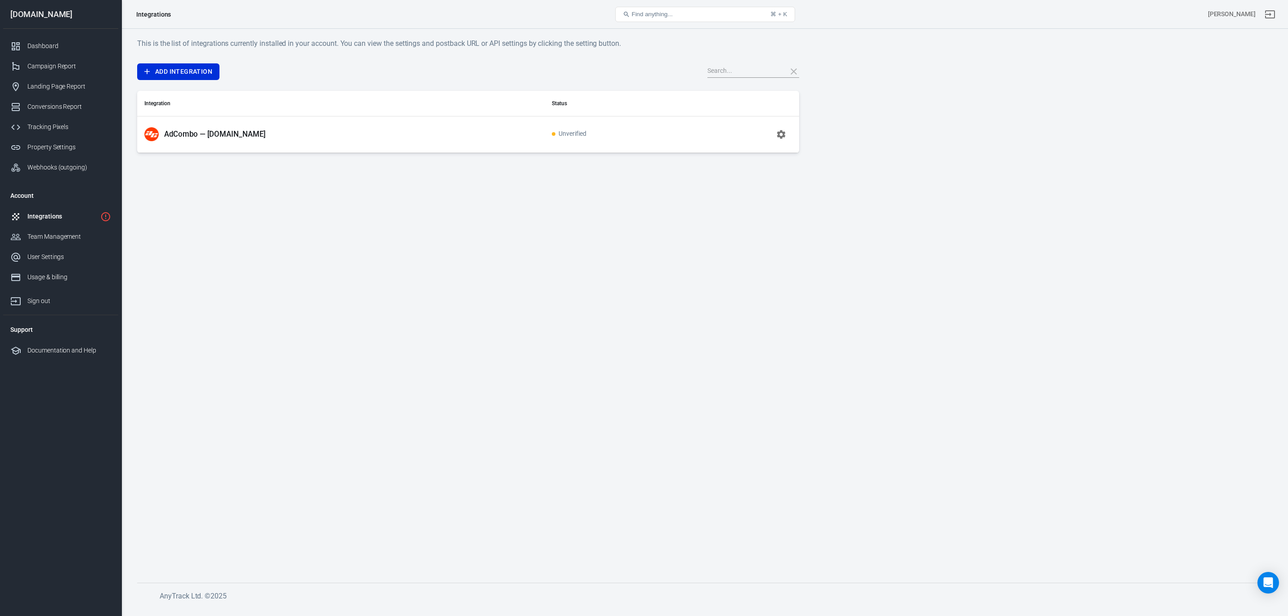
click at [780, 134] on icon "button" at bounding box center [781, 134] width 11 height 11
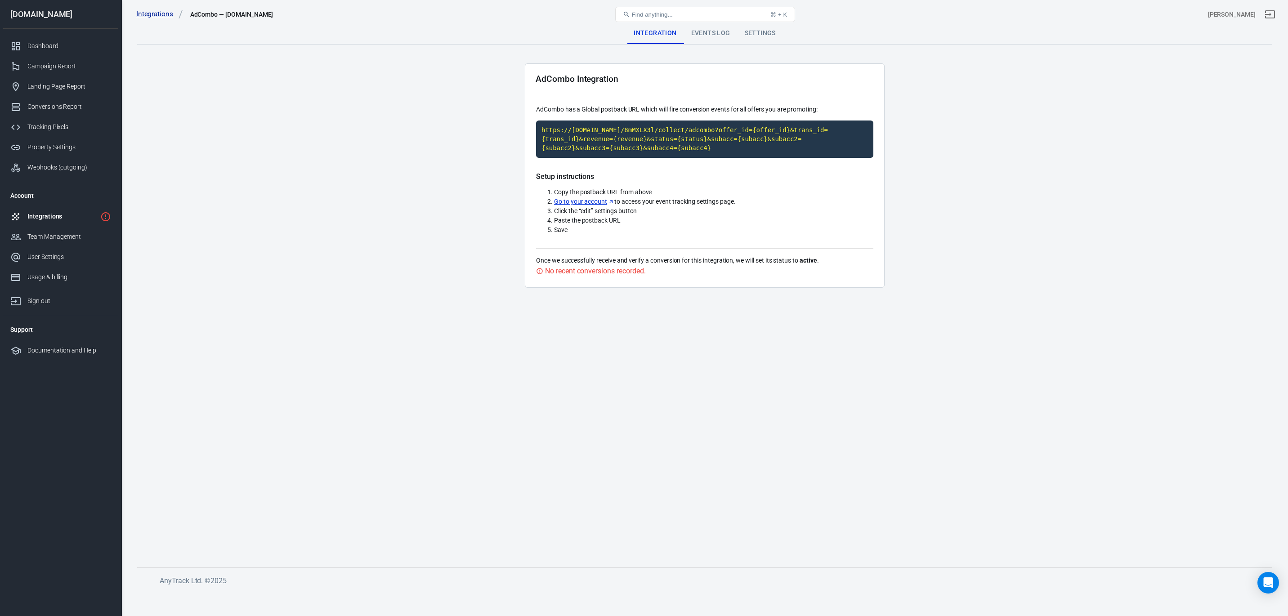
click at [703, 35] on div "Events Log" at bounding box center [711, 33] width 54 height 22
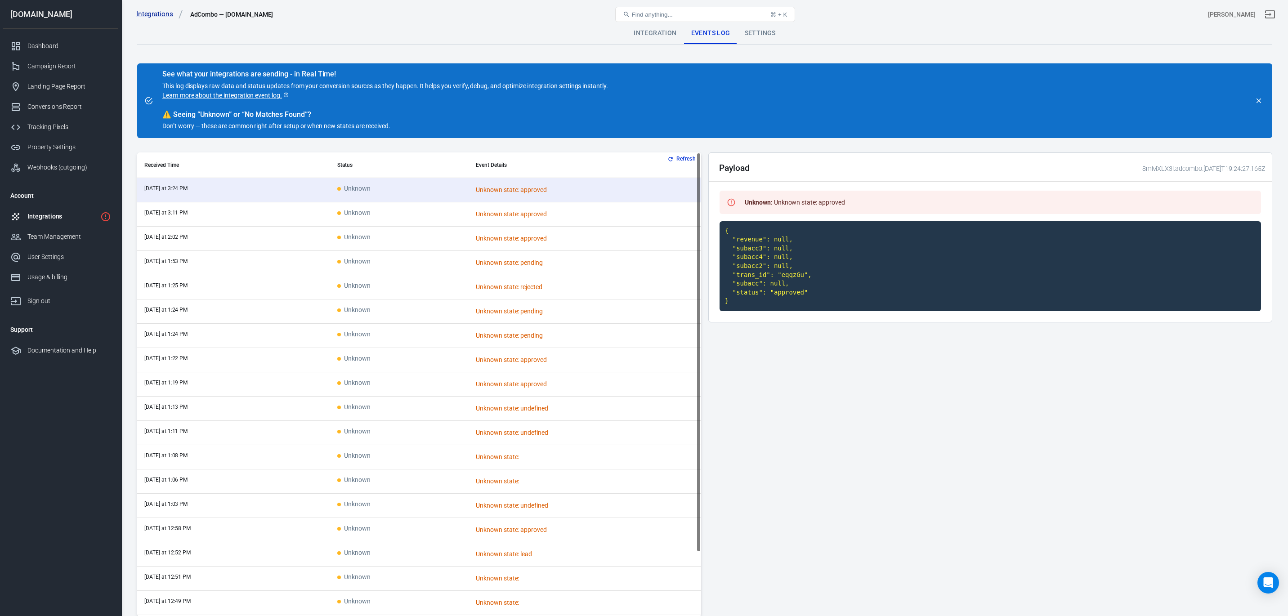
click at [39, 218] on div "Integrations" at bounding box center [61, 216] width 69 height 9
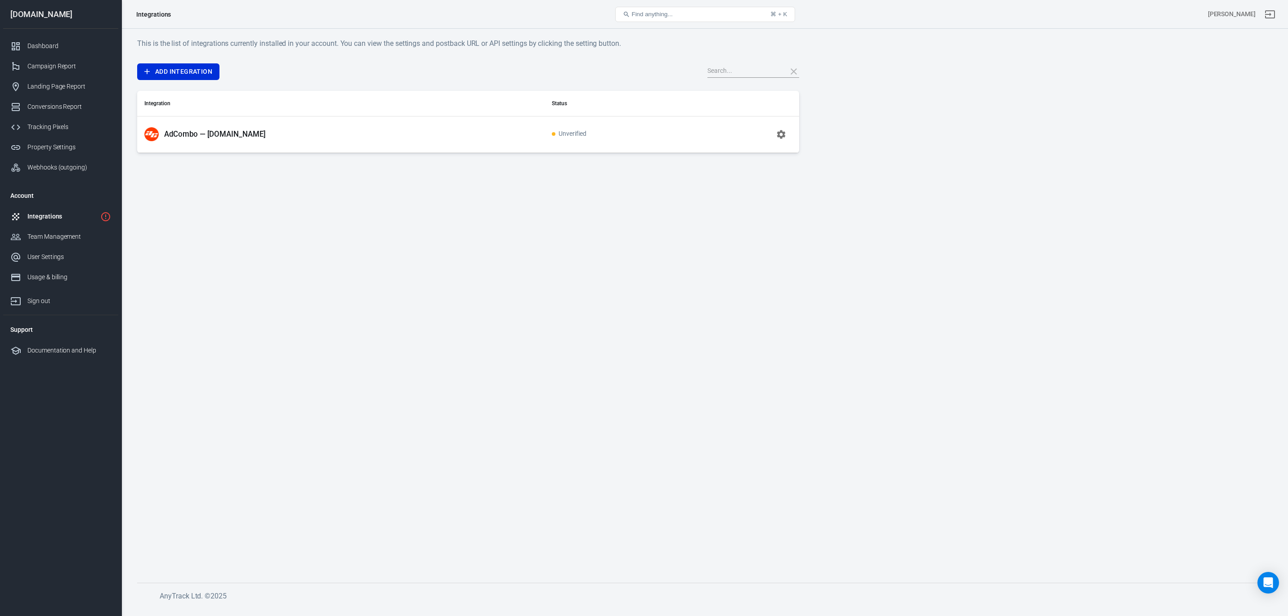
click at [103, 213] on icon "1 networks not verified yet" at bounding box center [105, 216] width 9 height 9
click at [785, 137] on icon "button" at bounding box center [781, 134] width 11 height 11
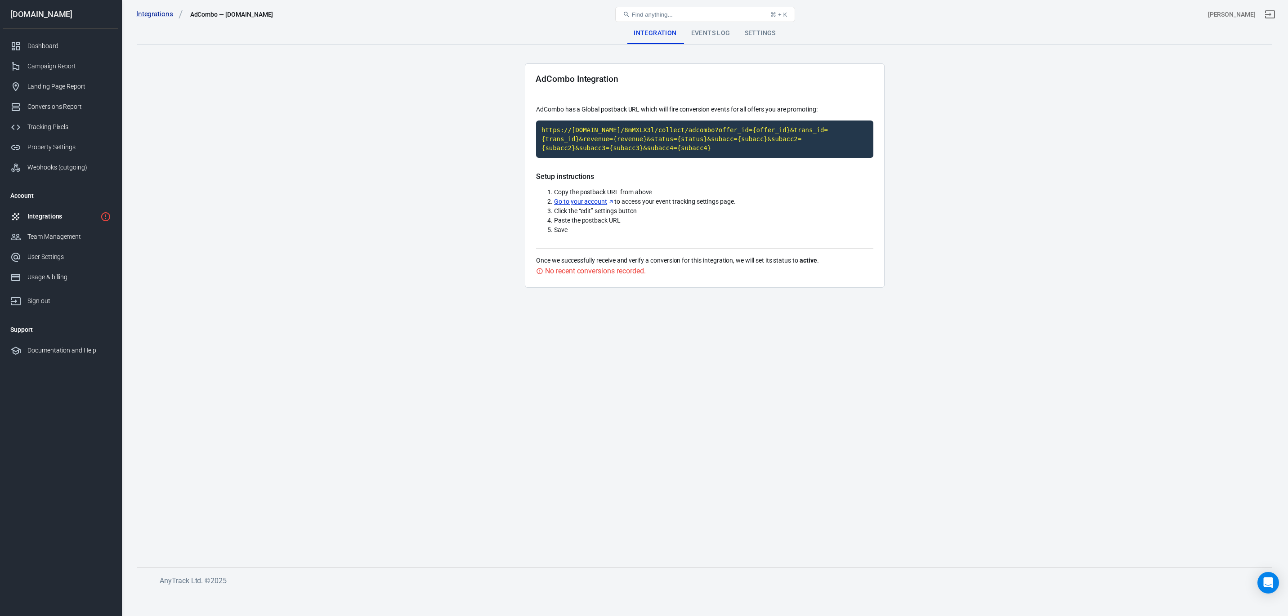
click at [712, 36] on div "Events Log" at bounding box center [711, 33] width 54 height 22
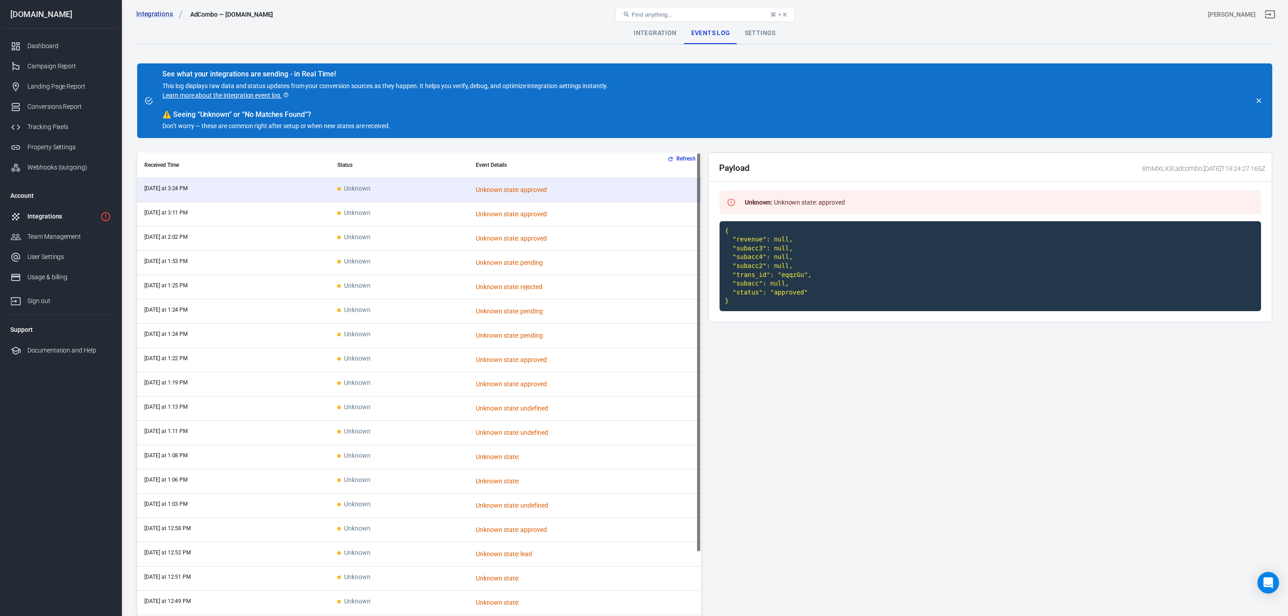
click at [762, 34] on div "Settings" at bounding box center [760, 33] width 45 height 22
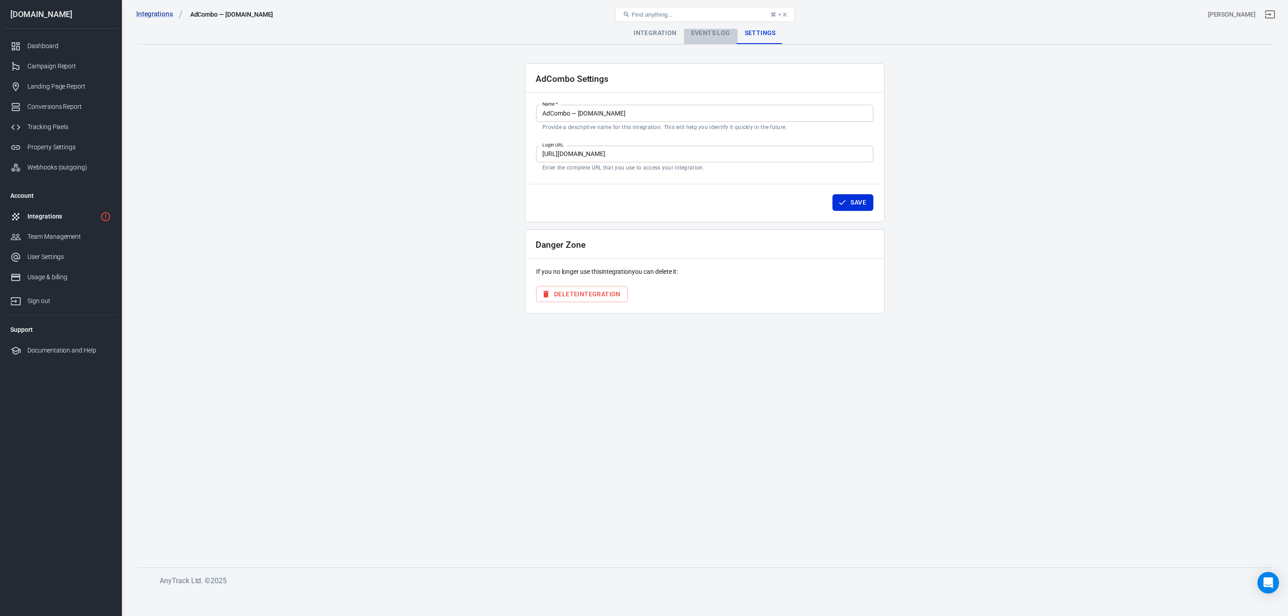
click at [717, 32] on div "Events Log" at bounding box center [711, 33] width 54 height 22
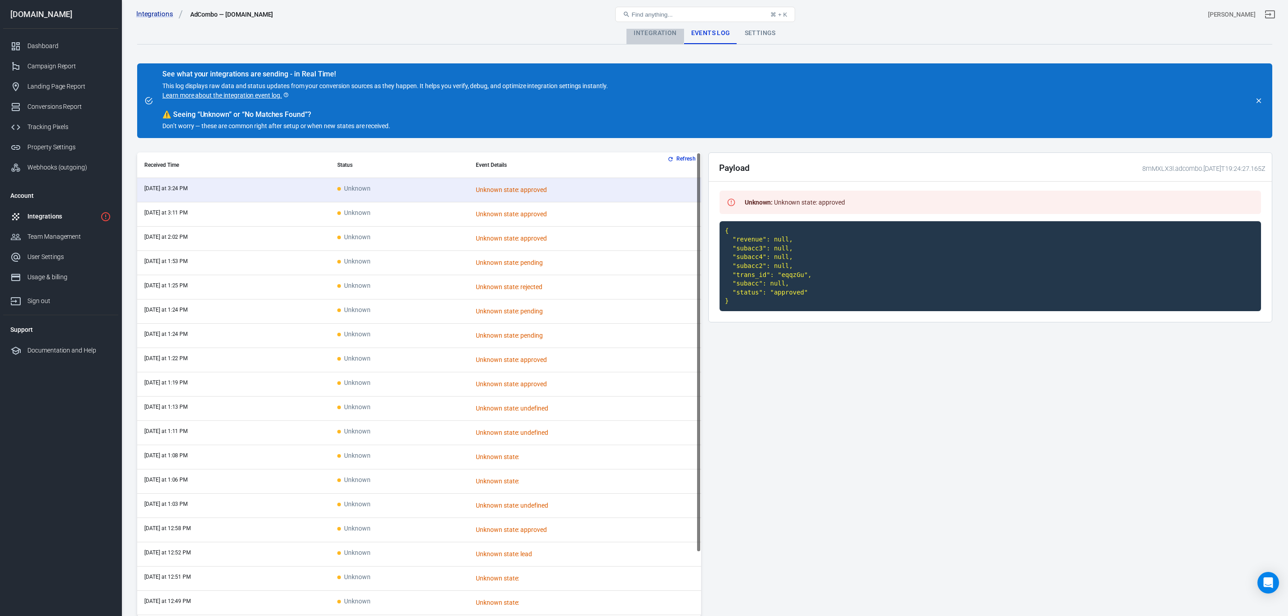
click at [654, 33] on div "Integration" at bounding box center [654, 33] width 57 height 22
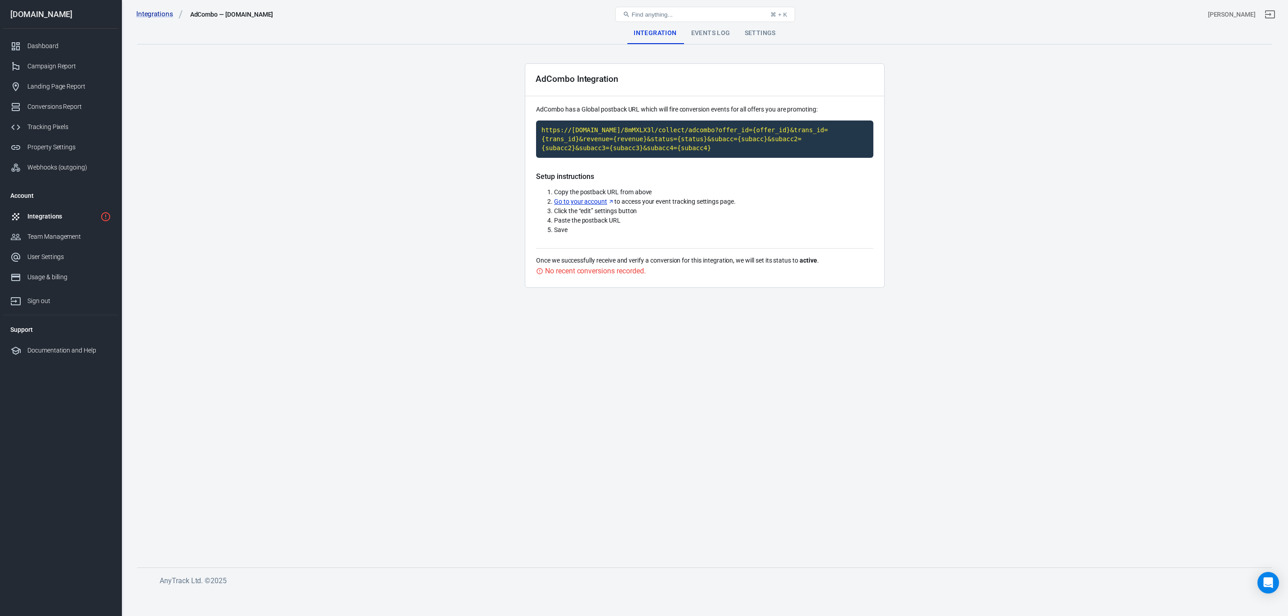
click at [707, 34] on div "Events Log" at bounding box center [711, 33] width 54 height 22
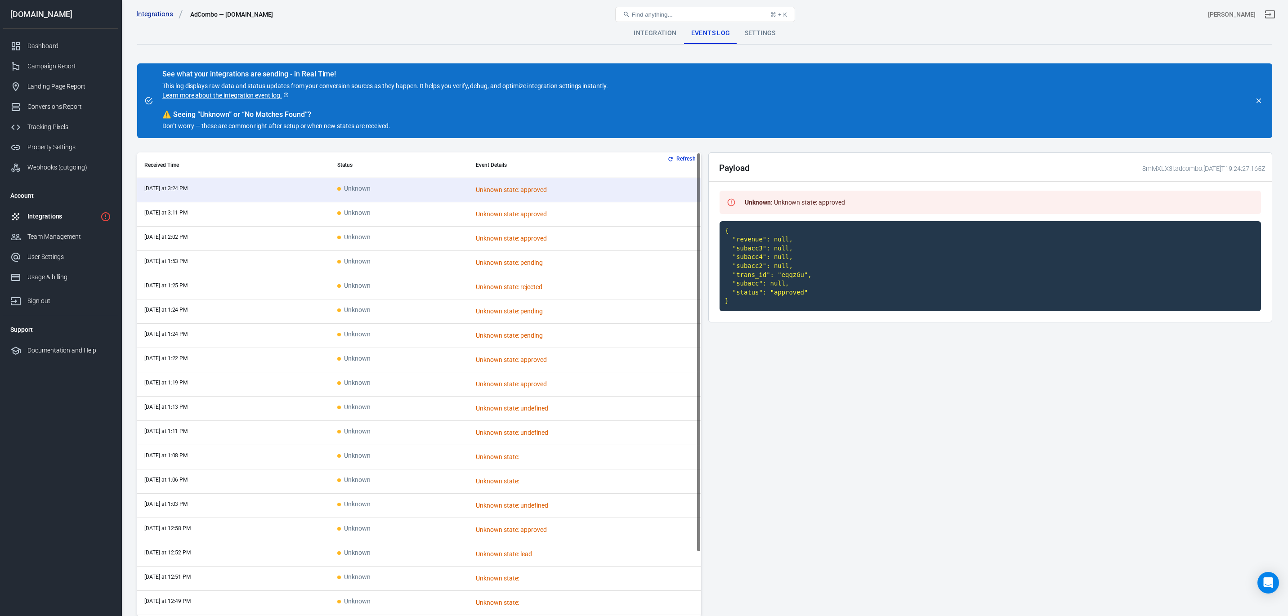
click at [69, 215] on div "Integrations" at bounding box center [61, 216] width 69 height 9
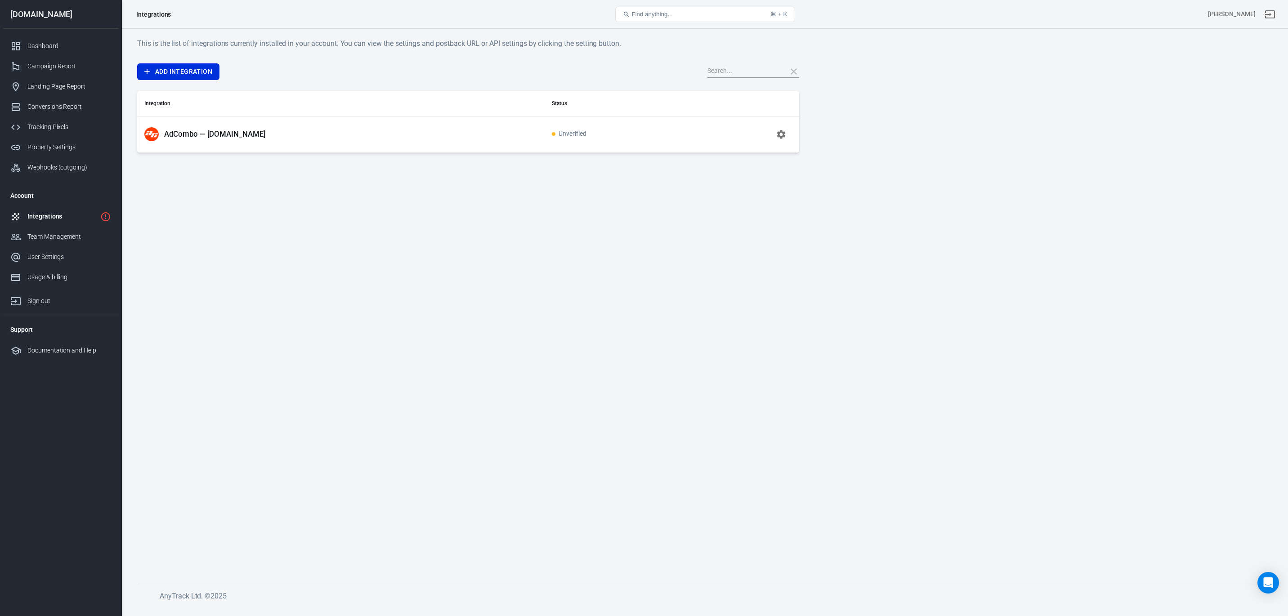
click at [783, 133] on icon "button" at bounding box center [781, 134] width 11 height 11
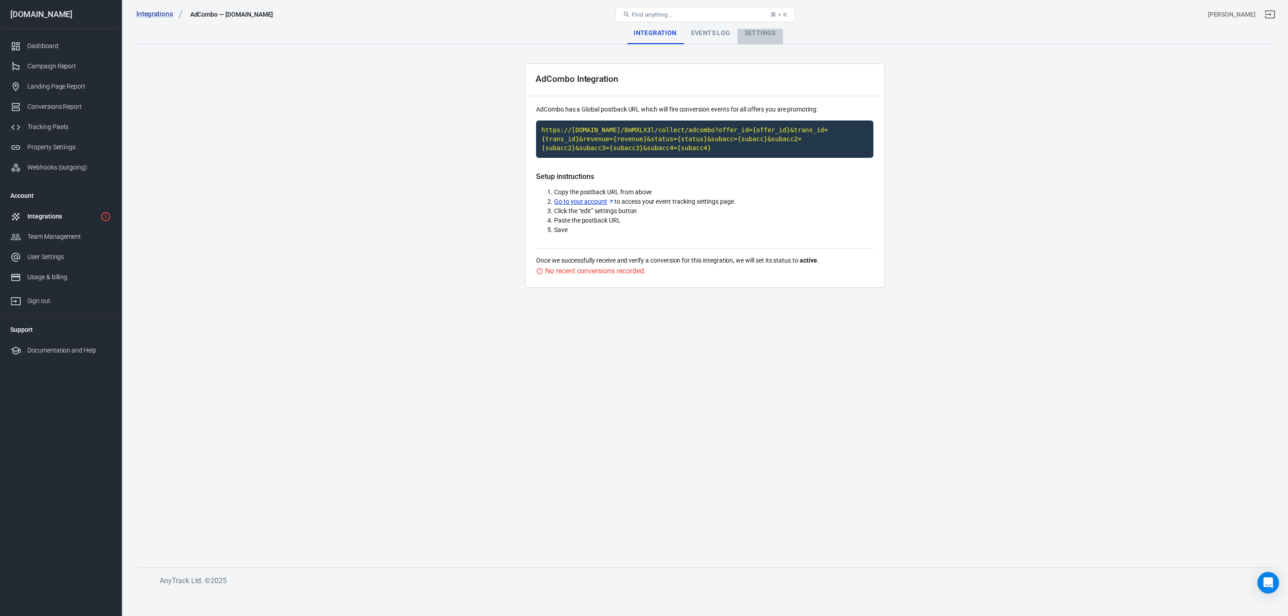
click at [758, 34] on div "Settings" at bounding box center [760, 33] width 45 height 22
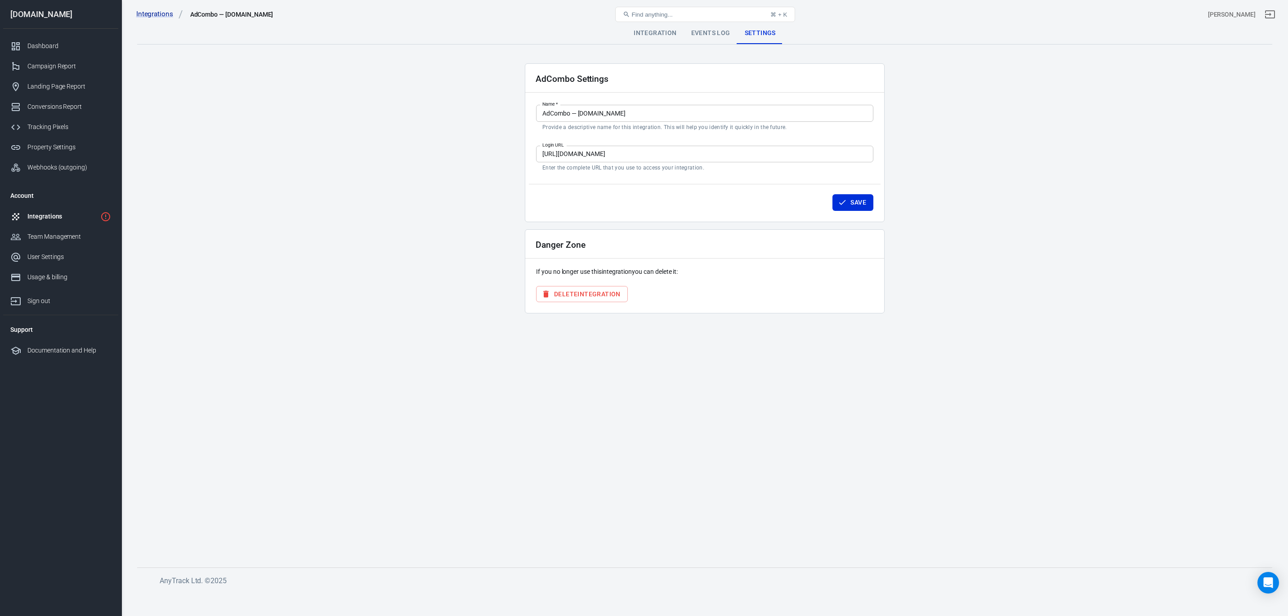
click at [716, 32] on div "Events Log" at bounding box center [711, 33] width 54 height 22
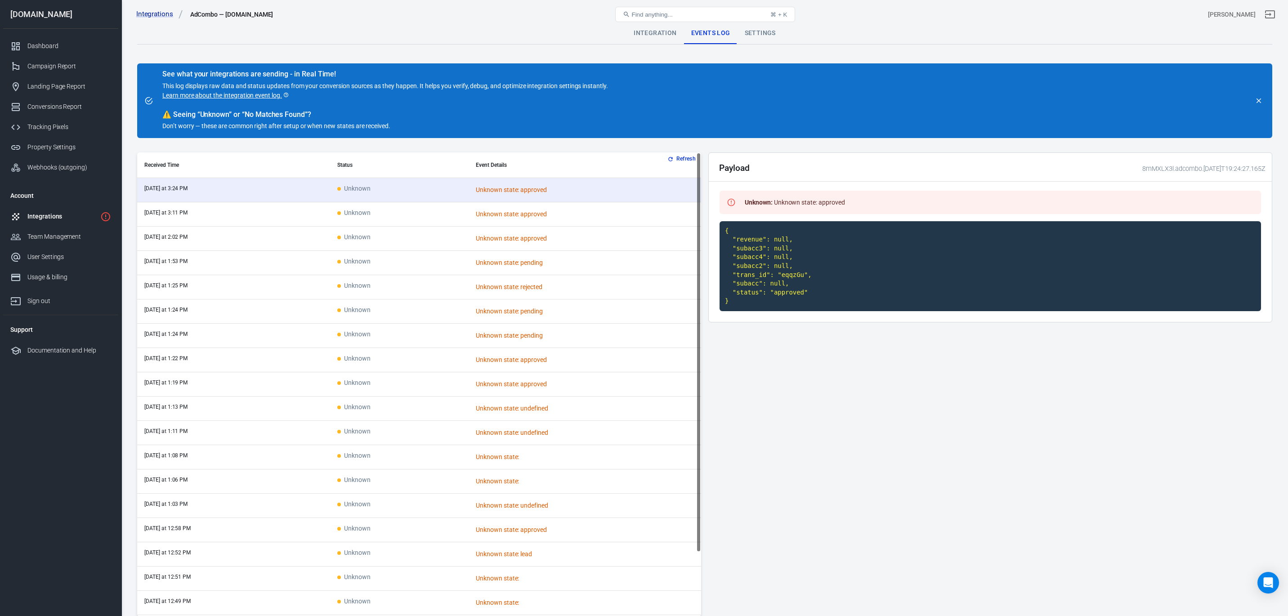
click at [69, 215] on div "Integrations" at bounding box center [61, 216] width 69 height 9
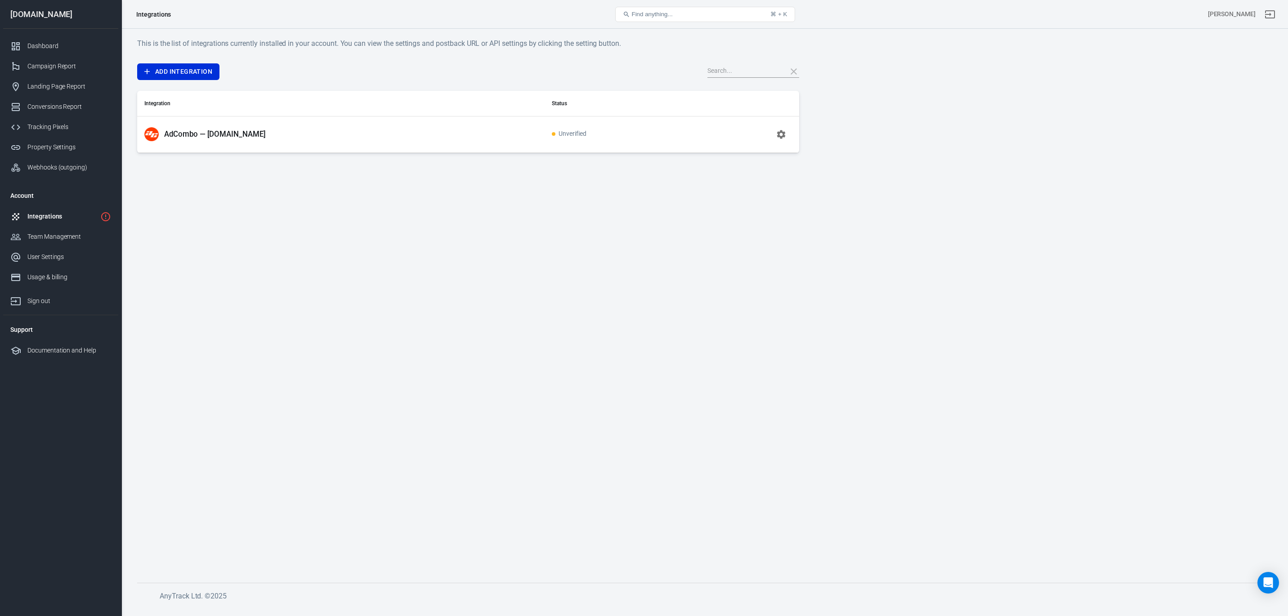
click at [235, 131] on p "AdCombo — protsotsil.shop" at bounding box center [215, 134] width 102 height 9
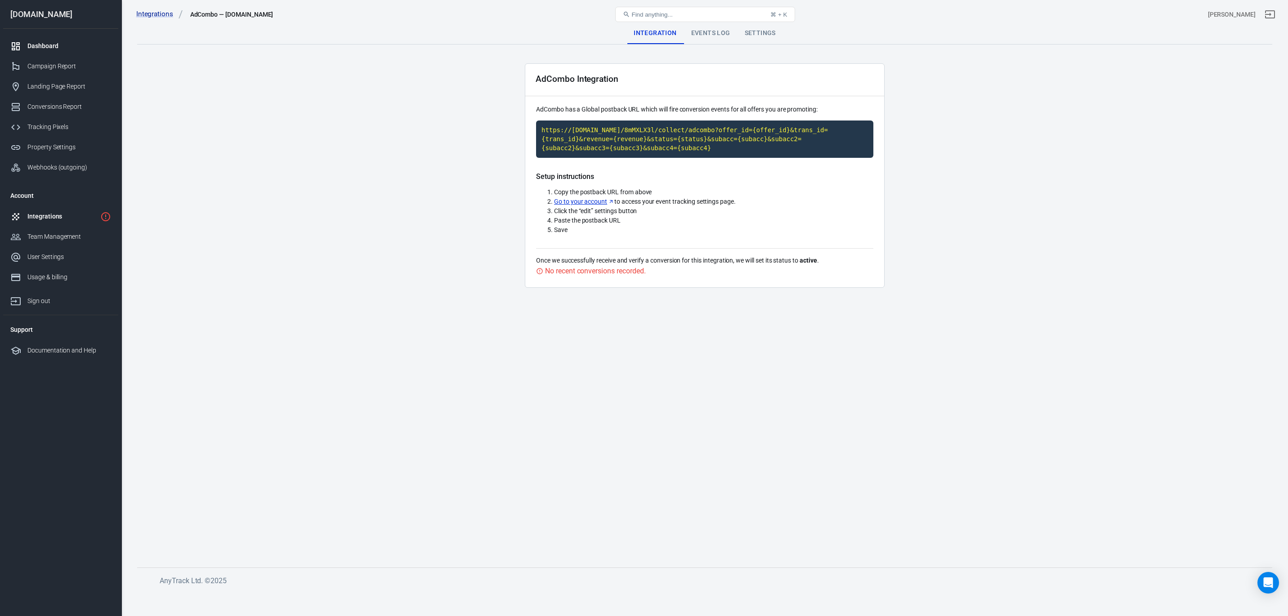
click at [46, 36] on link "Dashboard" at bounding box center [60, 46] width 115 height 20
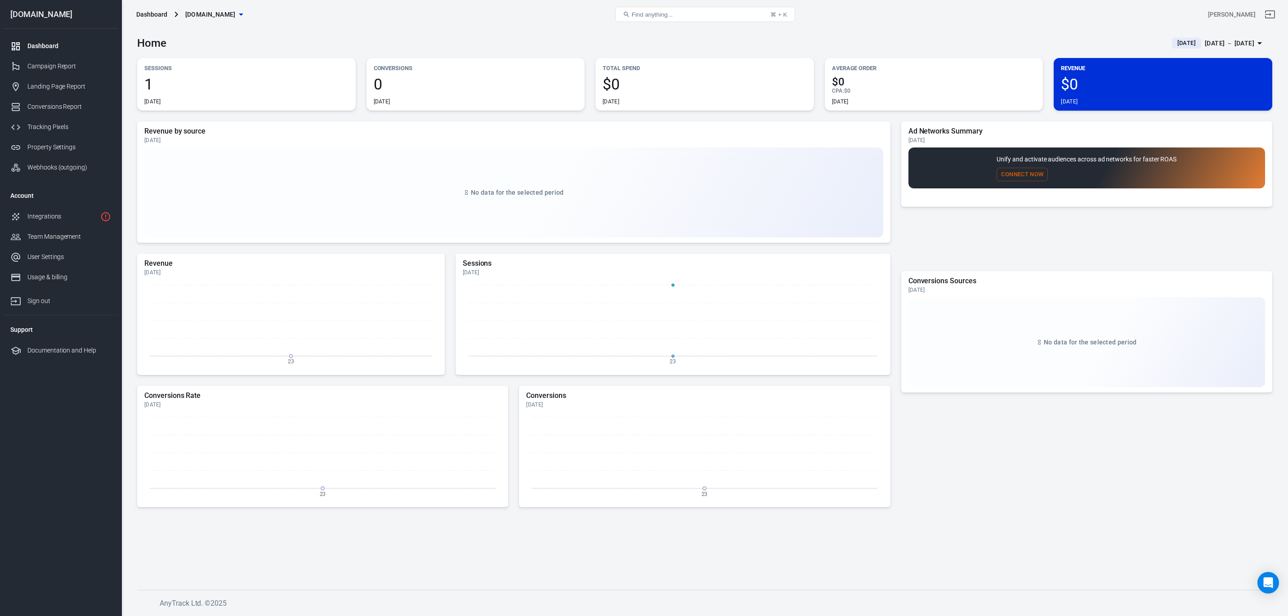
click at [150, 85] on span "1" at bounding box center [246, 83] width 204 height 15
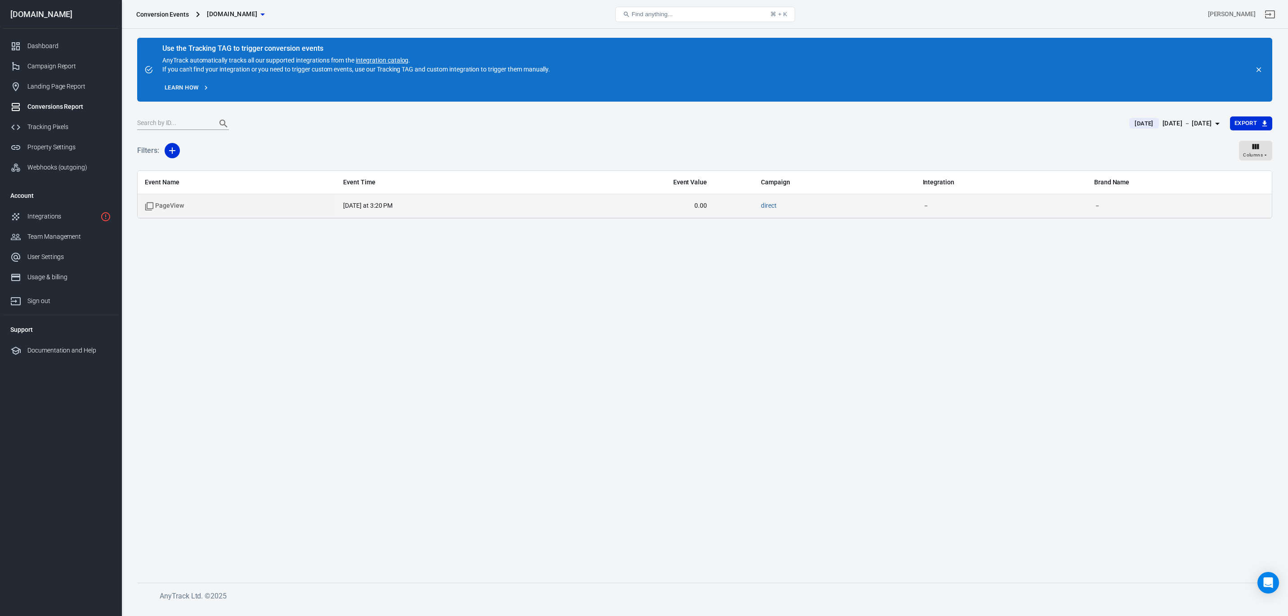
click at [246, 207] on span "PageView" at bounding box center [208, 205] width 126 height 9
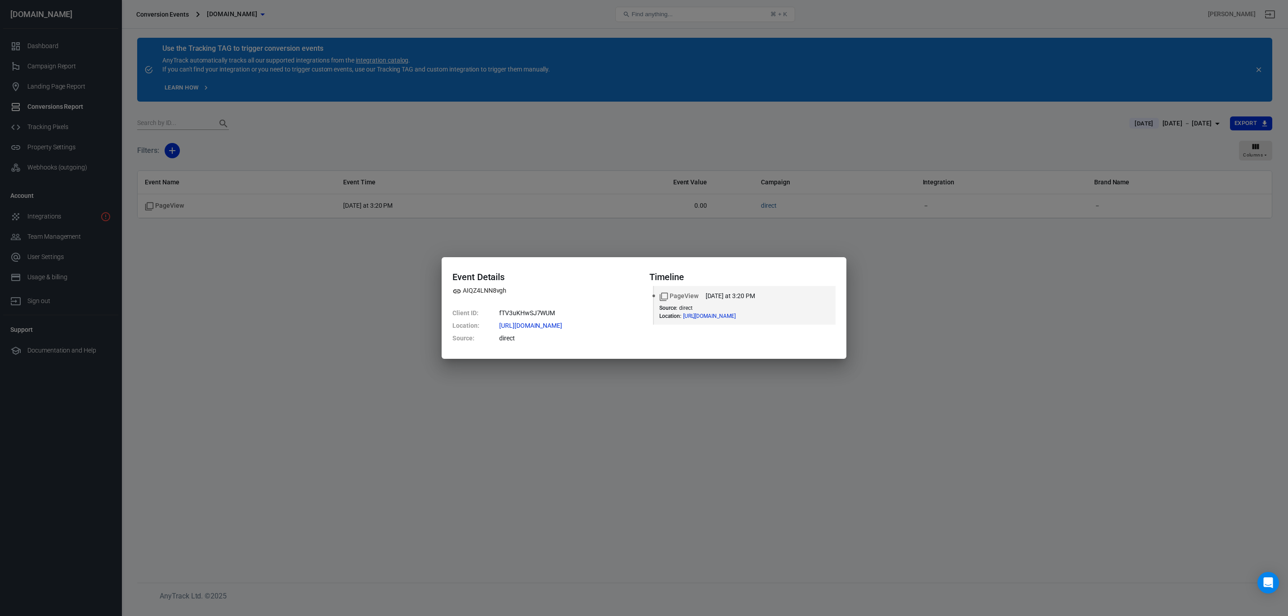
click at [280, 363] on div "Event Details AIQZ4LNN8vgh Client ID : fTV3uKHwSJ7WUM Location : https://potsot…" at bounding box center [644, 308] width 1288 height 616
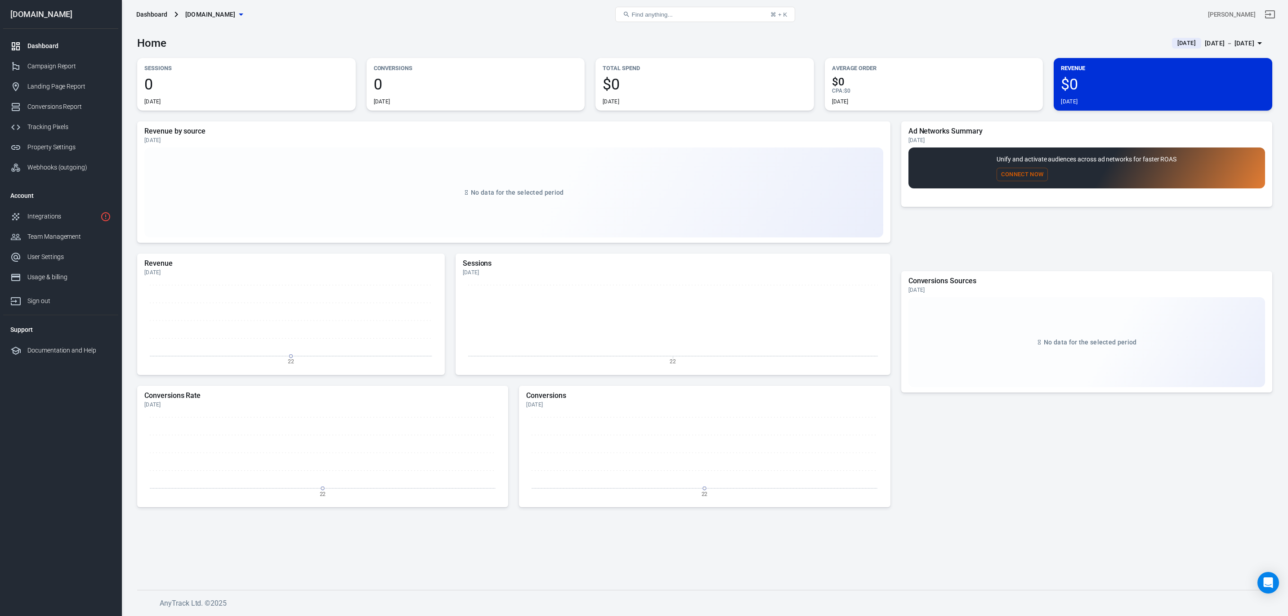
click at [1174, 44] on span "[DATE]" at bounding box center [1187, 43] width 26 height 9
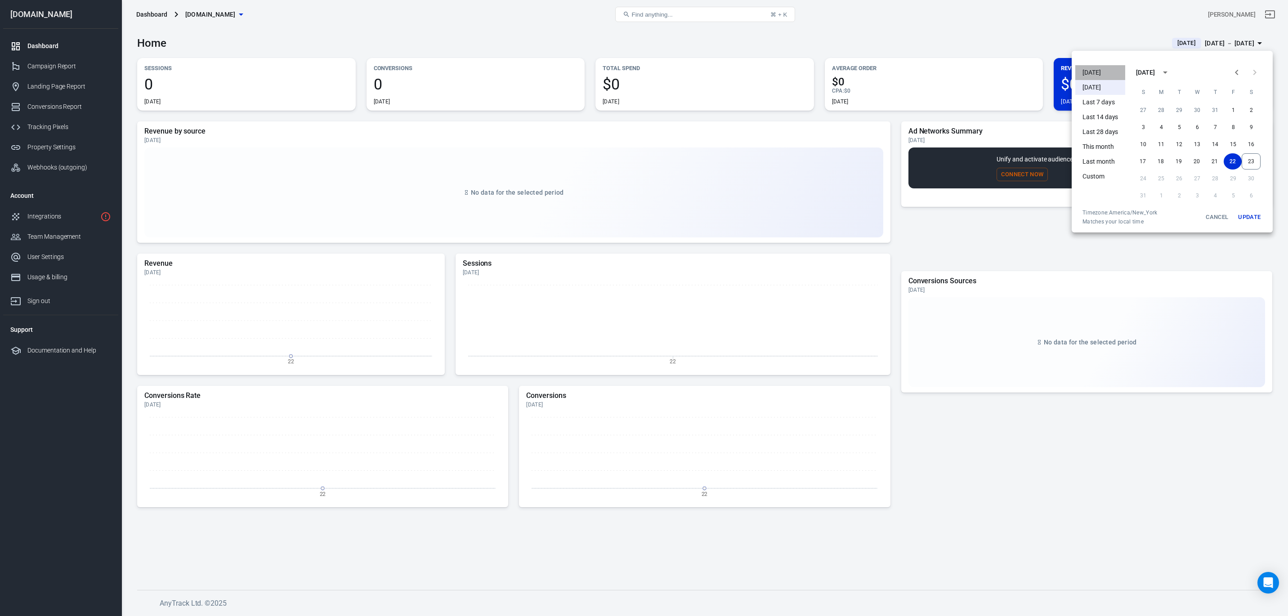
click at [1091, 73] on li "Today" at bounding box center [1100, 72] width 50 height 15
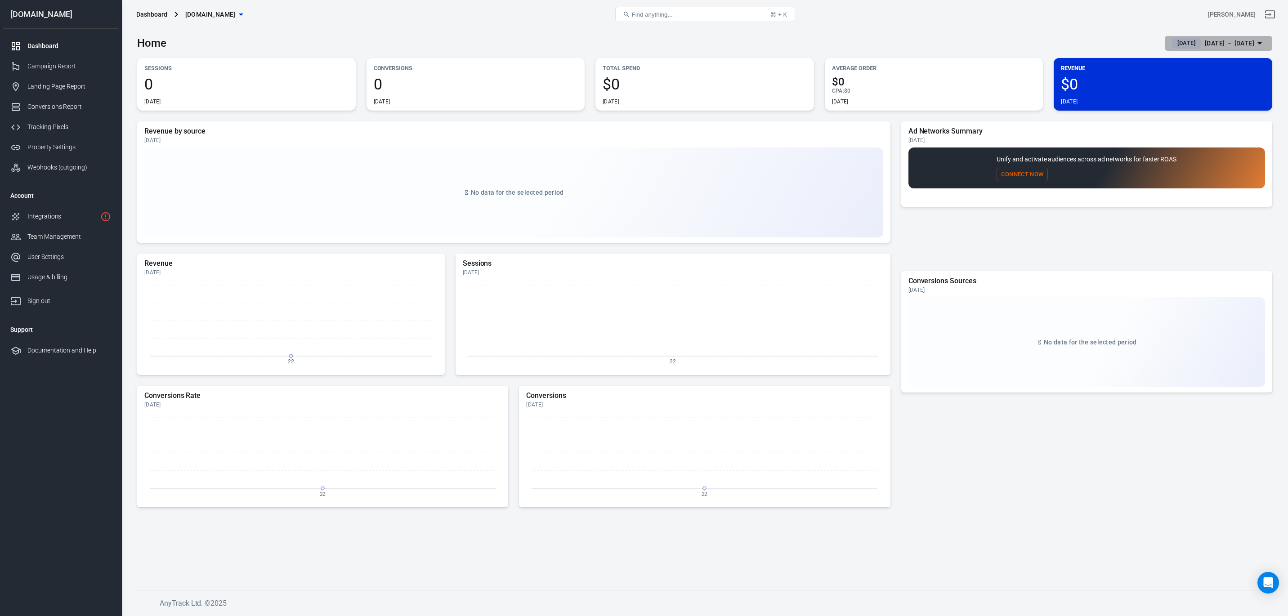
click at [1174, 42] on span "[DATE]" at bounding box center [1187, 43] width 26 height 9
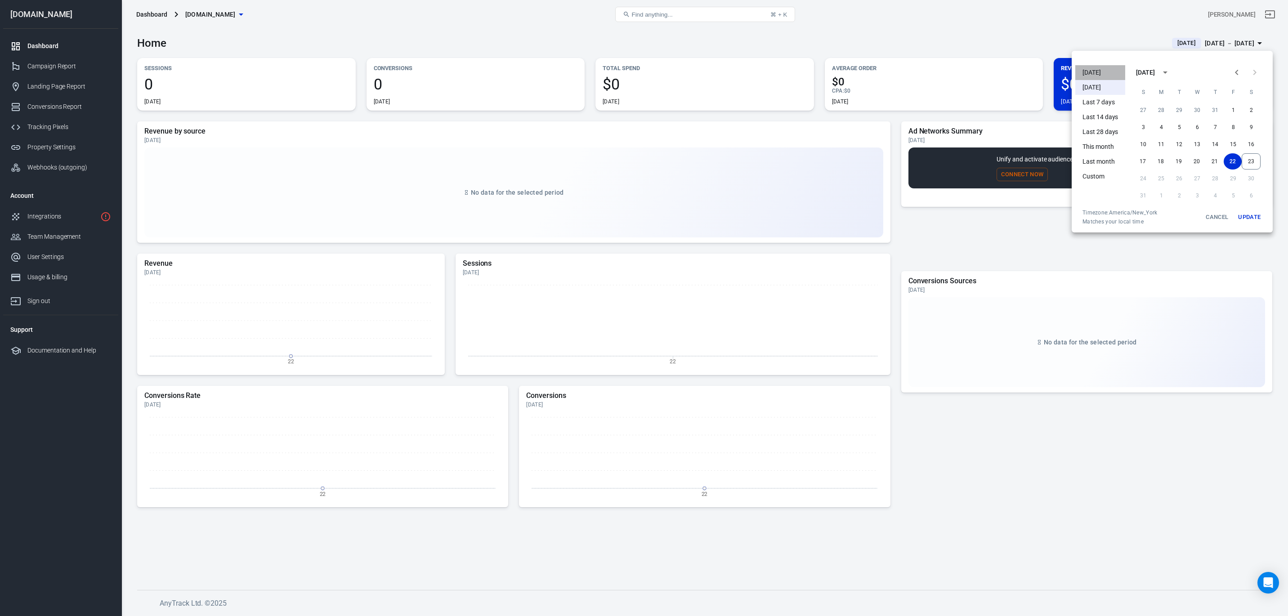
click at [1094, 66] on li "[DATE]" at bounding box center [1100, 72] width 50 height 15
click at [55, 154] on div at bounding box center [644, 308] width 1288 height 616
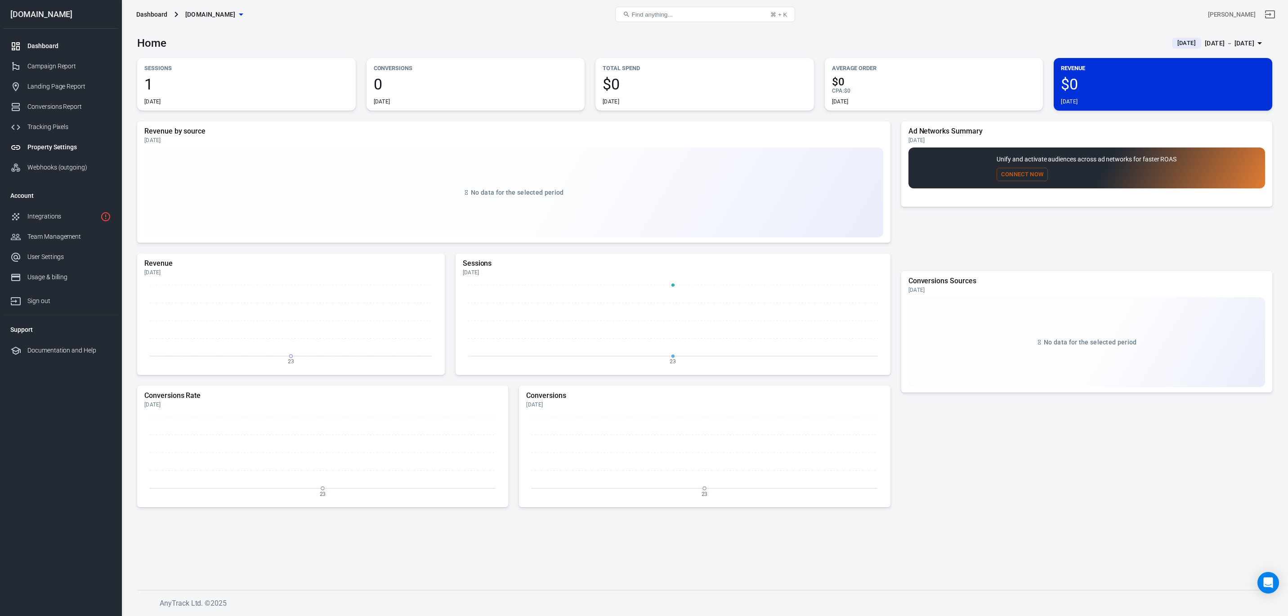
click at [50, 152] on link "Property Settings" at bounding box center [60, 147] width 115 height 20
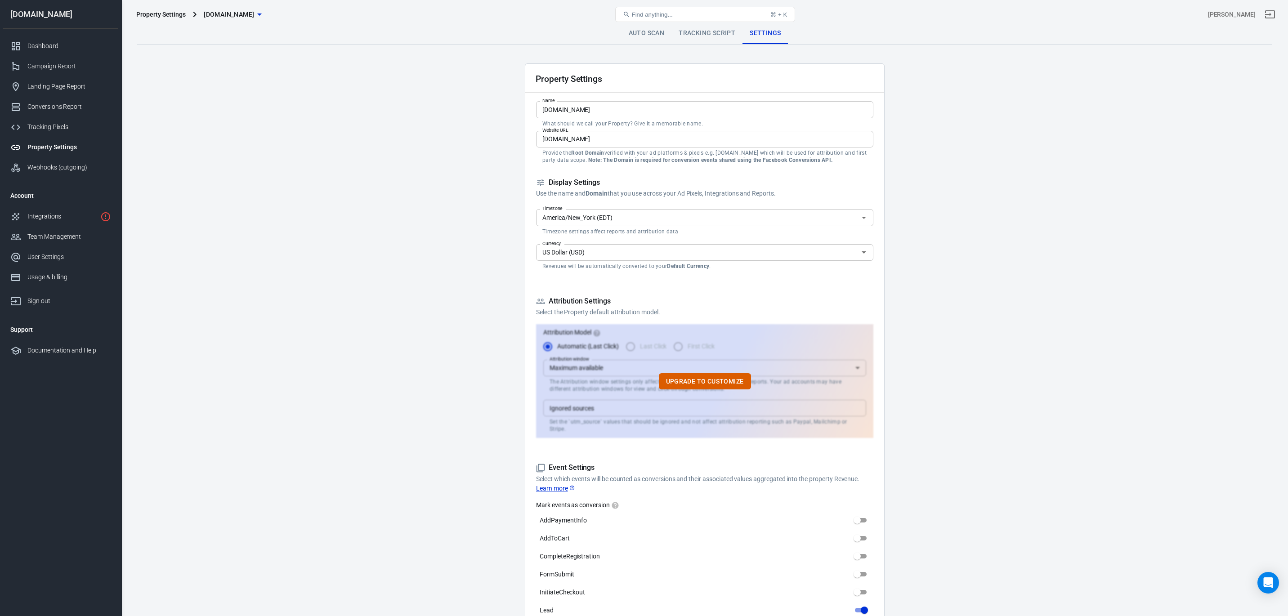
click at [631, 30] on link "Auto Scan" at bounding box center [647, 33] width 50 height 22
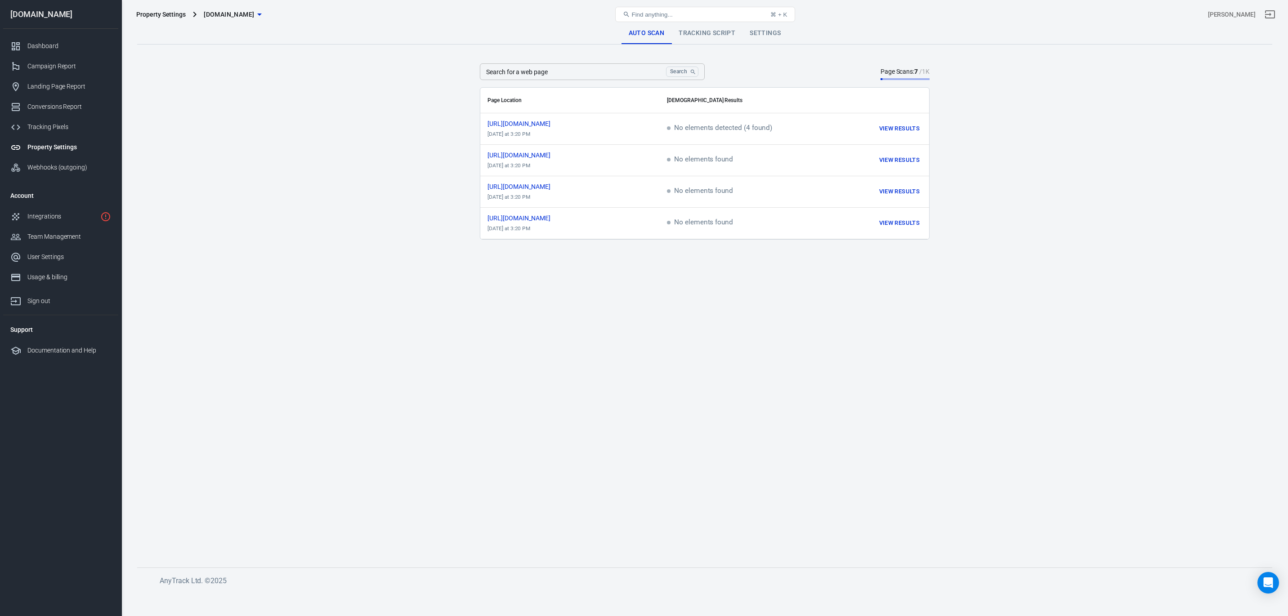
click at [693, 28] on div "Property Settings [DOMAIN_NAME] Find anything... ⌘ + K [PERSON_NAME]" at bounding box center [705, 14] width 1166 height 29
click at [702, 31] on link "Tracking Script" at bounding box center [706, 33] width 71 height 22
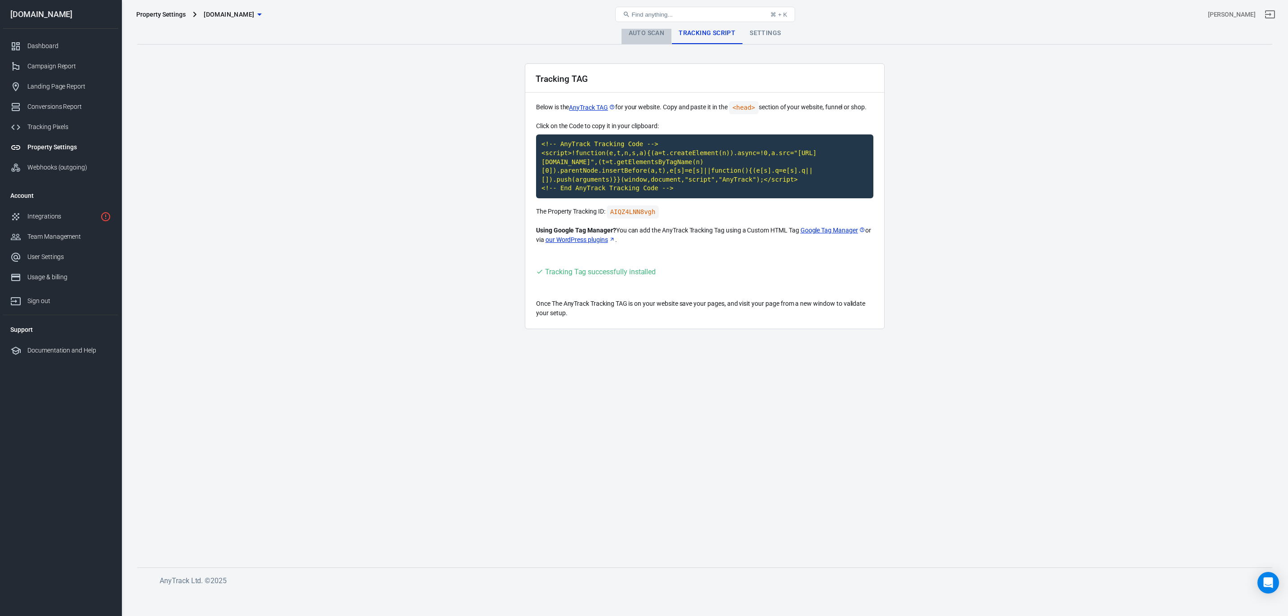
click at [654, 31] on link "Auto Scan" at bounding box center [647, 33] width 50 height 22
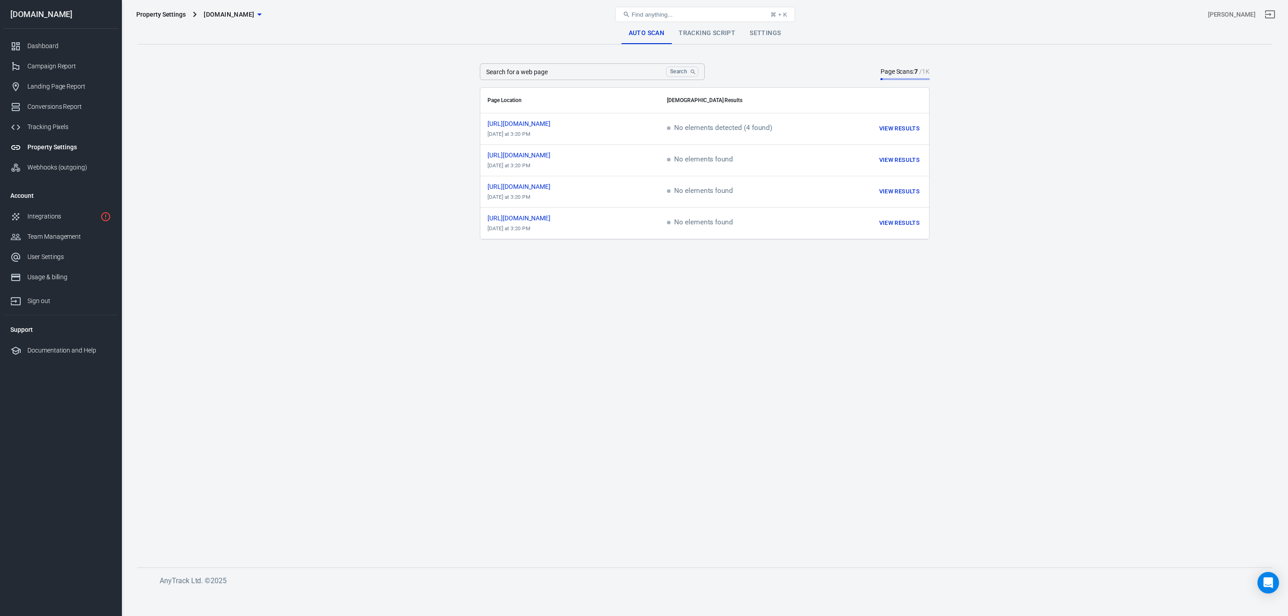
click at [763, 35] on link "Settings" at bounding box center [764, 33] width 45 height 22
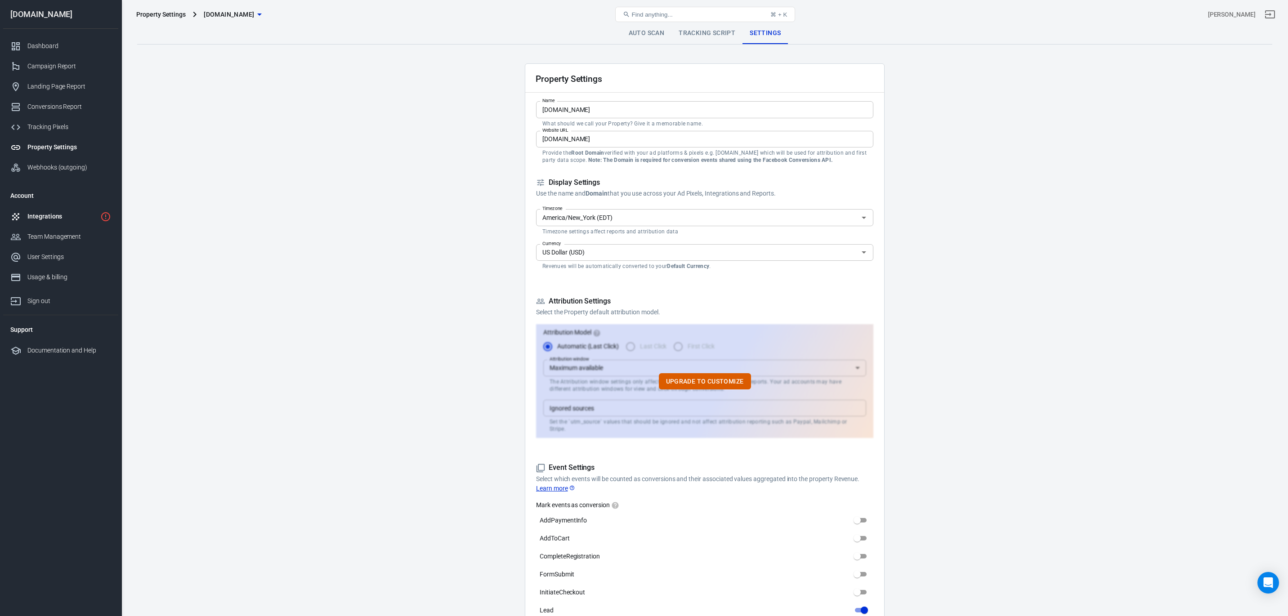
click at [43, 218] on div "Integrations" at bounding box center [61, 216] width 69 height 9
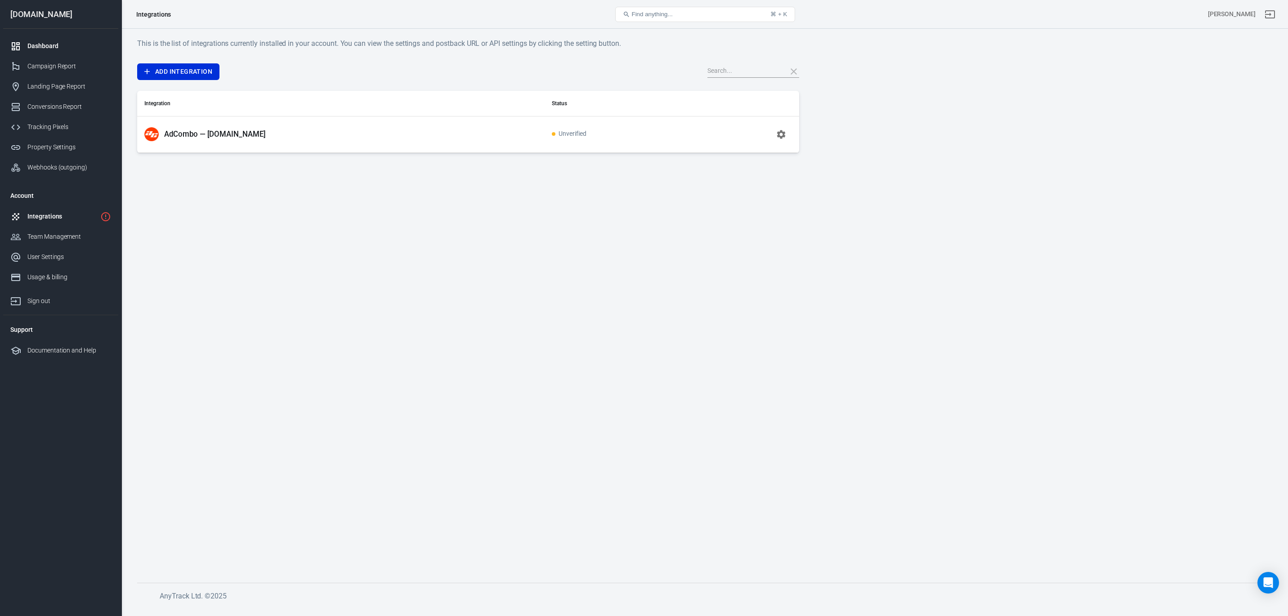
click at [59, 43] on div "Dashboard" at bounding box center [69, 45] width 84 height 9
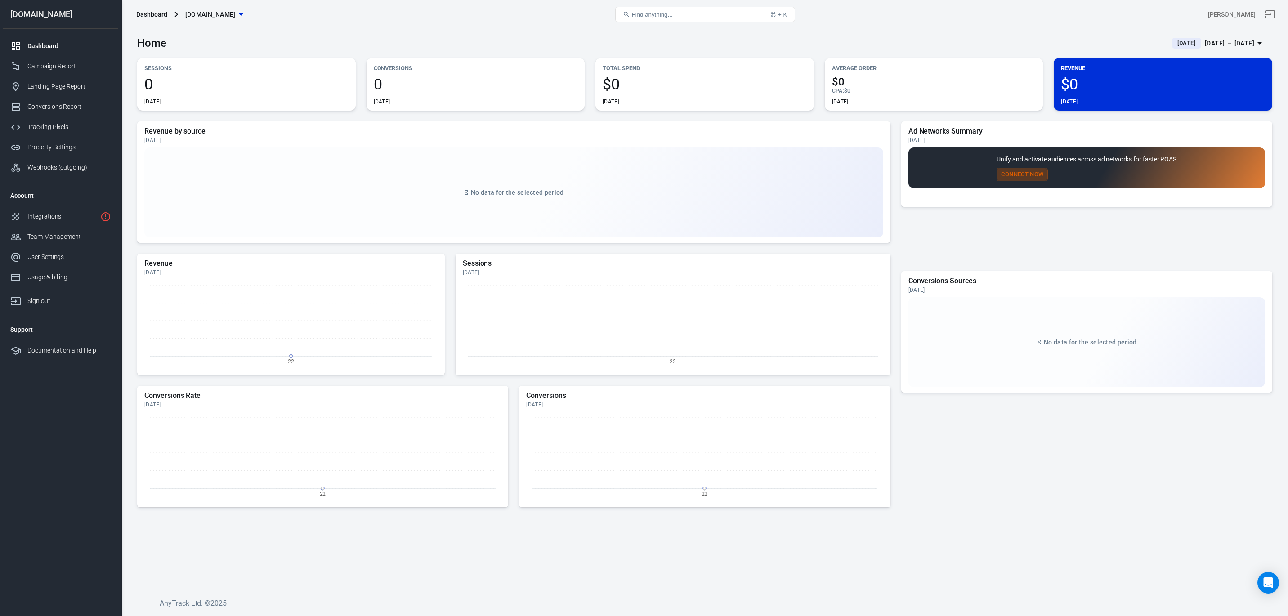
click at [1018, 174] on button "Connect Now" at bounding box center [1022, 175] width 51 height 14
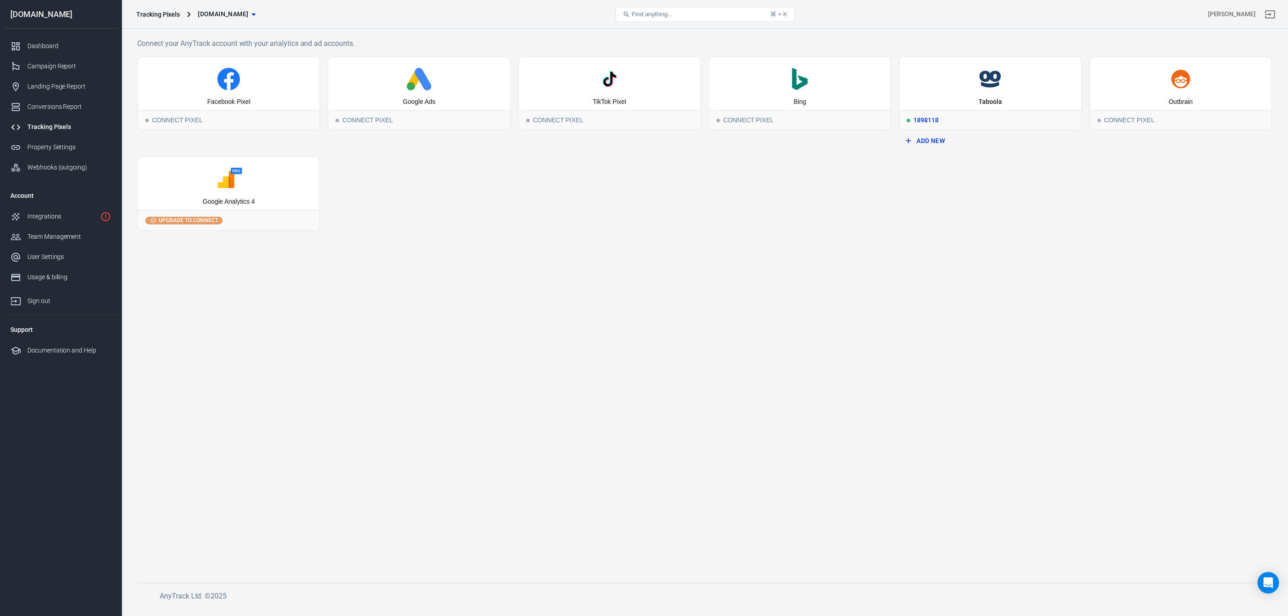
click at [947, 83] on icon at bounding box center [990, 79] width 174 height 22
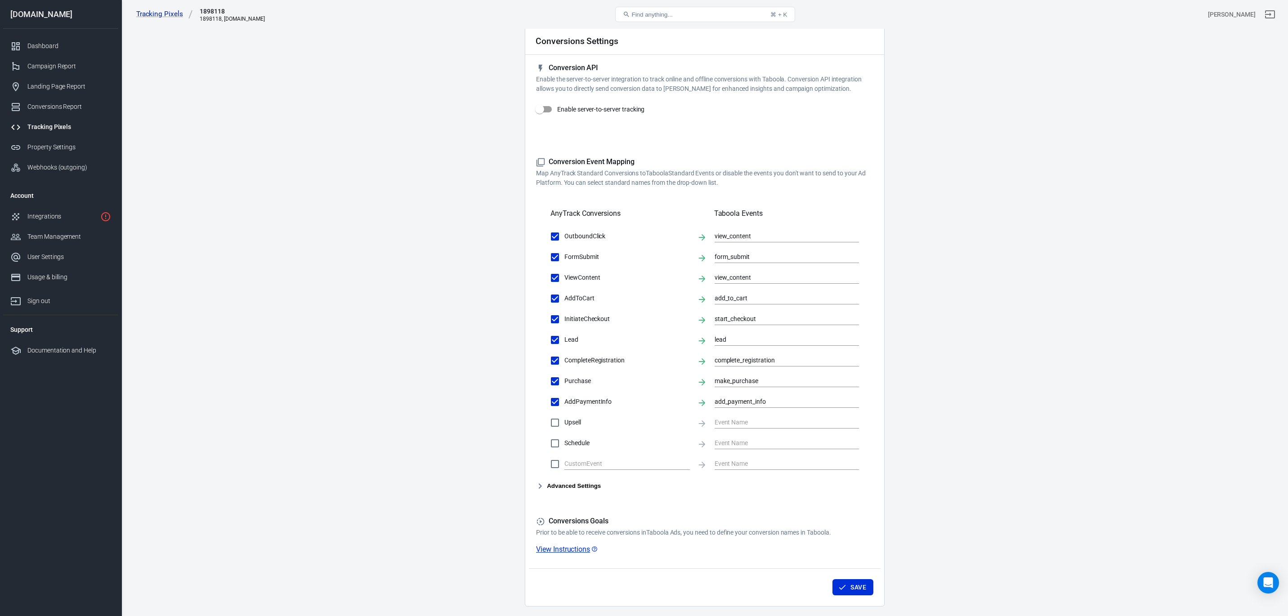
scroll to position [67, 0]
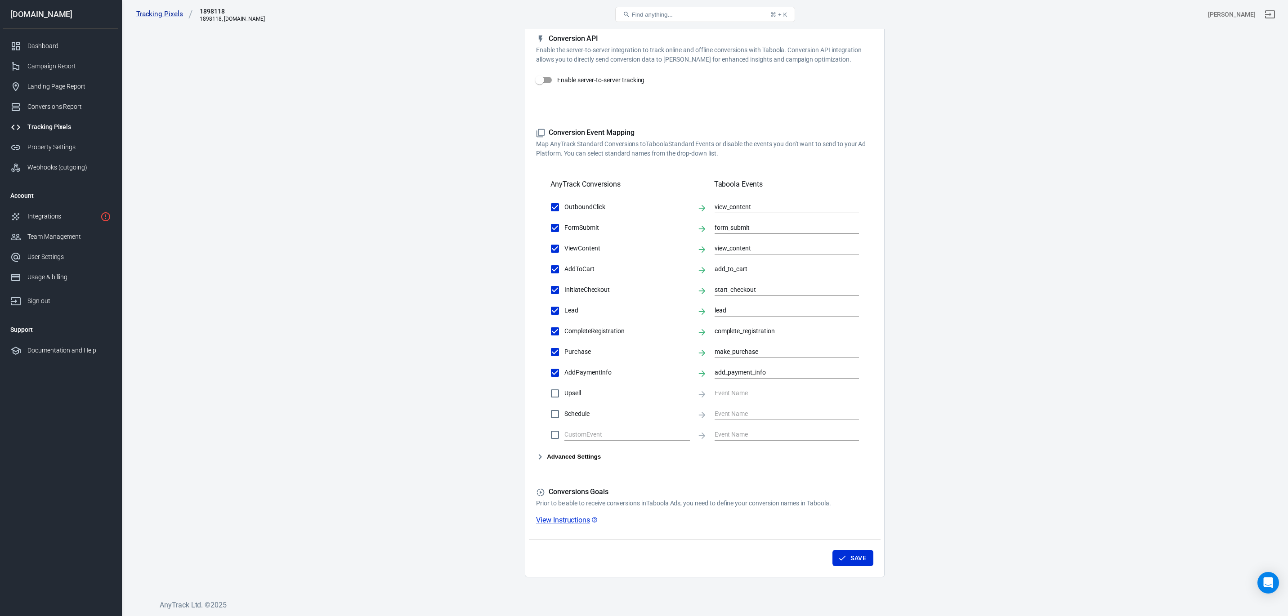
click at [584, 460] on button "Advanced Settings" at bounding box center [568, 457] width 65 height 11
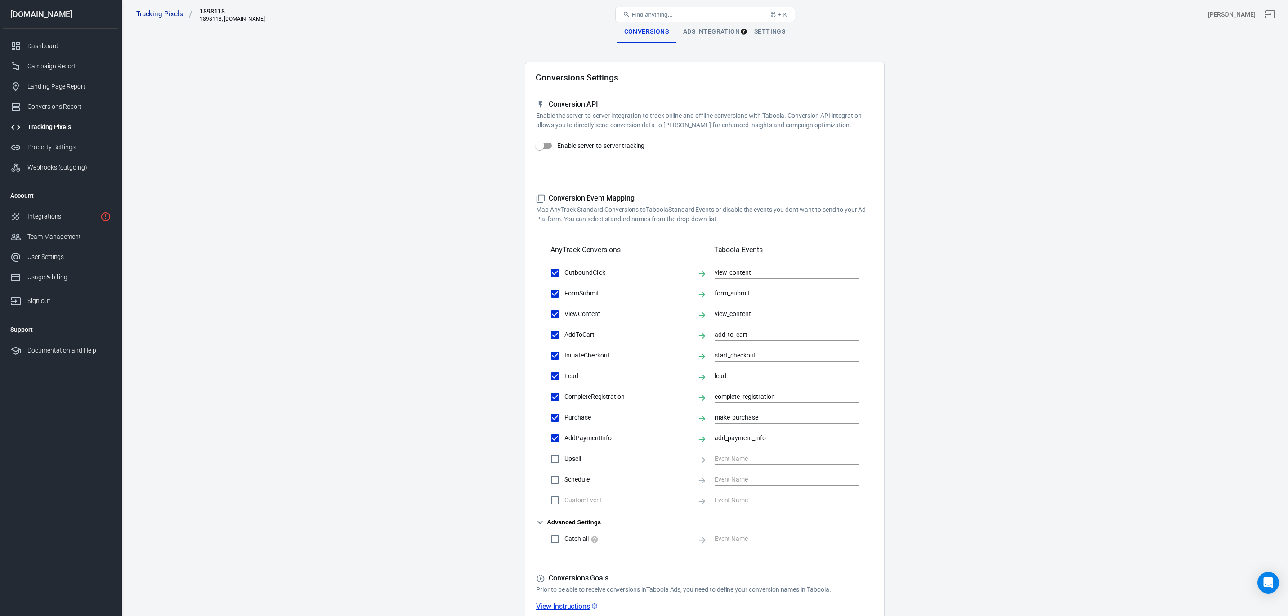
scroll to position [0, 0]
click at [720, 37] on div "Ads Integration" at bounding box center [711, 33] width 71 height 22
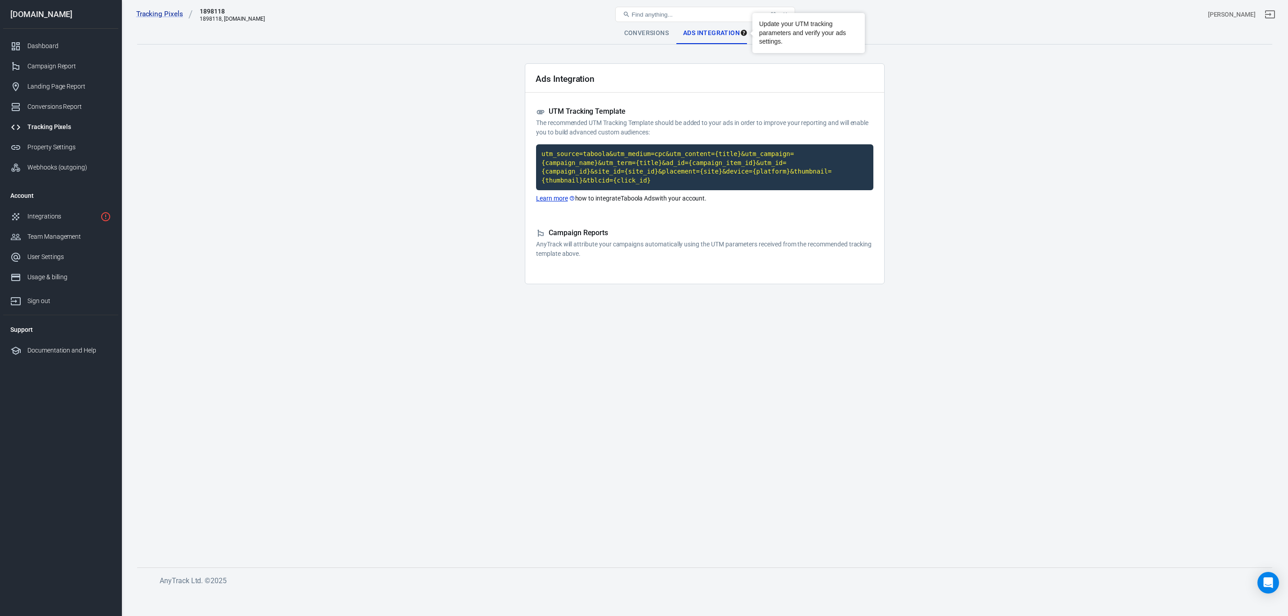
click at [774, 36] on div "Update your UTM tracking parameters and verify your ads settings." at bounding box center [808, 33] width 99 height 27
click at [809, 81] on div "Ads Integration" at bounding box center [704, 78] width 359 height 29
click at [769, 30] on div "Settings" at bounding box center [769, 33] width 45 height 22
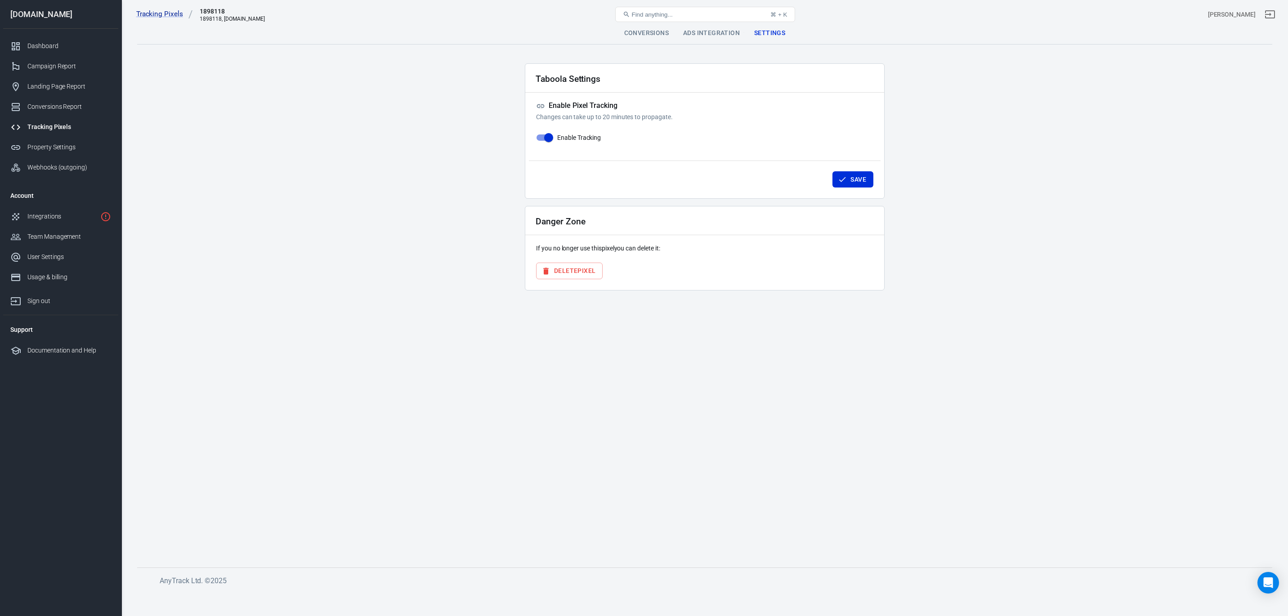
click at [651, 35] on div "Conversions" at bounding box center [646, 33] width 59 height 22
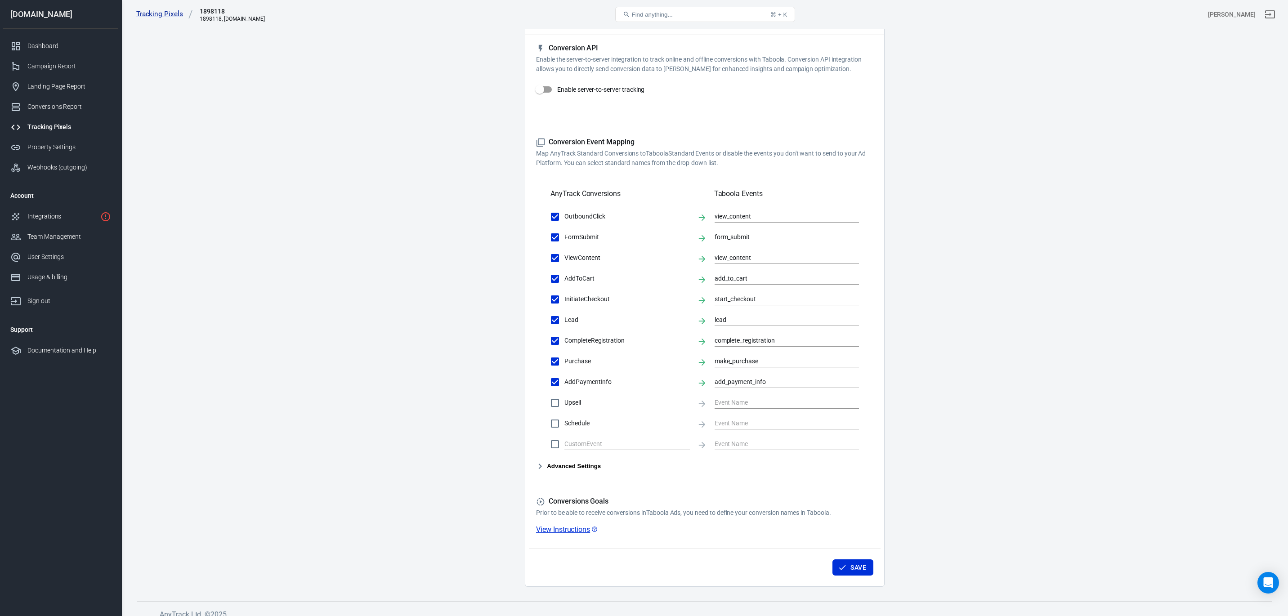
scroll to position [67, 0]
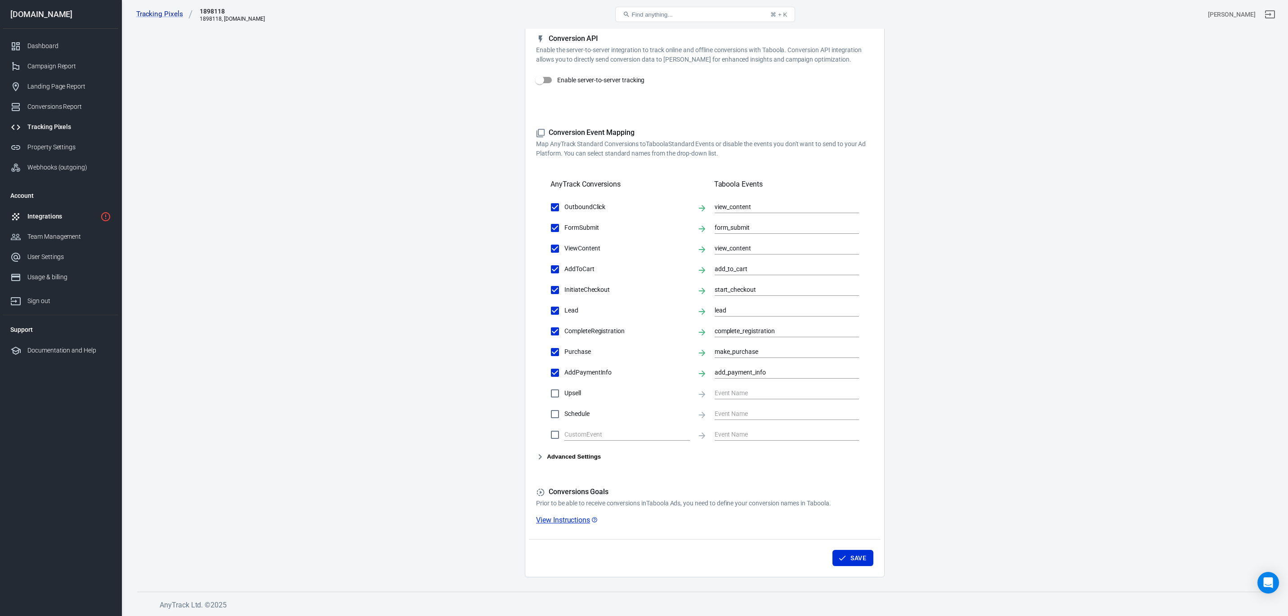
click at [63, 221] on div "Integrations" at bounding box center [61, 216] width 69 height 9
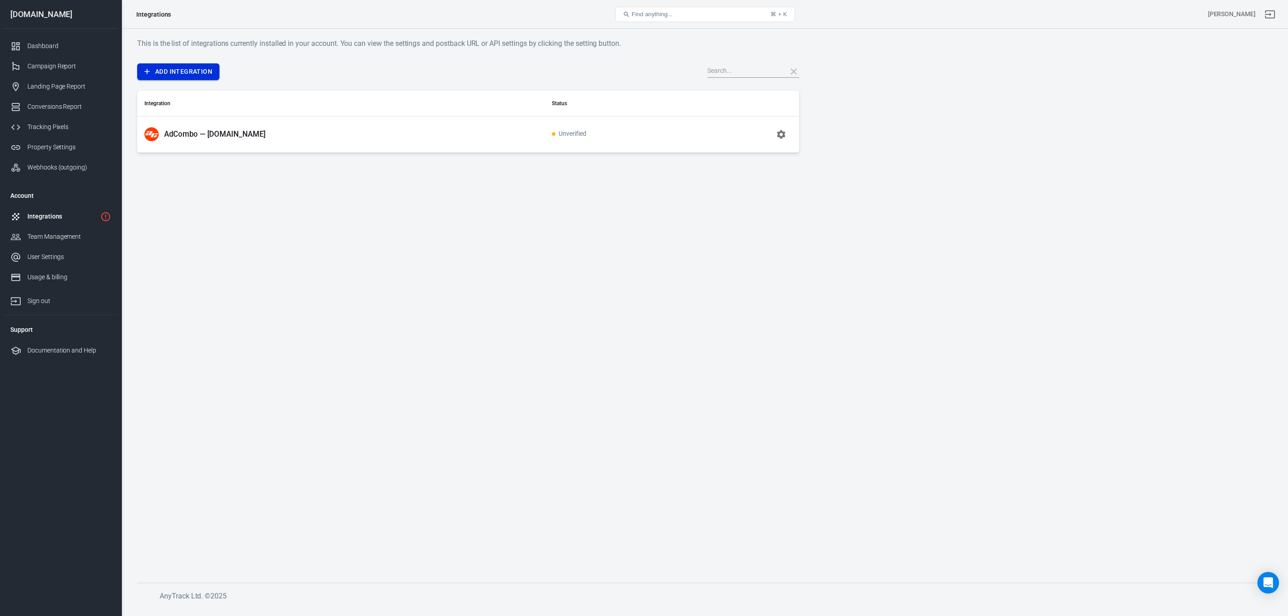
click at [197, 74] on link "Add Integration" at bounding box center [178, 71] width 82 height 17
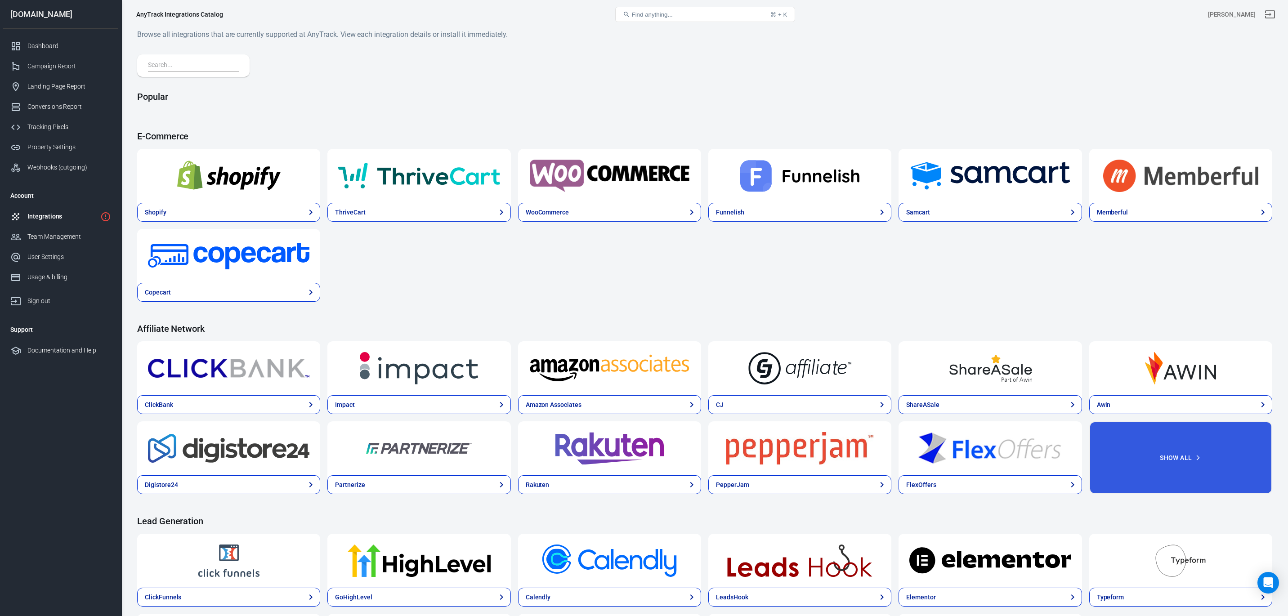
click at [224, 63] on input "text" at bounding box center [191, 66] width 87 height 12
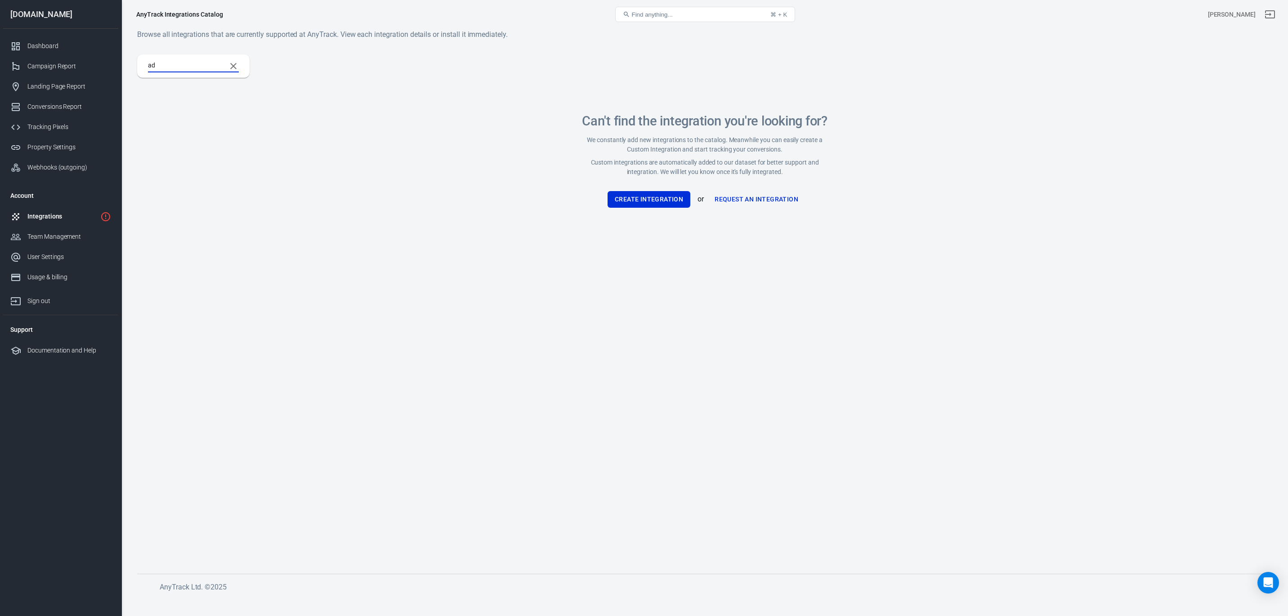
type input "ad"
click at [751, 200] on link "Request an Integration" at bounding box center [756, 199] width 91 height 17
click at [232, 63] on icon "Clear Search" at bounding box center [233, 66] width 11 height 11
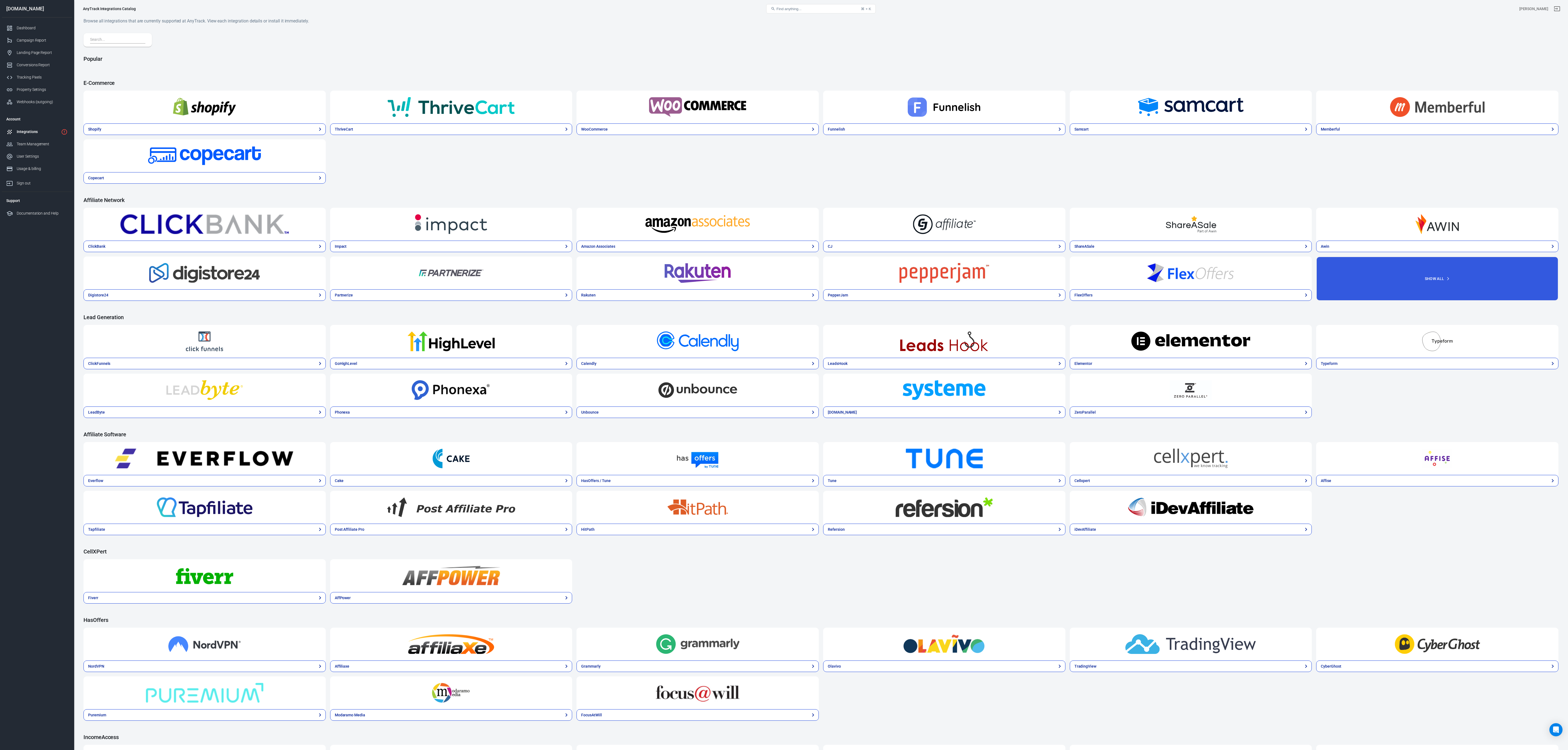
click at [128, 33] on div "Popular E-Commerce Shopify ThriveCart WooCommerce Funnelish Samcart Memberful C…" at bounding box center [821, 528] width 1475 height 990
click at [124, 37] on input "text" at bounding box center [116, 40] width 53 height 7
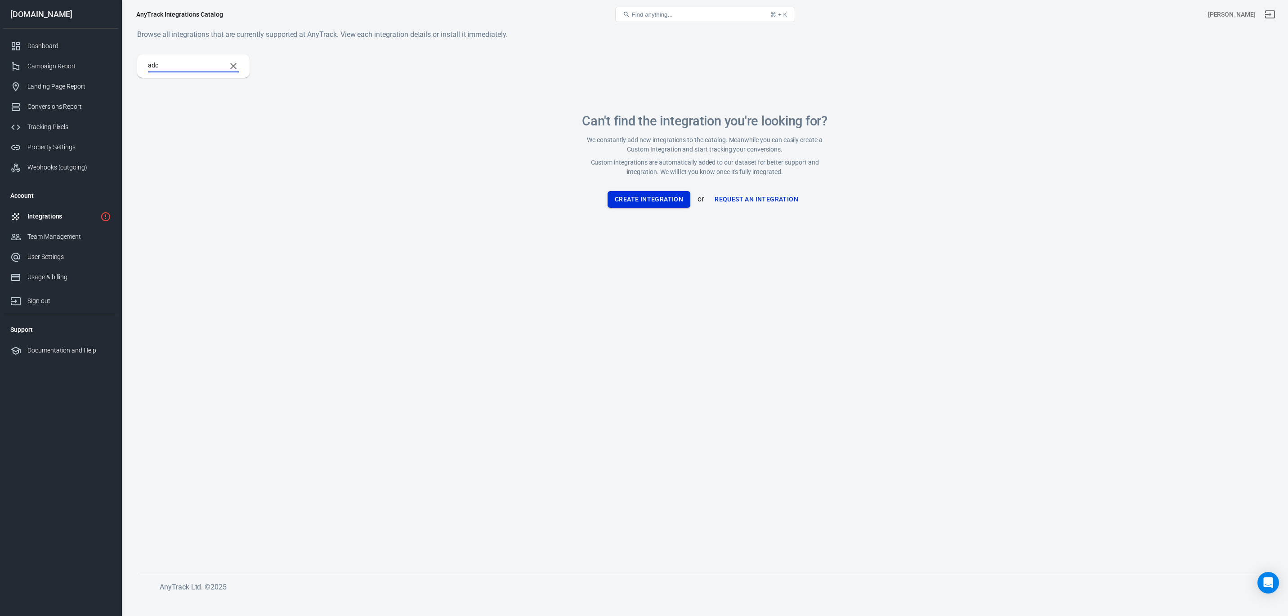
type input "adc"
click at [658, 201] on button "Create Integration" at bounding box center [649, 199] width 83 height 17
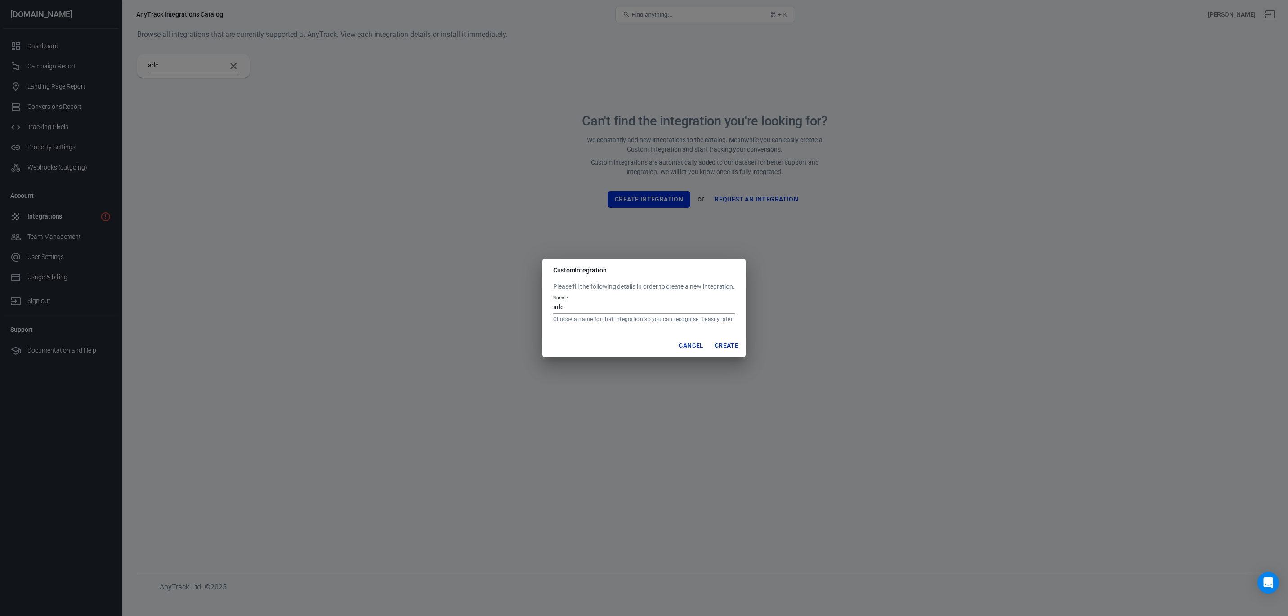
click at [611, 303] on input "adc" at bounding box center [644, 308] width 182 height 12
type input "adc"
click at [687, 341] on button "Cancel" at bounding box center [691, 345] width 32 height 17
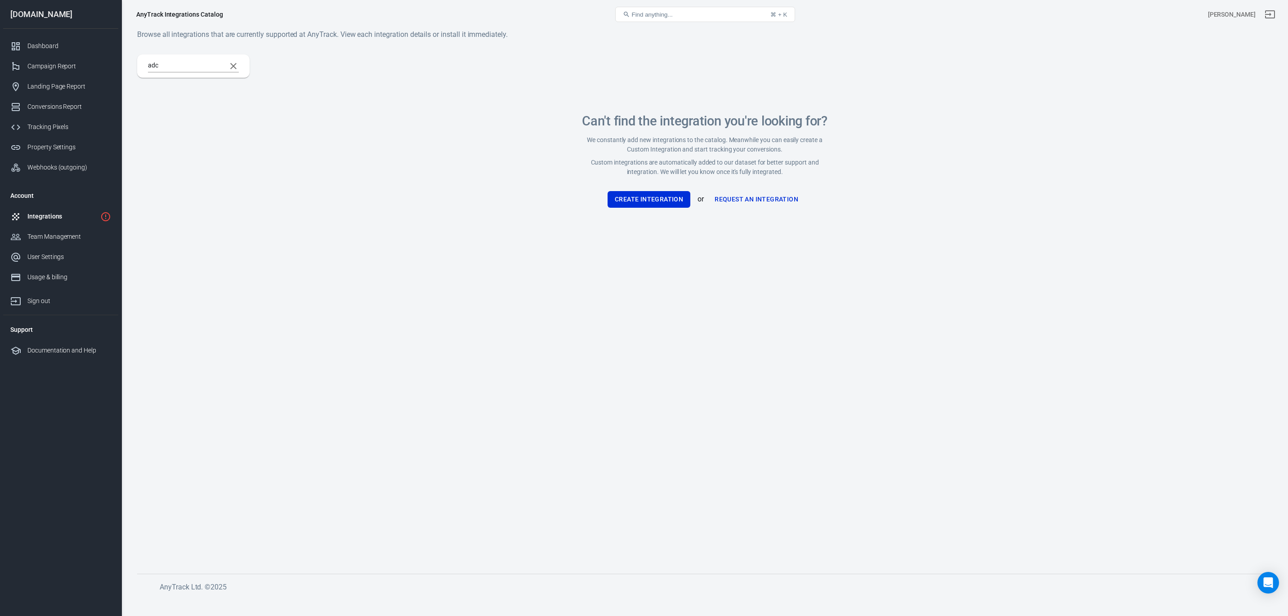
click at [58, 219] on div "Integrations" at bounding box center [61, 216] width 69 height 9
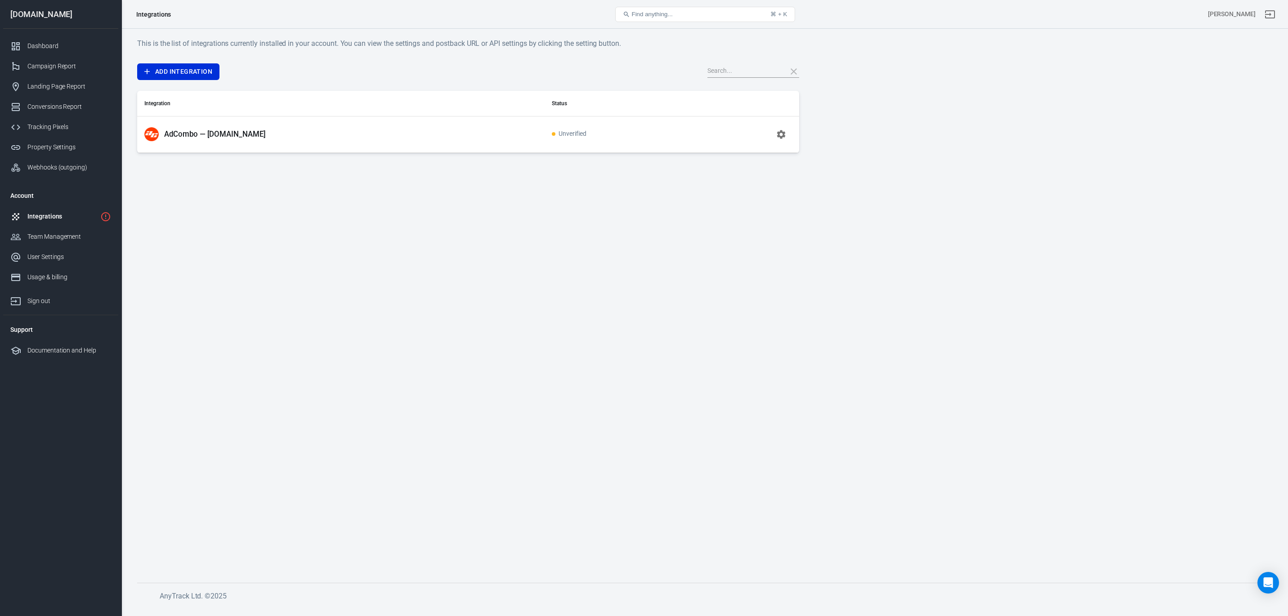
click at [781, 135] on icon "button" at bounding box center [781, 134] width 11 height 11
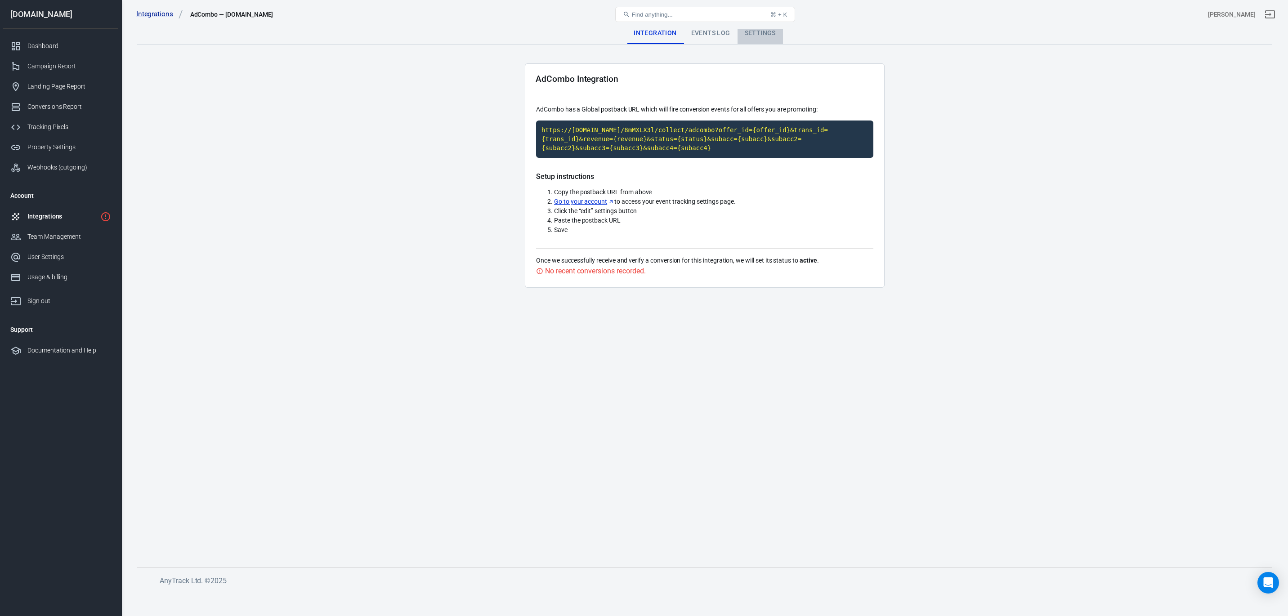
click at [745, 29] on div "Settings" at bounding box center [760, 33] width 45 height 22
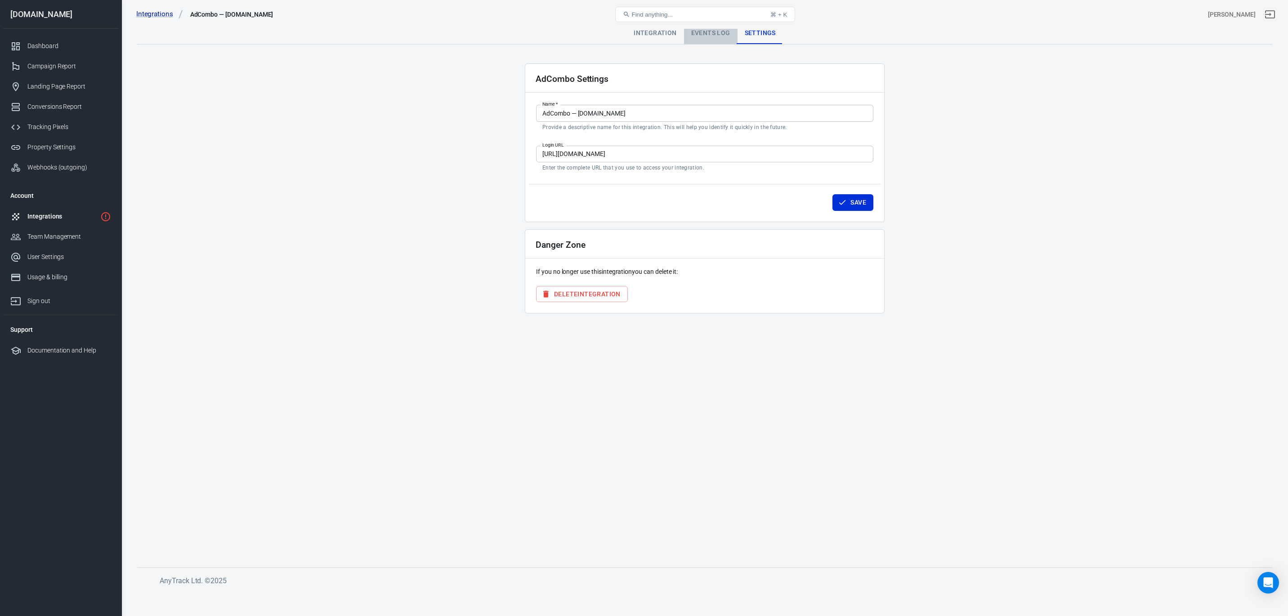
click at [718, 35] on div "Events Log" at bounding box center [711, 33] width 54 height 22
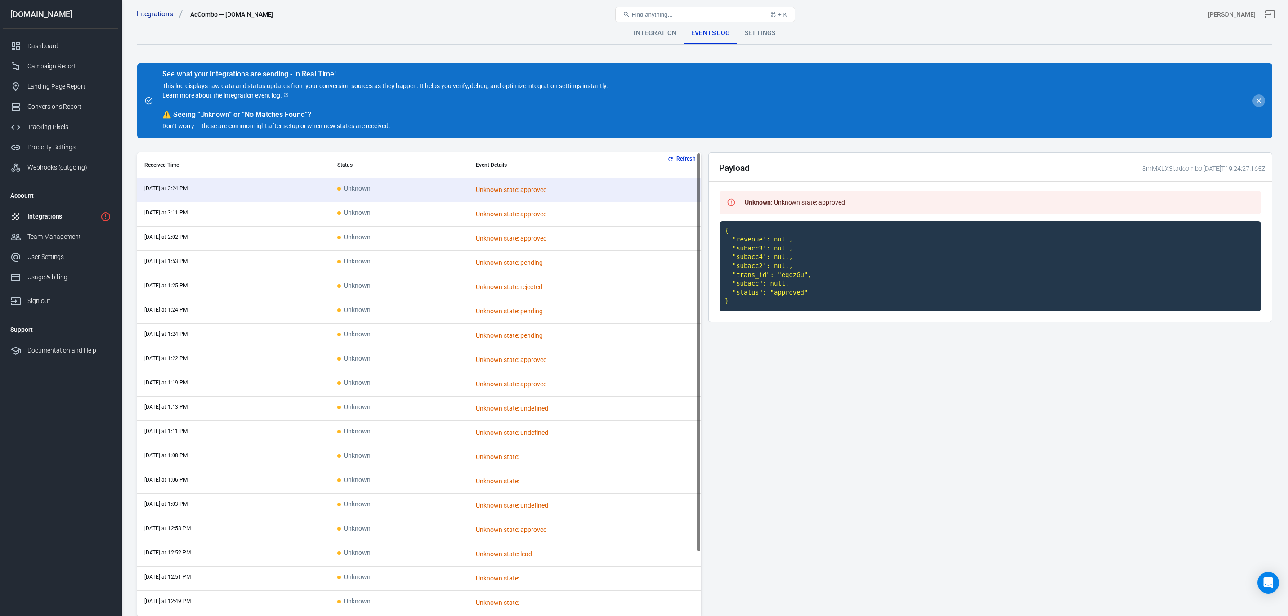
click at [1257, 102] on icon "close" at bounding box center [1259, 101] width 8 height 8
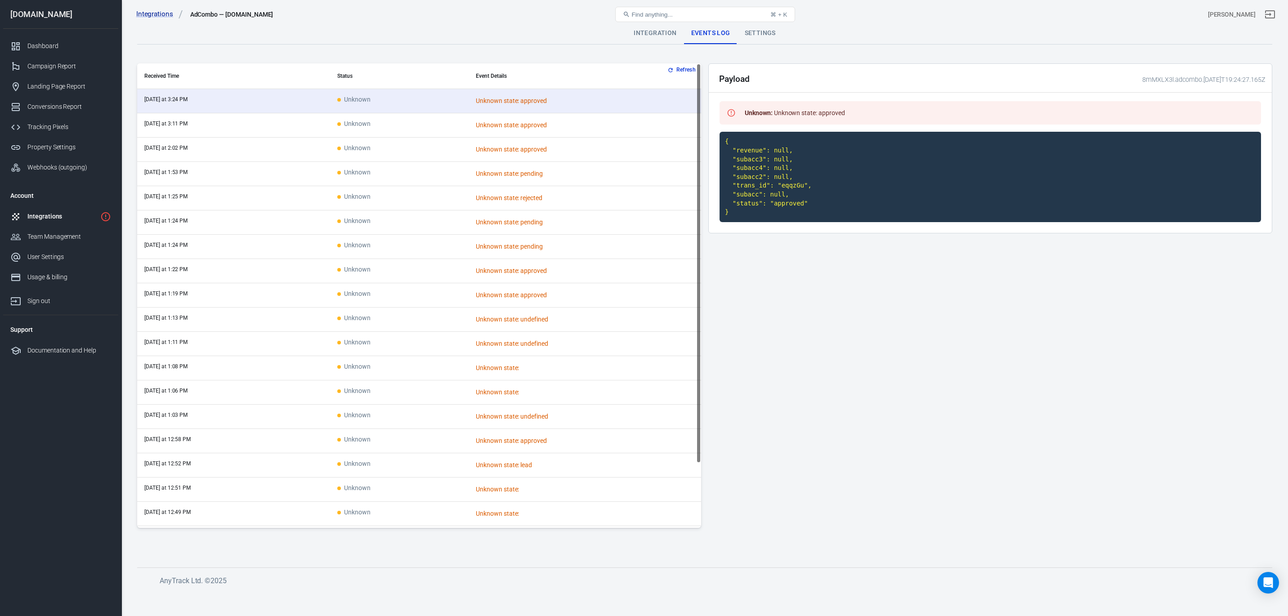
click at [825, 152] on code "{ "revenue": null, "subacc3": null, "subacc4": null, "subacc2": null, "trans_id…" at bounding box center [990, 177] width 541 height 90
click at [669, 67] on icon "button" at bounding box center [670, 70] width 6 height 6
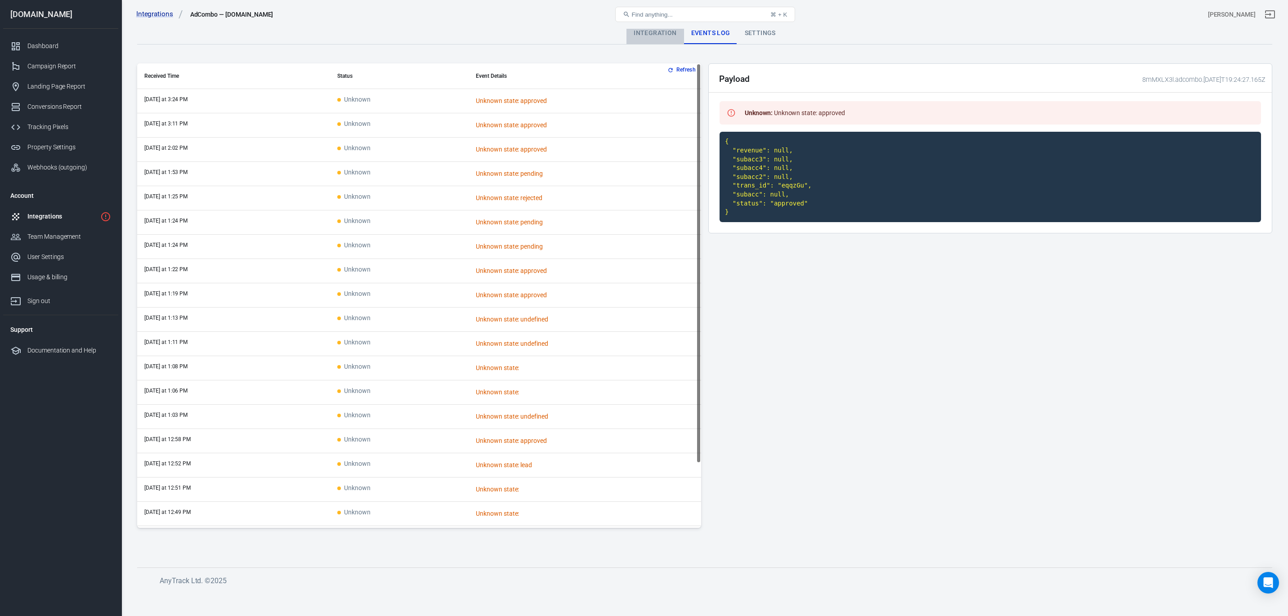
click at [671, 29] on div "Integration" at bounding box center [654, 33] width 57 height 22
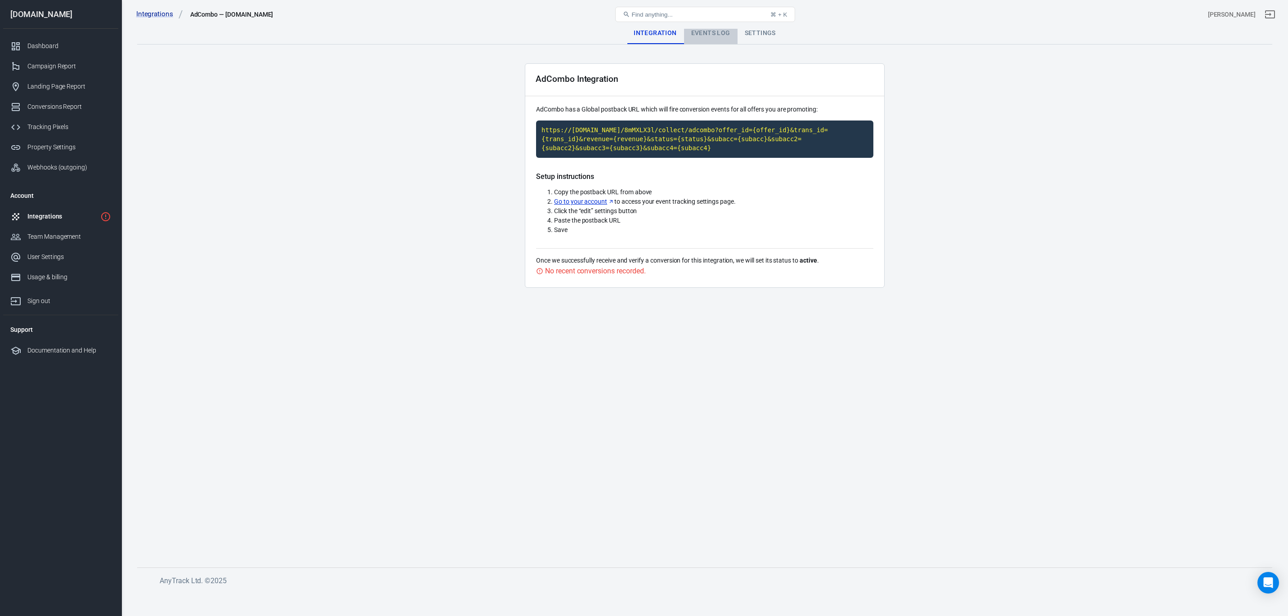
click at [700, 37] on div "Events Log" at bounding box center [711, 33] width 54 height 22
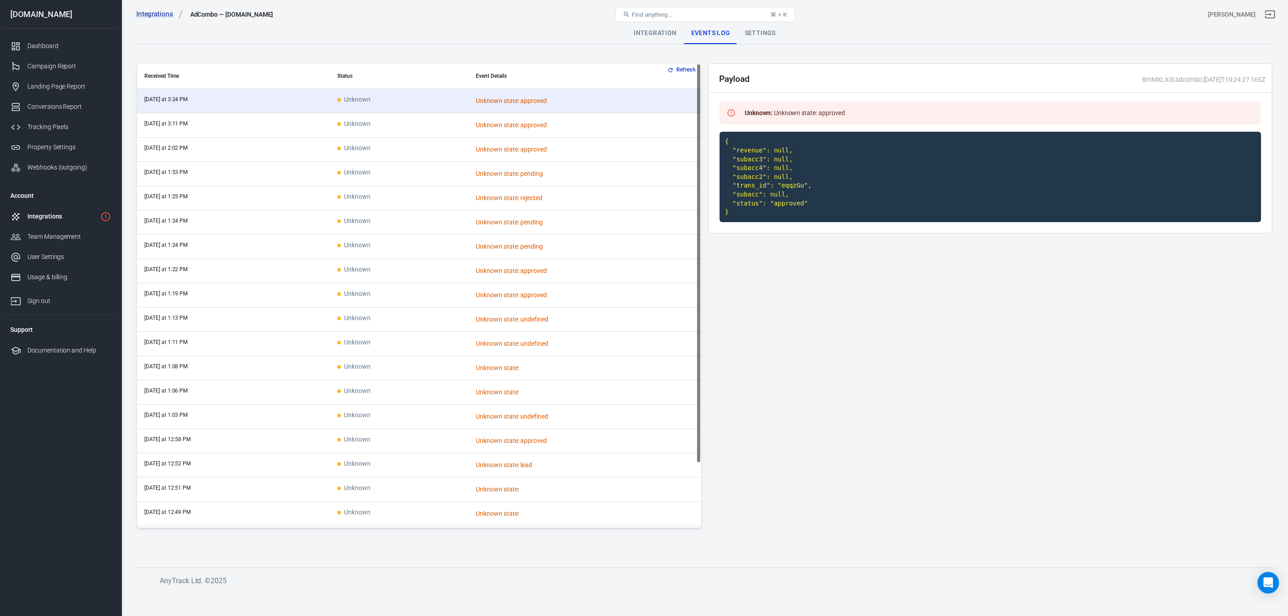
click at [106, 215] on icon "1 networks not verified yet" at bounding box center [105, 216] width 9 height 9
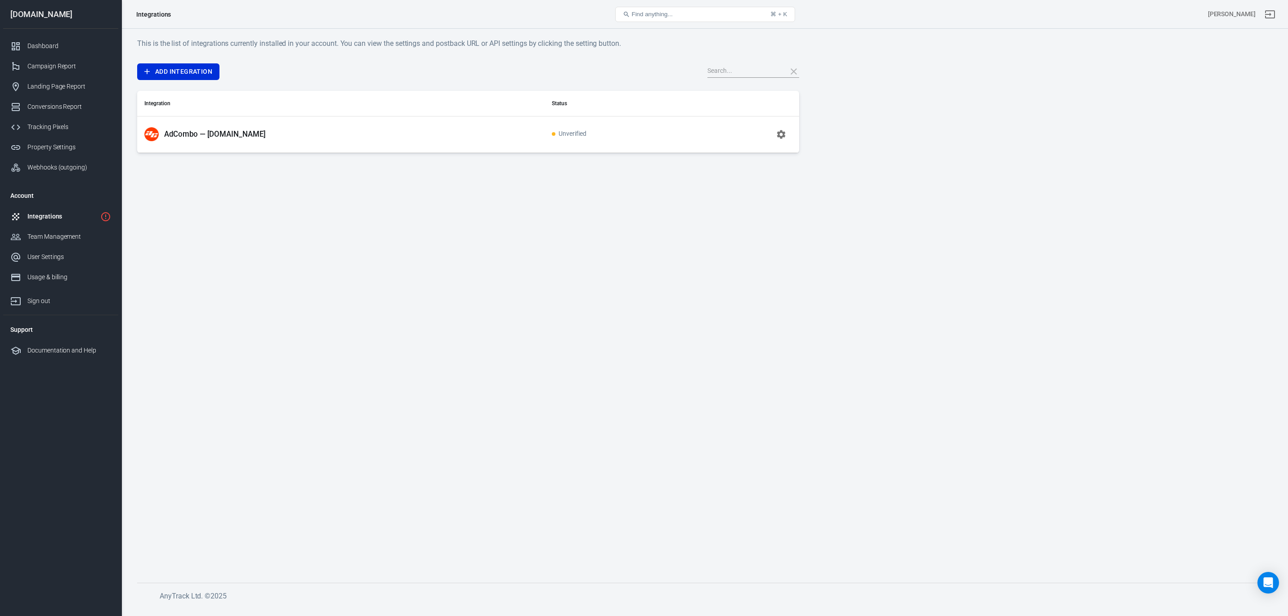
click at [780, 137] on icon "button" at bounding box center [781, 134] width 9 height 9
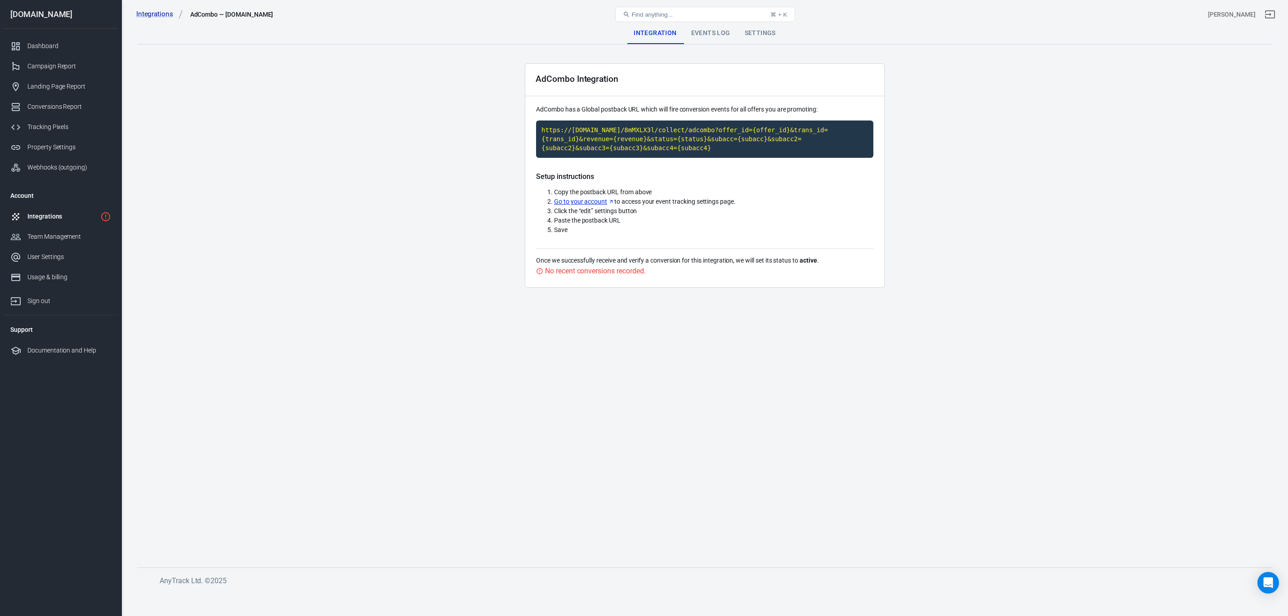
click at [549, 487] on main "Integration Events Log Settings AdCombo Integration AdCombo has a Global postba…" at bounding box center [704, 287] width 1135 height 531
click at [695, 31] on div "Events Log" at bounding box center [711, 33] width 54 height 22
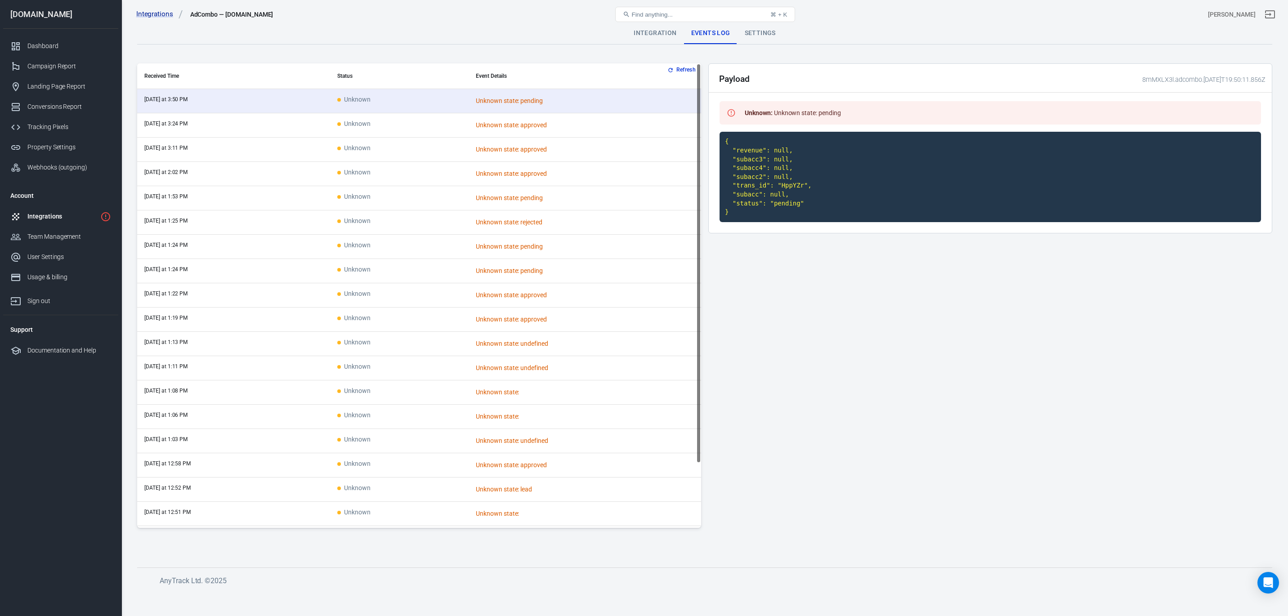
click at [758, 33] on div "Settings" at bounding box center [760, 33] width 45 height 22
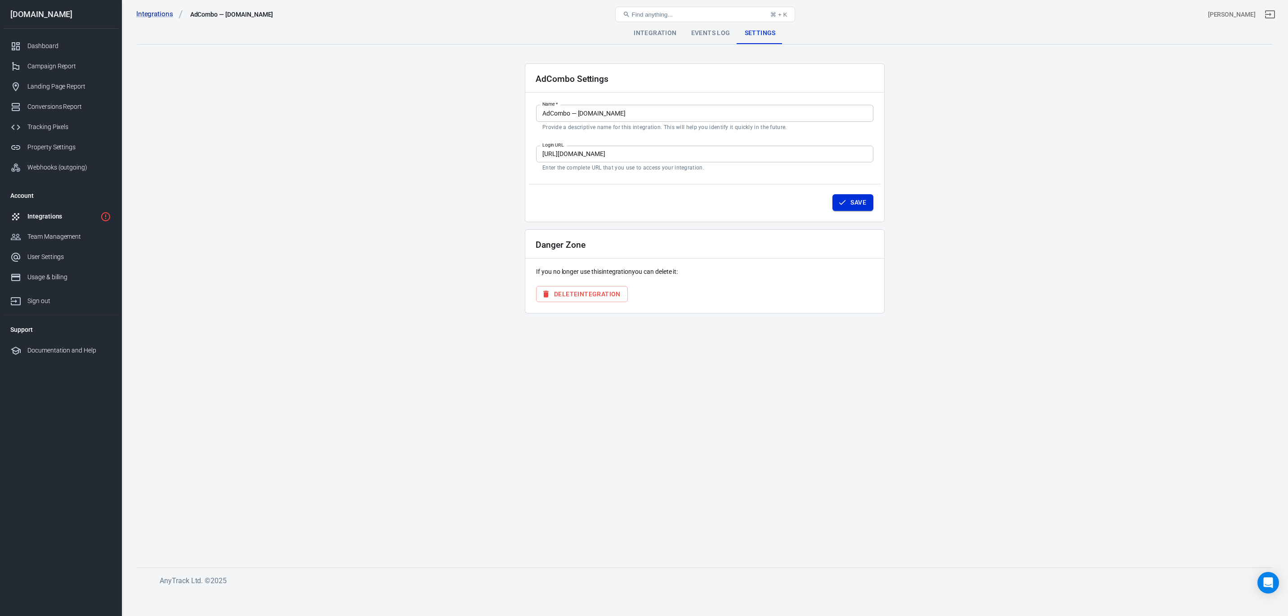
click at [838, 208] on button "Save" at bounding box center [852, 202] width 41 height 17
click at [702, 36] on div "Events Log" at bounding box center [711, 33] width 54 height 22
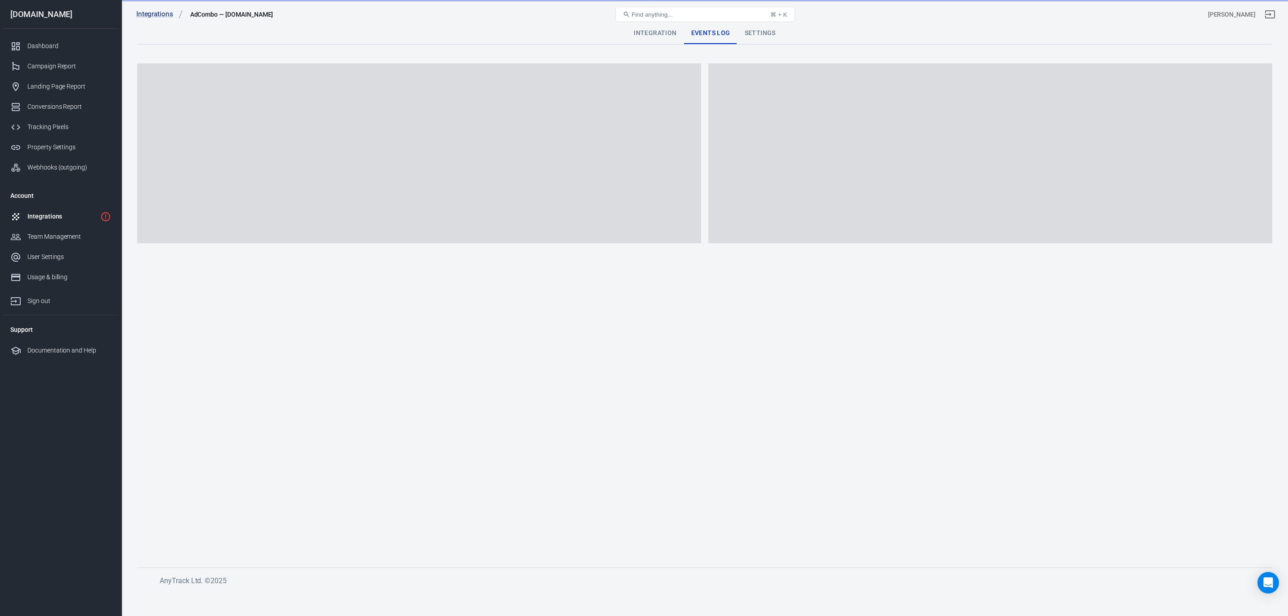
click at [656, 35] on div "Integration" at bounding box center [654, 33] width 57 height 22
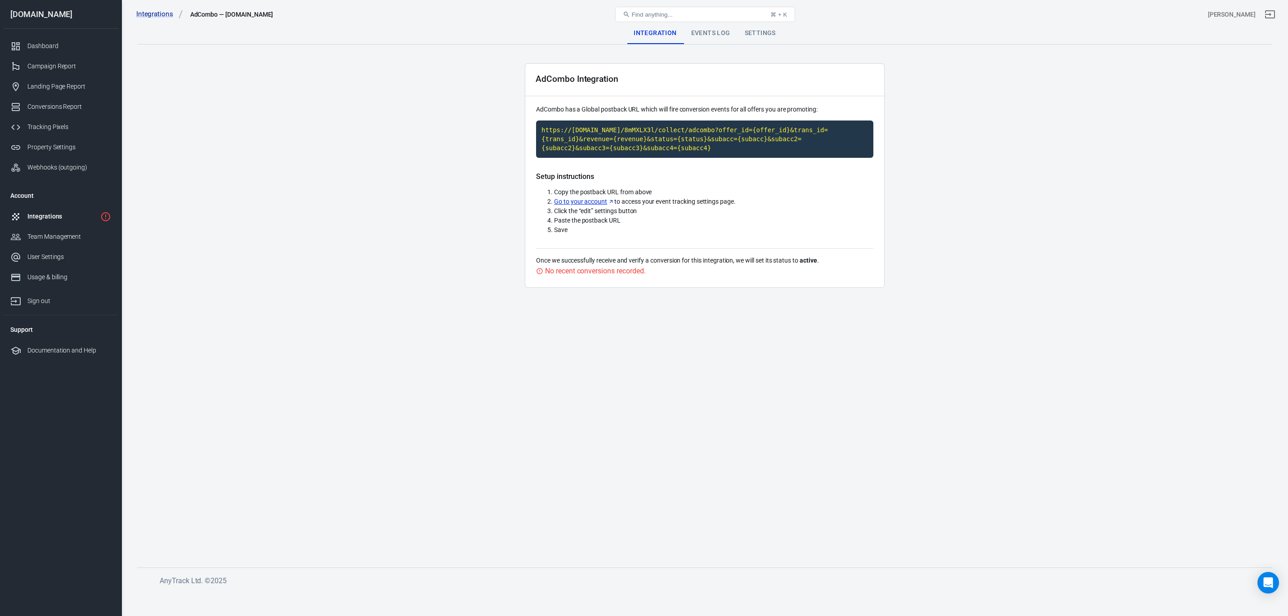
click at [626, 270] on div "No recent conversions recorded." at bounding box center [595, 270] width 100 height 11
click at [548, 269] on div "No recent conversions recorded." at bounding box center [595, 270] width 100 height 11
click at [44, 216] on div "Integrations" at bounding box center [61, 216] width 69 height 9
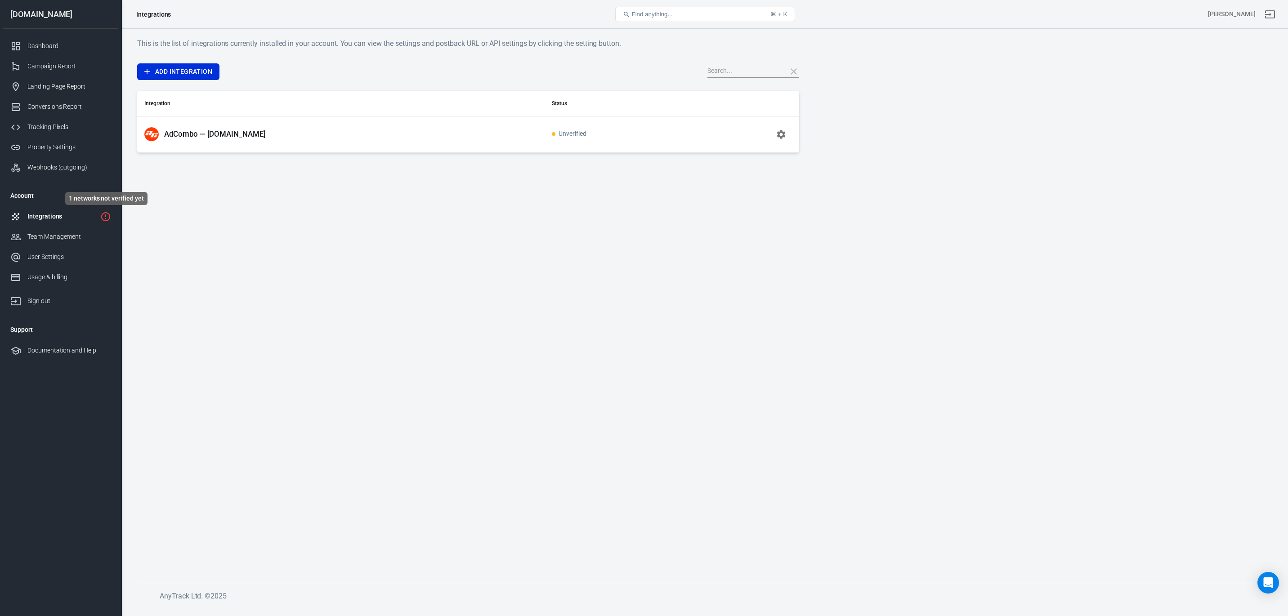
click at [104, 216] on icon "1 networks not verified yet" at bounding box center [105, 216] width 11 height 11
click at [794, 72] on div at bounding box center [791, 71] width 16 height 13
click at [765, 72] on input "text" at bounding box center [743, 72] width 72 height 12
type input "a"
click at [192, 72] on link "Add Integration" at bounding box center [178, 71] width 82 height 17
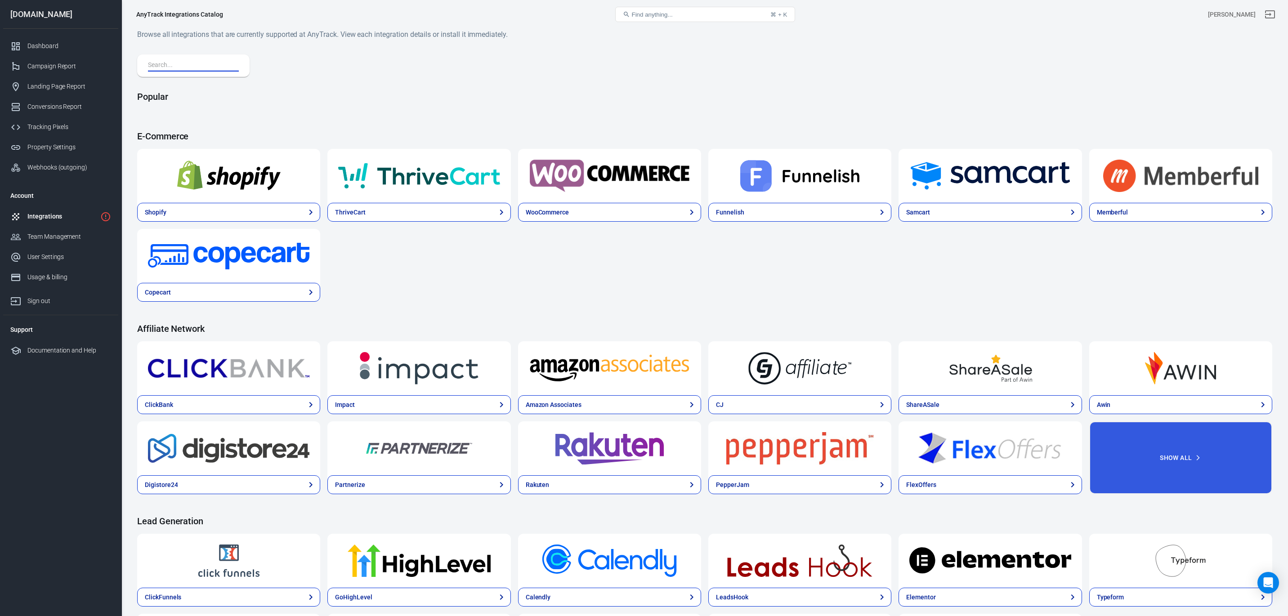
click at [203, 64] on input "text" at bounding box center [191, 66] width 87 height 12
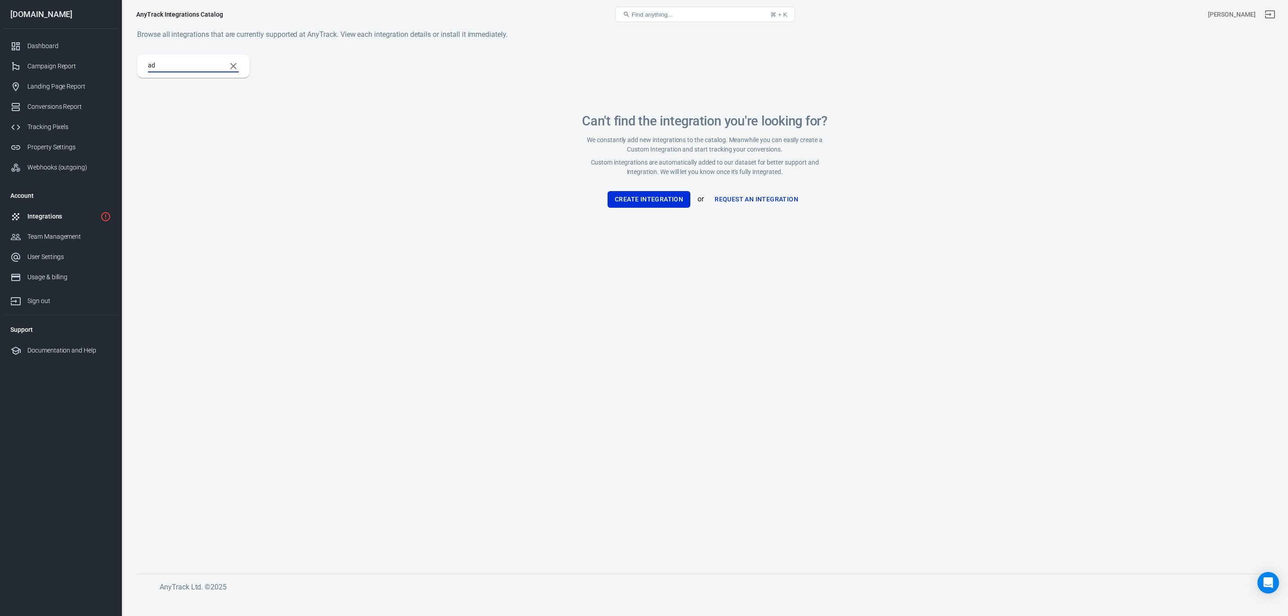
type input "a"
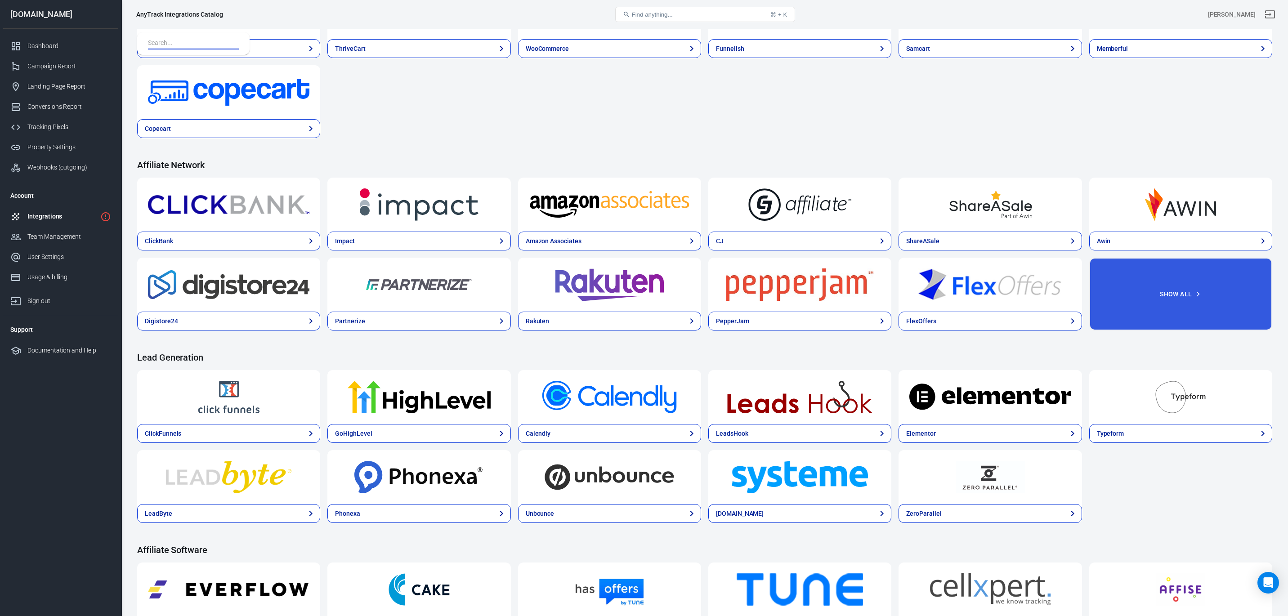
scroll to position [165, 0]
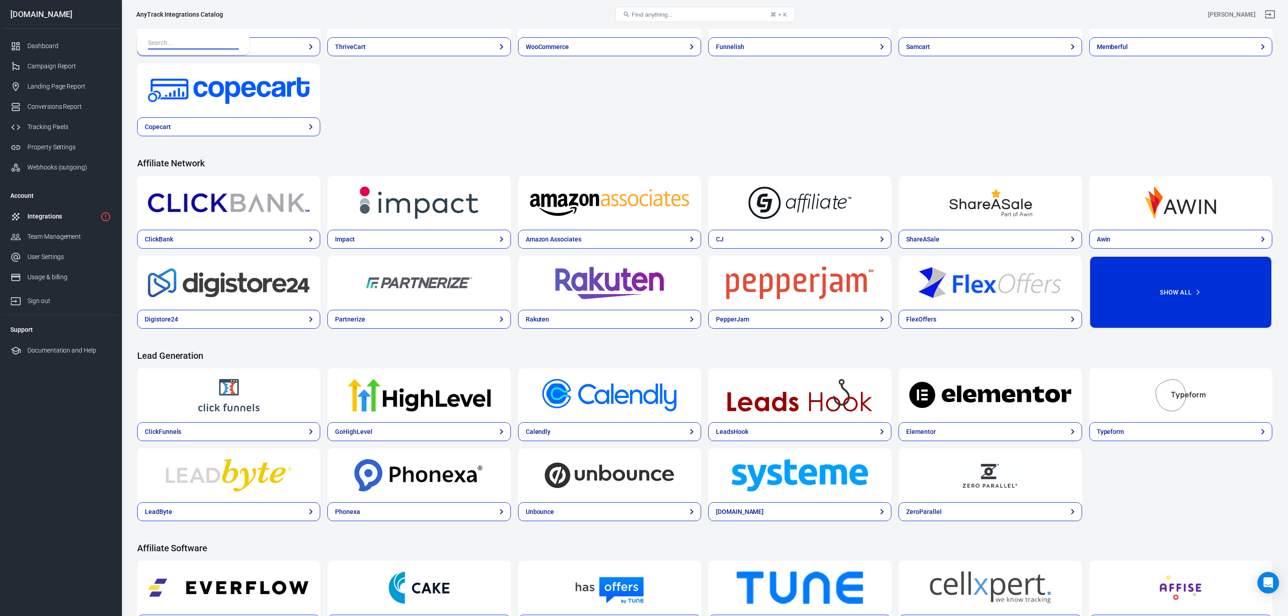
click at [1158, 300] on button "Show All" at bounding box center [1180, 292] width 183 height 73
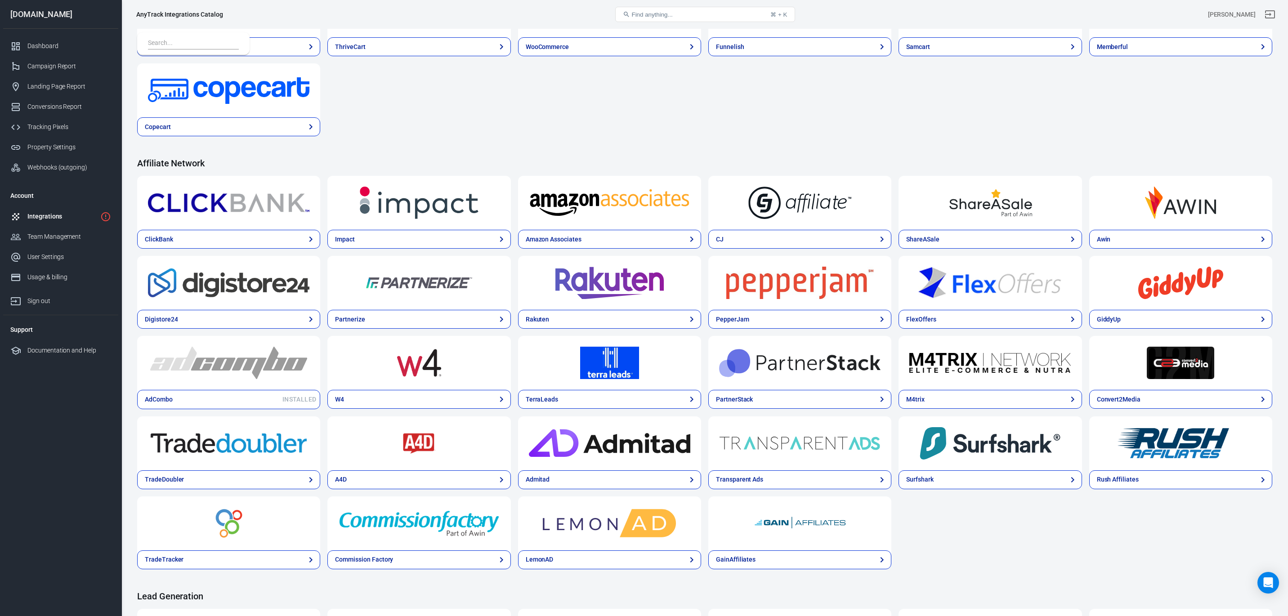
click at [241, 363] on img at bounding box center [228, 363] width 161 height 32
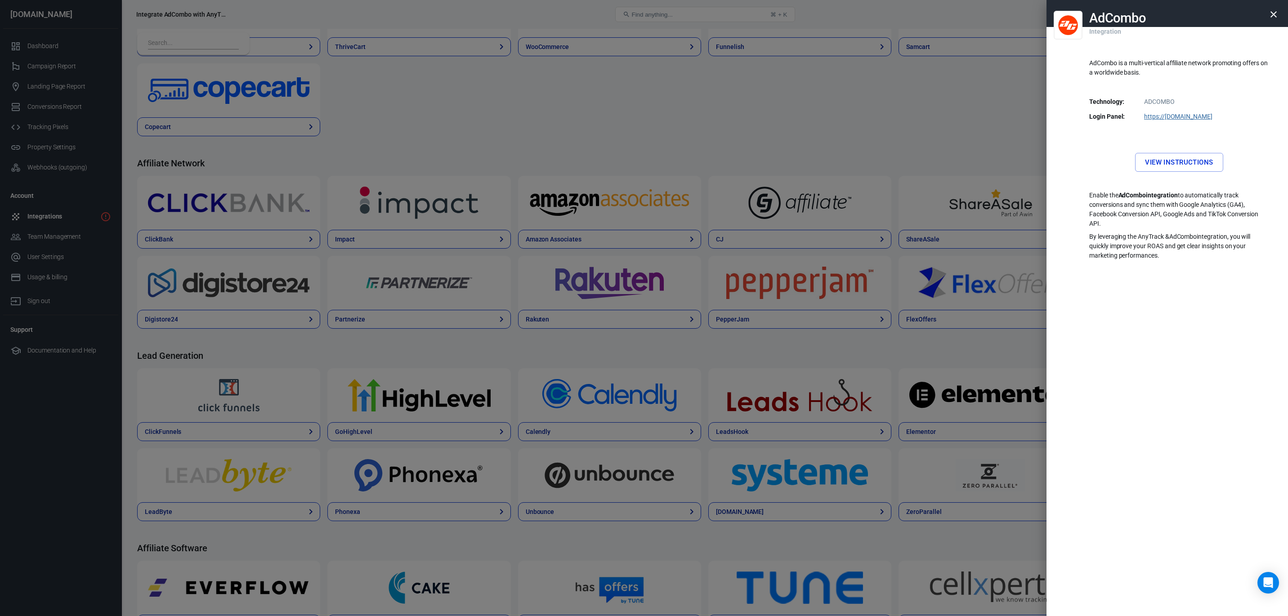
click at [1177, 164] on button "View Instructions" at bounding box center [1179, 162] width 88 height 19
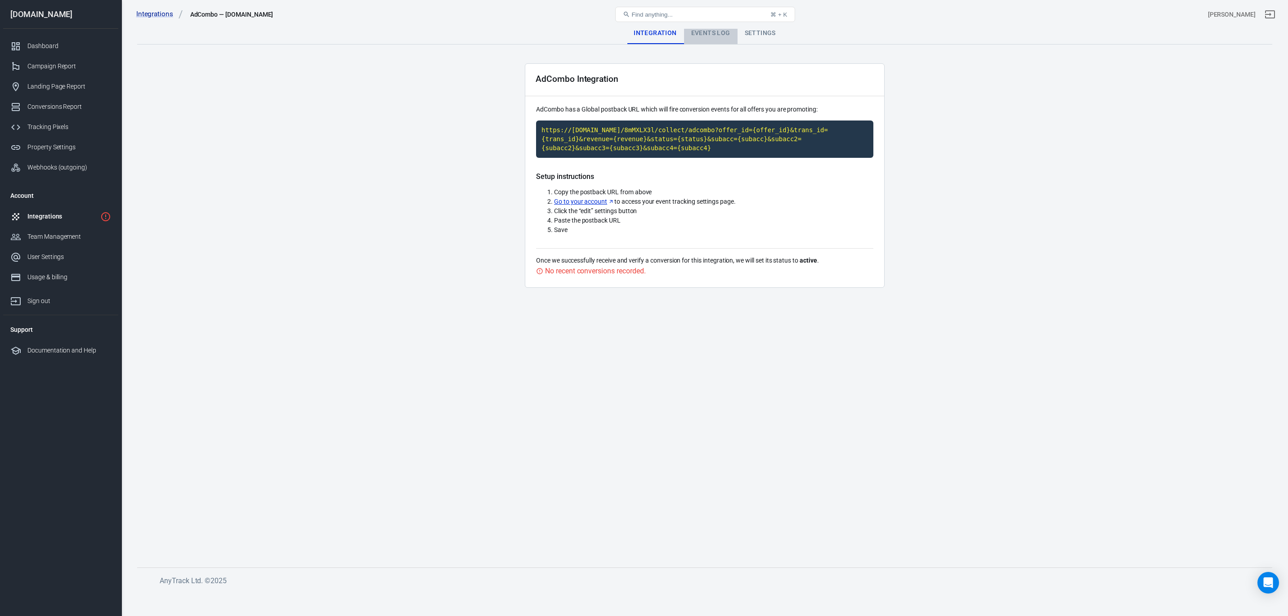
click at [704, 35] on div "Events Log" at bounding box center [711, 33] width 54 height 22
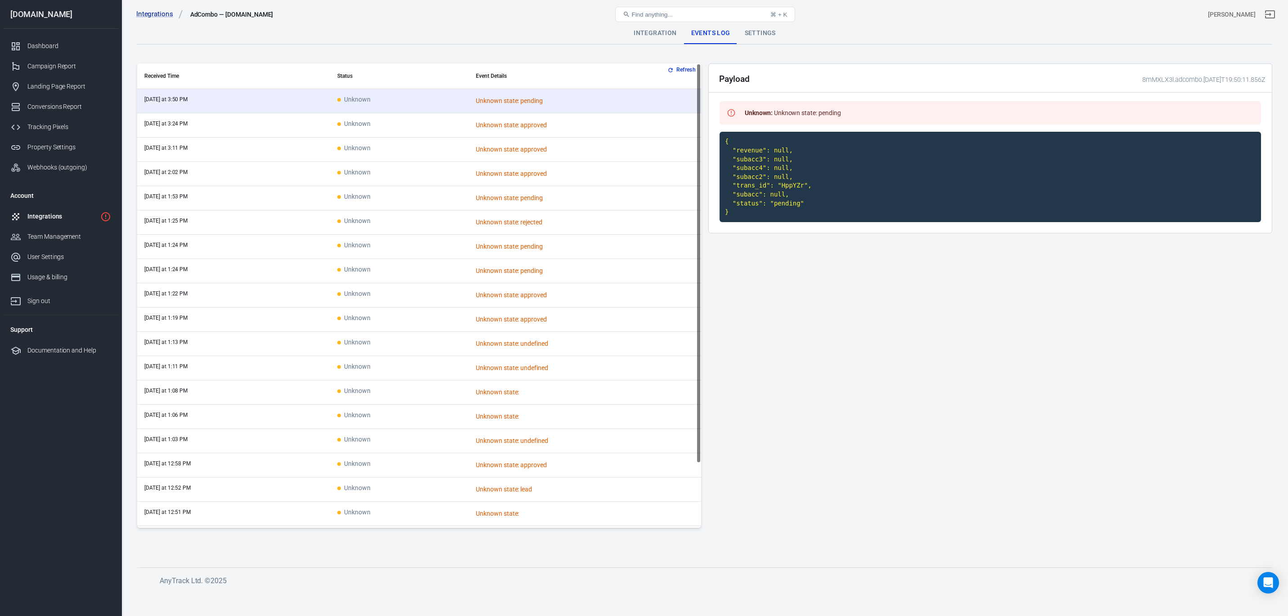
click at [753, 30] on div "Settings" at bounding box center [760, 33] width 45 height 22
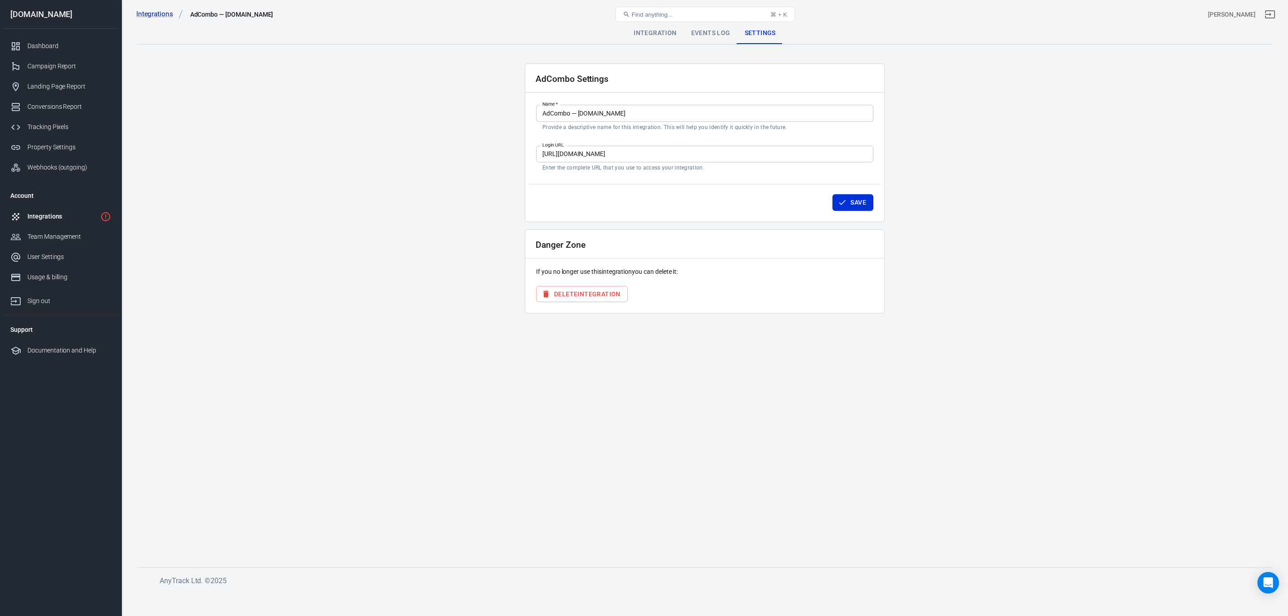
click at [656, 36] on div "Integration" at bounding box center [654, 33] width 57 height 22
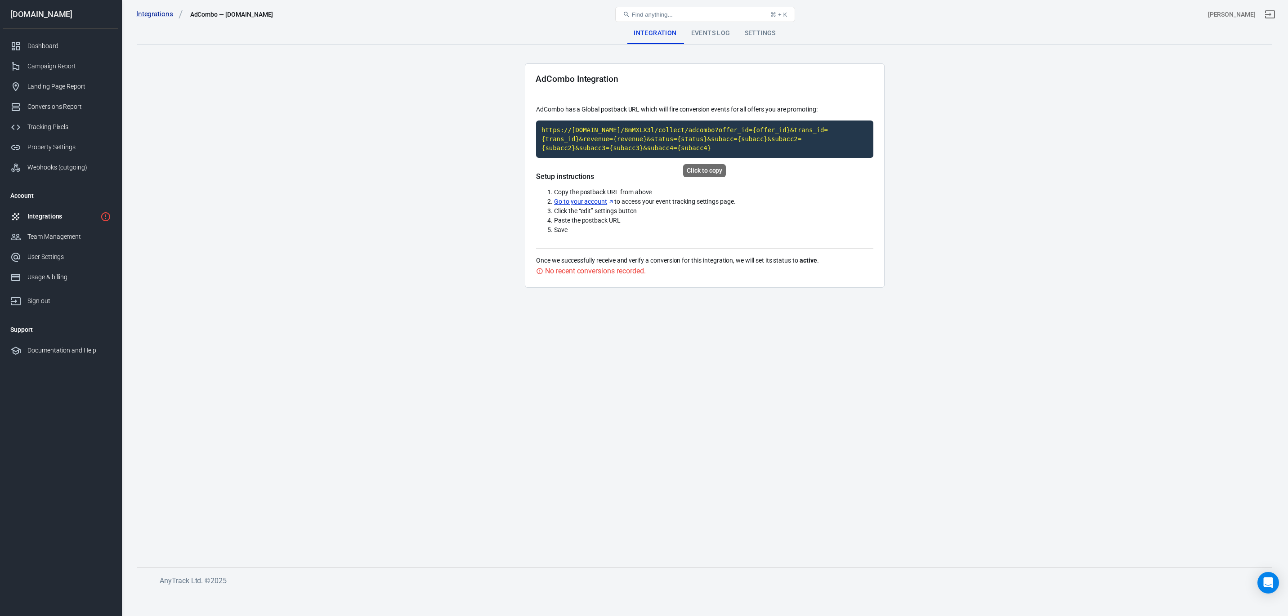
click at [679, 143] on code "https://[DOMAIN_NAME]/8mMXLX3l/collect/adcombo?offer_id={offer_id}&trans_id={tr…" at bounding box center [704, 139] width 337 height 37
click at [708, 34] on div "Events Log" at bounding box center [711, 33] width 54 height 22
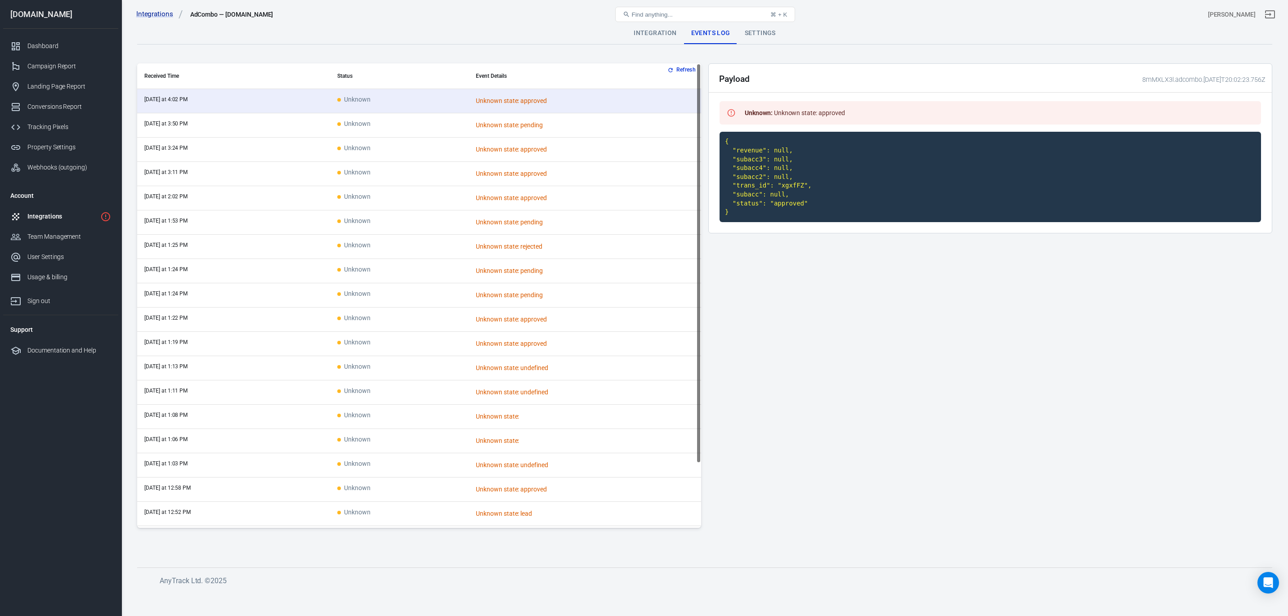
click at [644, 34] on div "Integration" at bounding box center [654, 33] width 57 height 22
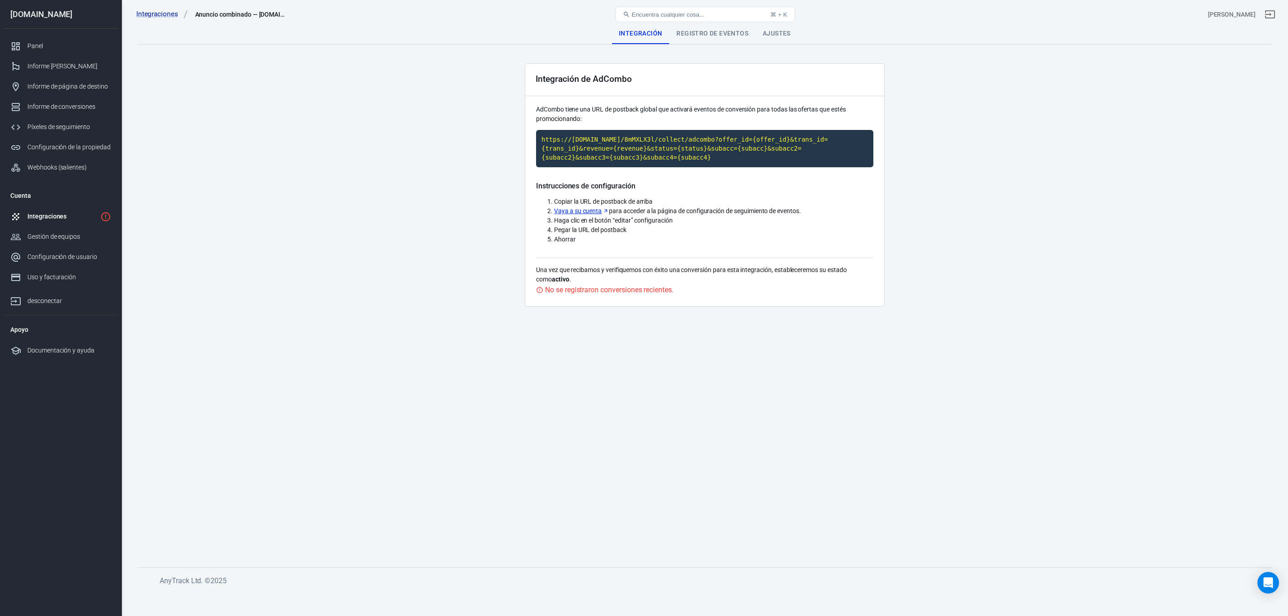
click at [827, 490] on main "Integración Registro de eventos Ajustes Integración de AdCombo AdCombo tiene un…" at bounding box center [704, 287] width 1135 height 531
click at [693, 34] on font "Registro de eventos" at bounding box center [712, 33] width 72 height 7
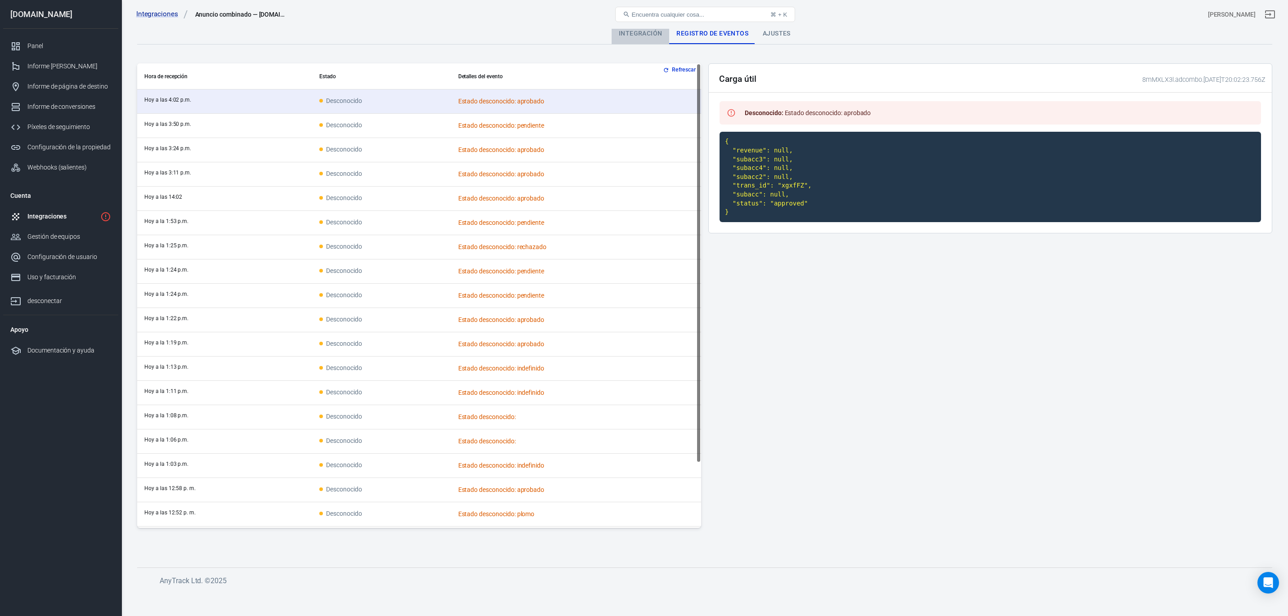
click at [622, 34] on font "Integración" at bounding box center [640, 33] width 43 height 7
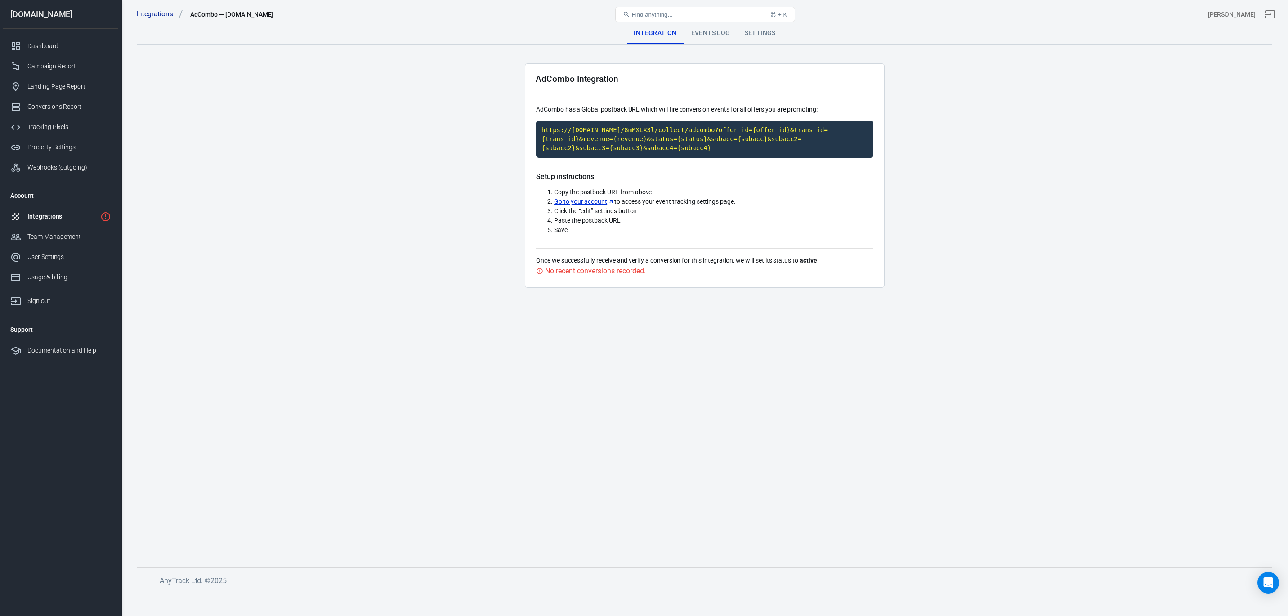
click at [633, 453] on main "Integration Events Log Settings AdCombo Integration AdCombo has a Global postba…" at bounding box center [704, 287] width 1135 height 531
